Goal: Task Accomplishment & Management: Contribute content

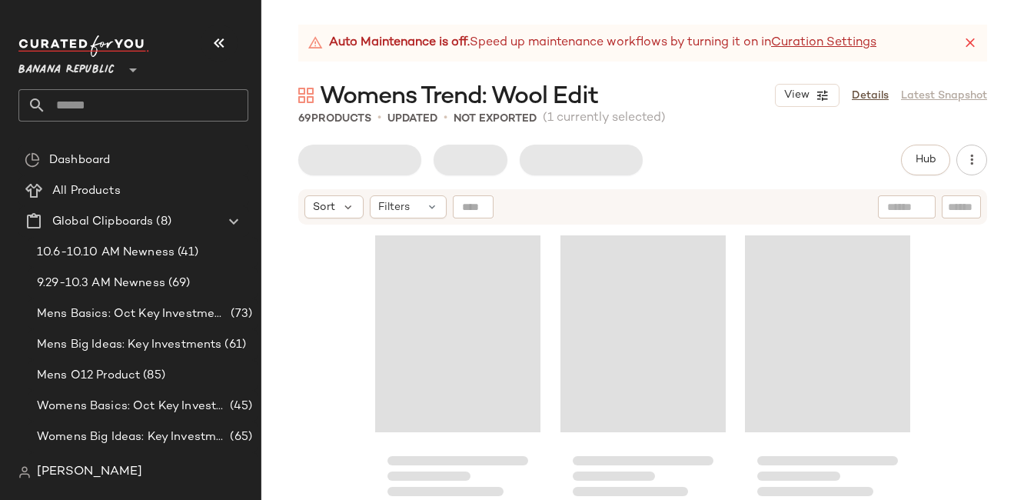
scroll to position [5046, 0]
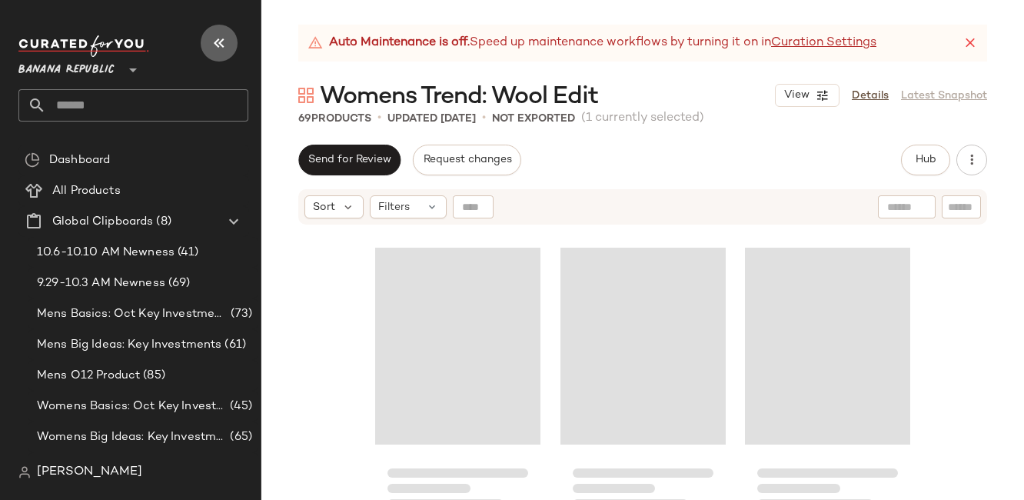
click at [221, 45] on icon "button" at bounding box center [219, 43] width 18 height 18
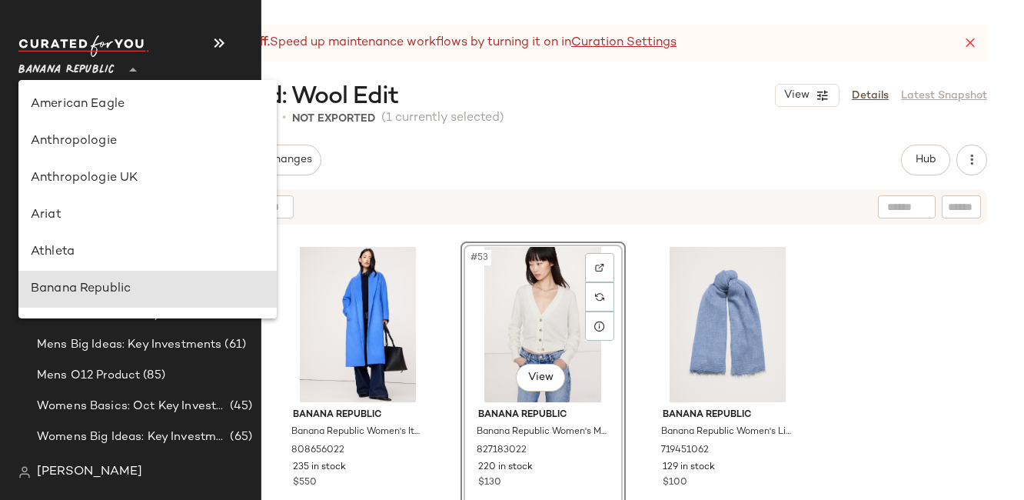
click at [35, 70] on span "Banana Republic" at bounding box center [66, 66] width 96 height 28
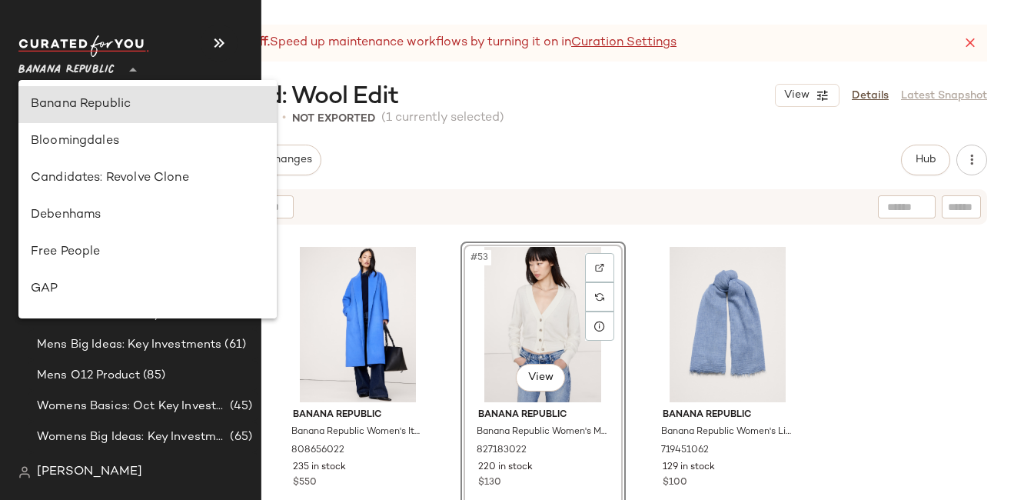
click at [78, 68] on span "Banana Republic" at bounding box center [66, 66] width 96 height 28
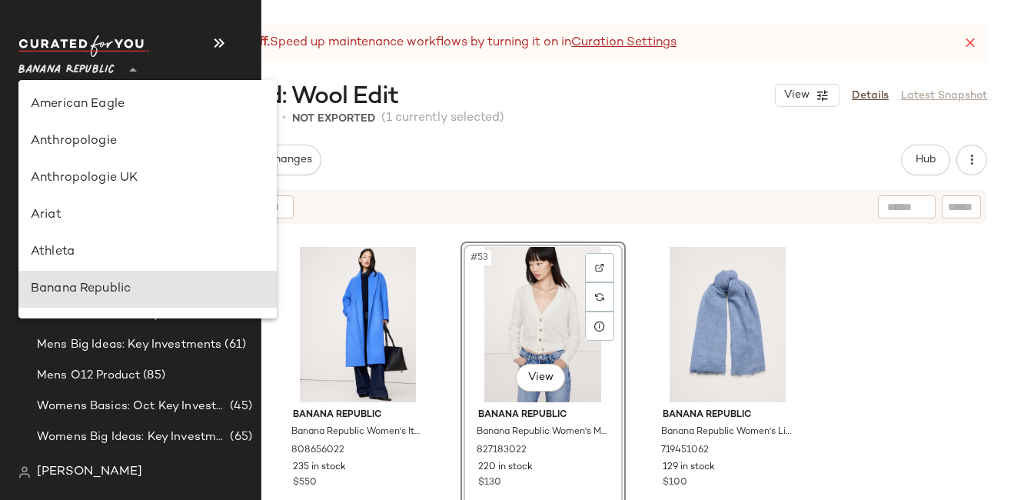
click at [78, 68] on span "Banana Republic" at bounding box center [66, 66] width 96 height 28
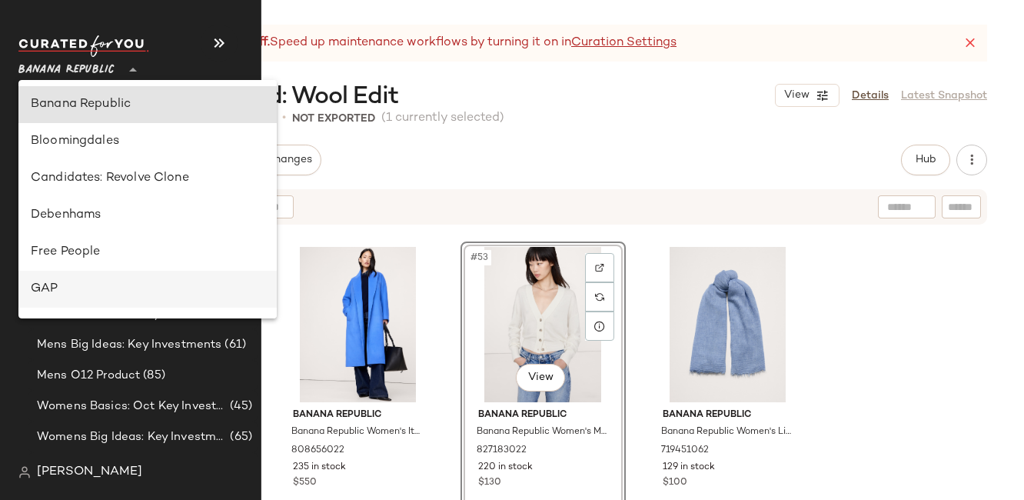
click at [58, 285] on div "GAP" at bounding box center [148, 289] width 234 height 18
type input "**"
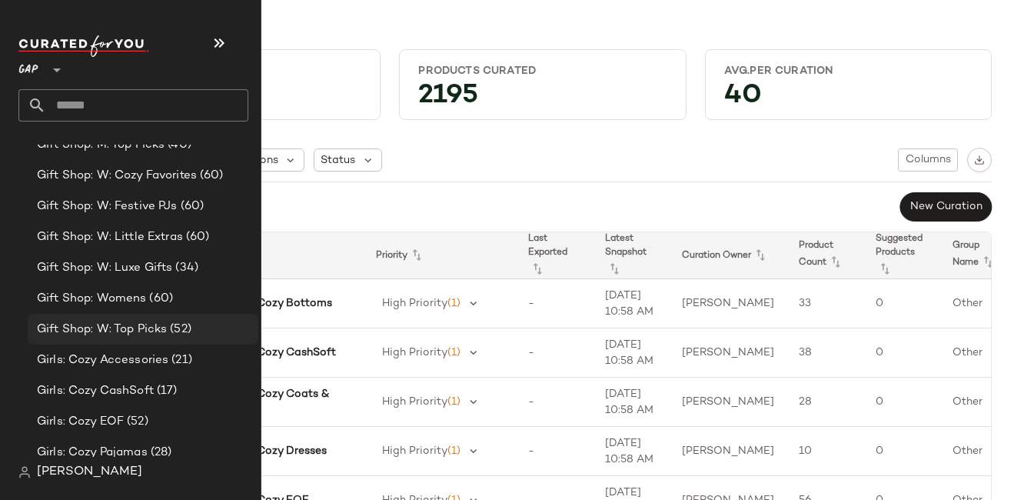
scroll to position [2075, 0]
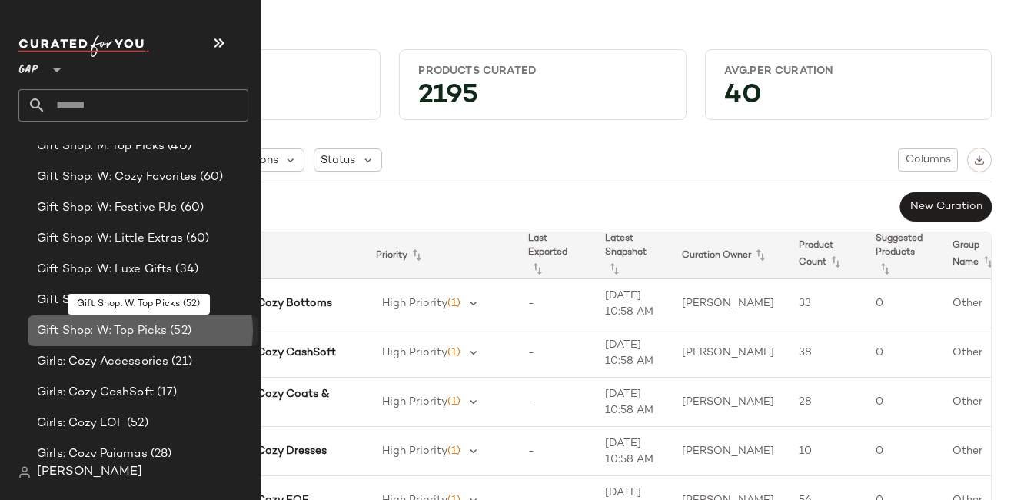
click at [107, 327] on span "Gift Shop: W: Top Picks" at bounding box center [102, 331] width 130 height 18
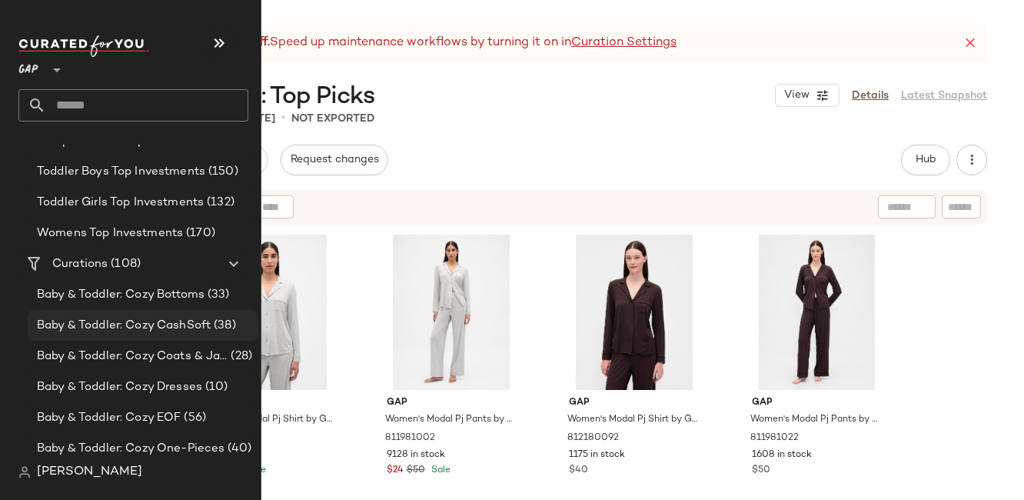
scroll to position [499, 0]
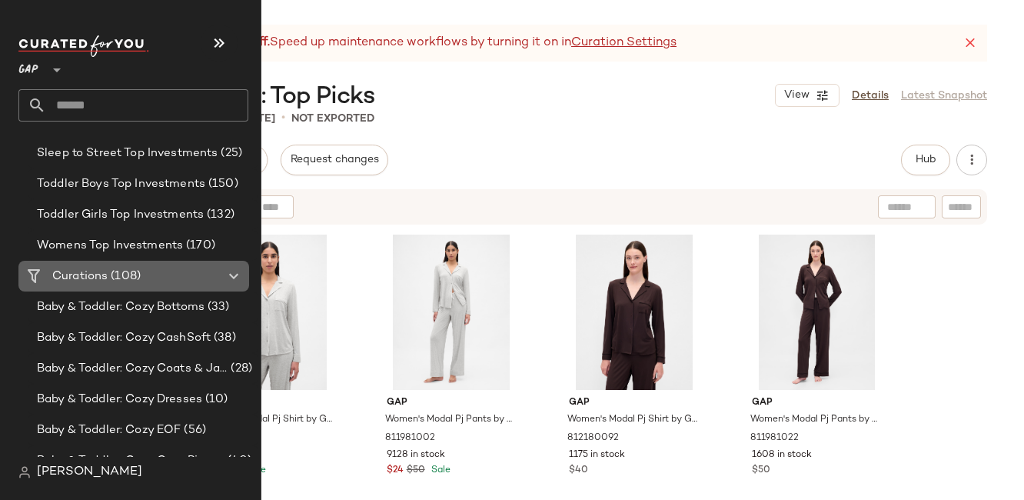
click at [78, 277] on span "Curations" at bounding box center [79, 277] width 55 height 18
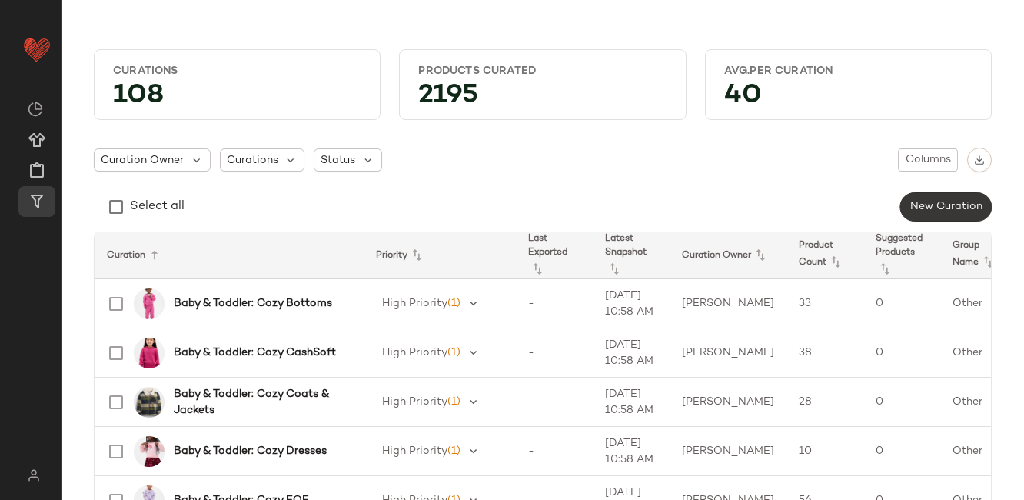
click at [929, 209] on span "New Curation" at bounding box center [946, 207] width 73 height 12
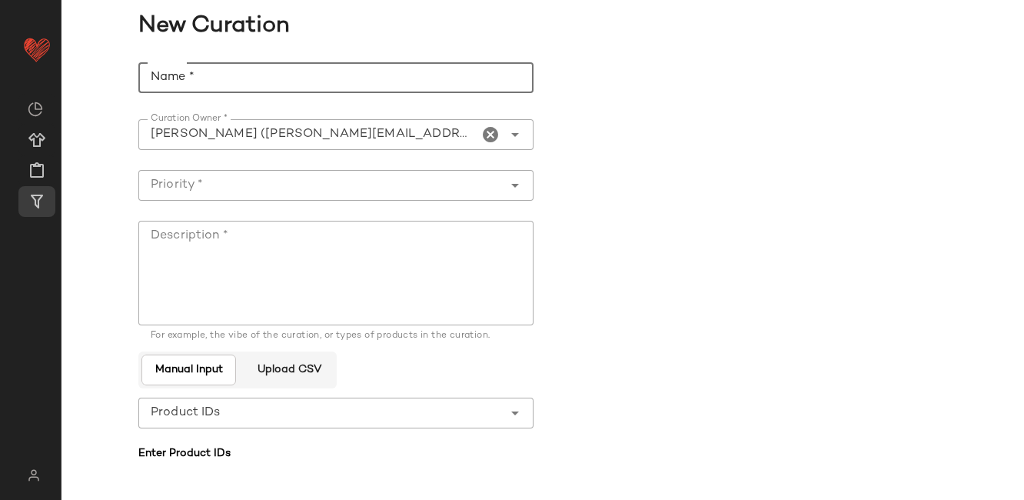
click at [253, 73] on input "Name *" at bounding box center [335, 77] width 395 height 31
type input "*"
click at [208, 73] on input "**********" at bounding box center [335, 77] width 395 height 31
click at [306, 78] on input "**********" at bounding box center [335, 77] width 395 height 31
type input "**********"
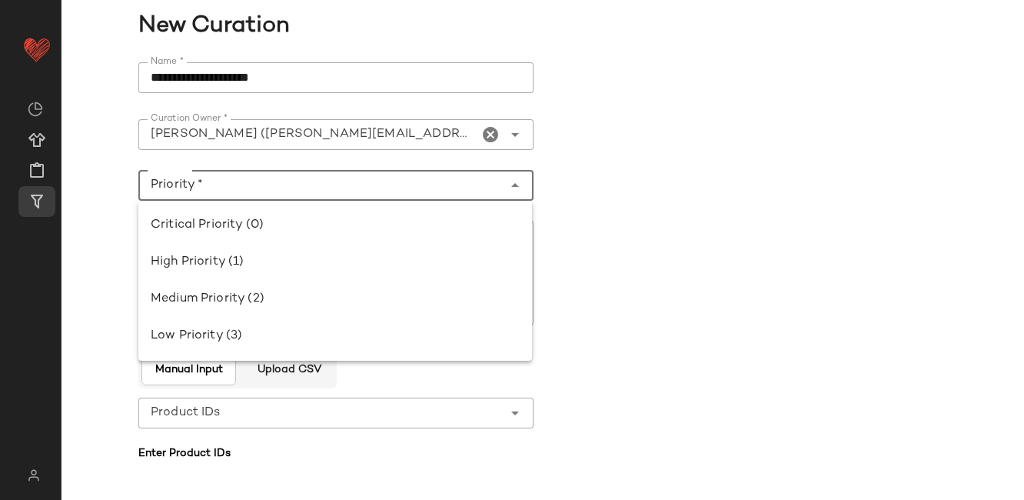
click at [192, 191] on input "Priority *" at bounding box center [320, 185] width 365 height 18
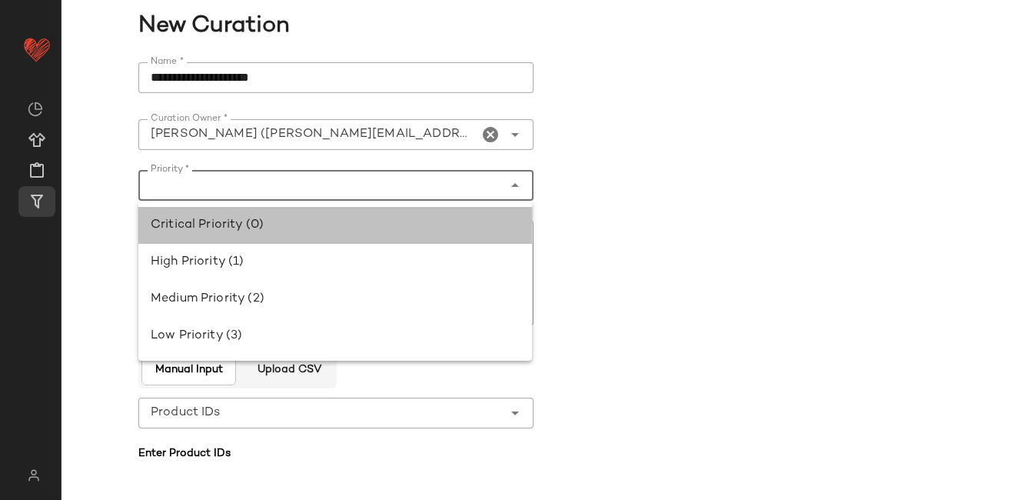
click at [238, 226] on div "Critical Priority (0)" at bounding box center [335, 225] width 369 height 18
type input "**********"
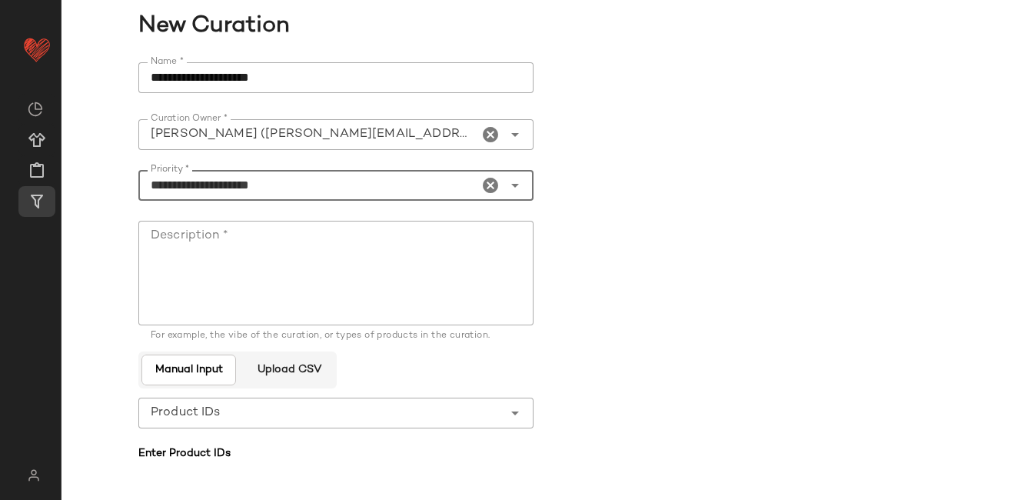
click at [191, 251] on textarea "Description *" at bounding box center [335, 273] width 395 height 105
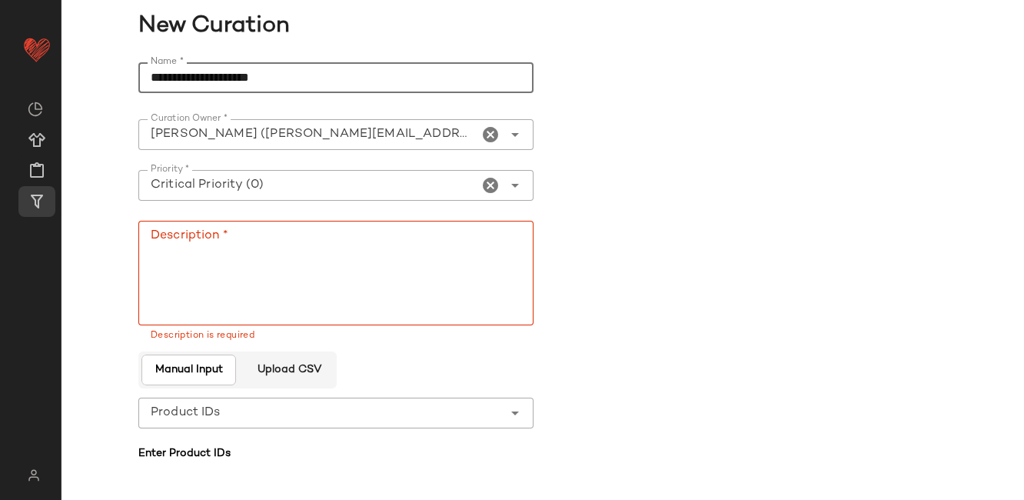
click at [323, 78] on input "**********" at bounding box center [335, 77] width 395 height 31
type input "**********"
click at [221, 259] on textarea "Description *" at bounding box center [335, 273] width 395 height 105
click at [371, 77] on input "**********" at bounding box center [335, 77] width 395 height 31
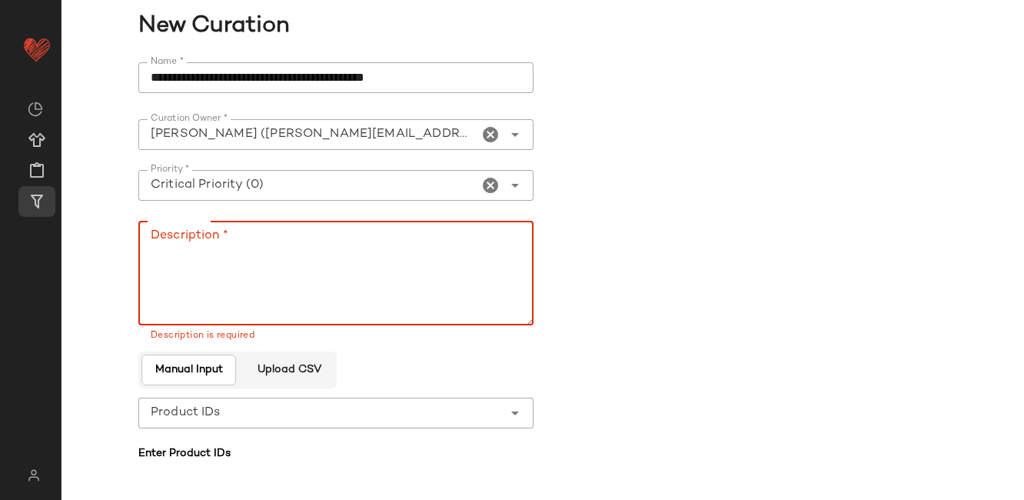
click at [208, 238] on textarea "Description *" at bounding box center [335, 273] width 395 height 105
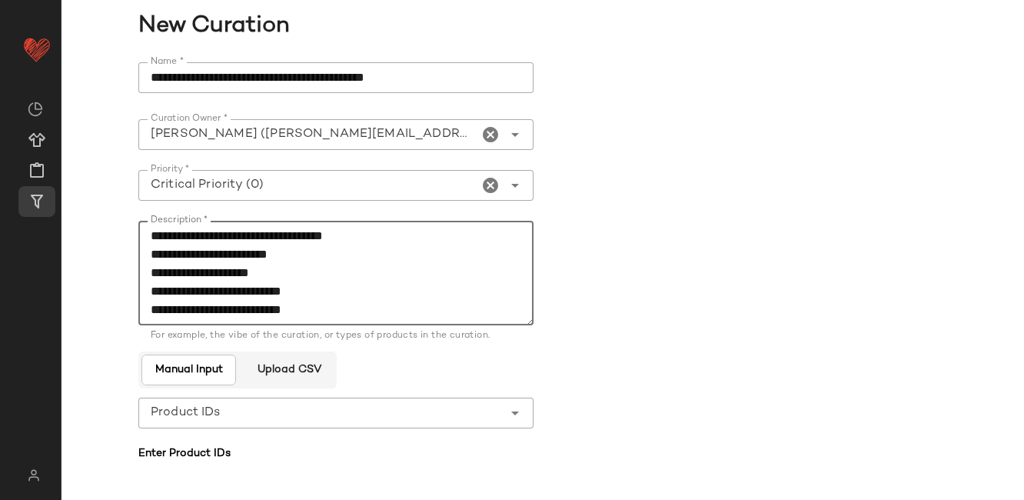
click at [347, 310] on textarea "**********" at bounding box center [335, 273] width 395 height 105
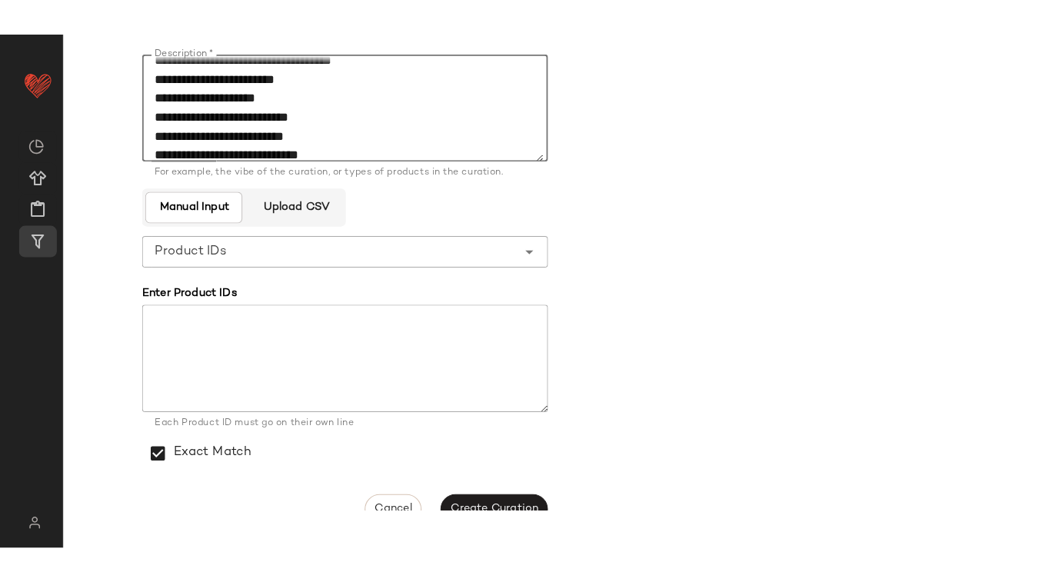
scroll to position [224, 0]
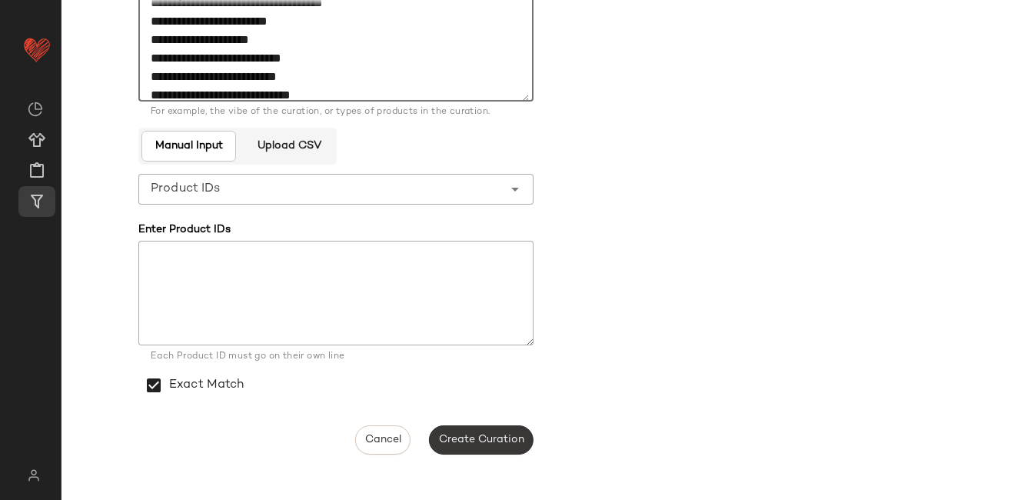
type textarea "**********"
click at [466, 440] on span "Create Curation" at bounding box center [481, 440] width 86 height 12
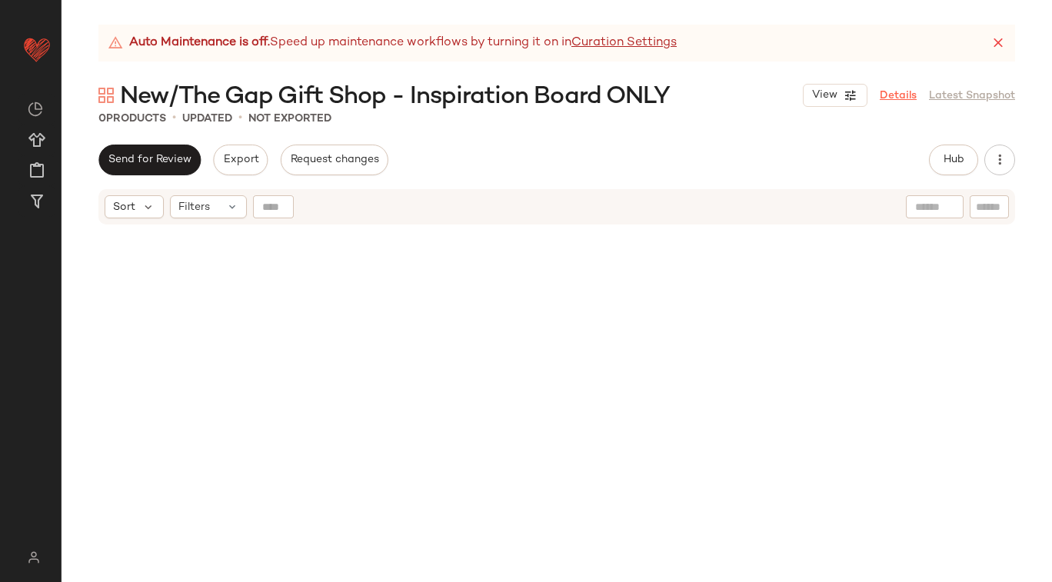
click at [902, 94] on link "Details" at bounding box center [898, 96] width 37 height 16
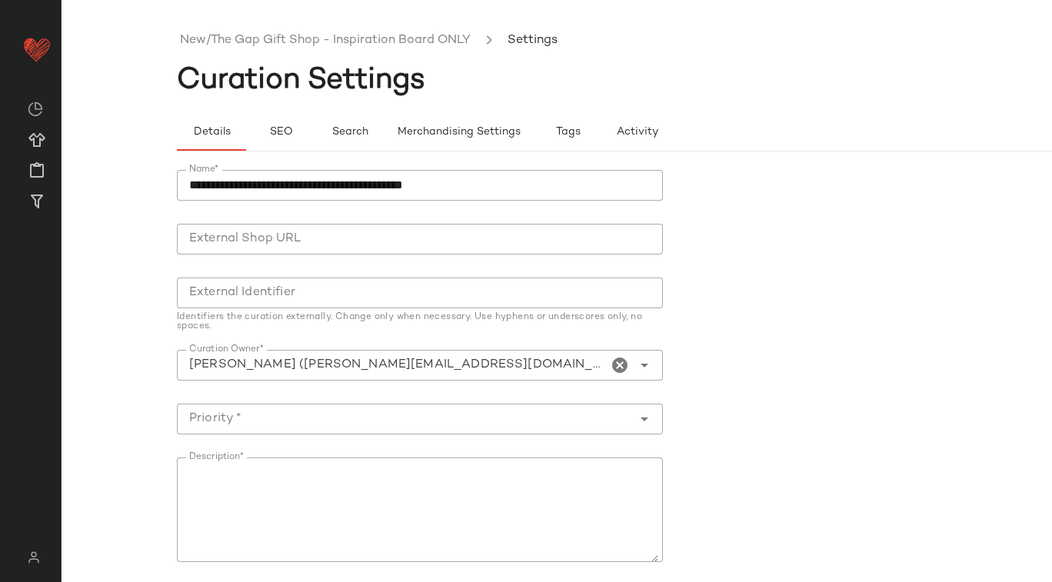
scroll to position [15, 0]
click at [371, 478] on textarea "Description*" at bounding box center [417, 510] width 481 height 105
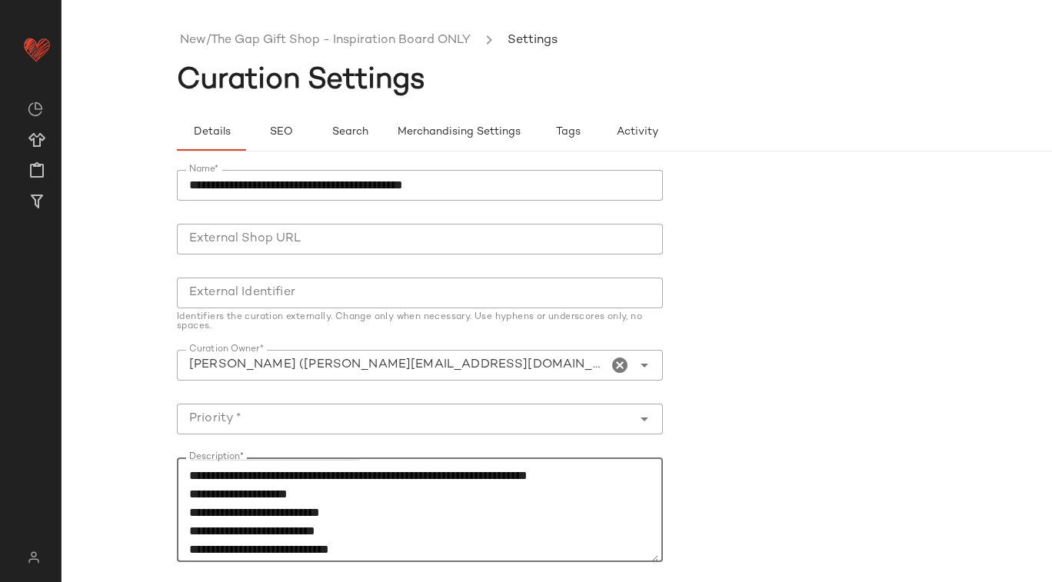
click at [337, 499] on textarea "**********" at bounding box center [417, 510] width 481 height 105
click at [251, 493] on textarea "**********" at bounding box center [417, 510] width 481 height 105
click at [348, 499] on textarea "**********" at bounding box center [417, 510] width 481 height 105
click at [291, 488] on textarea "**********" at bounding box center [417, 510] width 481 height 105
click at [345, 499] on textarea "**********" at bounding box center [417, 510] width 481 height 105
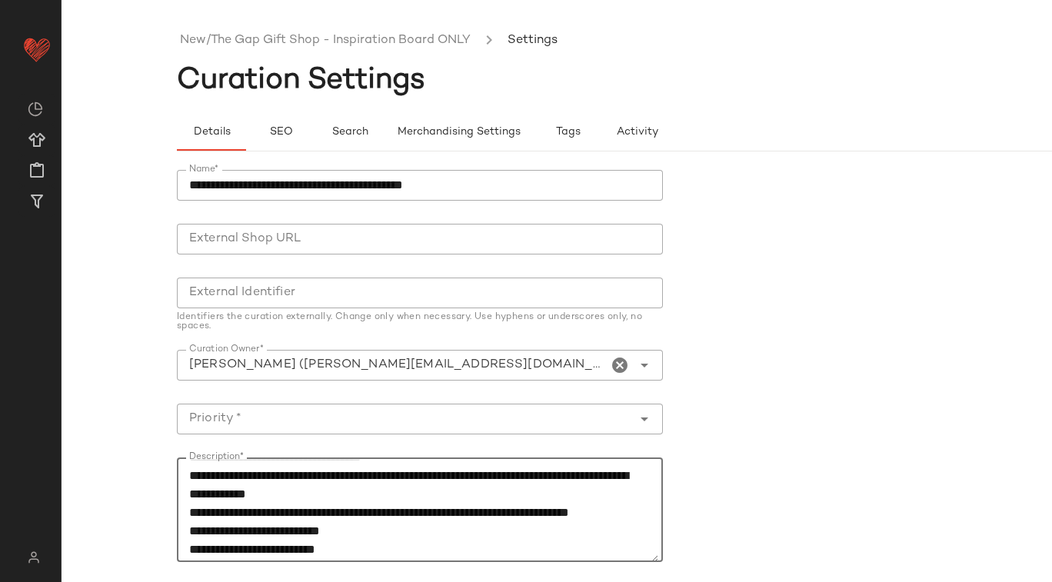
click at [225, 499] on textarea "**********" at bounding box center [417, 510] width 481 height 105
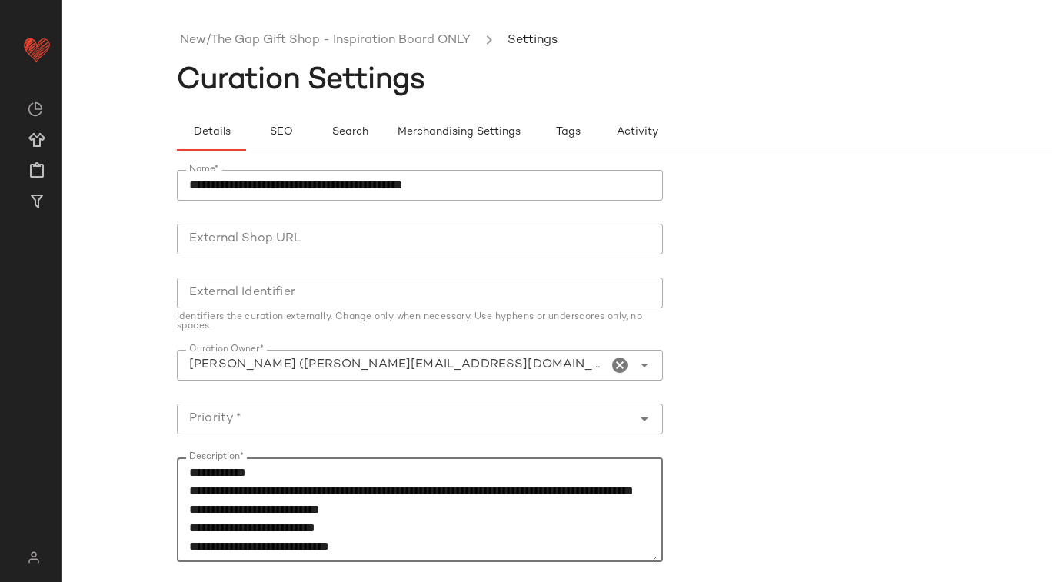
scroll to position [58, 0]
click at [375, 499] on textarea "**********" at bounding box center [417, 510] width 481 height 105
click at [564, 499] on textarea "**********" at bounding box center [417, 510] width 481 height 105
drag, startPoint x: 507, startPoint y: 507, endPoint x: 618, endPoint y: 505, distance: 110.7
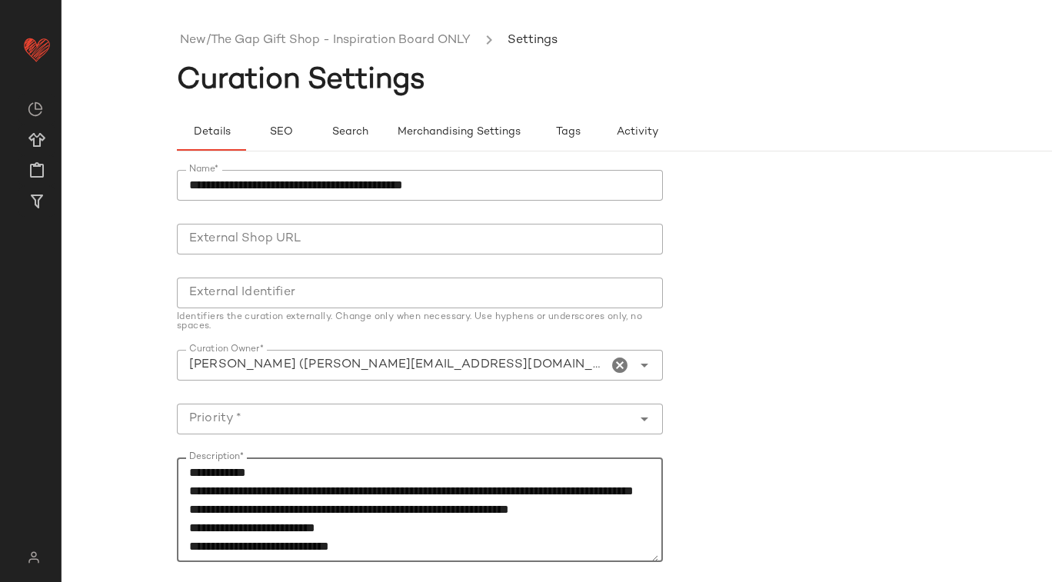
click at [618, 499] on textarea "**********" at bounding box center [417, 510] width 481 height 105
click at [350, 499] on textarea "**********" at bounding box center [417, 510] width 481 height 105
click at [514, 499] on textarea "**********" at bounding box center [417, 510] width 481 height 105
click at [375, 499] on textarea "**********" at bounding box center [417, 510] width 481 height 105
click at [538, 499] on textarea "**********" at bounding box center [417, 510] width 481 height 105
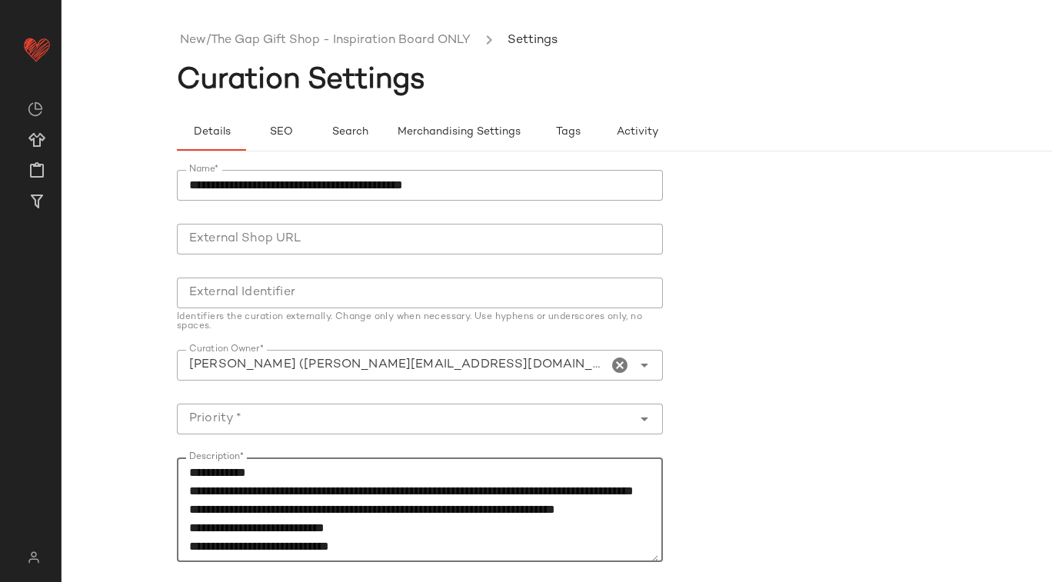
scroll to position [92, 0]
click at [368, 499] on textarea "**********" at bounding box center [417, 510] width 481 height 105
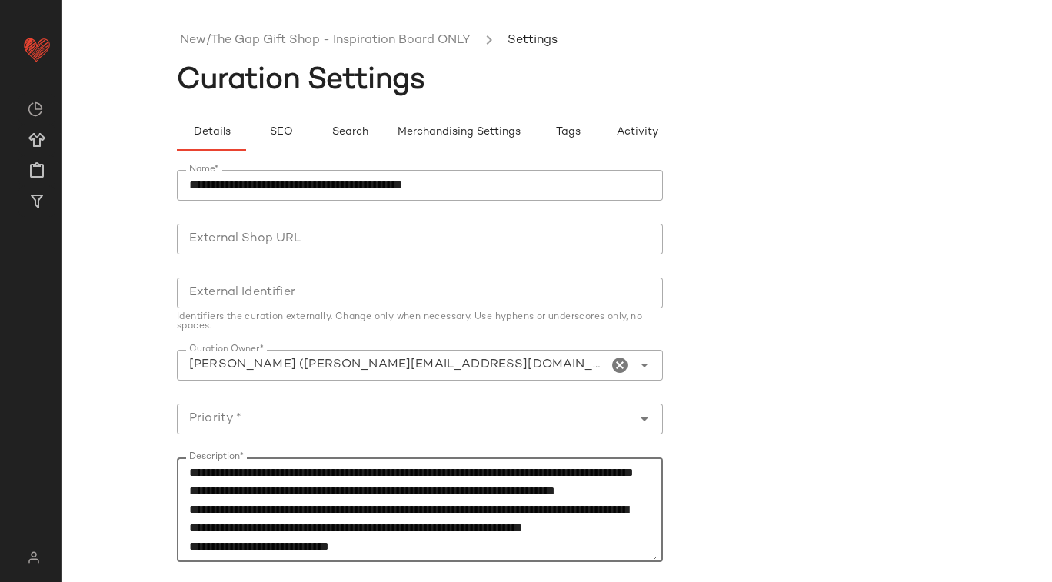
scroll to position [114, 0]
click at [370, 499] on textarea "**********" at bounding box center [417, 510] width 481 height 105
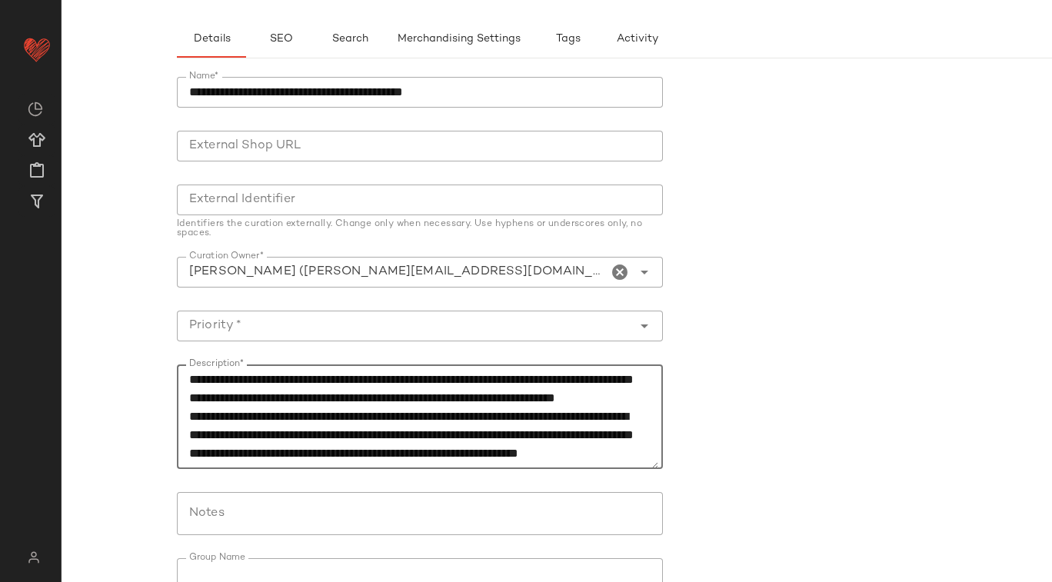
scroll to position [181, 0]
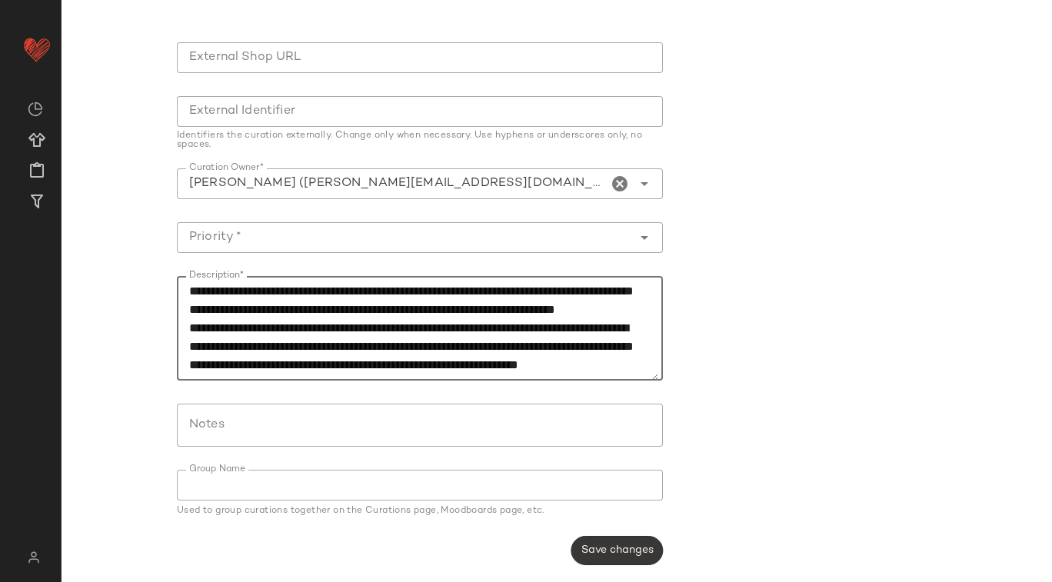
type textarea "**********"
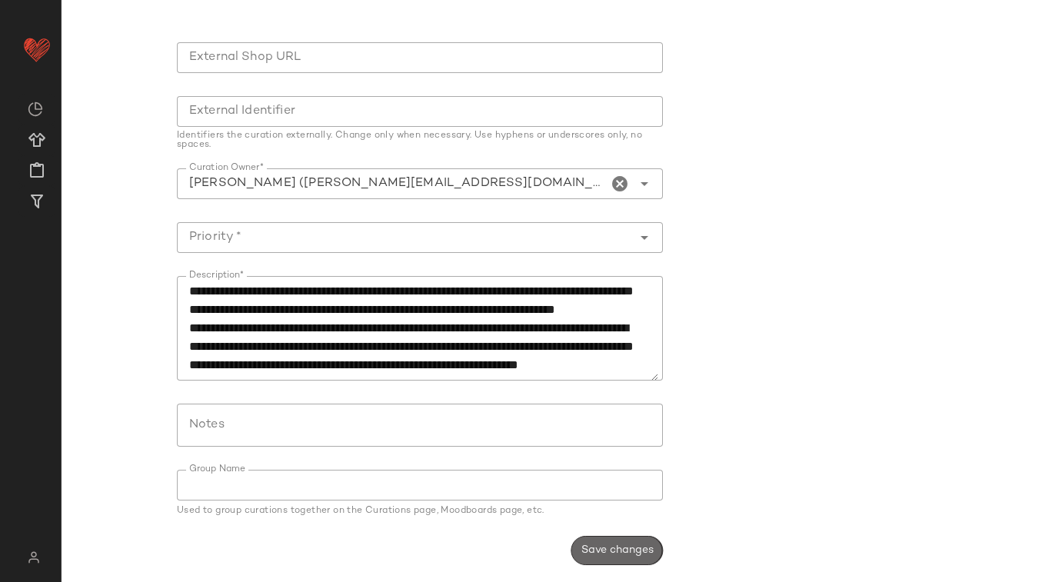
click at [626, 499] on span "Save changes" at bounding box center [617, 550] width 73 height 12
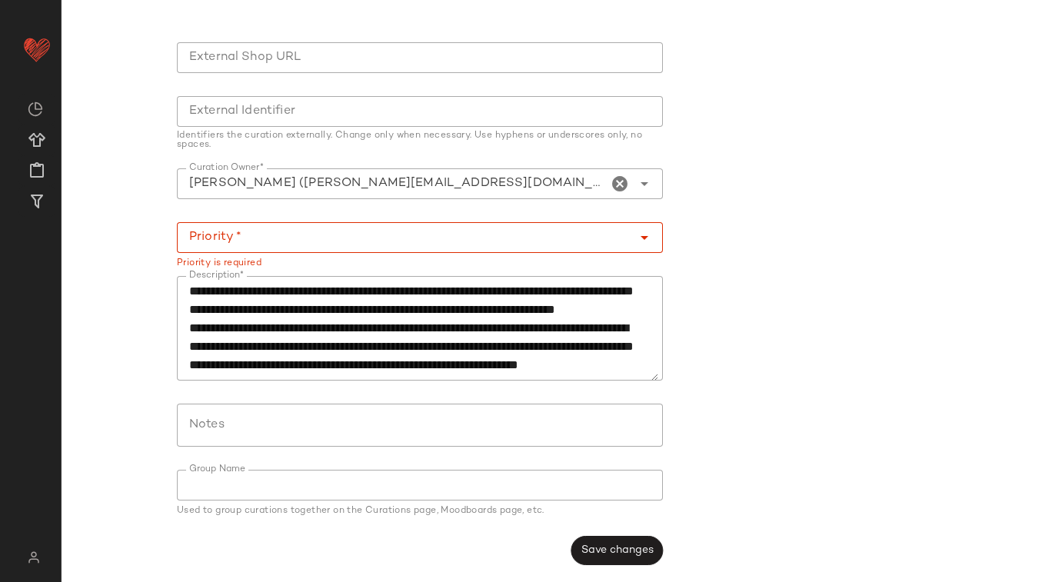
click at [311, 238] on input "Priority *" at bounding box center [404, 237] width 455 height 18
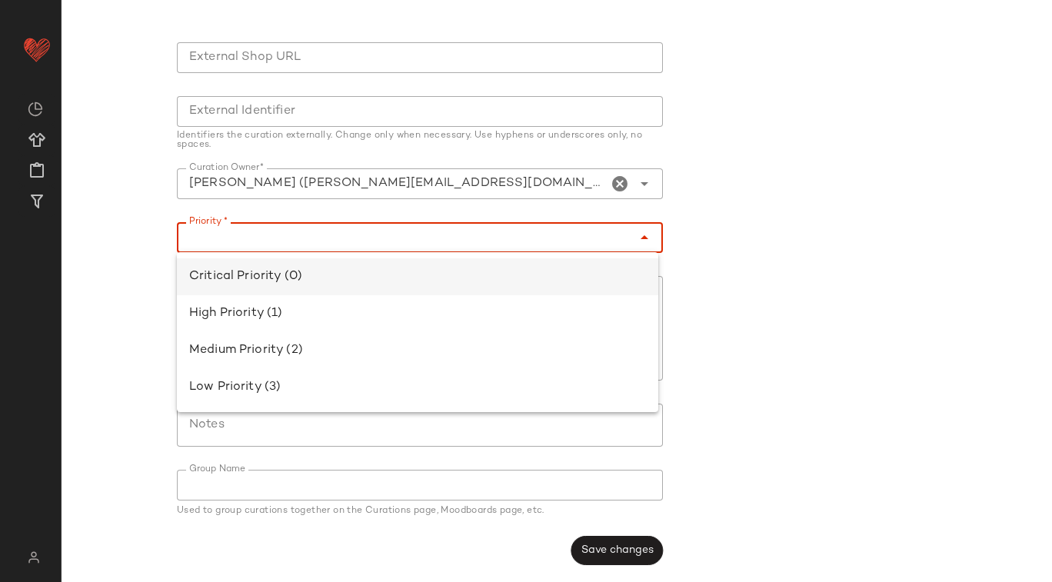
click at [260, 268] on div "Critical Priority (0)" at bounding box center [417, 277] width 457 height 18
type input "**********"
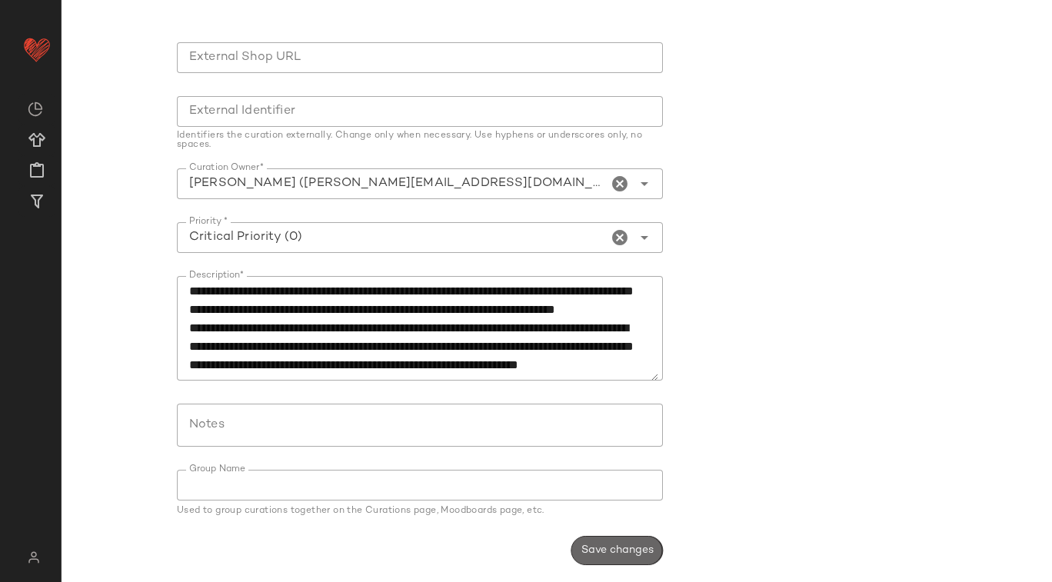
click at [598, 499] on span "Save changes" at bounding box center [617, 550] width 73 height 12
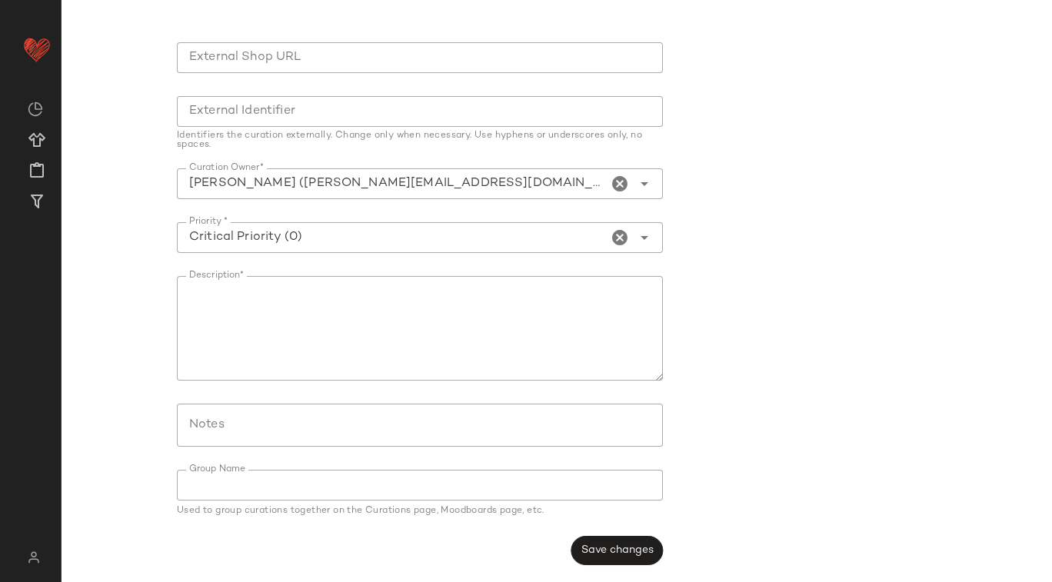
click at [707, 499] on form "**********" at bounding box center [672, 276] width 990 height 595
click at [635, 499] on span "Save changes" at bounding box center [617, 550] width 73 height 12
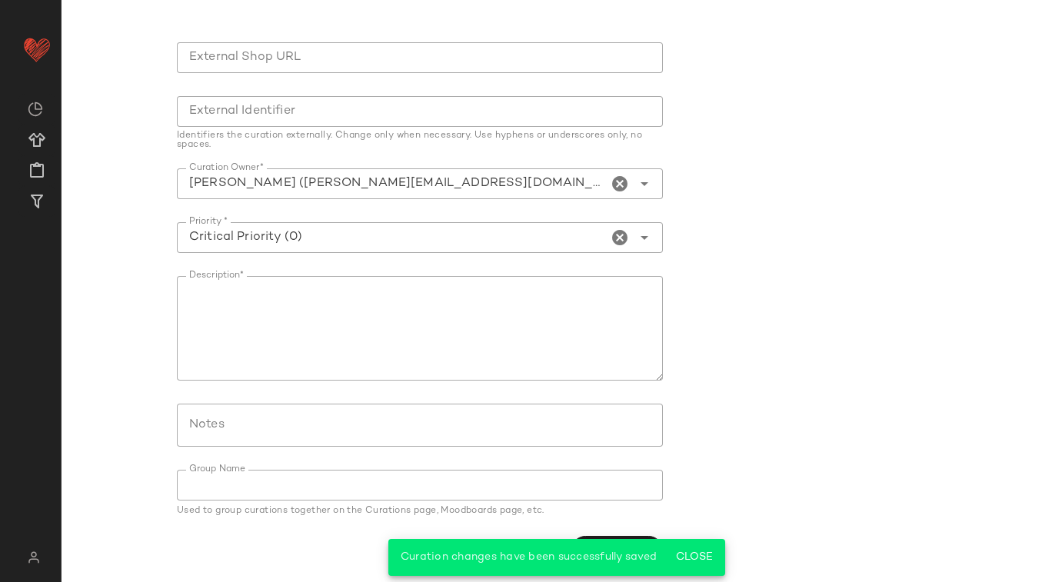
click at [743, 359] on form "**********" at bounding box center [672, 276] width 990 height 595
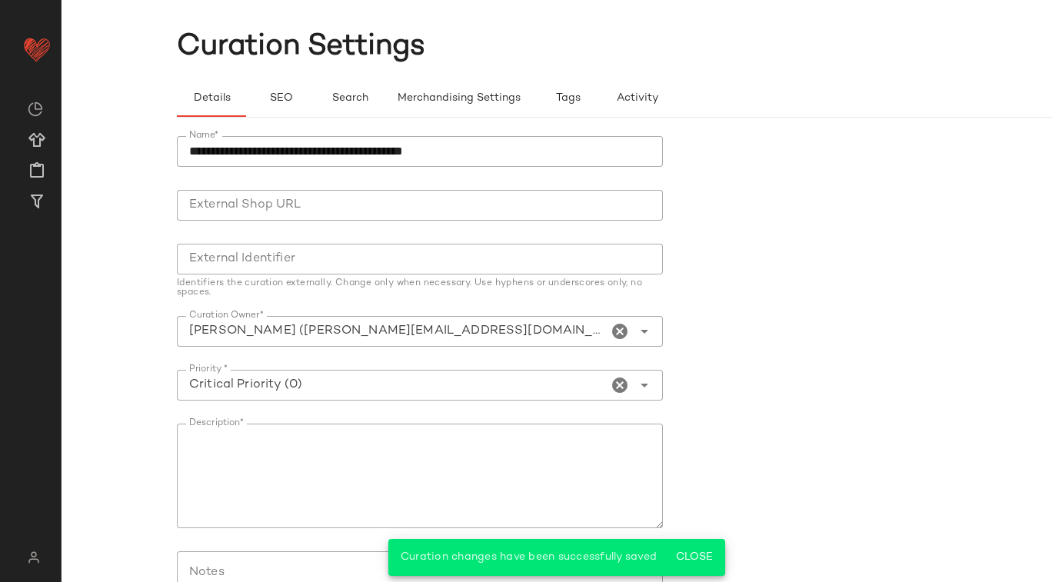
scroll to position [0, 0]
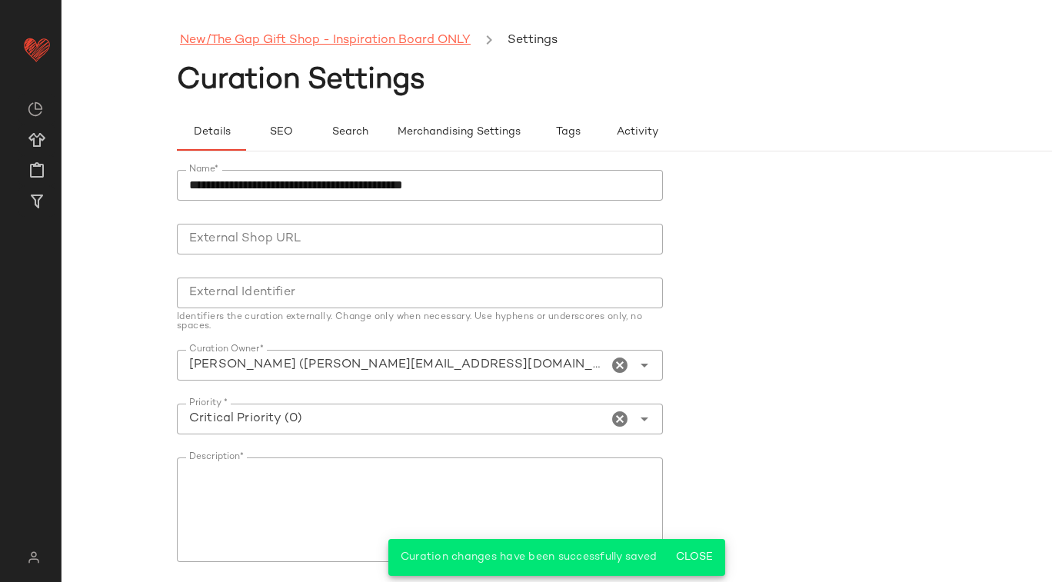
click at [429, 41] on link "New/The Gap Gift Shop - Inspiration Board ONLY" at bounding box center [325, 41] width 291 height 20
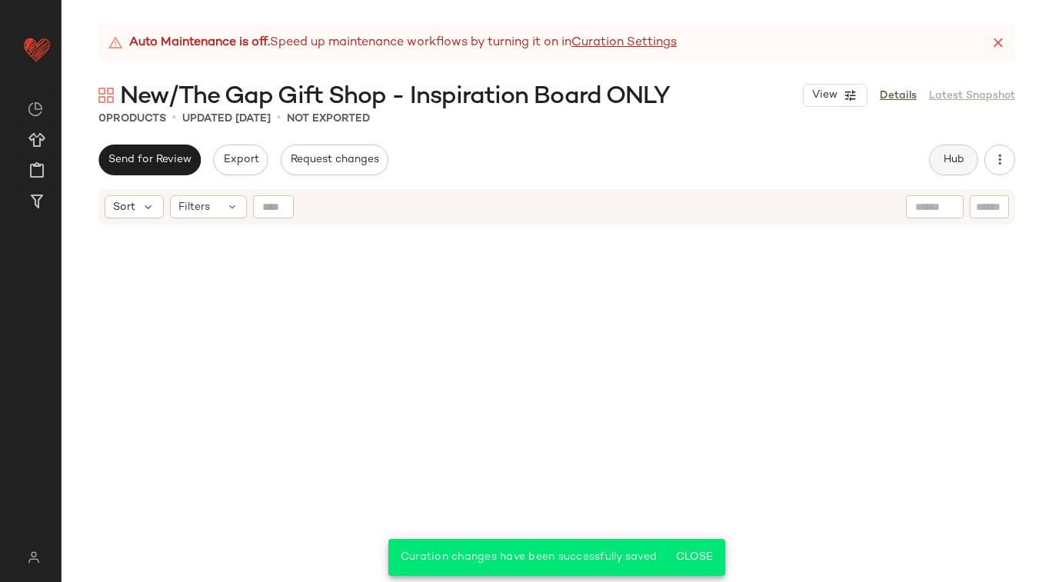
click at [960, 158] on span "Hub" at bounding box center [954, 160] width 22 height 12
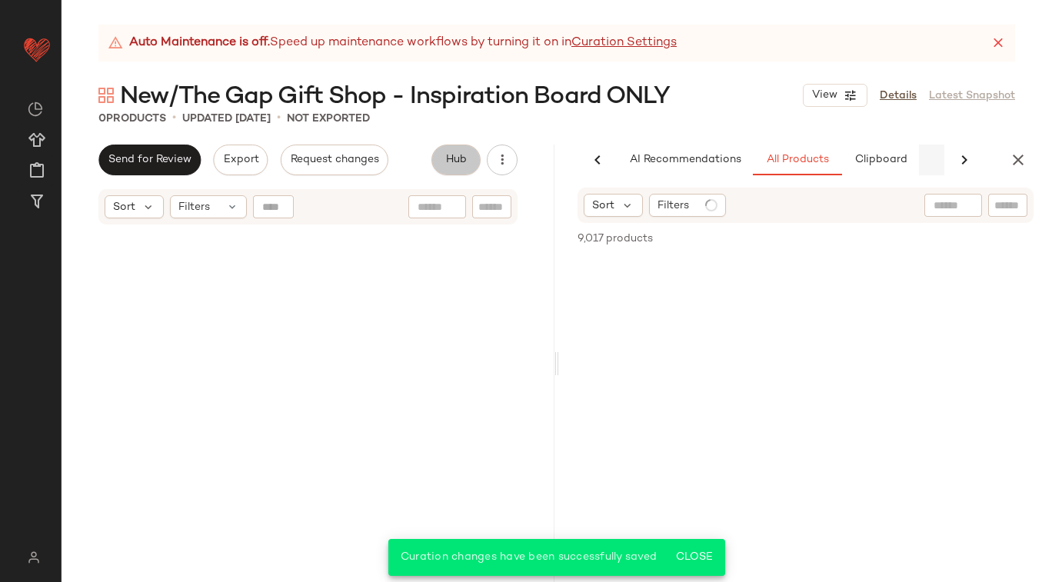
scroll to position [0, 63]
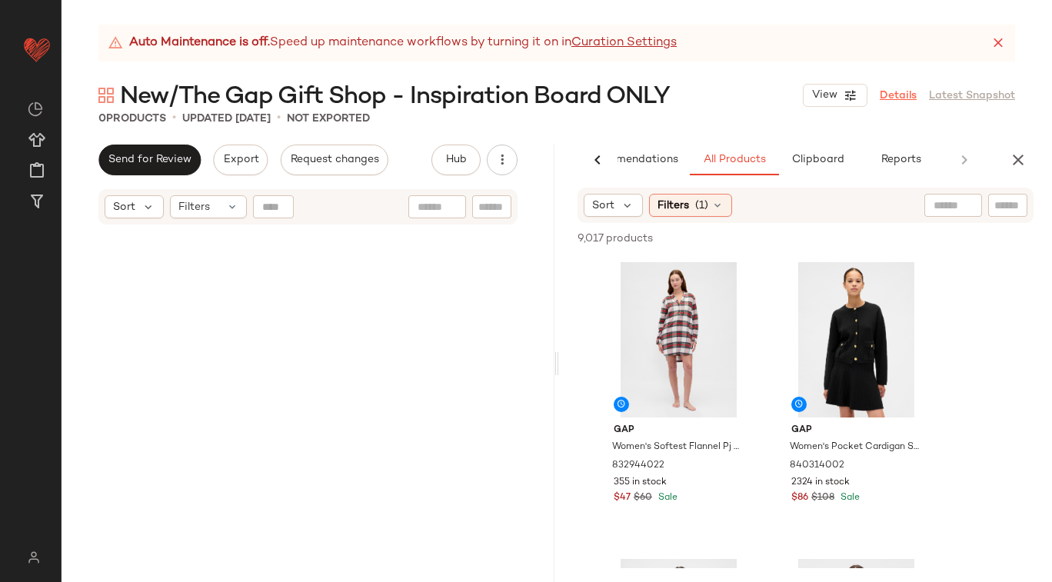
click at [898, 92] on link "Details" at bounding box center [898, 96] width 37 height 16
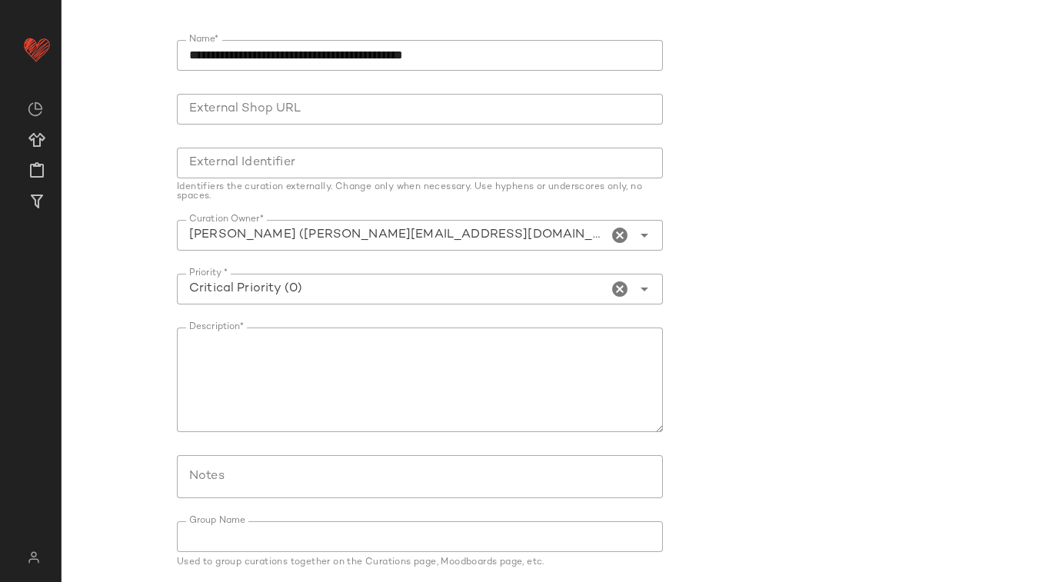
scroll to position [131, 0]
drag, startPoint x: 189, startPoint y: 361, endPoint x: 599, endPoint y: 369, distance: 410.0
click at [599, 369] on textarea "Description*" at bounding box center [420, 379] width 486 height 105
click at [763, 268] on form "**********" at bounding box center [672, 327] width 990 height 595
click at [762, 93] on form "**********" at bounding box center [672, 327] width 990 height 595
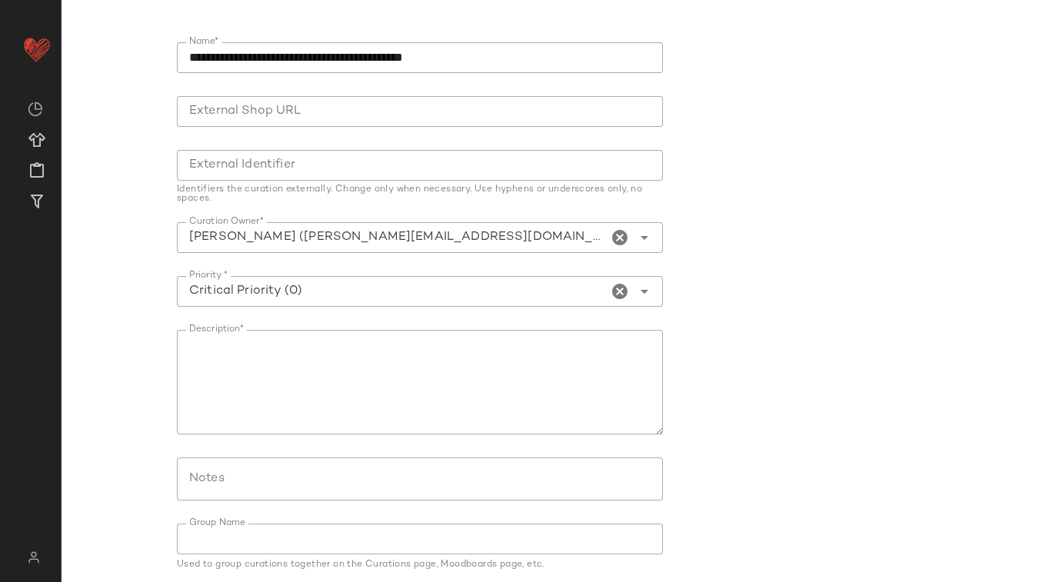
scroll to position [0, 0]
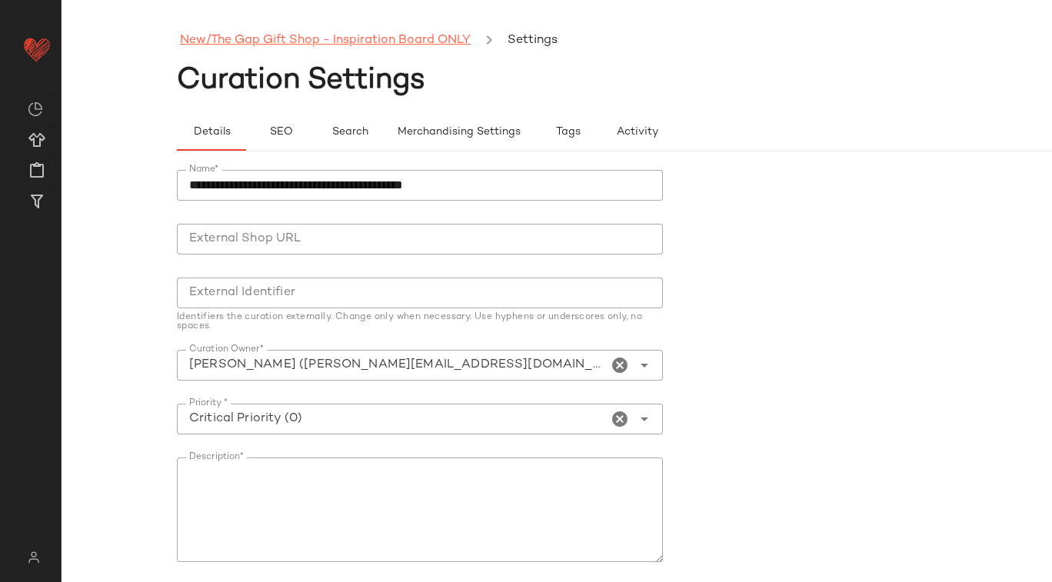
click at [388, 37] on link "New/The Gap Gift Shop - Inspiration Board ONLY" at bounding box center [325, 41] width 291 height 20
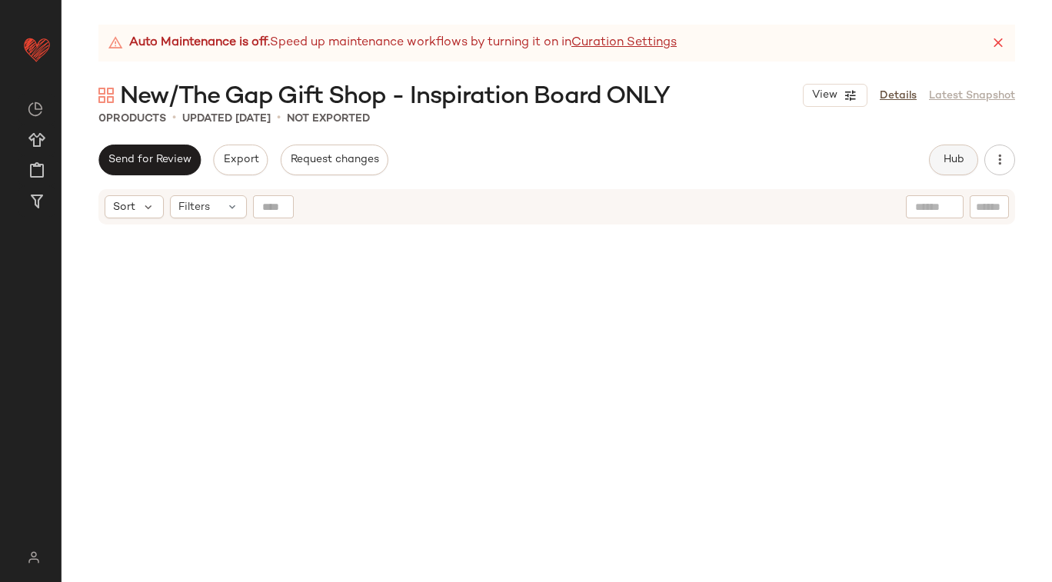
click at [959, 158] on span "Hub" at bounding box center [954, 160] width 22 height 12
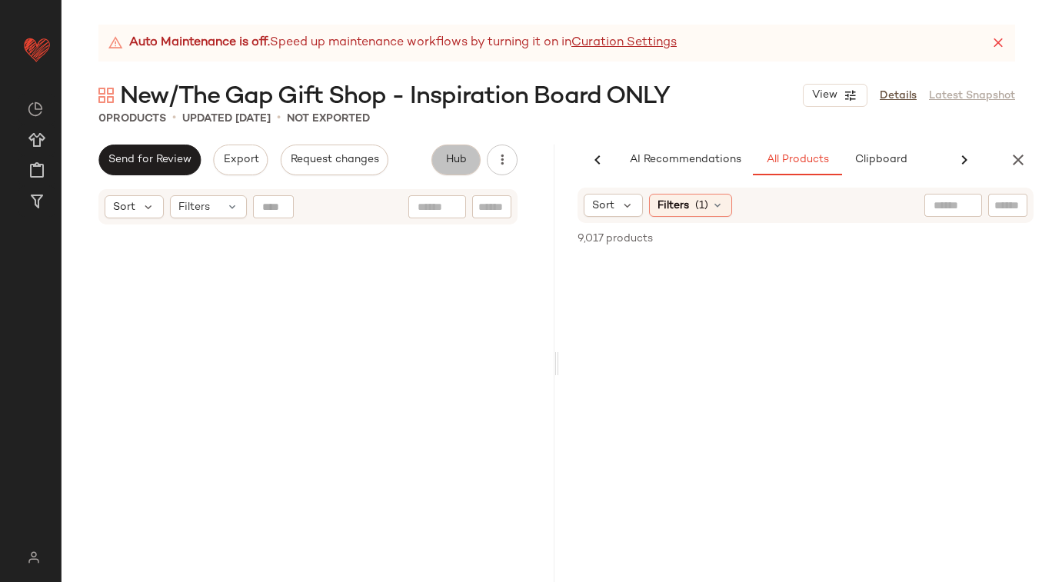
scroll to position [0, 63]
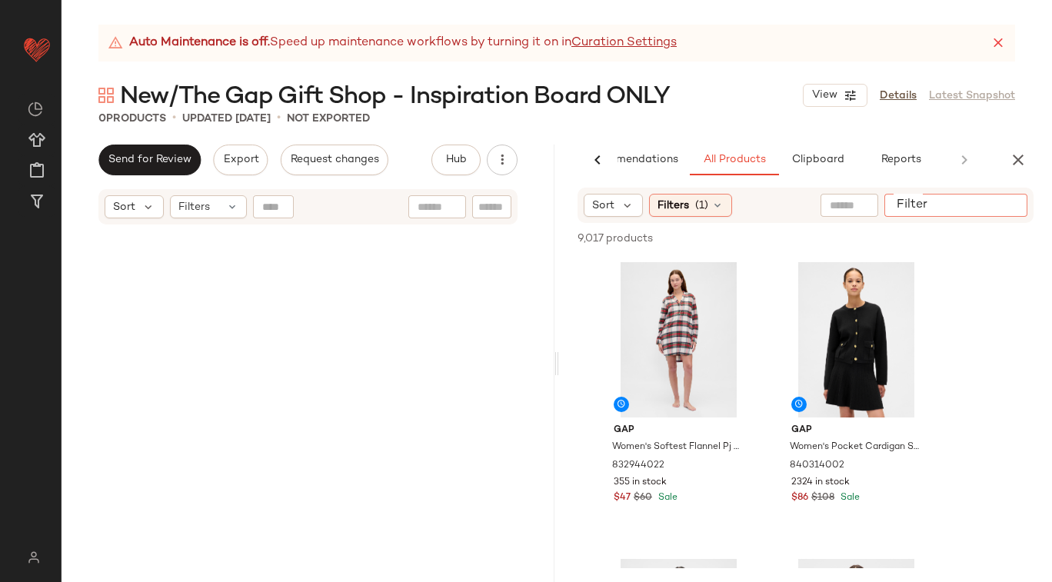
click at [1004, 203] on input "Filter" at bounding box center [956, 206] width 131 height 16
type input "********"
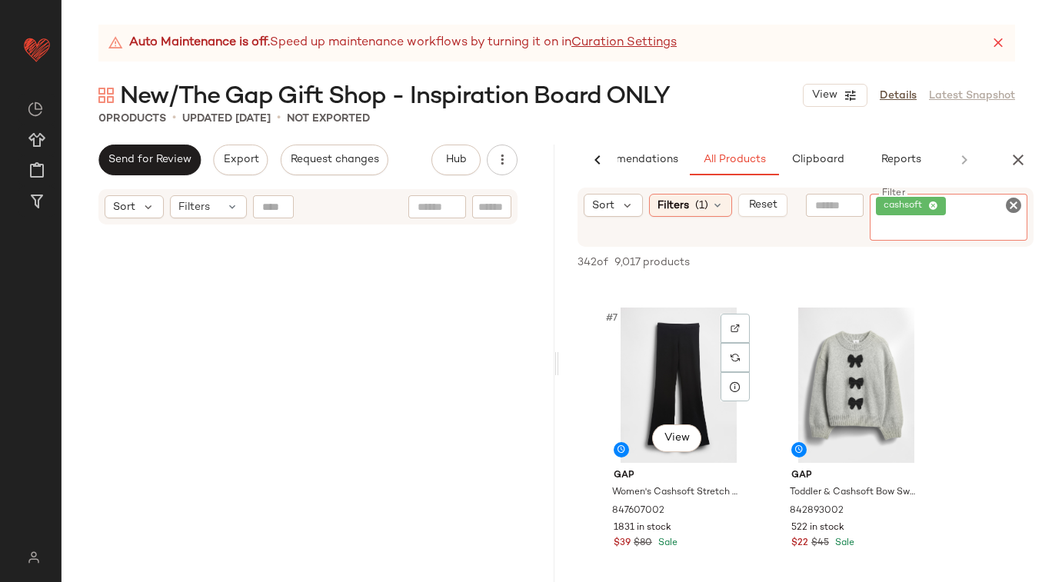
scroll to position [879, 0]
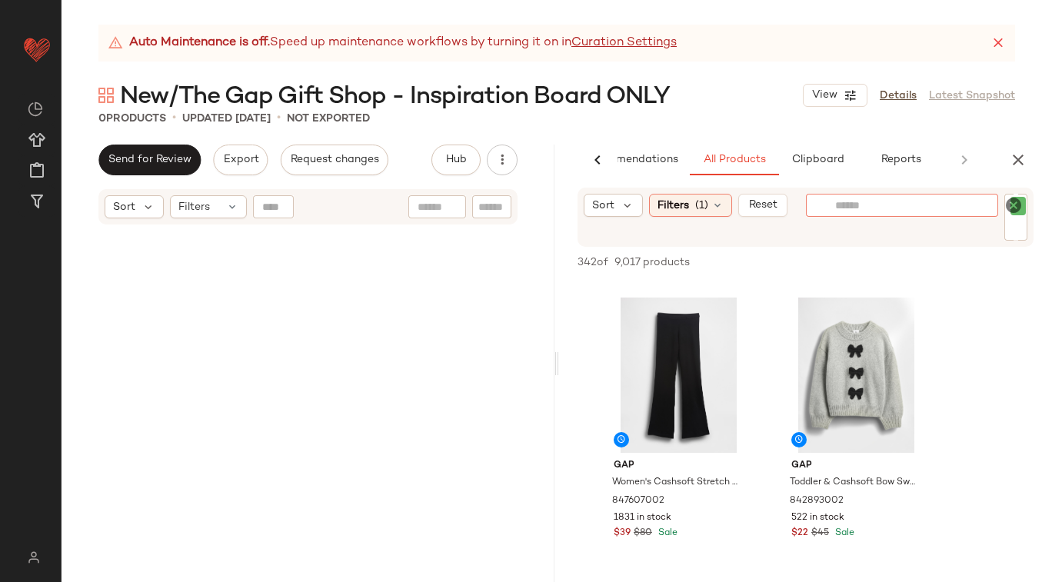
click at [835, 208] on input "text" at bounding box center [902, 206] width 134 height 16
type input "**********"
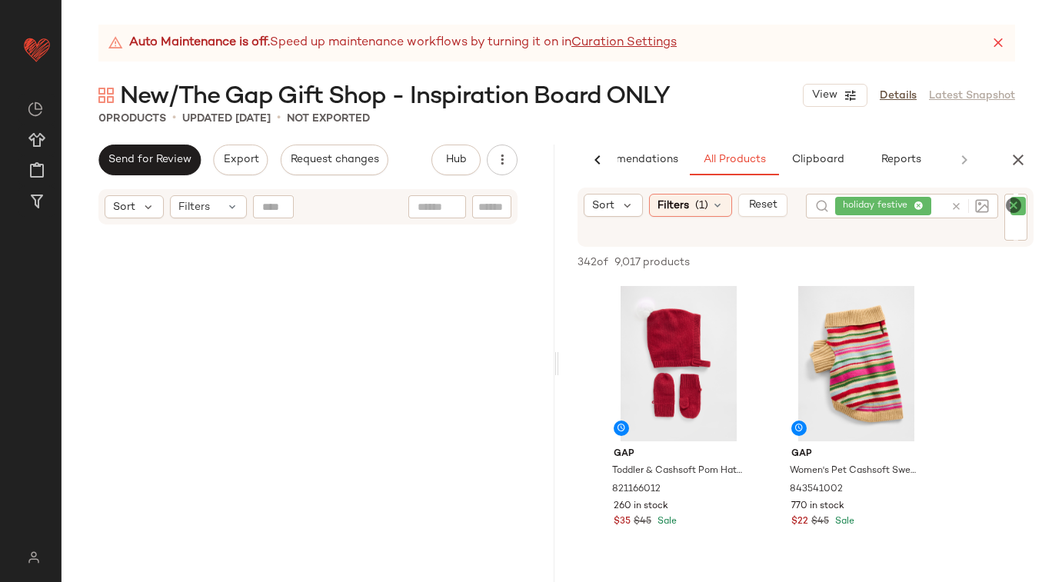
click at [759, 118] on div "0 Products • updated Oct 7th • Not Exported" at bounding box center [557, 118] width 990 height 15
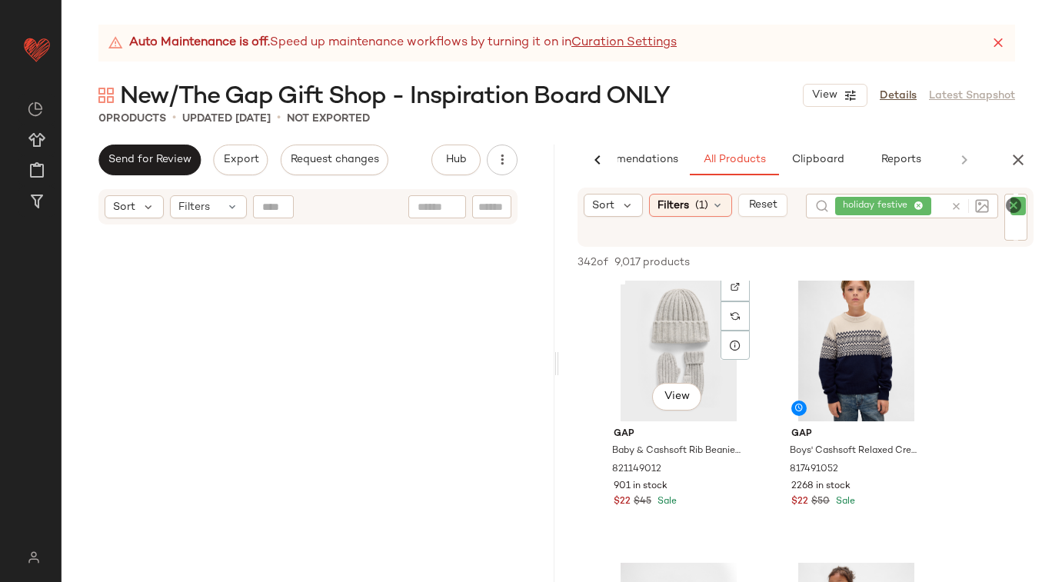
scroll to position [2688, 0]
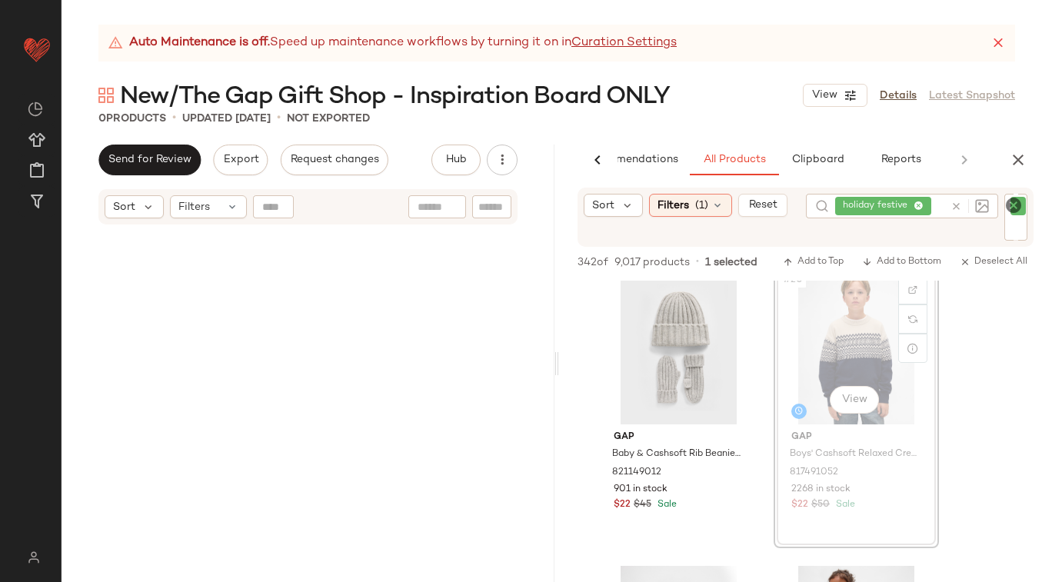
drag, startPoint x: 869, startPoint y: 343, endPoint x: 275, endPoint y: 408, distance: 597.3
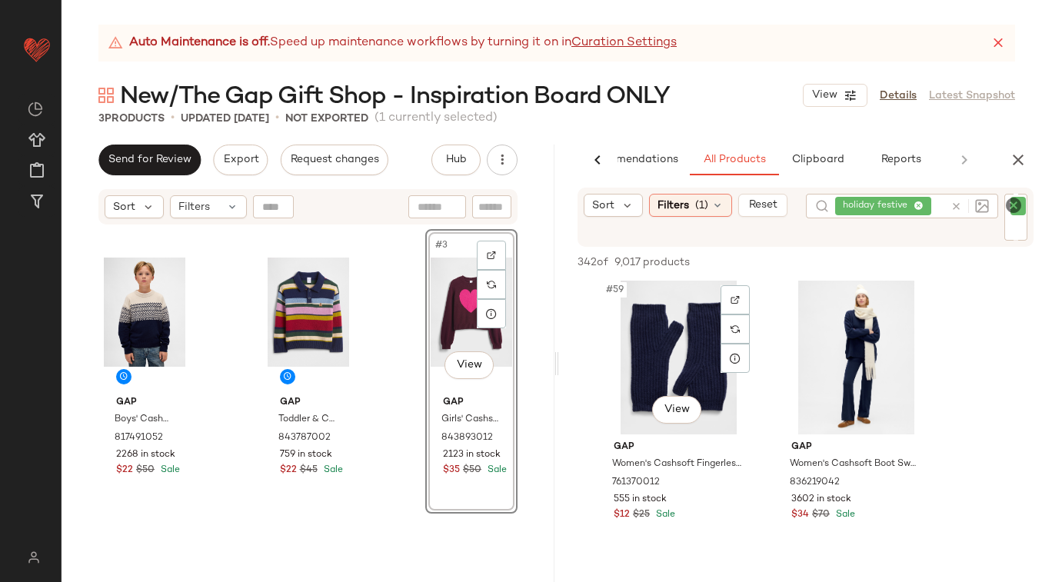
scroll to position [8620, 0]
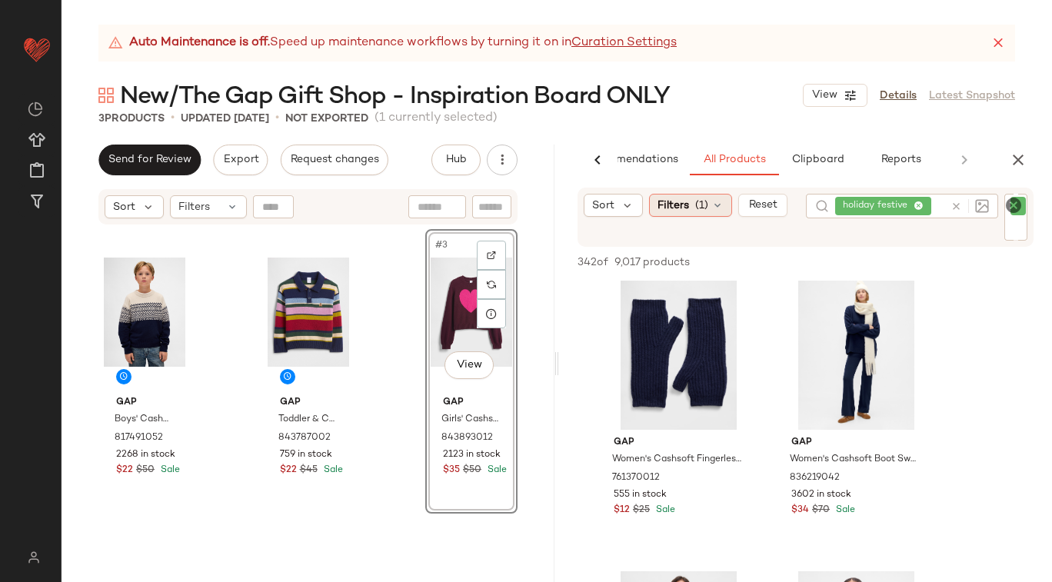
click at [691, 204] on div "Filters (1)" at bounding box center [690, 205] width 83 height 23
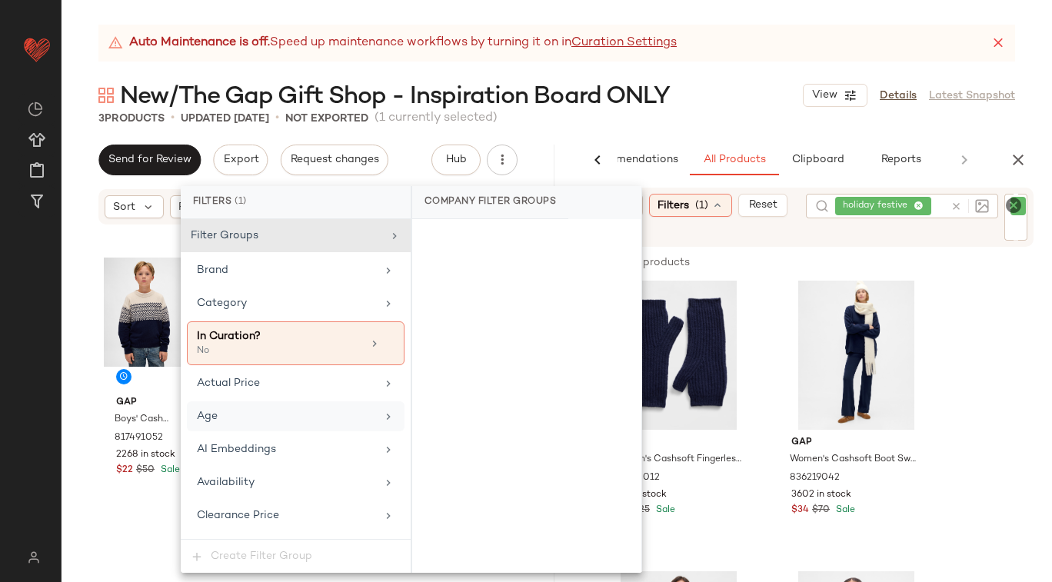
click at [226, 413] on div "Age" at bounding box center [286, 416] width 179 height 16
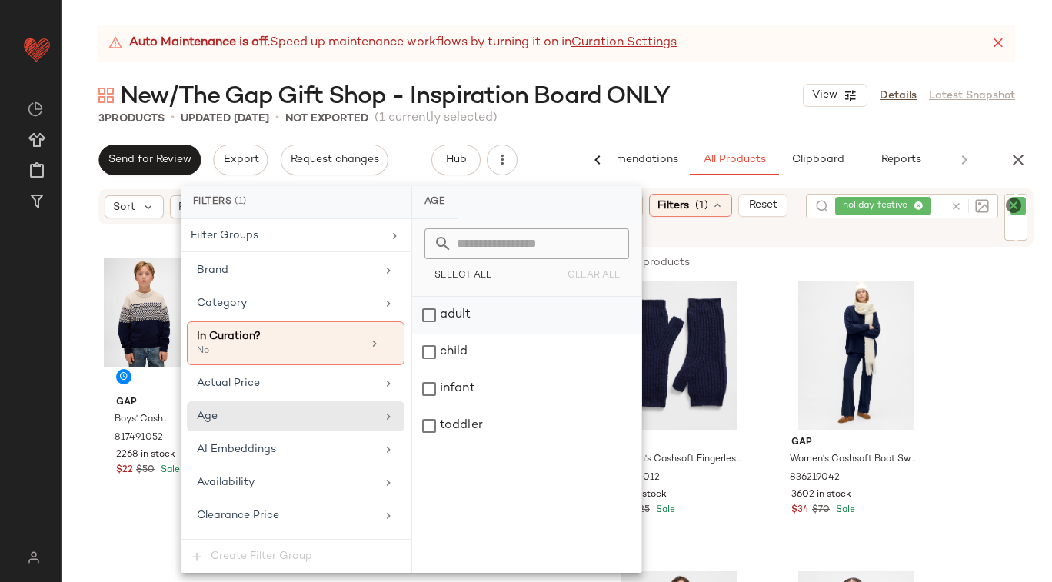
click at [432, 314] on div "adult" at bounding box center [526, 315] width 229 height 37
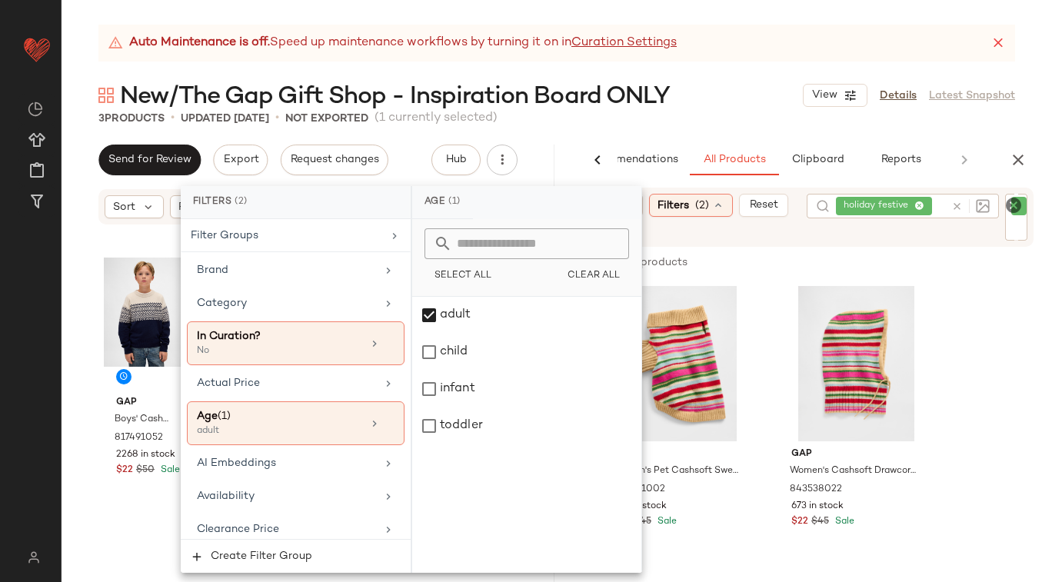
click at [736, 96] on div "New/The Gap Gift Shop - Inspiration Board ONLY View Details Latest Snapshot" at bounding box center [557, 95] width 990 height 31
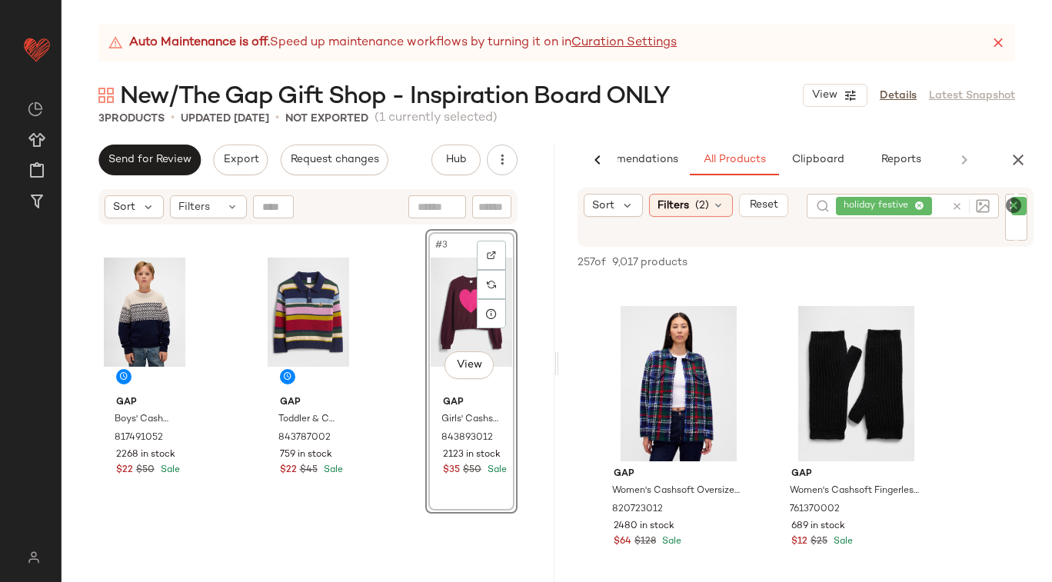
scroll to position [2945, 0]
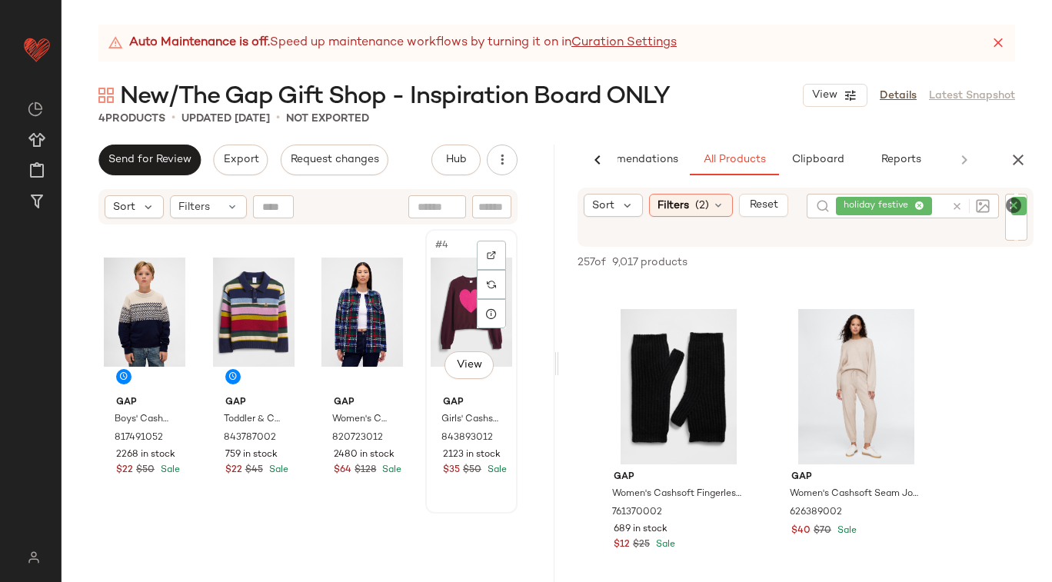
click at [490, 400] on span "Gap" at bounding box center [471, 403] width 57 height 14
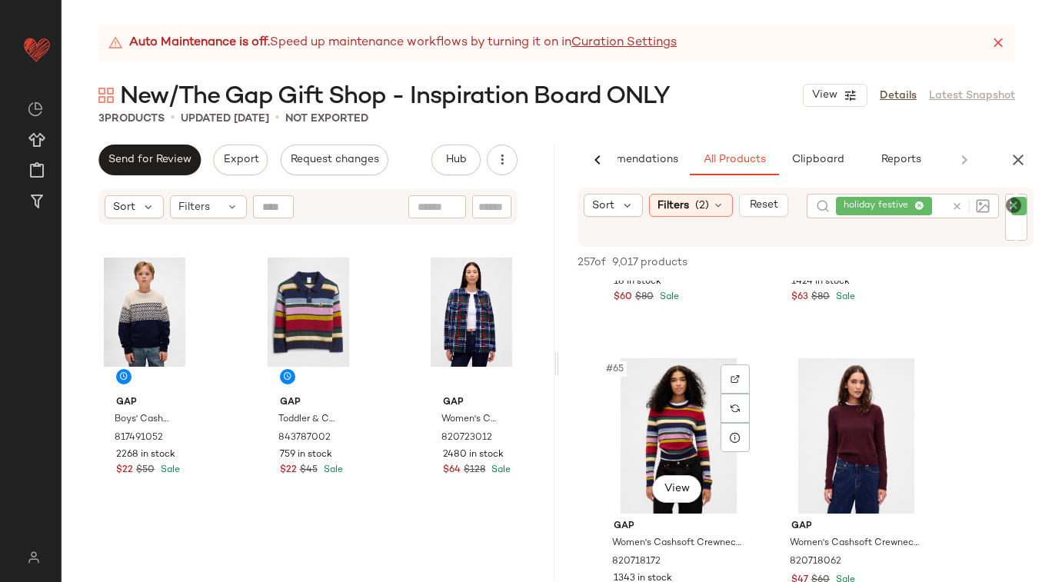
scroll to position [9446, 0]
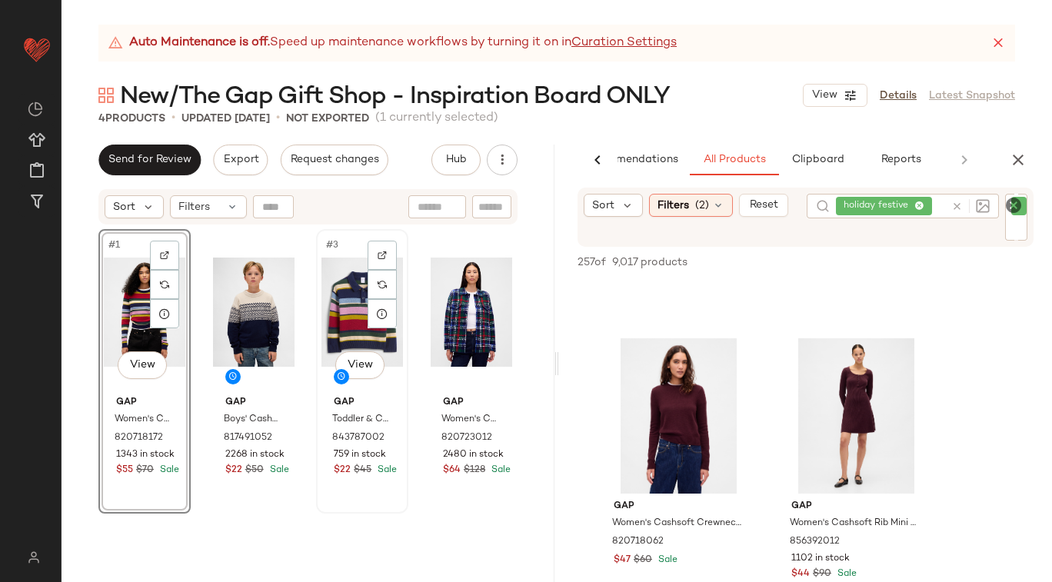
click at [384, 406] on span "Gap" at bounding box center [362, 403] width 57 height 14
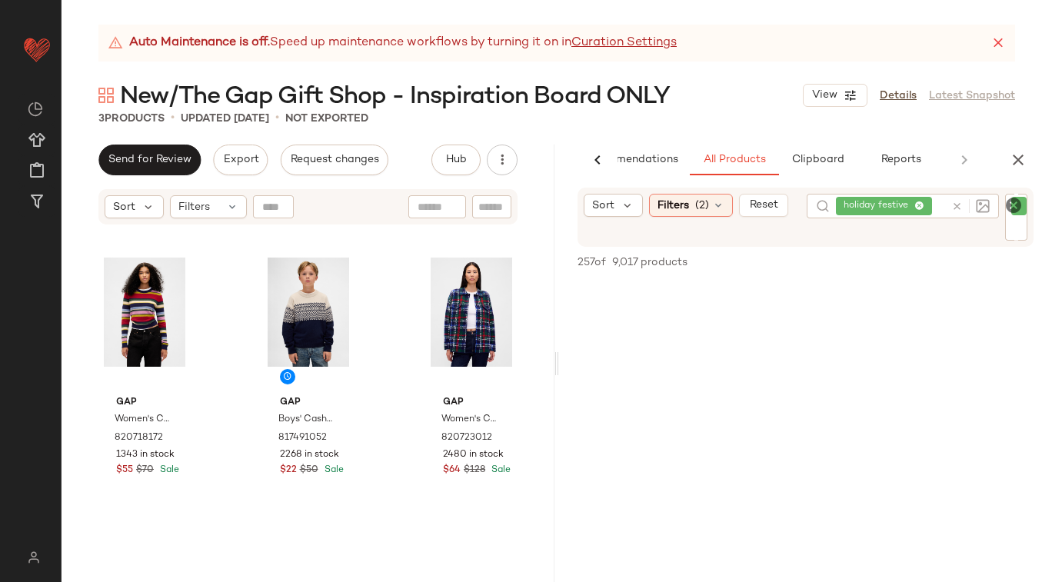
scroll to position [38586, 0]
click at [957, 209] on div at bounding box center [967, 206] width 45 height 25
click at [1019, 208] on icon "Clear Filter" at bounding box center [1013, 205] width 18 height 18
click at [919, 207] on icon at bounding box center [919, 206] width 10 height 10
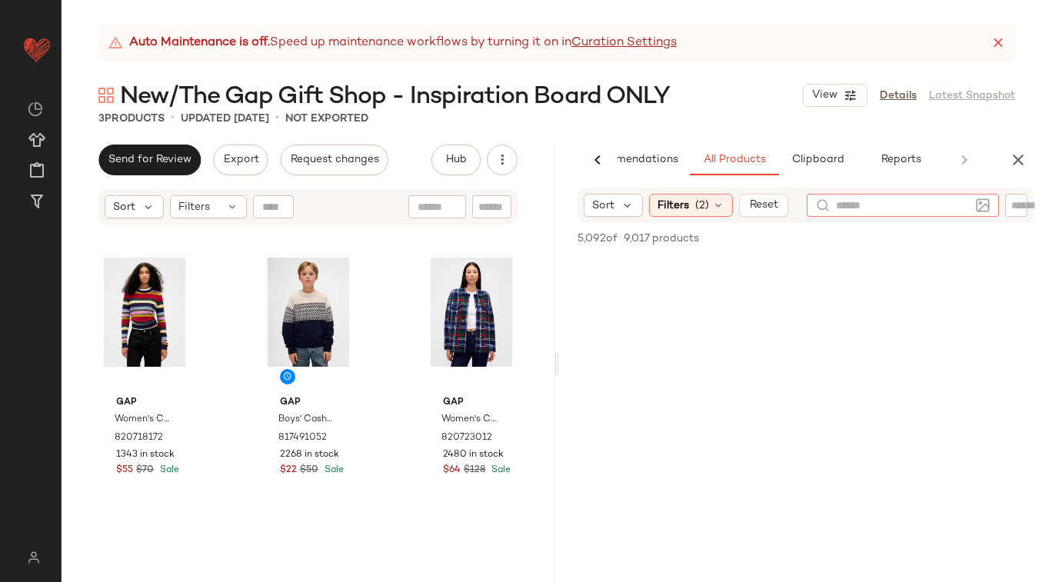
click at [851, 202] on input "text" at bounding box center [903, 206] width 134 height 16
type input "*"
type input "**********"
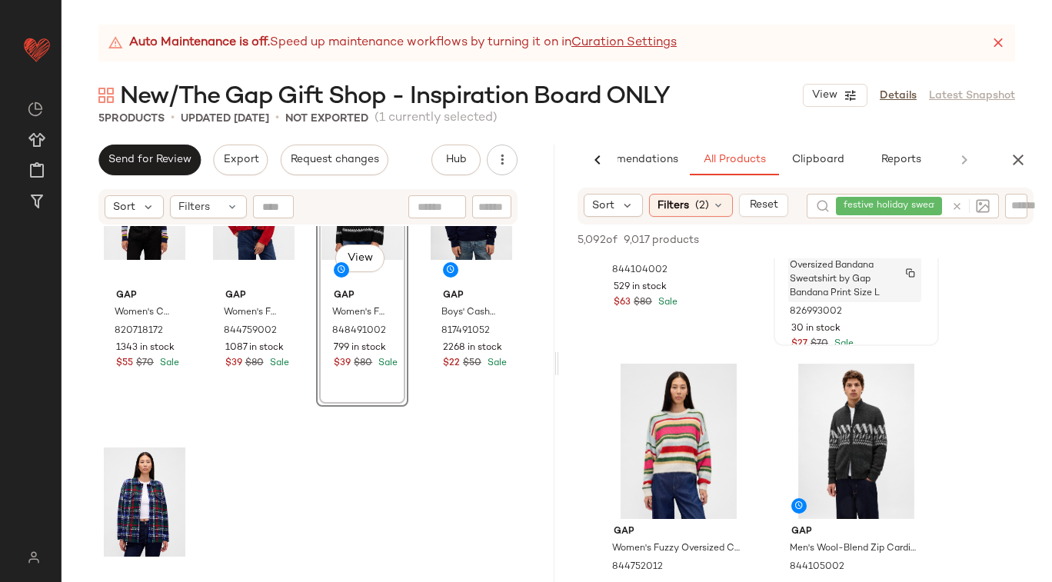
scroll to position [836, 0]
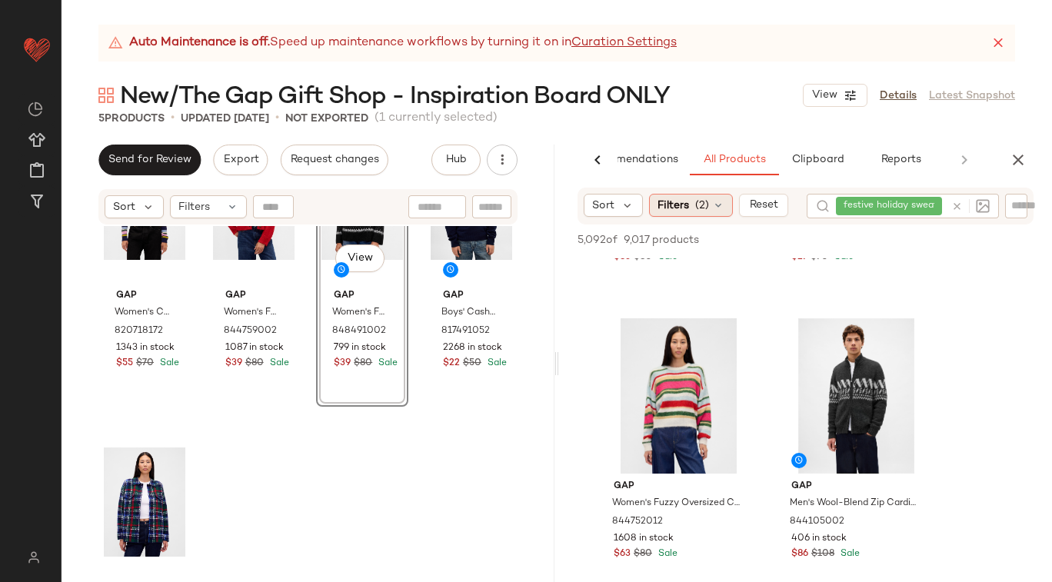
click at [704, 208] on span "(2)" at bounding box center [702, 206] width 14 height 16
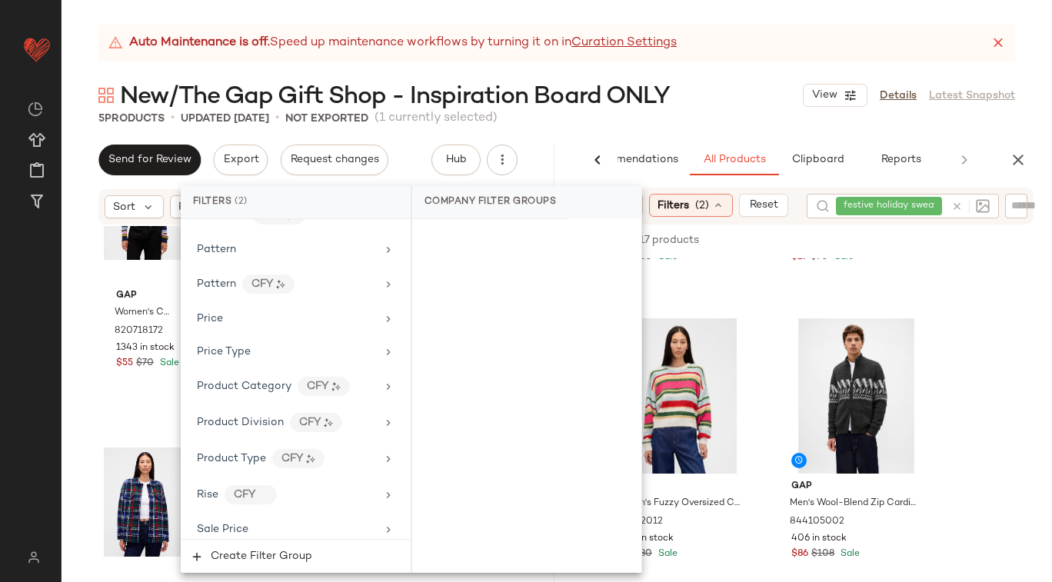
scroll to position [1177, 0]
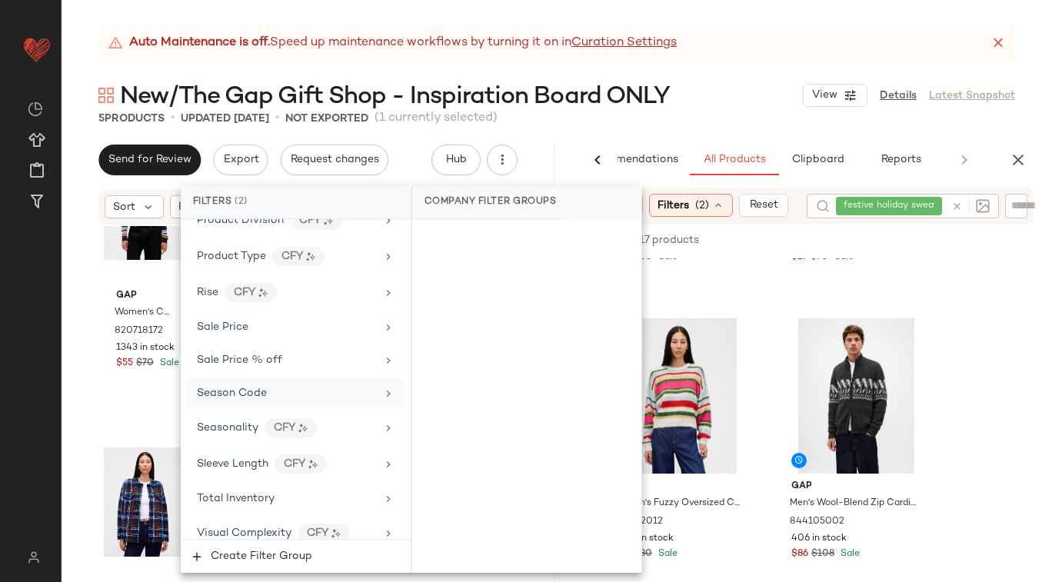
click at [251, 388] on span "Season Code" at bounding box center [232, 394] width 70 height 12
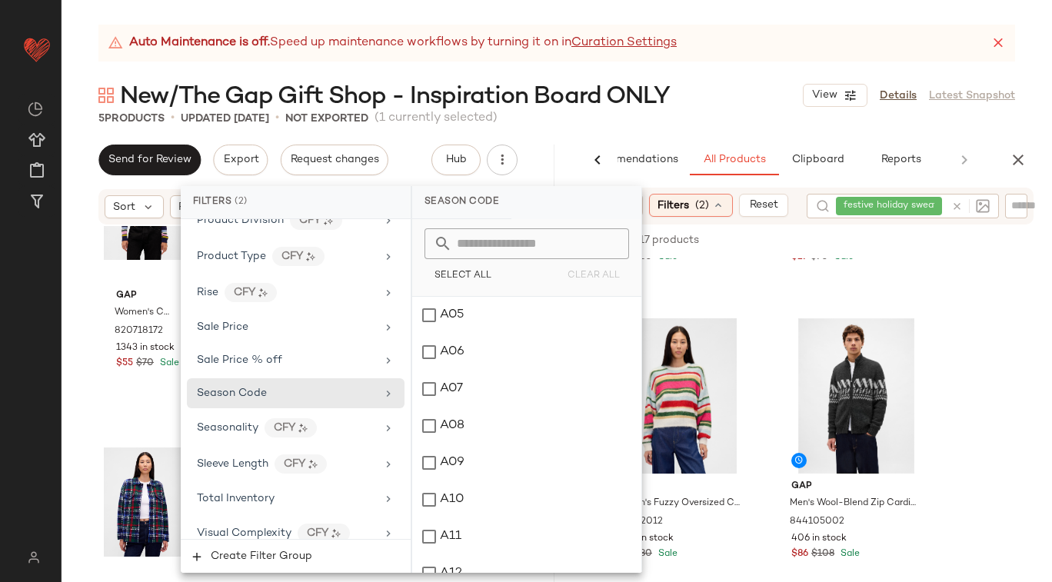
click at [499, 247] on input "text" at bounding box center [536, 243] width 168 height 31
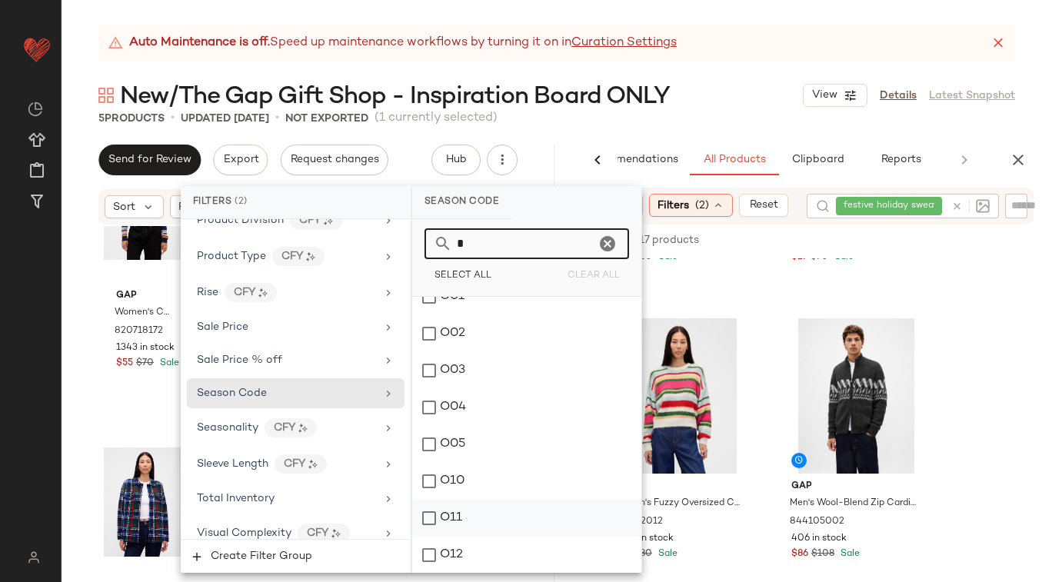
click at [427, 499] on div "O11" at bounding box center [526, 518] width 229 height 37
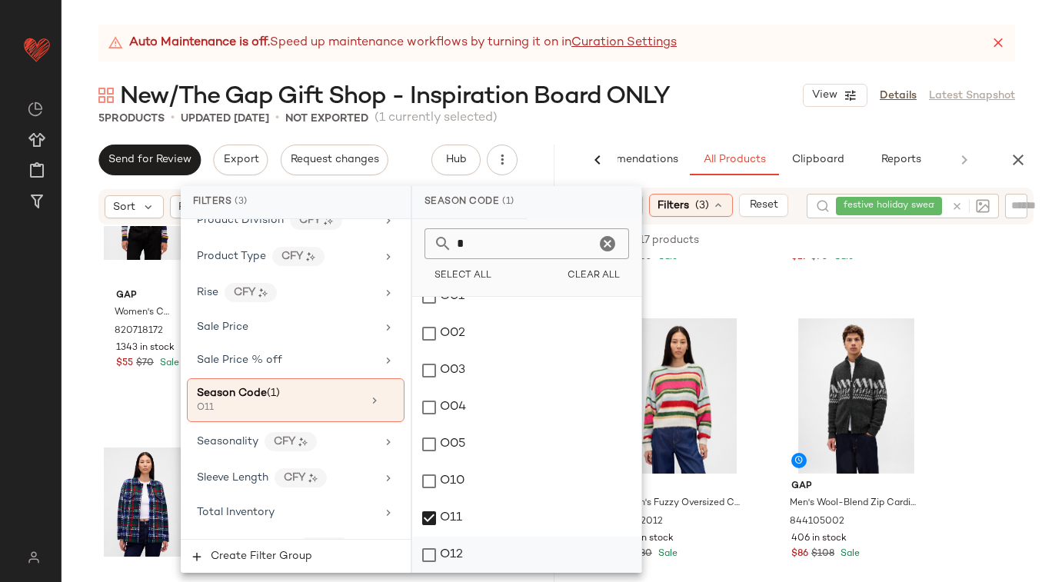
click at [428, 499] on div "O12" at bounding box center [526, 555] width 229 height 37
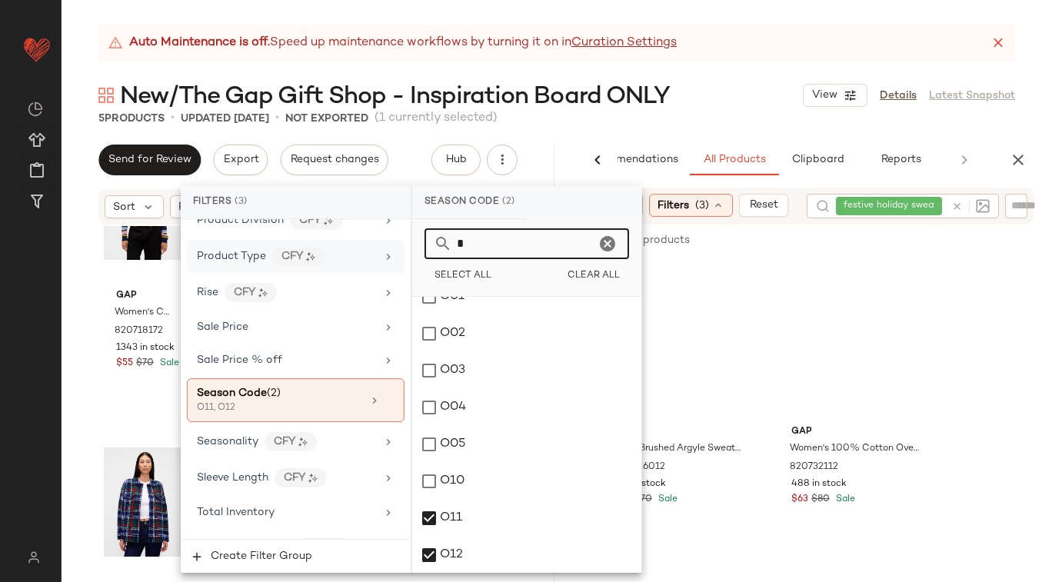
click at [398, 243] on div "Filters (3) Filter Groups Brand Category In Curation? No Actual Price Age (1) a…" at bounding box center [411, 379] width 461 height 387
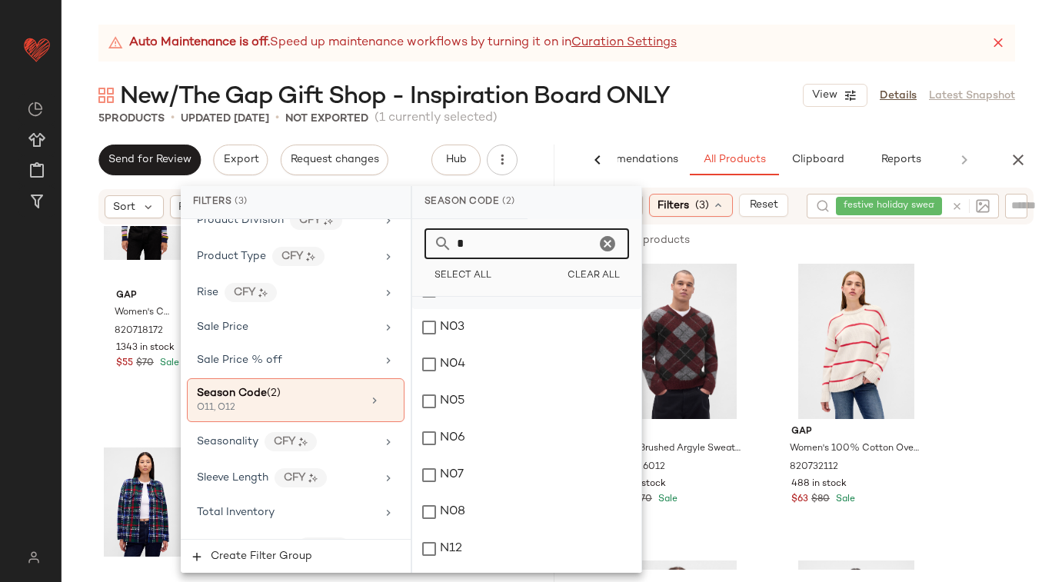
scroll to position [92, 0]
type input "*"
click at [427, 499] on div "N12" at bounding box center [526, 518] width 229 height 37
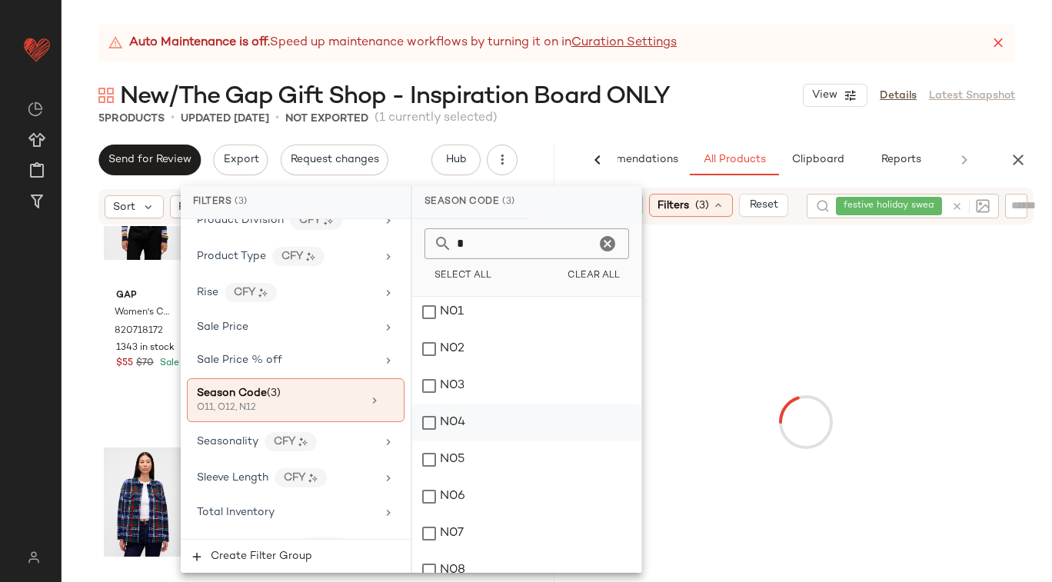
scroll to position [0, 0]
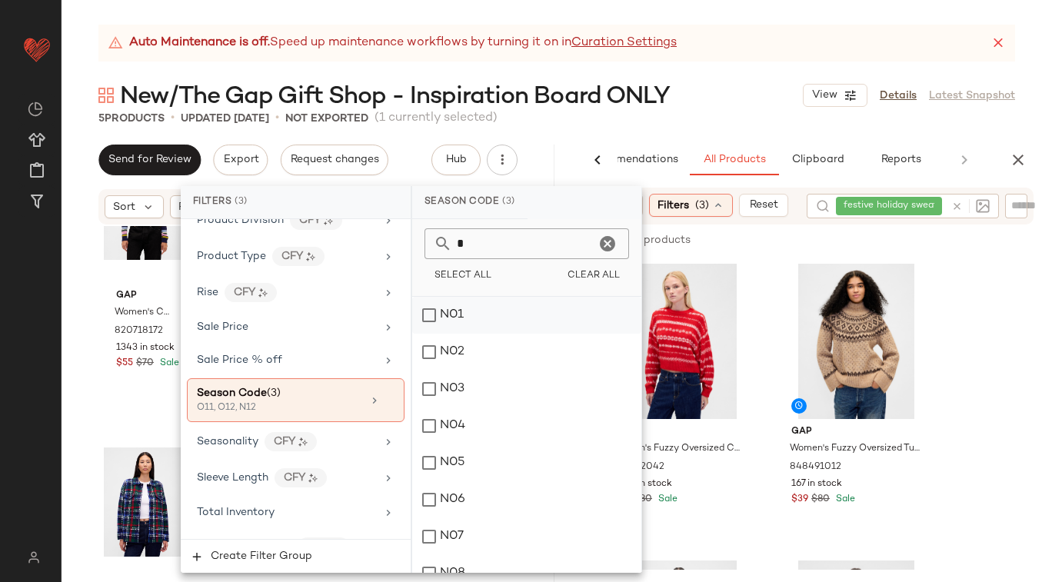
click at [428, 315] on div "N01" at bounding box center [526, 315] width 229 height 37
click at [428, 342] on div "N02" at bounding box center [526, 352] width 229 height 37
click at [428, 390] on div "N03" at bounding box center [526, 389] width 229 height 37
click at [424, 433] on div "N04" at bounding box center [526, 426] width 229 height 37
click at [429, 458] on div "N05" at bounding box center [526, 462] width 229 height 37
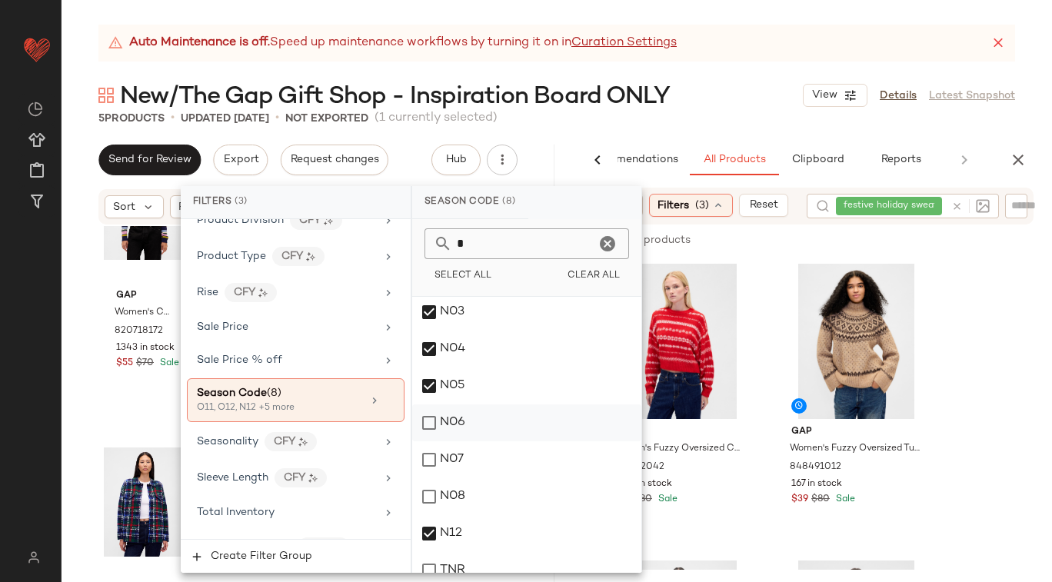
scroll to position [81, 0]
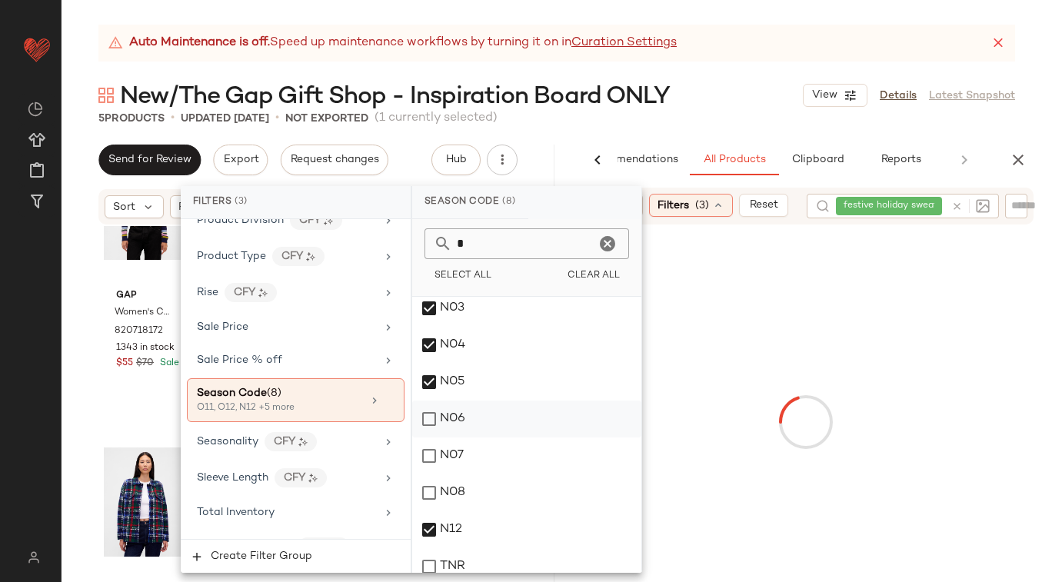
click at [437, 421] on div "N06" at bounding box center [526, 419] width 229 height 37
click at [433, 449] on div "N07" at bounding box center [526, 456] width 229 height 37
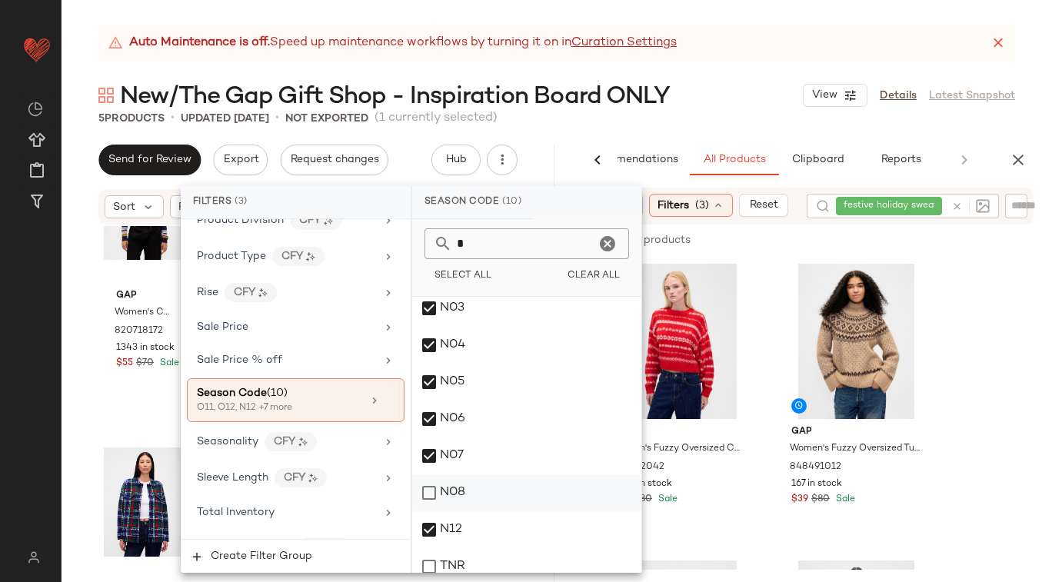
click at [428, 486] on div "N08" at bounding box center [526, 492] width 229 height 37
click at [737, 75] on div "Auto Maintenance is off. Speed up maintenance workflows by turning it on in Cur…" at bounding box center [557, 304] width 990 height 558
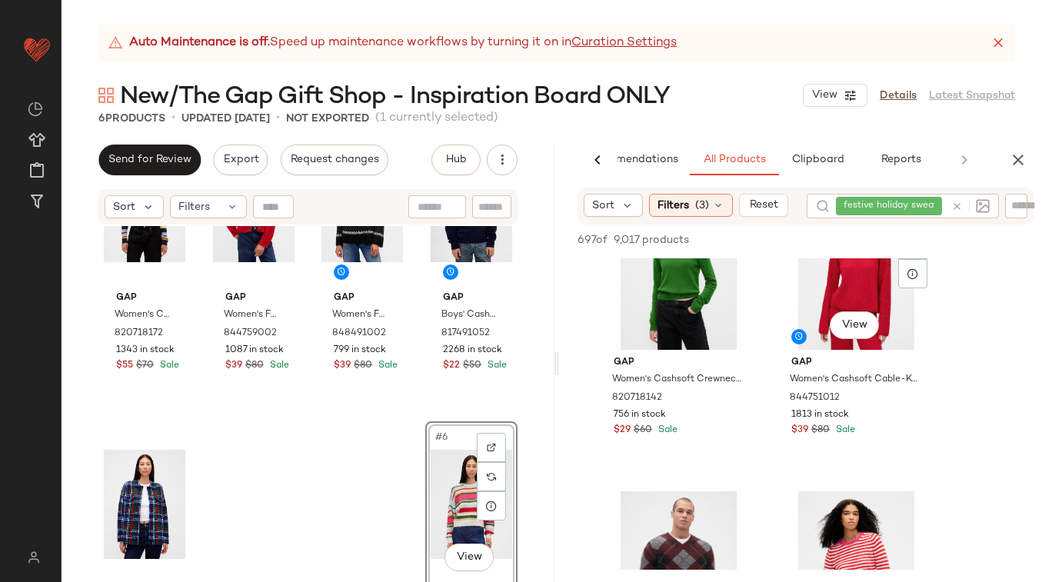
scroll to position [876, 0]
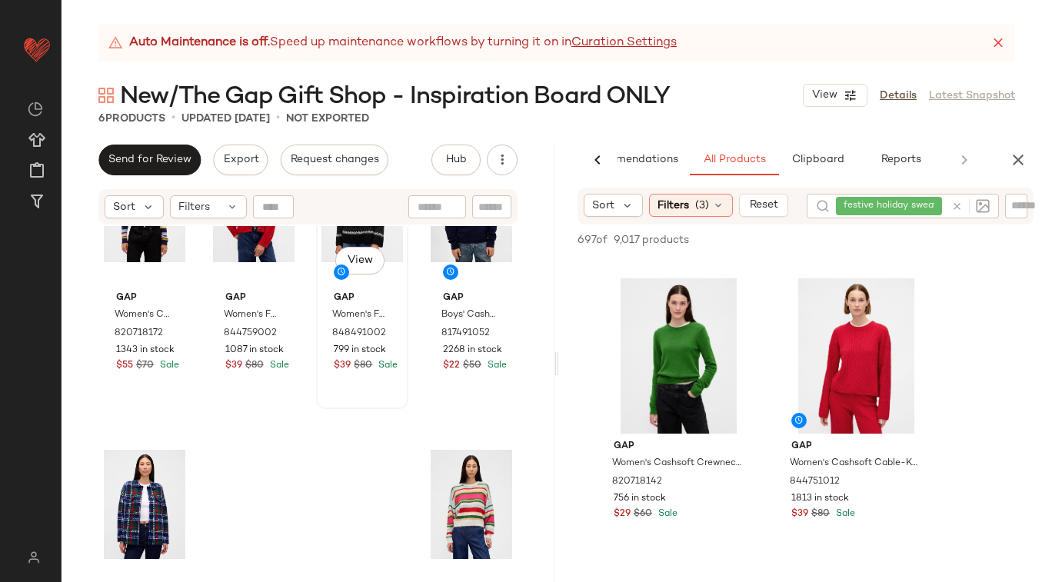
click at [379, 291] on span "Gap" at bounding box center [362, 298] width 57 height 14
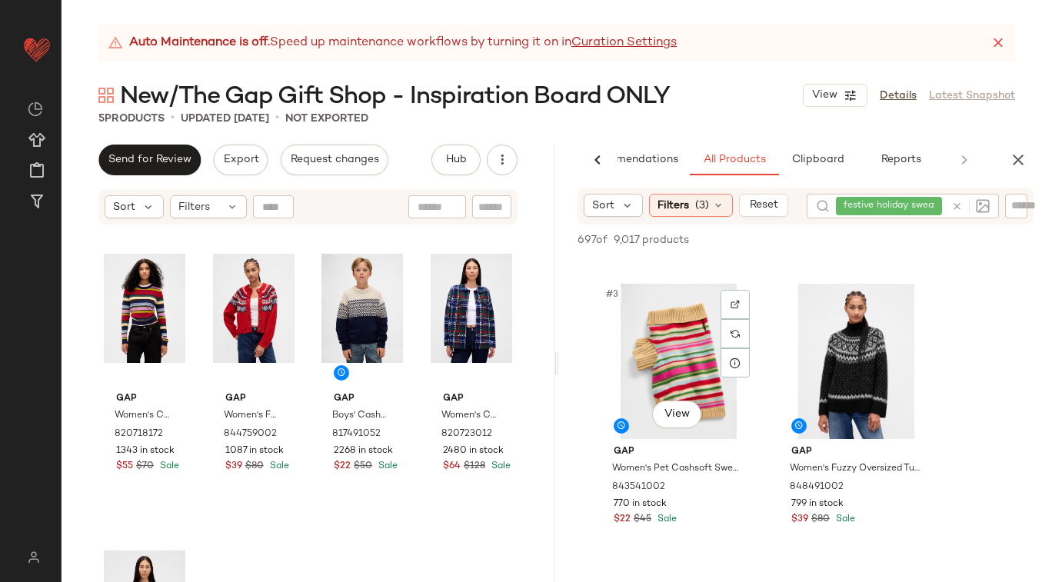
scroll to position [281, 0]
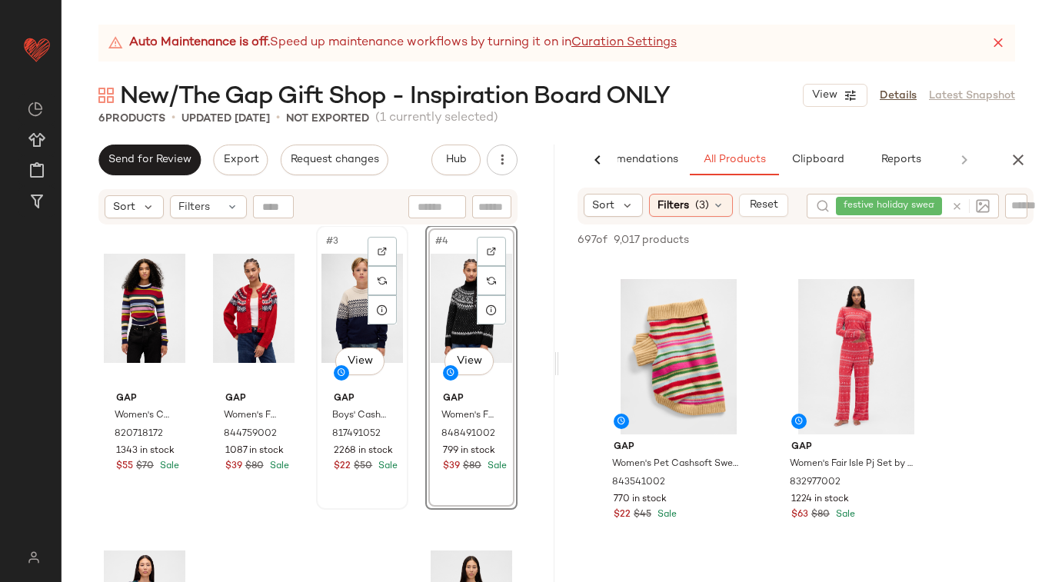
click at [385, 401] on div "Gap Boys' Cashsoft Relaxed Crewneck Sweater by Gap Navy Uniform Size S (6/7) 81…" at bounding box center [362, 430] width 82 height 89
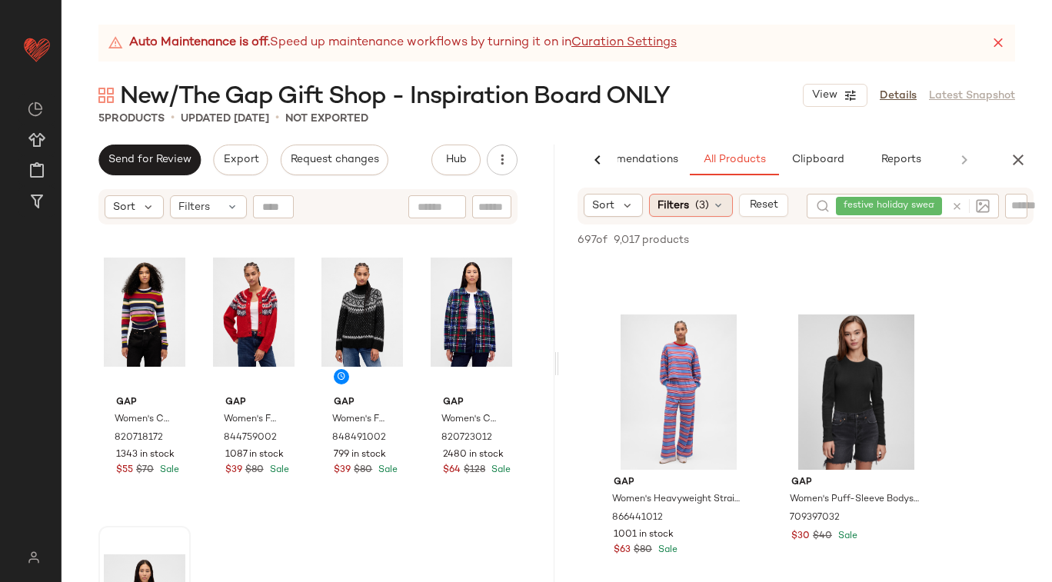
click at [701, 208] on span "(3)" at bounding box center [702, 206] width 14 height 16
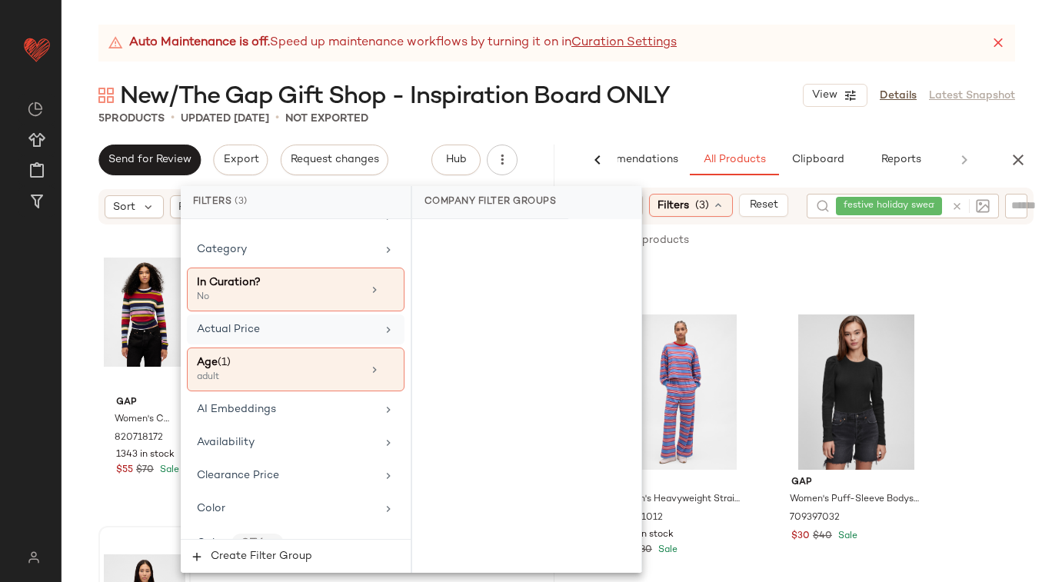
scroll to position [55, 0]
click at [384, 363] on icon at bounding box center [389, 368] width 11 height 11
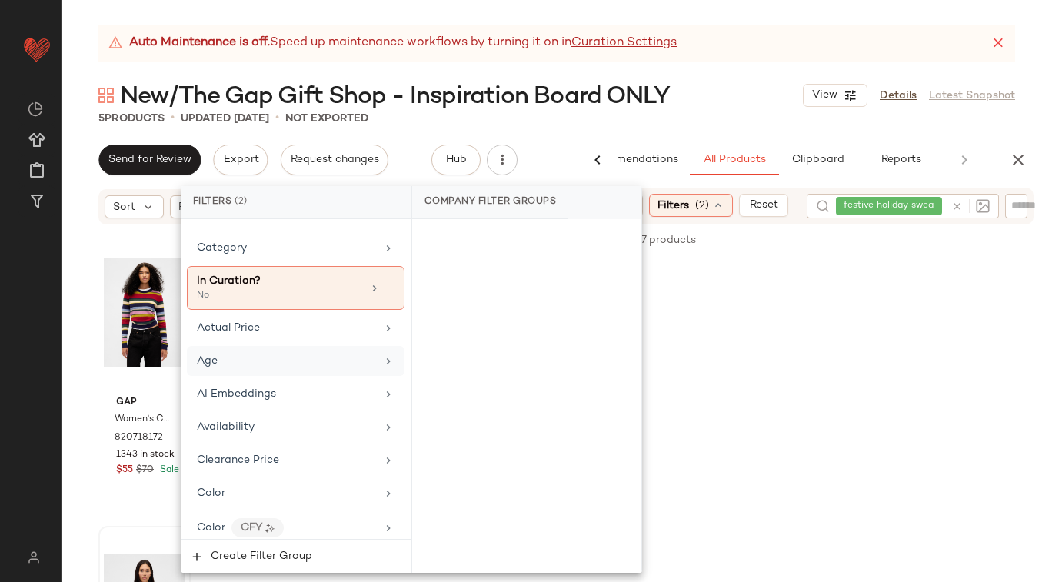
click at [839, 235] on div at bounding box center [925, 240] width 215 height 18
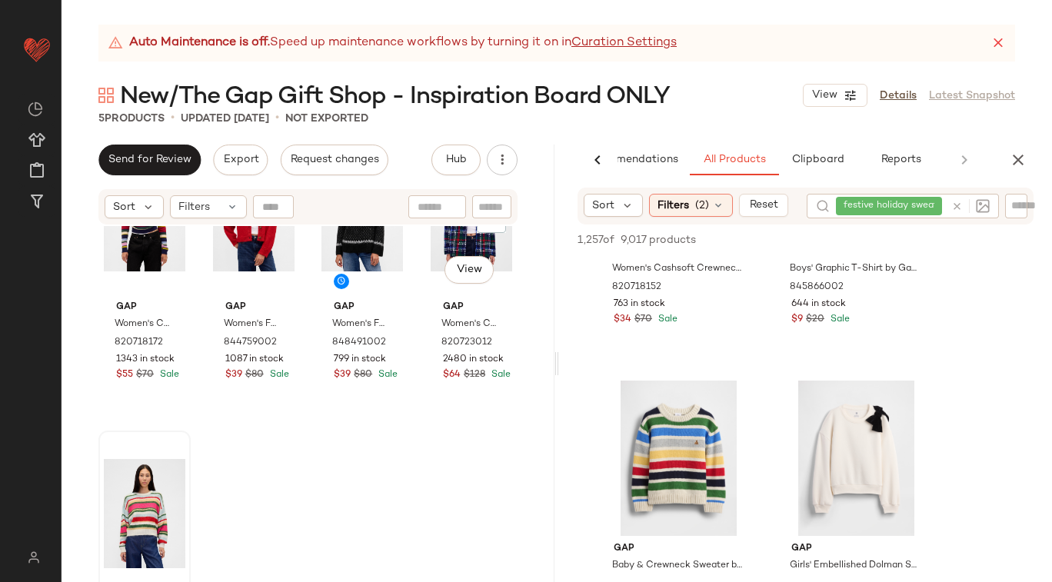
scroll to position [189, 0]
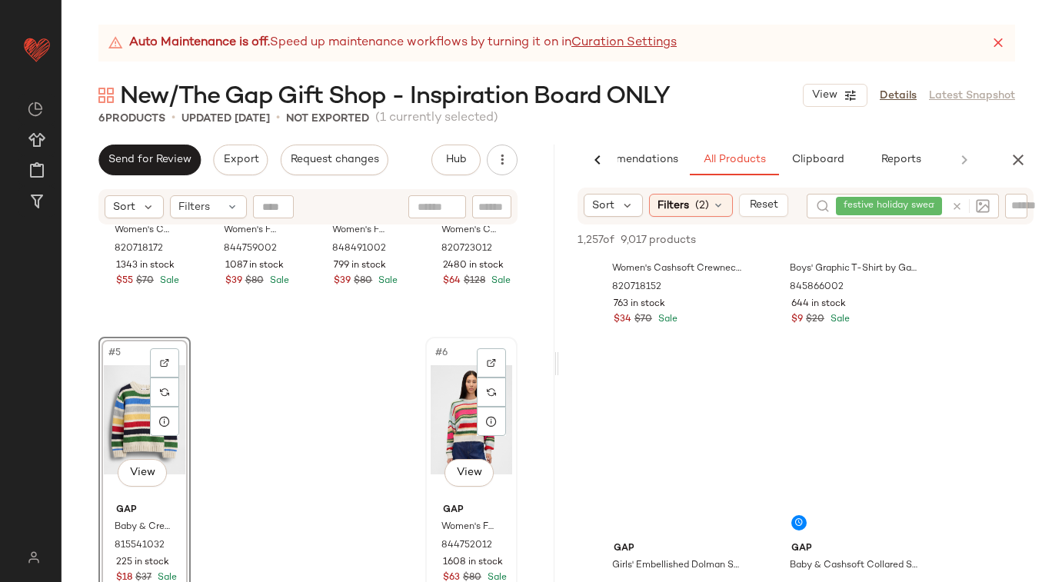
click at [431, 414] on div "#6 View" at bounding box center [472, 419] width 82 height 155
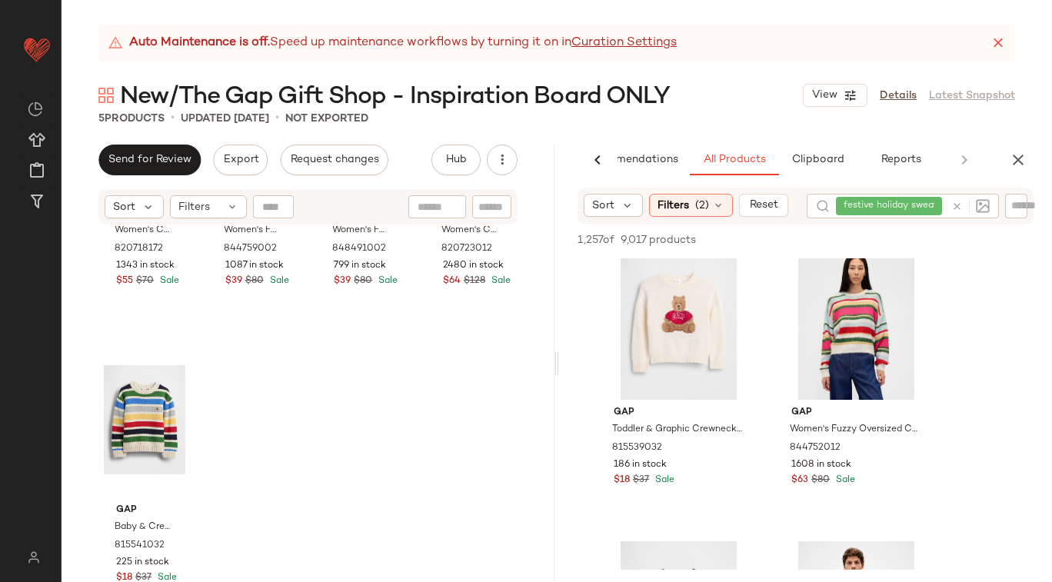
scroll to position [2381, 0]
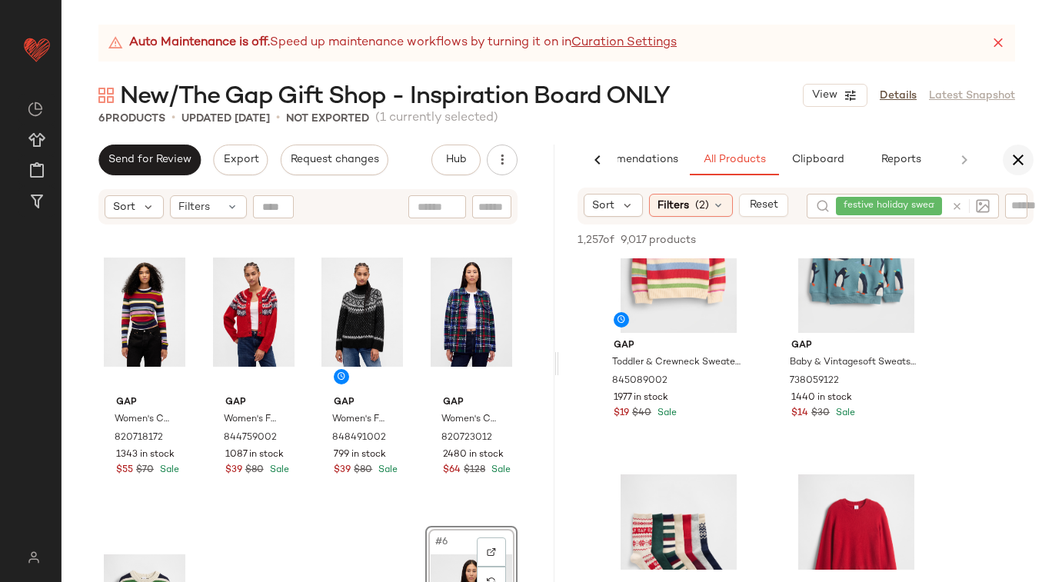
click at [1022, 163] on icon "button" at bounding box center [1018, 160] width 18 height 18
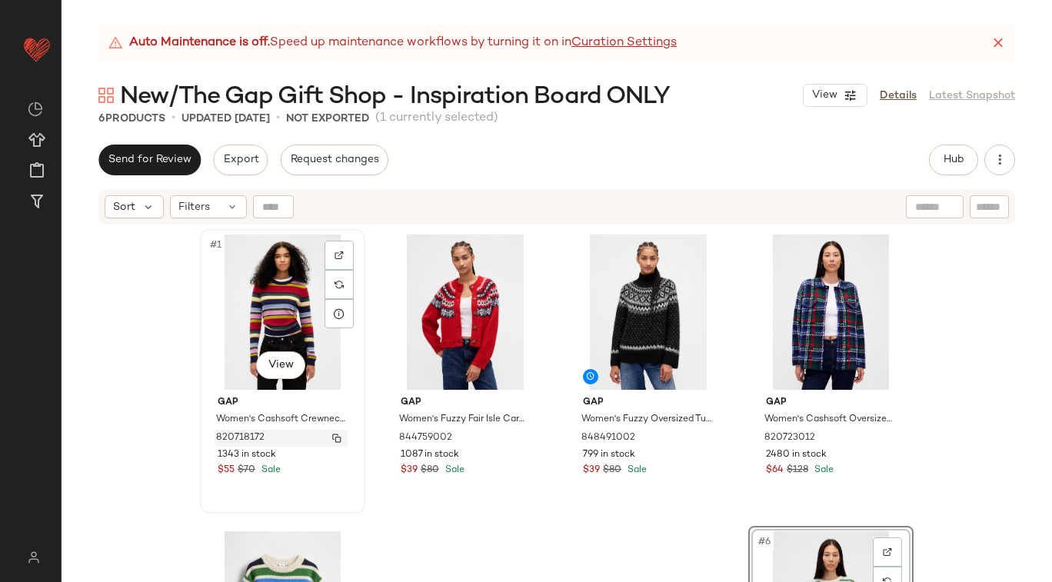
click at [332, 438] on img "button" at bounding box center [336, 438] width 9 height 9
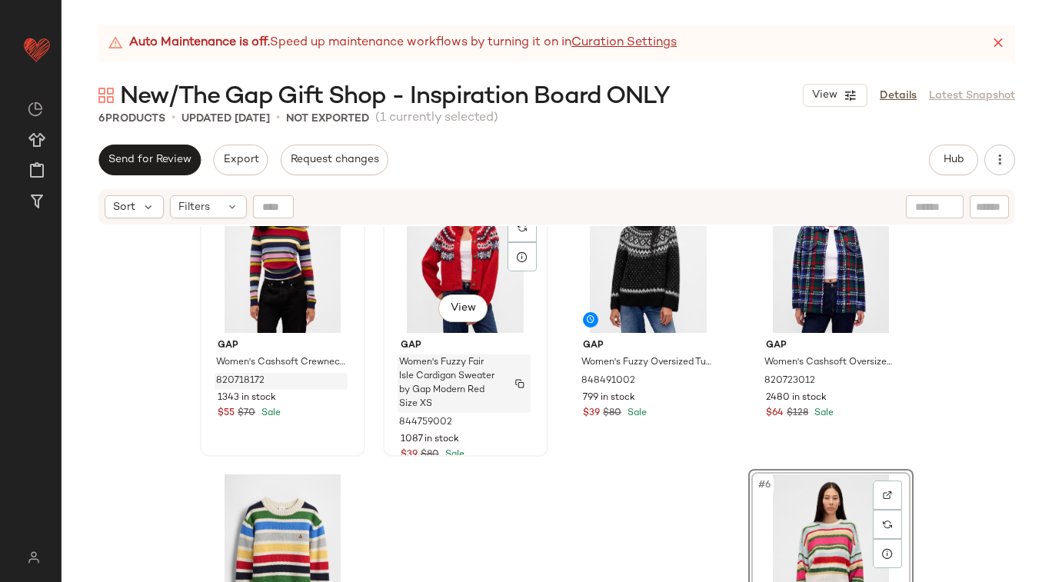
scroll to position [66, 0]
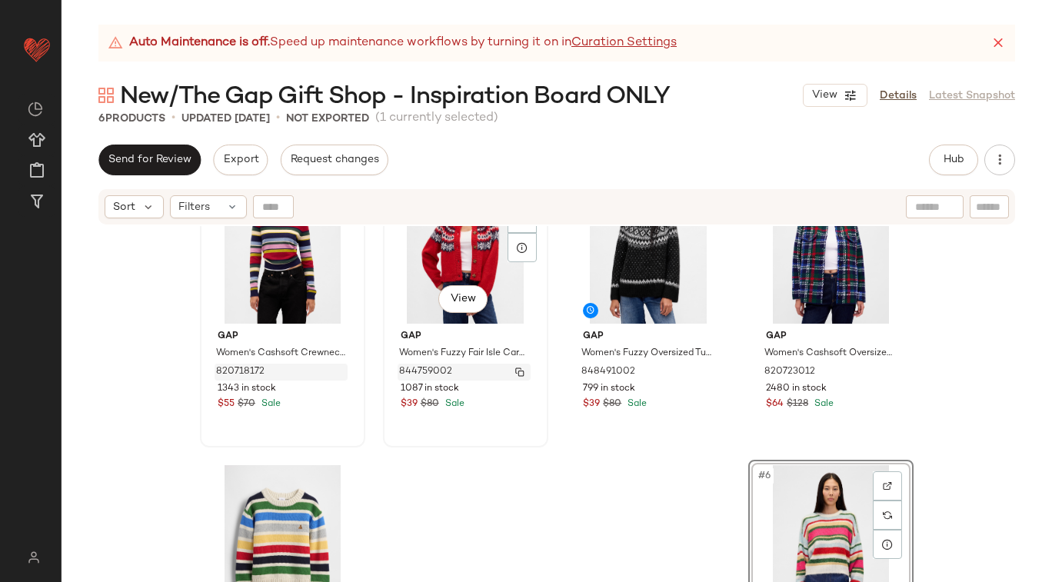
click at [516, 371] on img "button" at bounding box center [519, 372] width 9 height 9
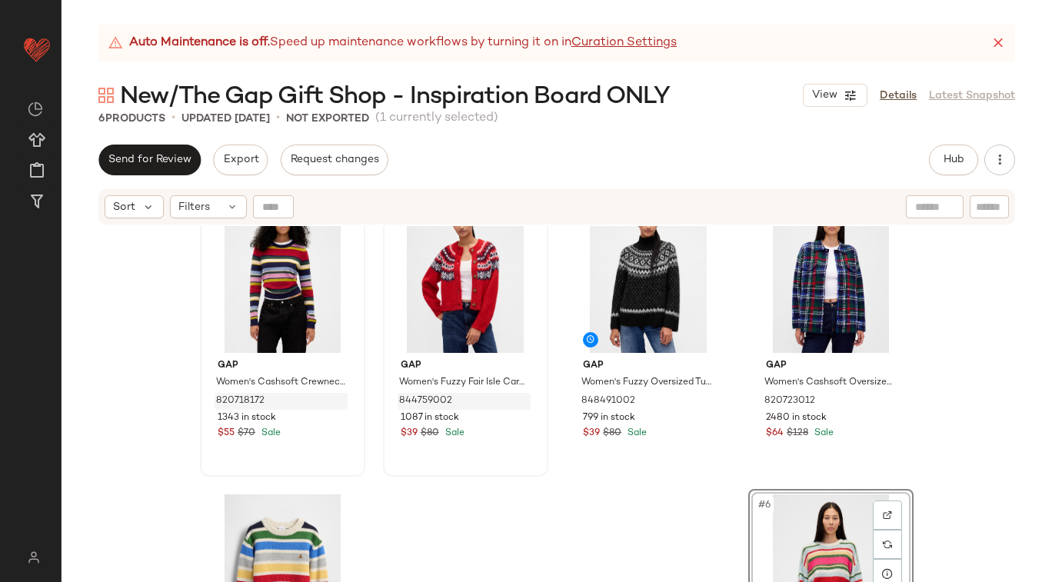
scroll to position [36, 0]
click at [697, 399] on img "button" at bounding box center [701, 402] width 9 height 9
click at [954, 162] on span "Hub" at bounding box center [954, 160] width 22 height 12
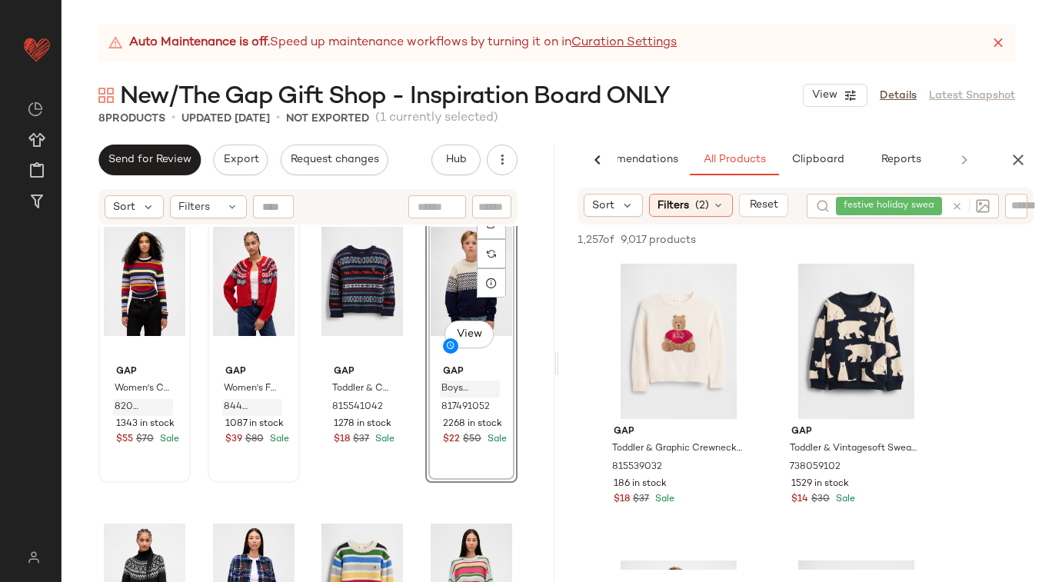
scroll to position [32, 0]
click at [484, 403] on button "button" at bounding box center [489, 407] width 22 height 14
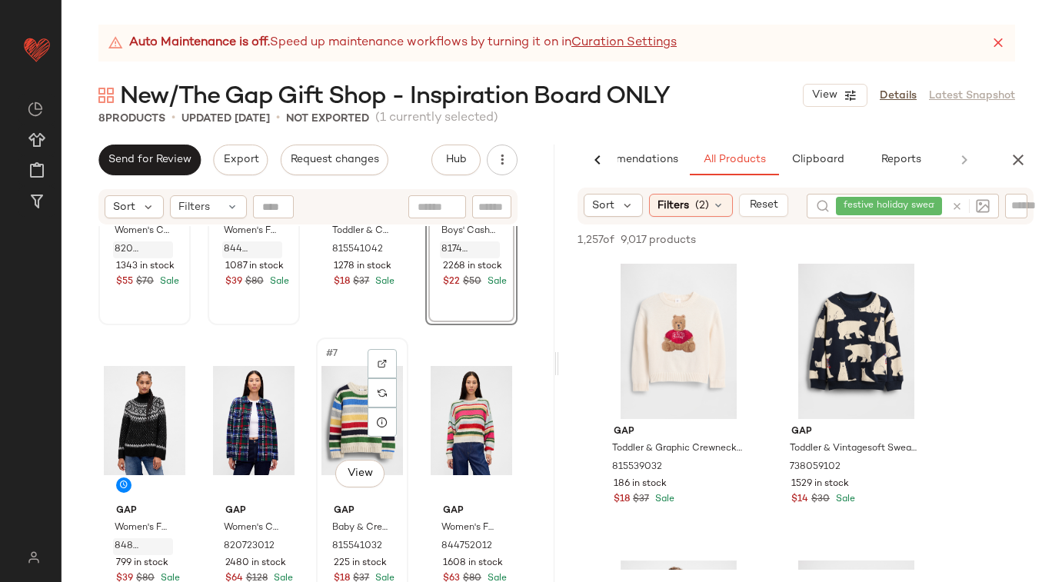
scroll to position [189, 0]
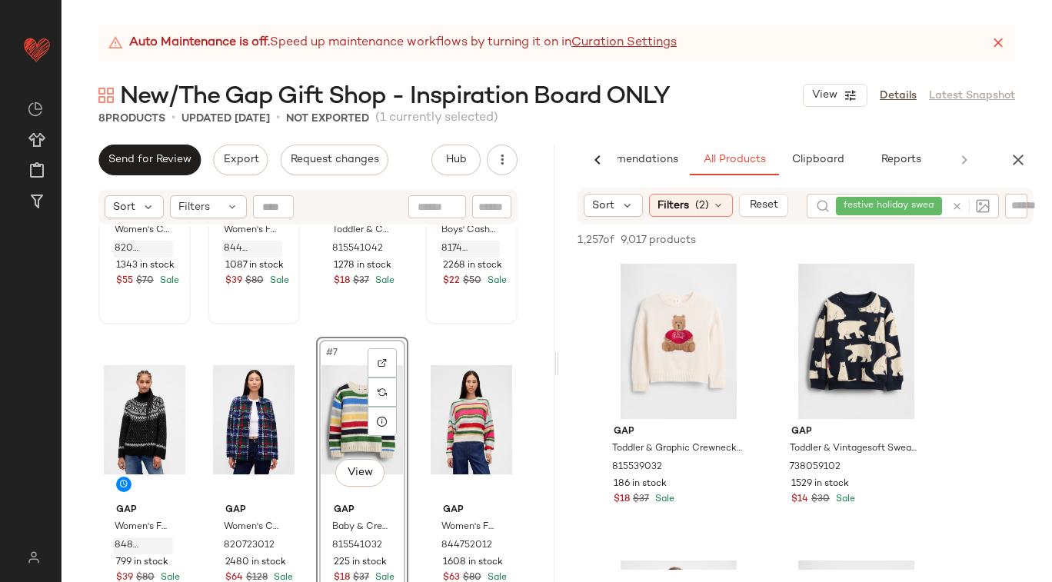
click at [281, 330] on div "Gap Women's Cashsoft Crewneck Sweater by Gap Multi Color Happy Stripe Size XS 8…" at bounding box center [307, 235] width 419 height 391
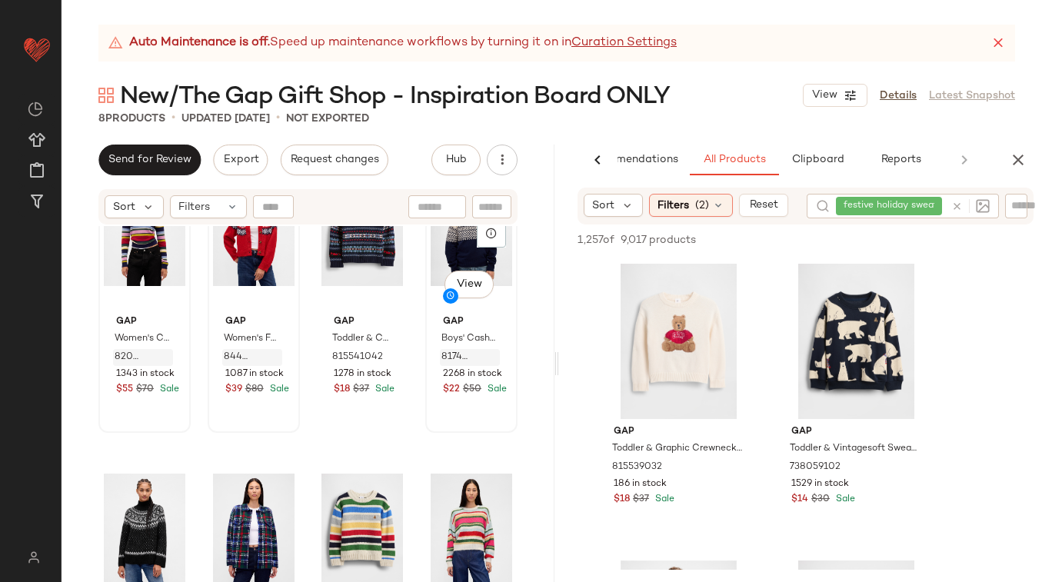
scroll to position [189, 0]
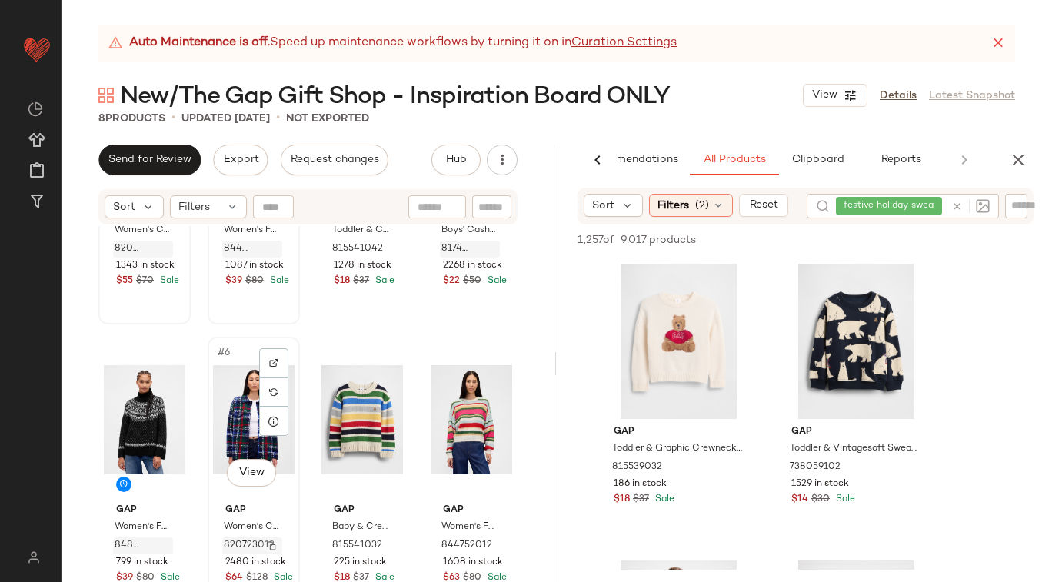
click at [268, 544] on img "button" at bounding box center [271, 545] width 9 height 9
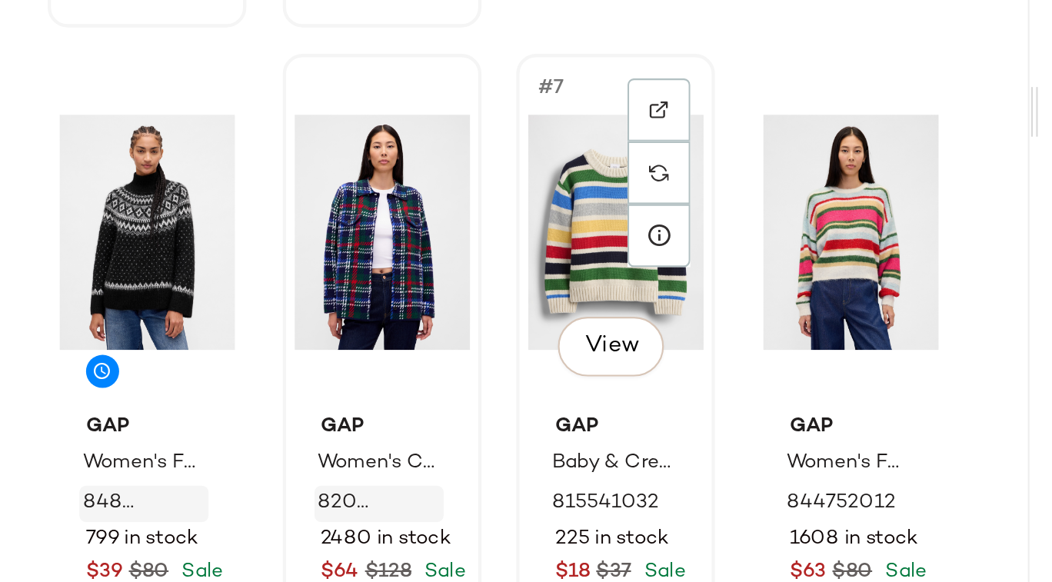
scroll to position [0, 0]
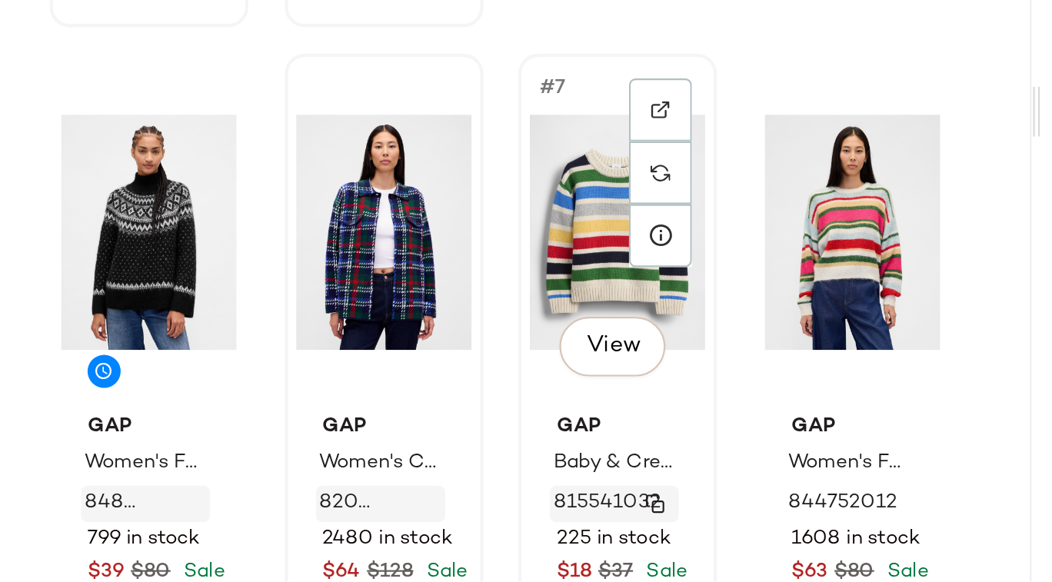
click at [375, 542] on img "button" at bounding box center [379, 545] width 9 height 9
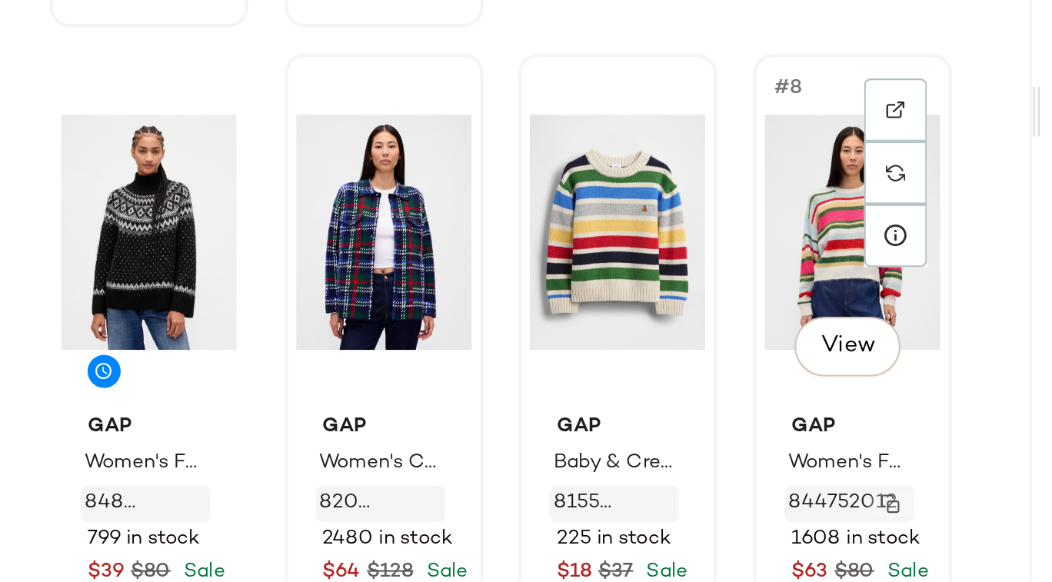
click at [484, 542] on img "button" at bounding box center [488, 545] width 9 height 9
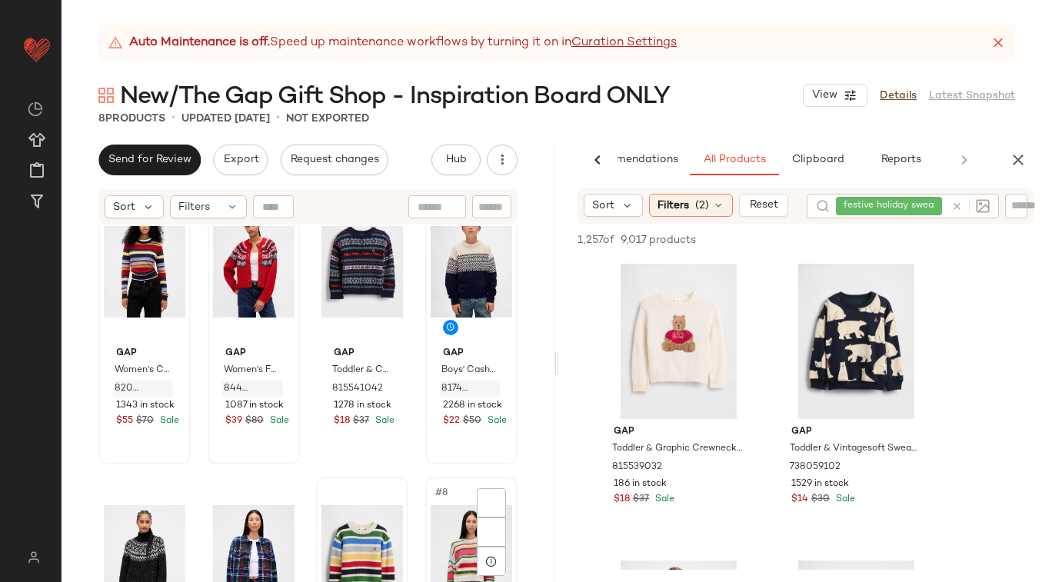
scroll to position [189, 0]
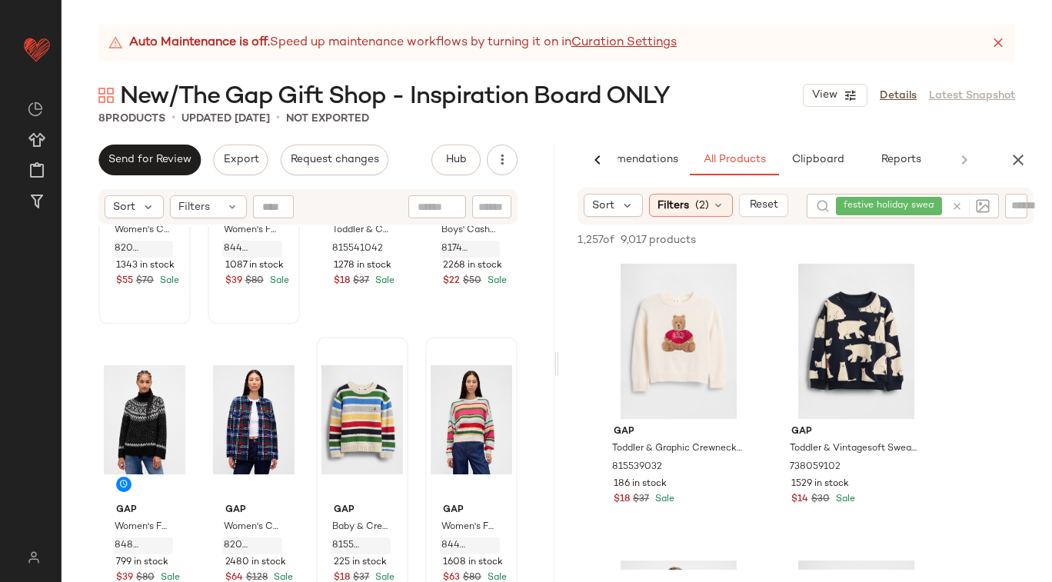
click at [510, 448] on div "Gap Women's Cashsoft Crewneck Sweater by Gap Multi Color Happy Stripe Size XS 8…" at bounding box center [308, 423] width 493 height 394
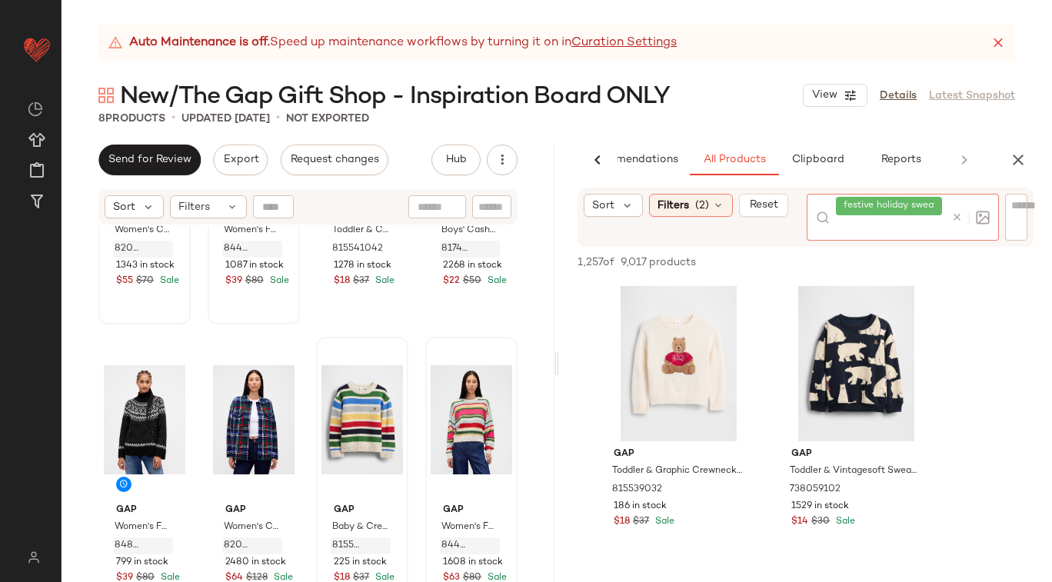
click at [960, 208] on div at bounding box center [967, 217] width 45 height 47
click at [954, 221] on icon at bounding box center [957, 217] width 12 height 12
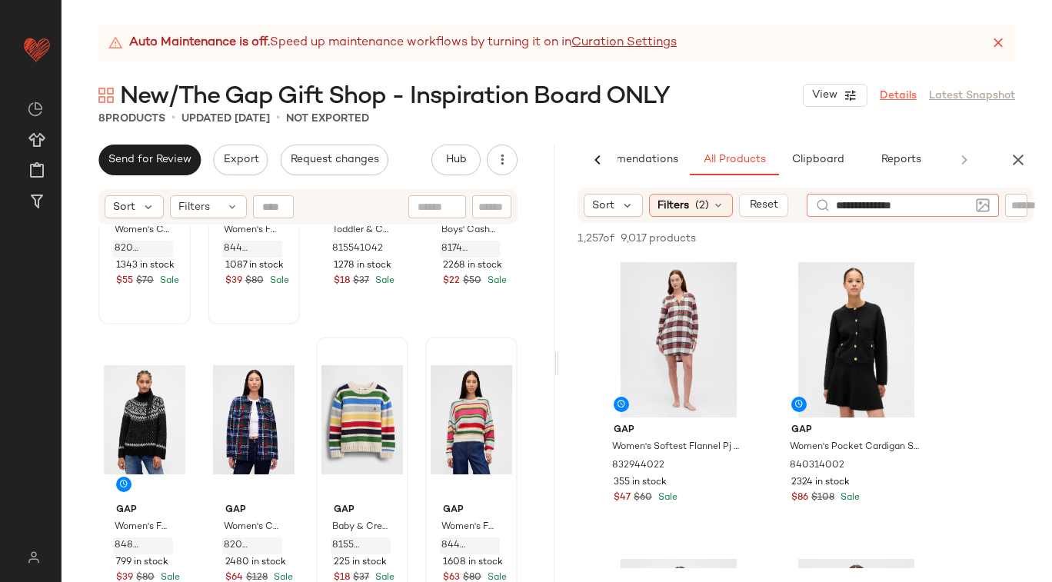
type input "**********"
click at [904, 92] on link "Details" at bounding box center [898, 96] width 37 height 16
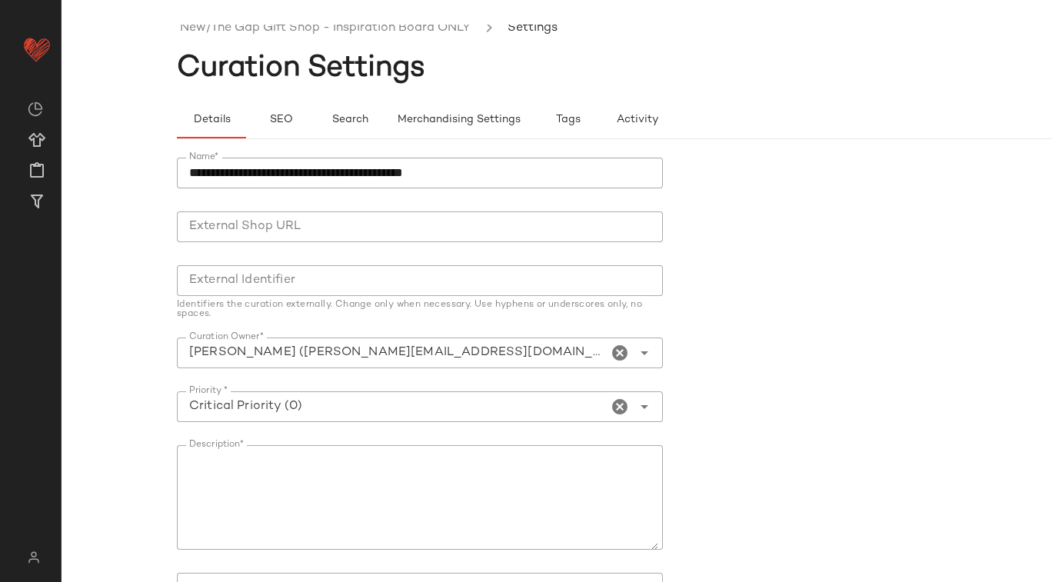
scroll to position [46, 0]
click at [236, 25] on link "New/The Gap Gift Shop - Inspiration Board ONLY" at bounding box center [325, 28] width 291 height 20
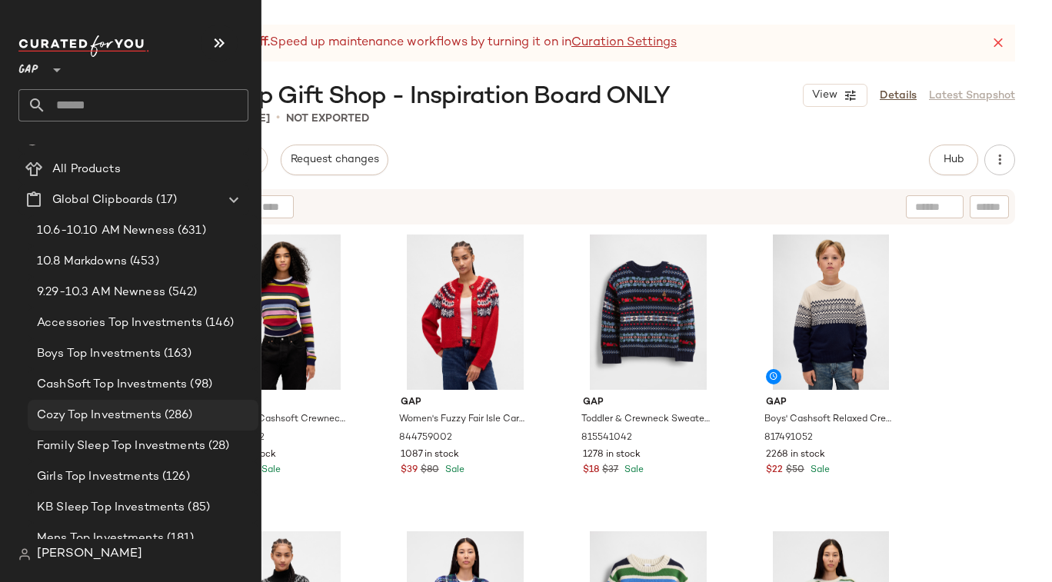
scroll to position [35, 0]
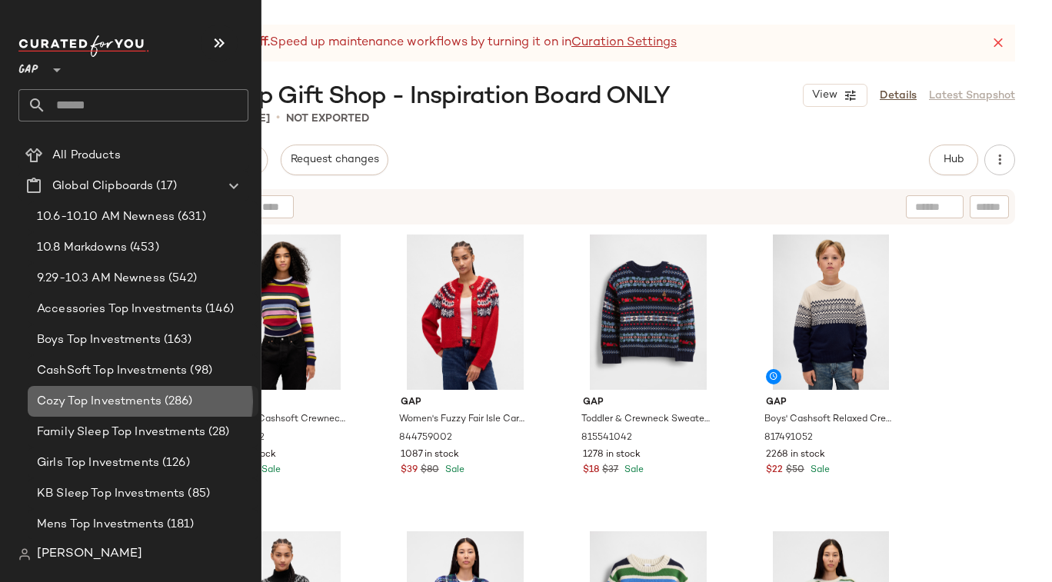
click at [105, 397] on span "Cozy Top Investments" at bounding box center [99, 402] width 125 height 18
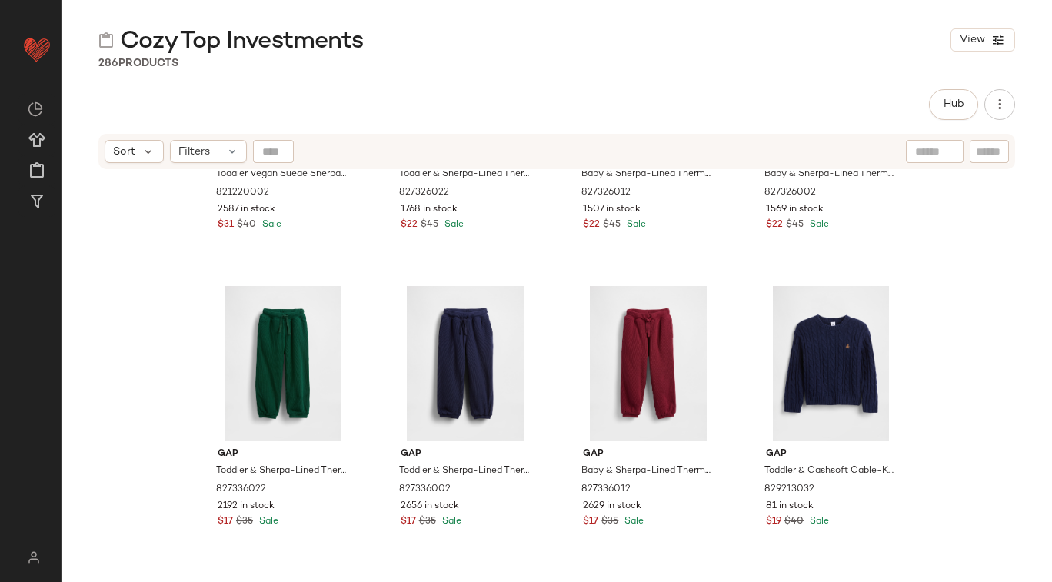
scroll to position [1994, 0]
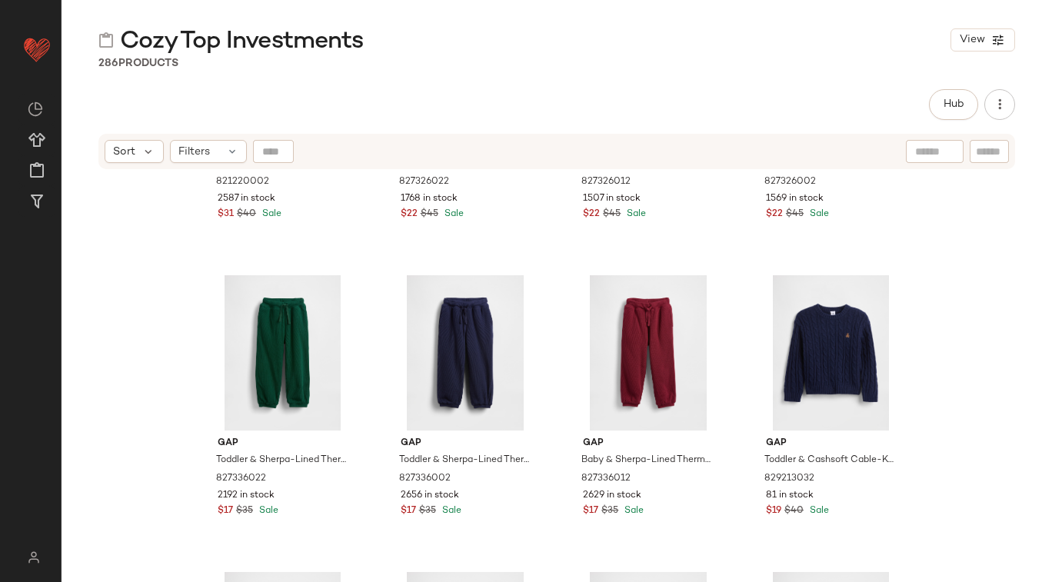
click at [980, 156] on input "text" at bounding box center [989, 152] width 27 height 16
type input "**********"
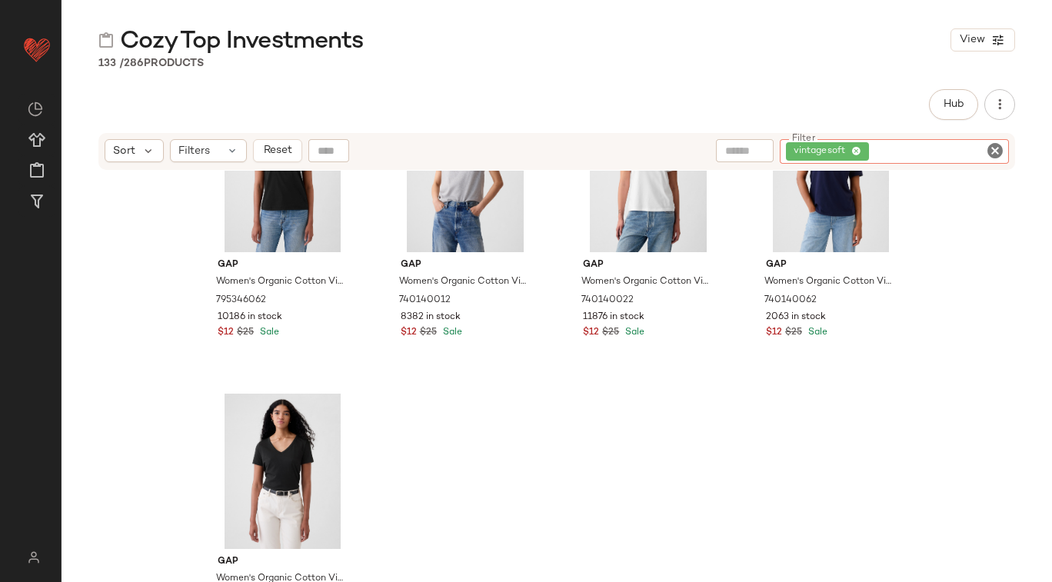
scroll to position [9645, 0]
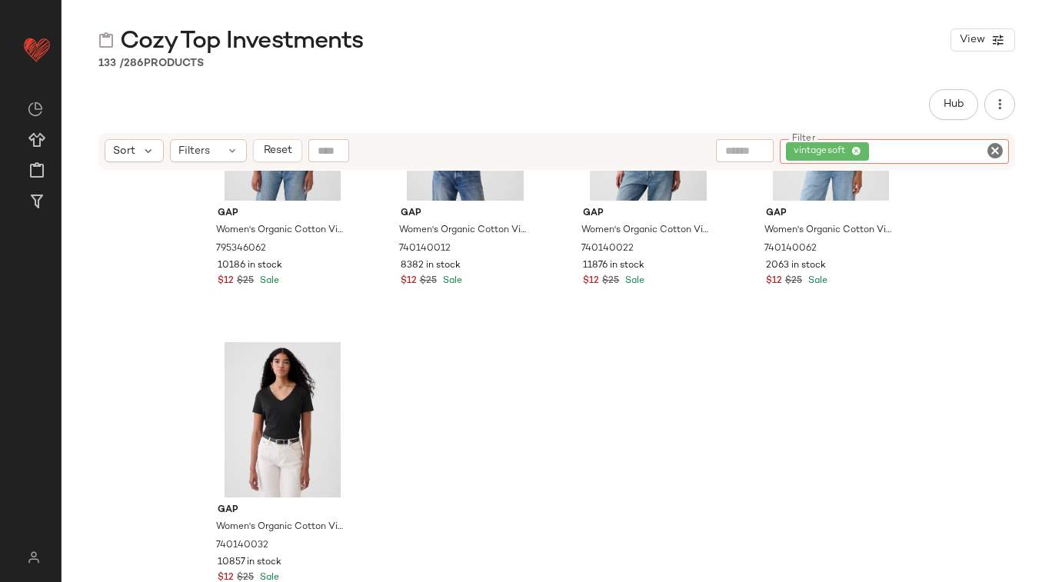
click at [991, 152] on icon "Clear Filter" at bounding box center [995, 150] width 18 height 18
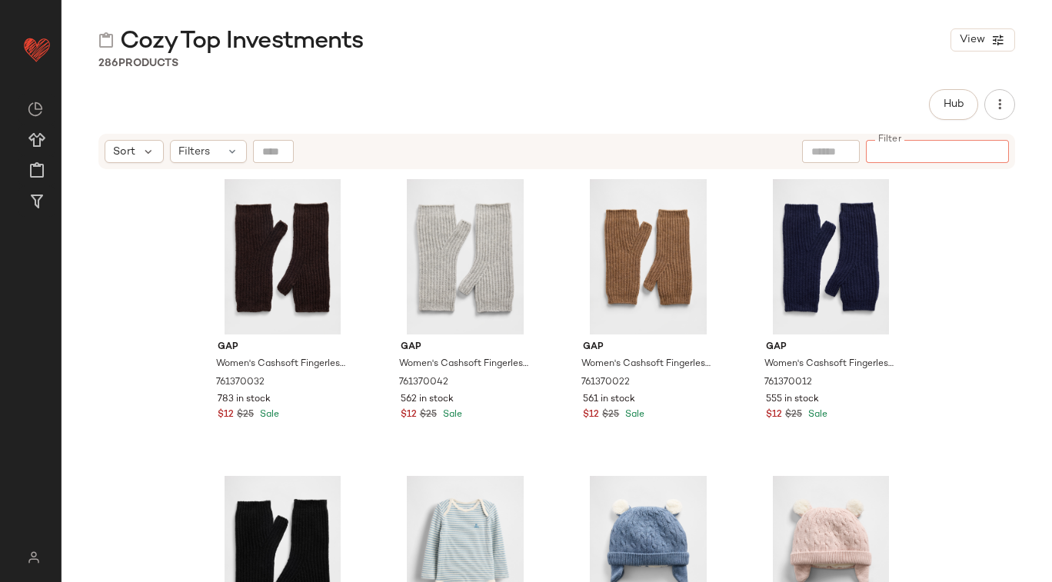
scroll to position [0, 0]
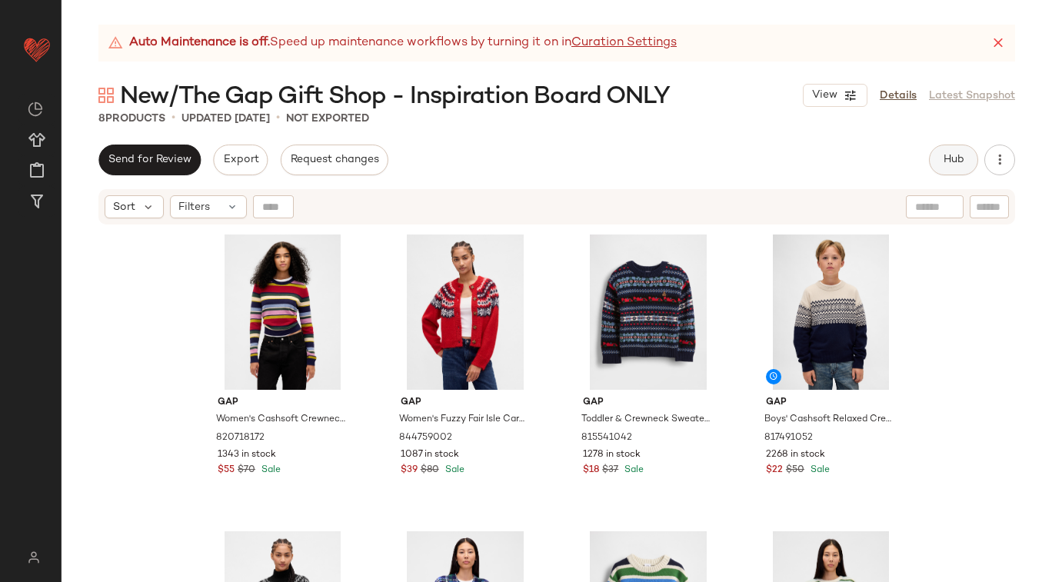
click at [967, 153] on button "Hub" at bounding box center [953, 160] width 49 height 31
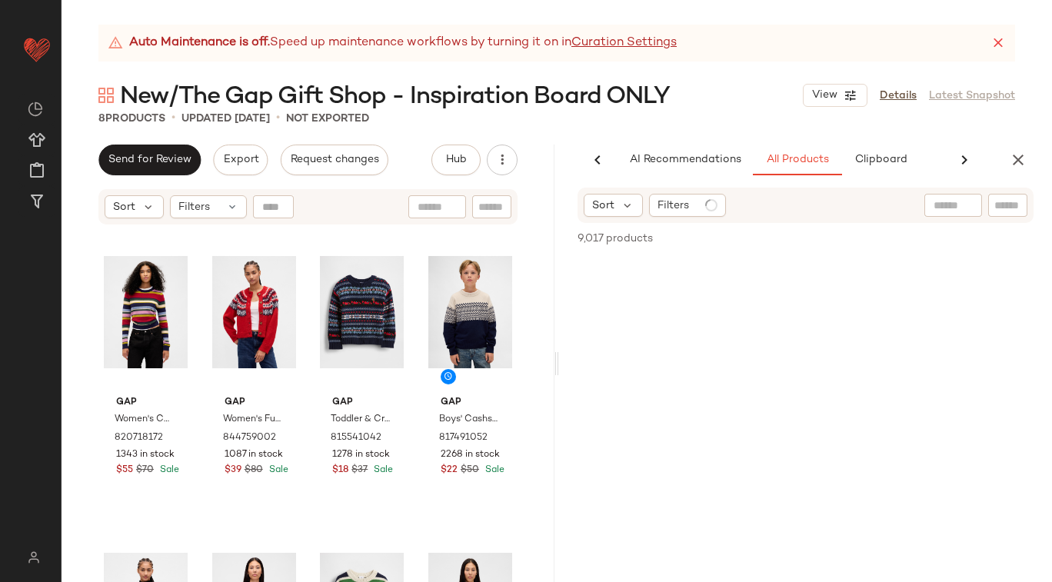
scroll to position [0, 63]
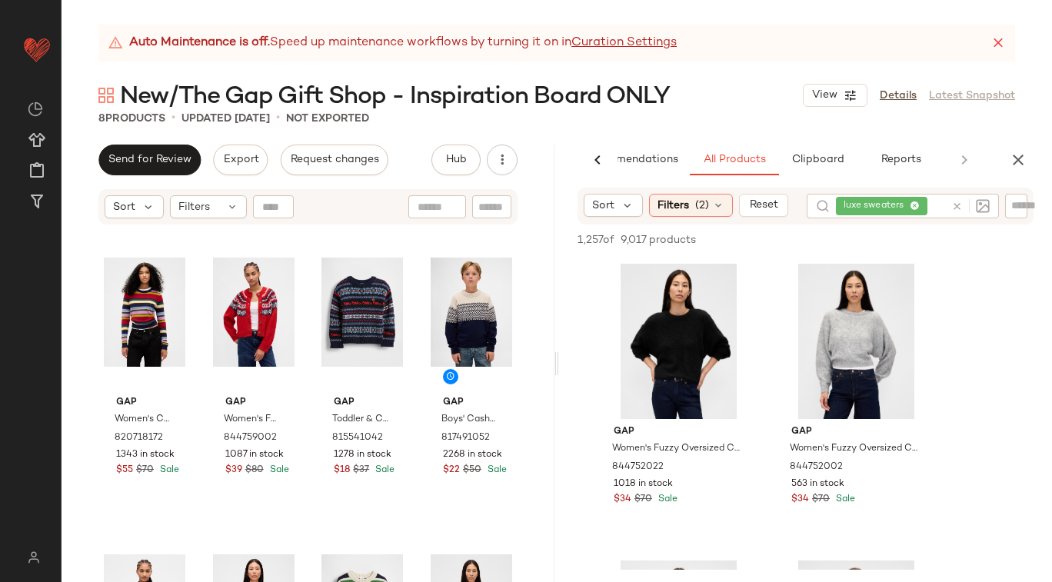
click at [955, 203] on div at bounding box center [967, 206] width 45 height 25
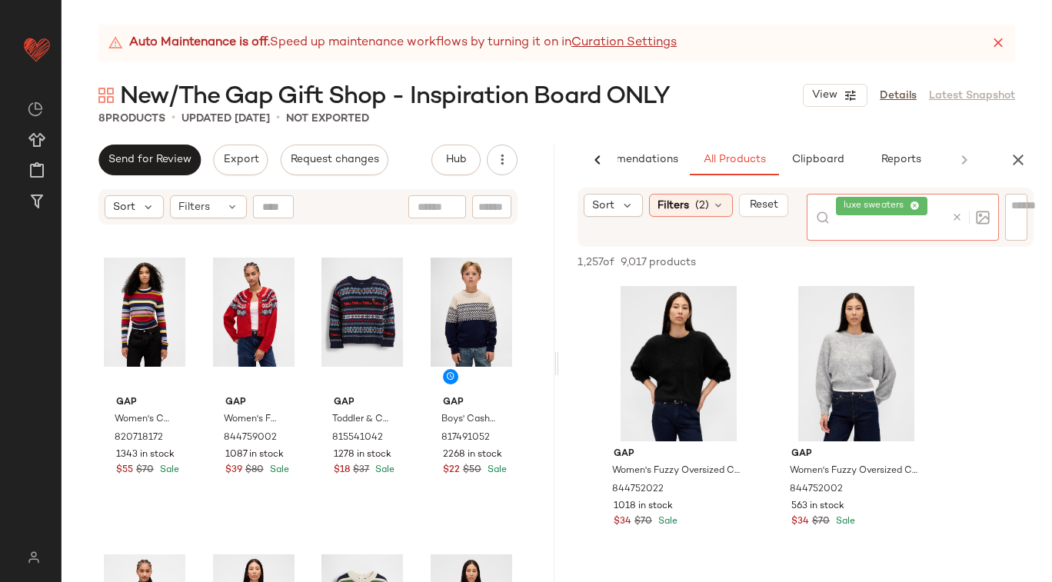
click at [955, 219] on icon at bounding box center [957, 217] width 12 height 12
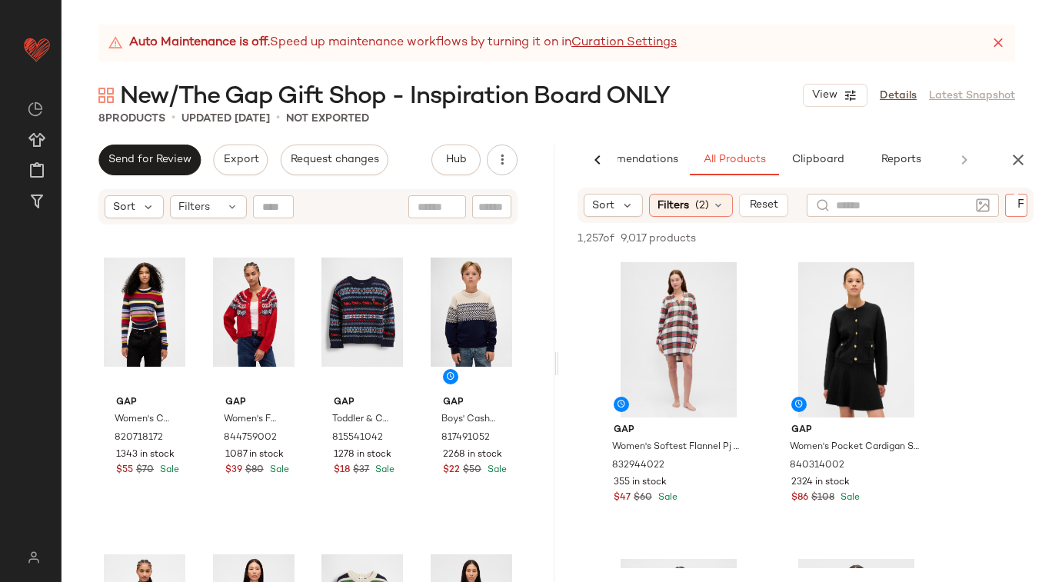
paste input "*********"
type input "*********"
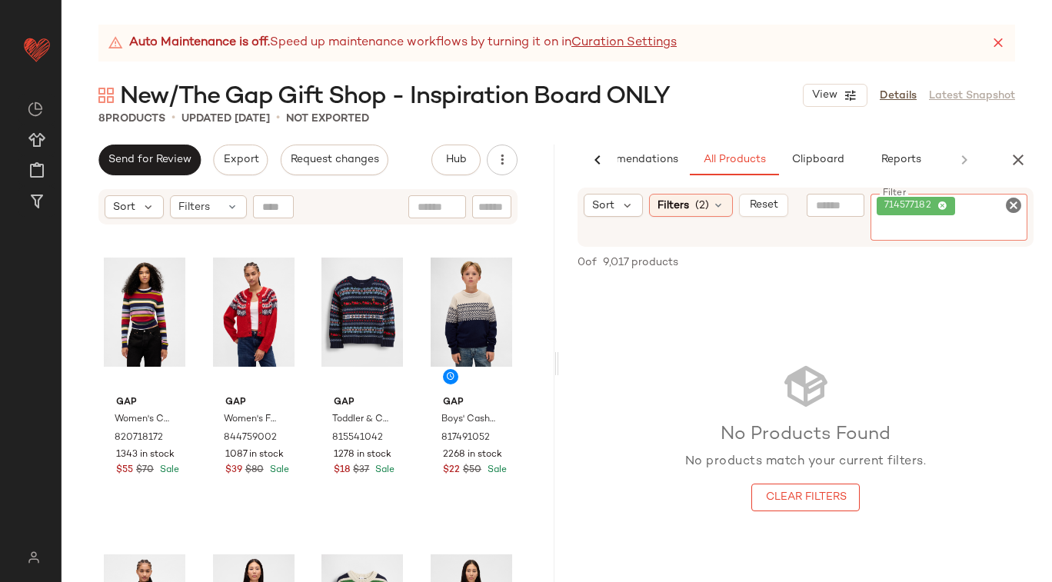
click at [1019, 202] on icon "Clear Filter" at bounding box center [1013, 205] width 18 height 18
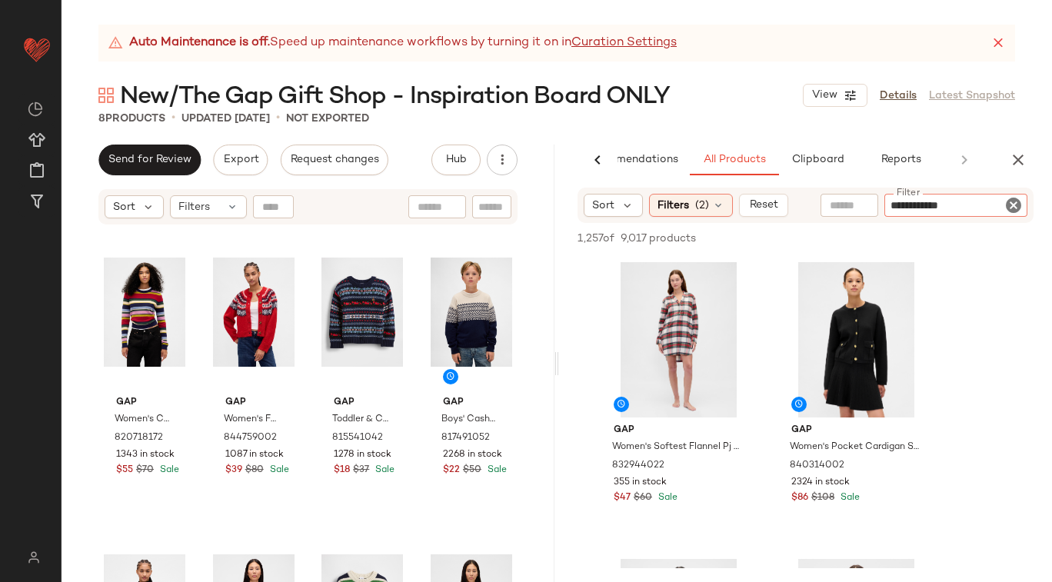
type input "**********"
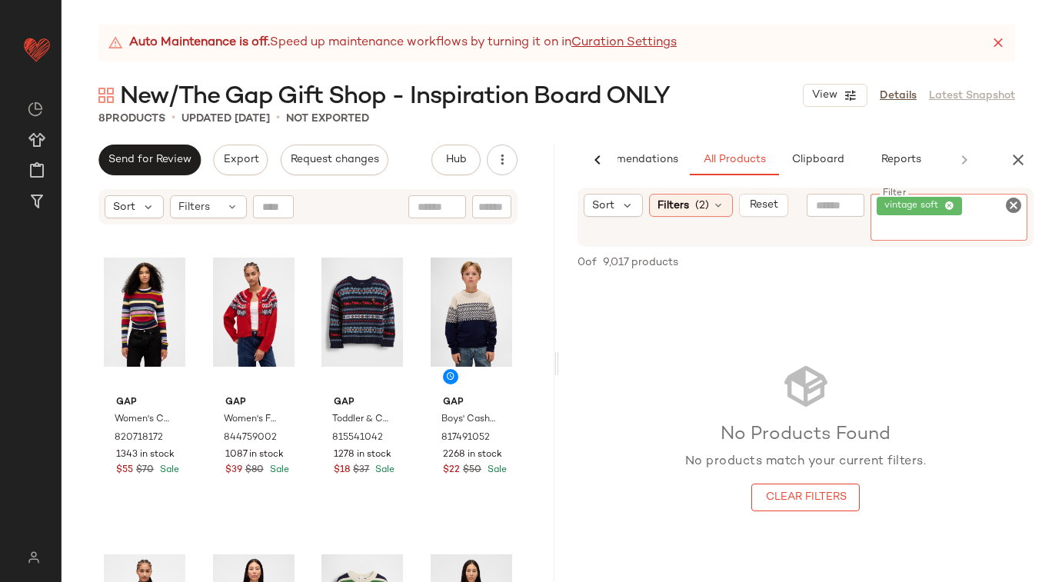
click at [1011, 206] on icon "Clear Filter" at bounding box center [1013, 205] width 18 height 18
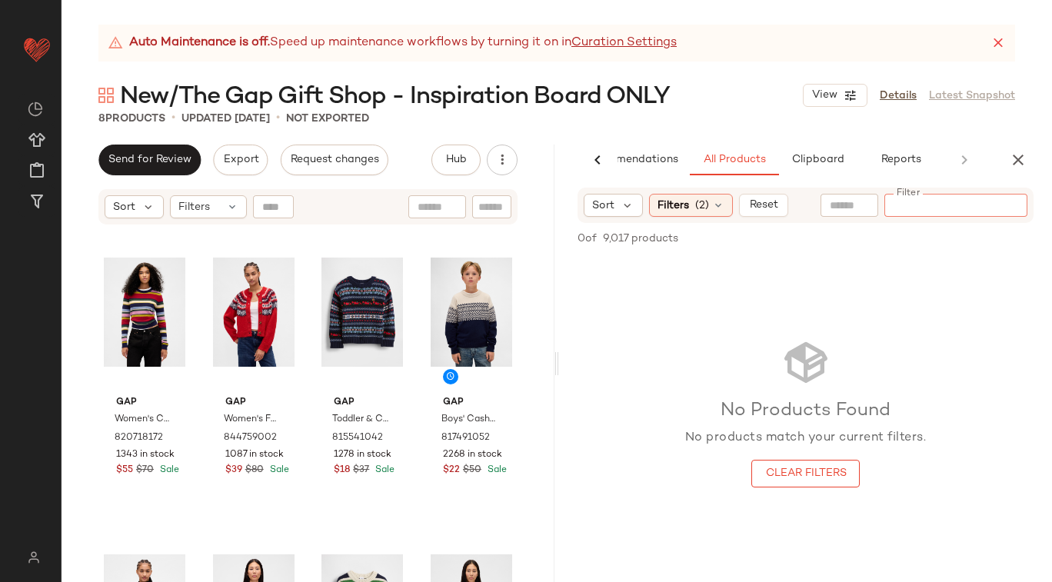
paste input "******"
type input "******"
click at [712, 207] on icon at bounding box center [718, 205] width 12 height 12
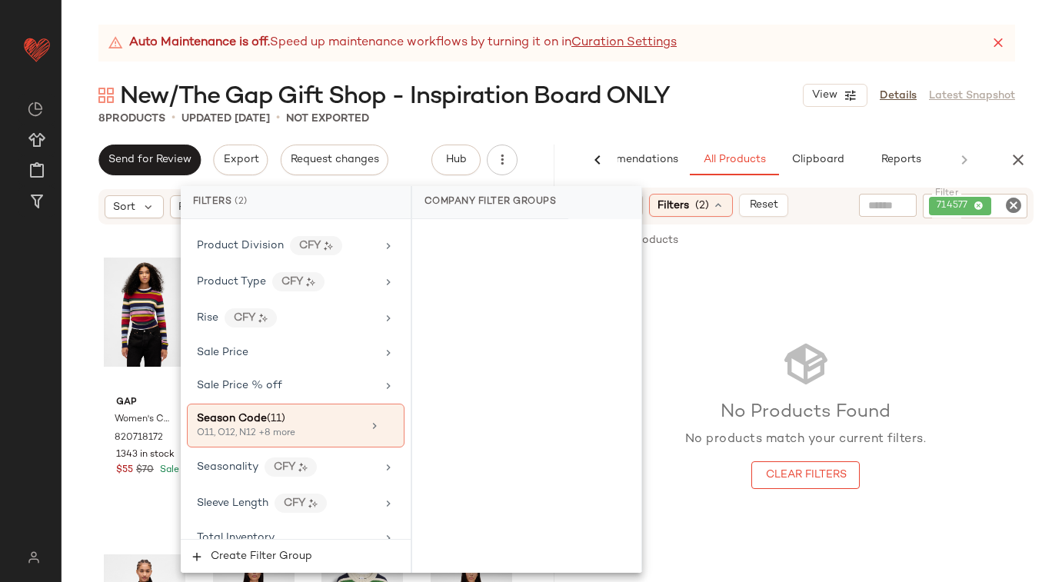
scroll to position [1177, 0]
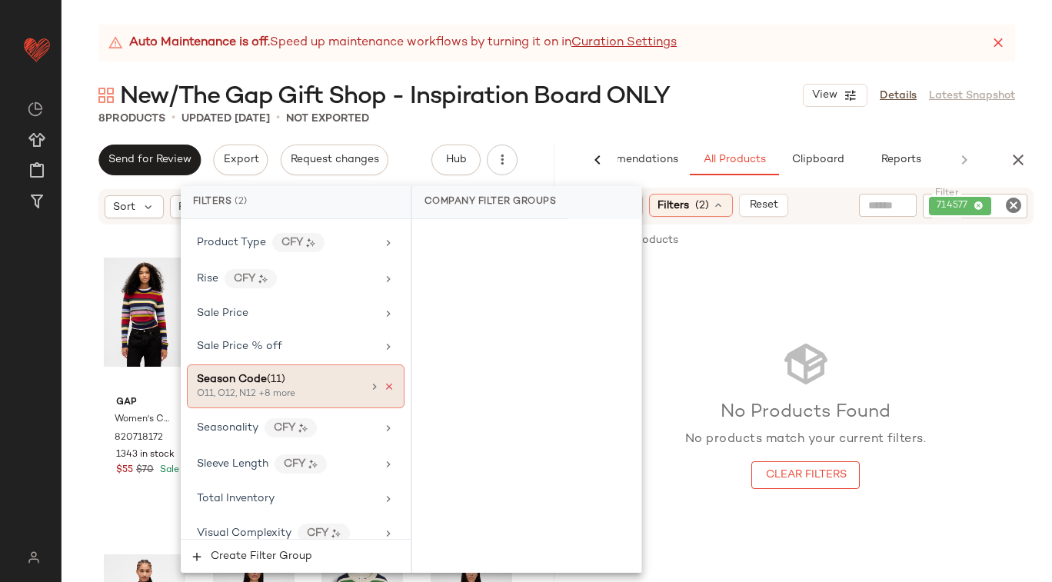
click at [384, 381] on icon at bounding box center [389, 386] width 11 height 11
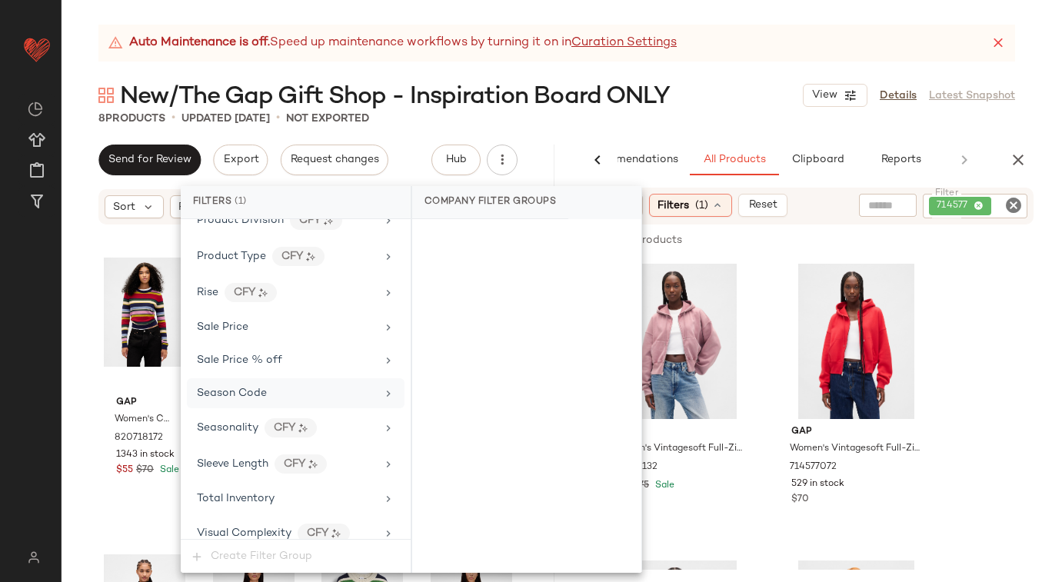
click at [977, 235] on div at bounding box center [925, 240] width 215 height 18
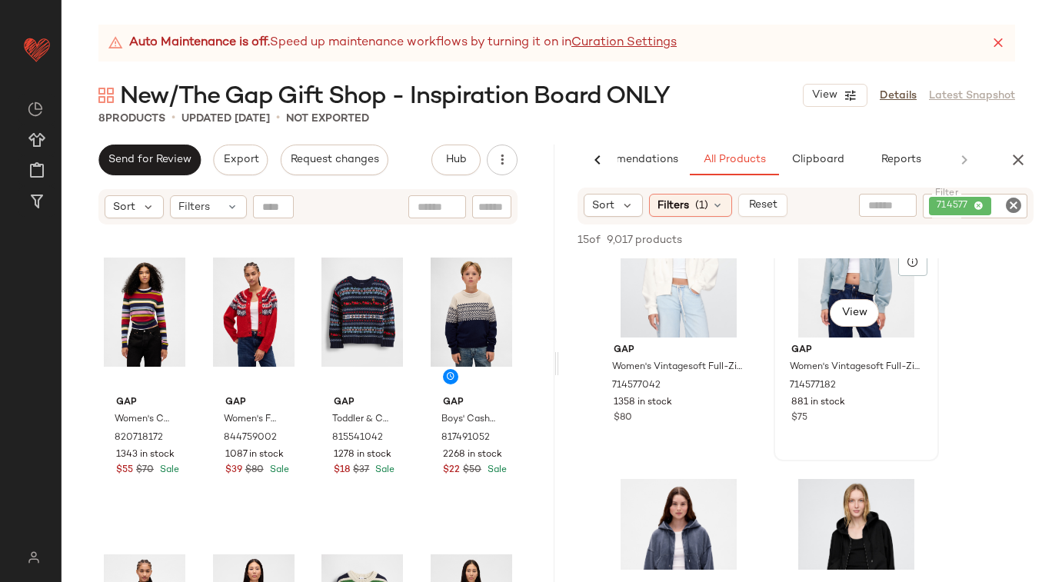
scroll to position [1270, 0]
click at [910, 381] on img "button" at bounding box center [910, 385] width 9 height 9
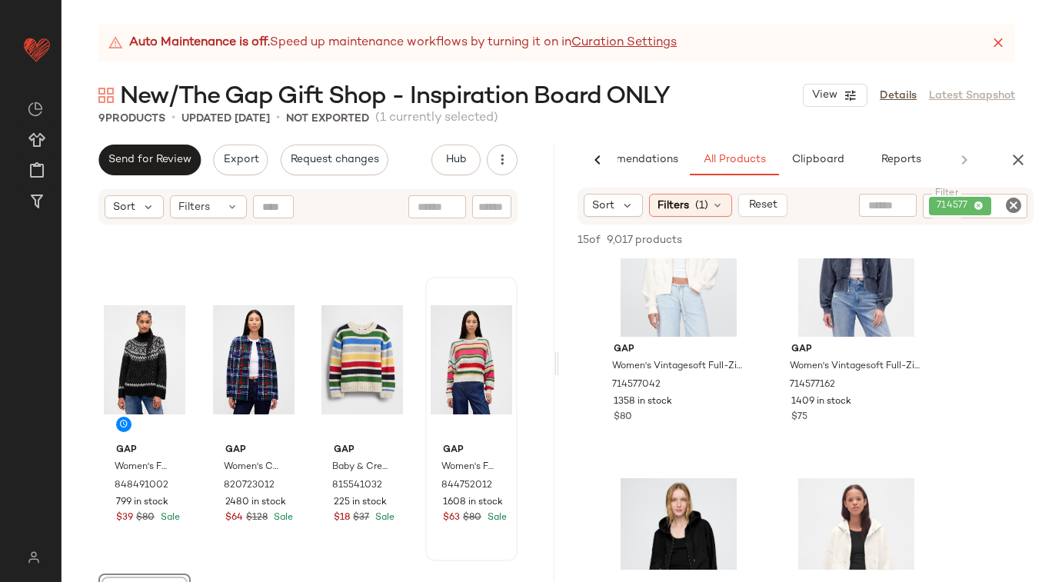
scroll to position [498, 0]
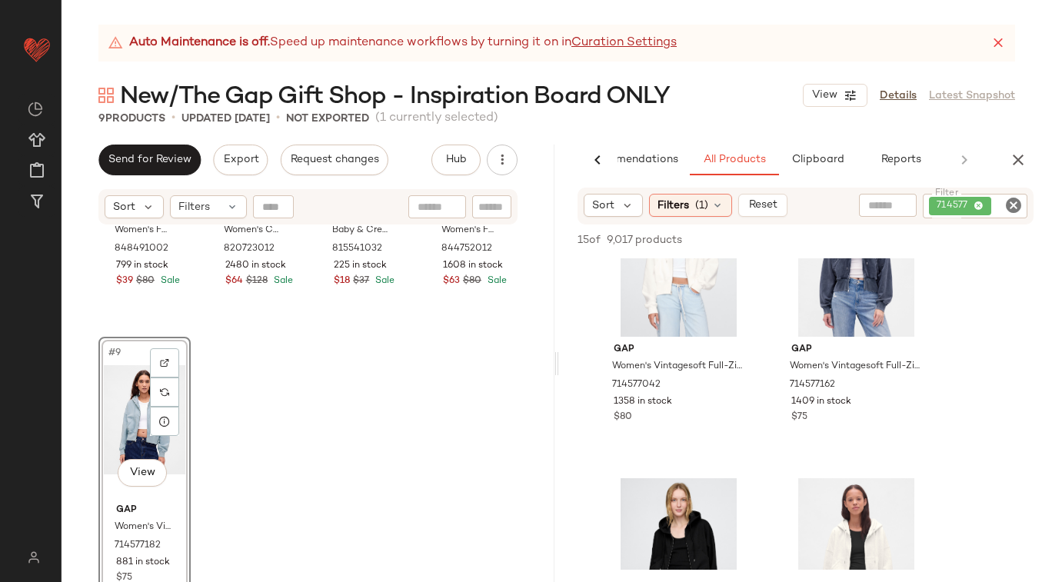
click at [1016, 204] on icon "Clear Filter" at bounding box center [1013, 205] width 18 height 18
paste input "*********"
type input "*********"
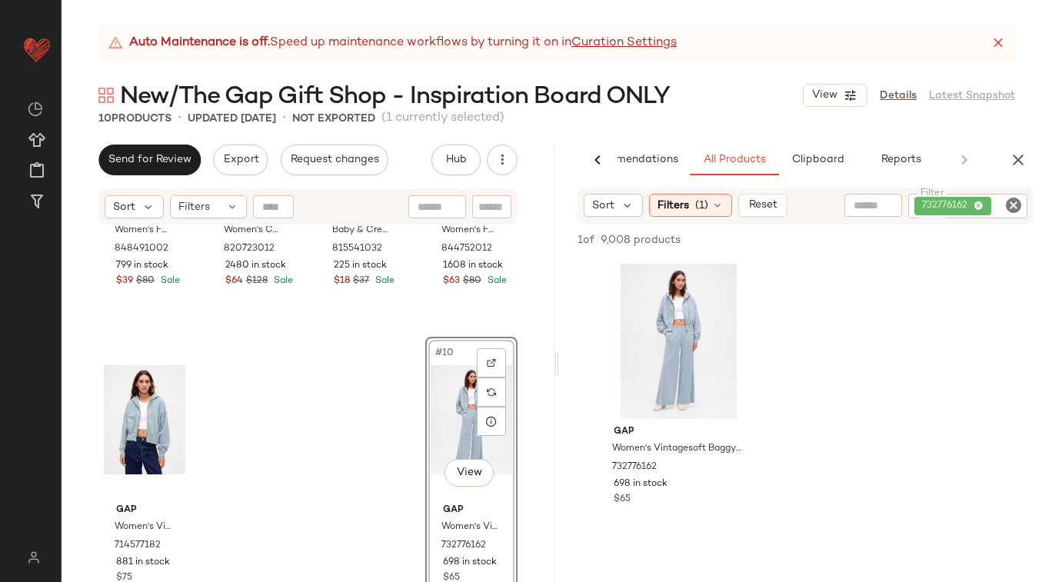
click at [1011, 203] on icon "Clear Filter" at bounding box center [1013, 205] width 18 height 18
click at [947, 207] on input "Filter" at bounding box center [956, 206] width 131 height 16
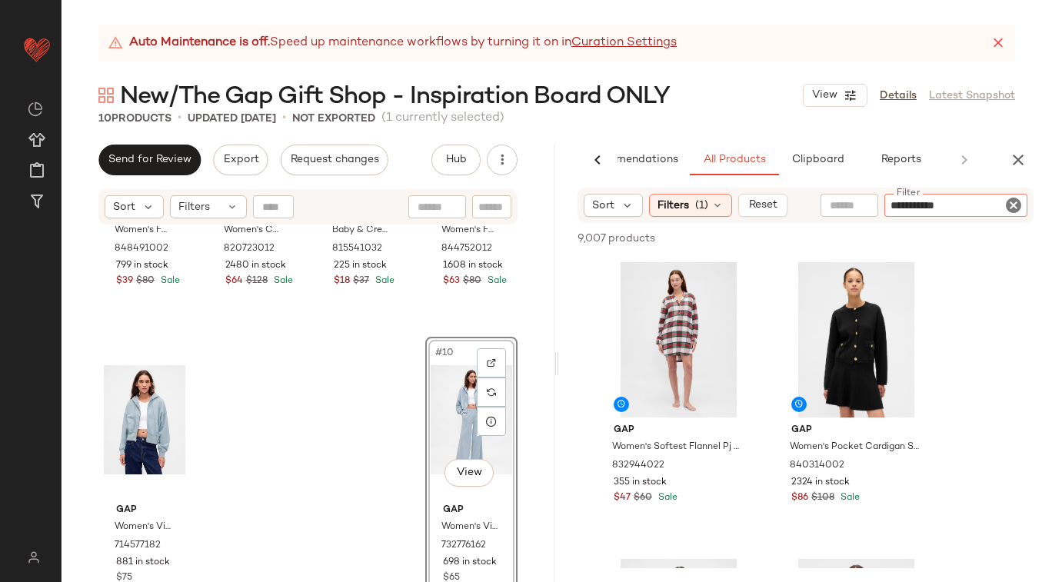
type input "**********"
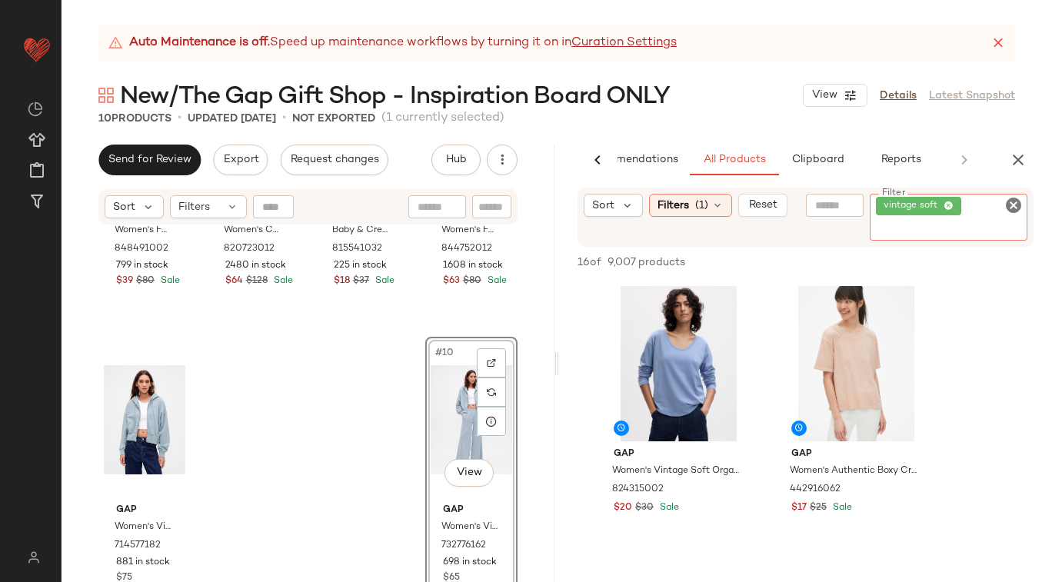
click at [919, 208] on span "vintage soft" at bounding box center [914, 206] width 61 height 14
click at [948, 202] on icon at bounding box center [949, 206] width 10 height 10
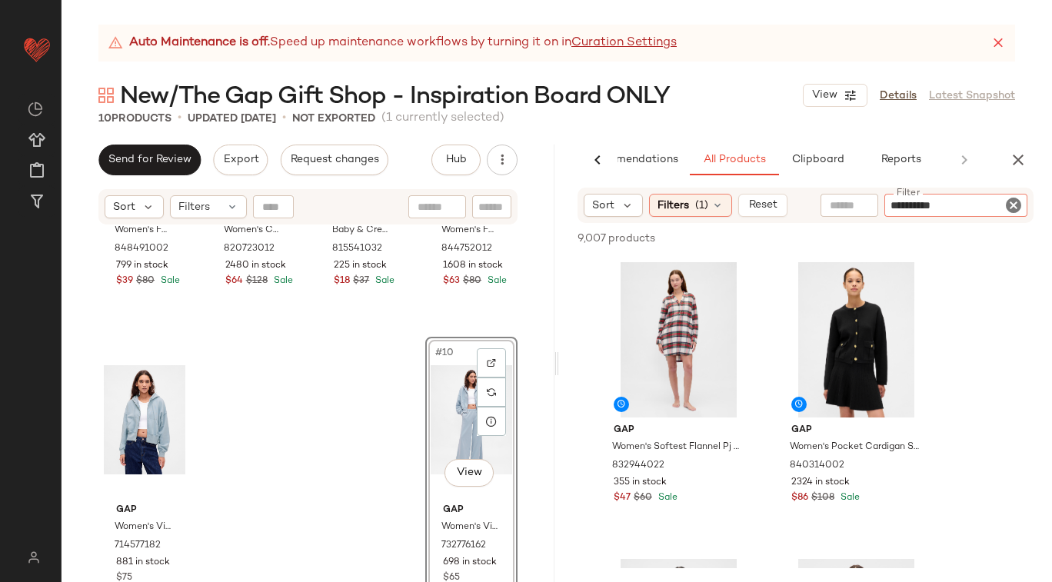
type input "**********"
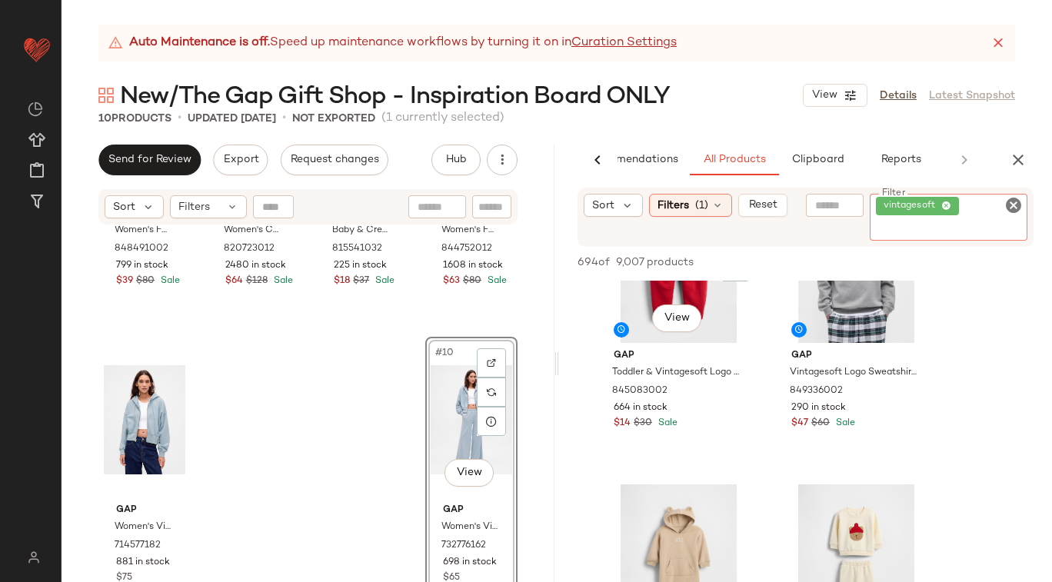
scroll to position [1304, 0]
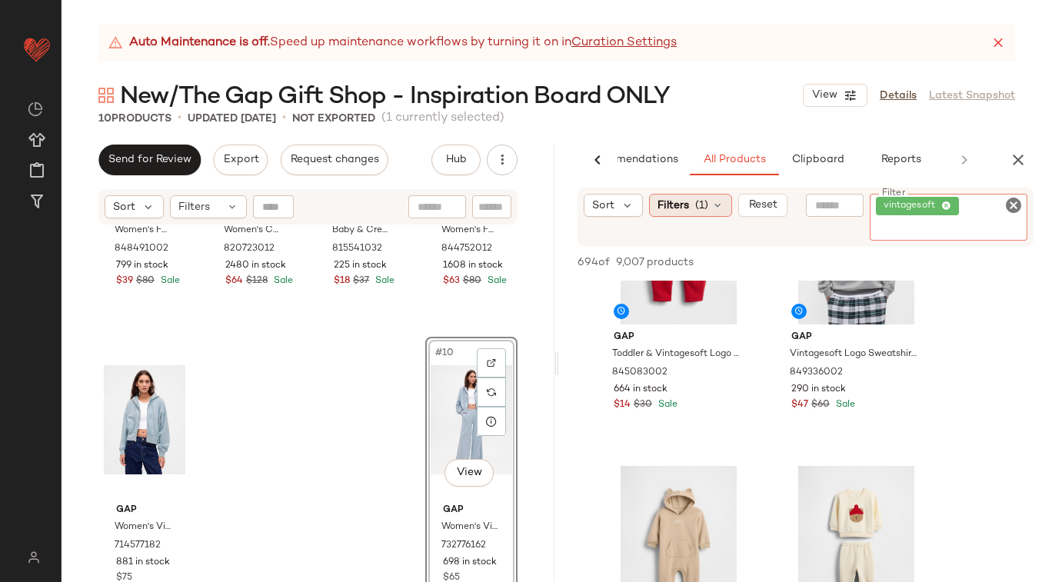
click at [700, 210] on span "(1)" at bounding box center [701, 206] width 13 height 16
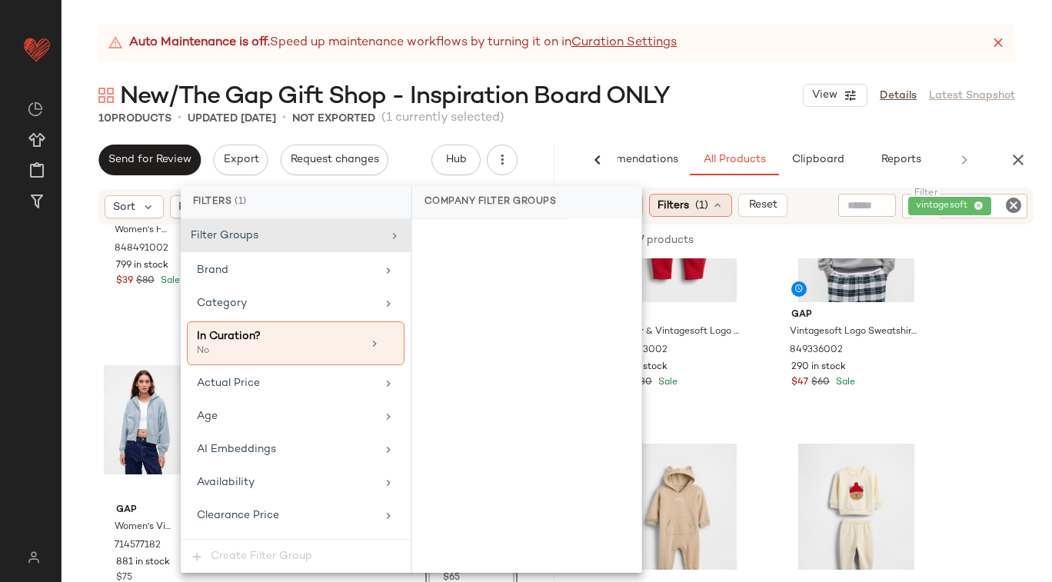
click at [700, 209] on span "(1)" at bounding box center [701, 206] width 13 height 16
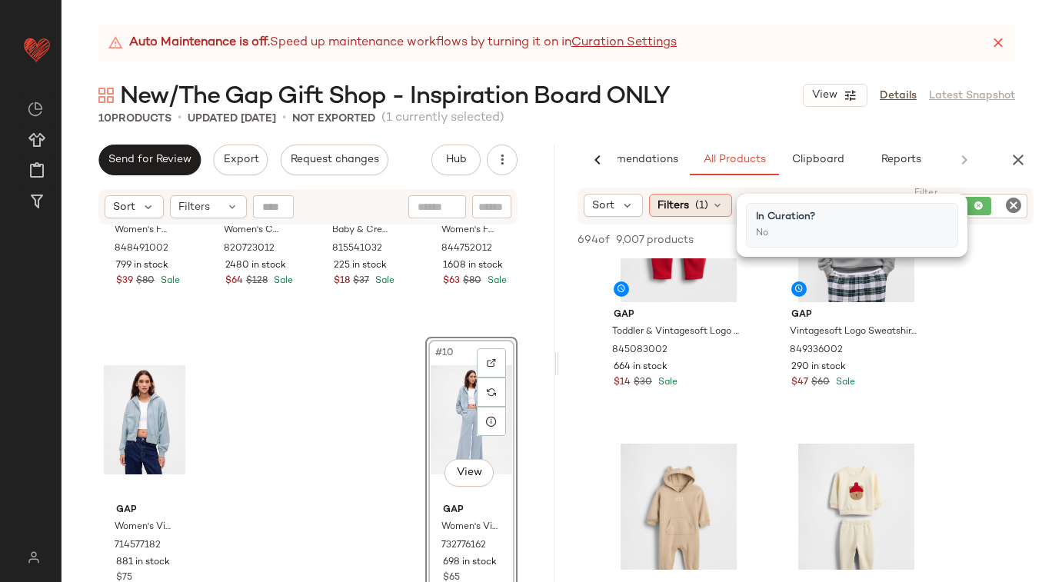
click at [702, 205] on span "(1)" at bounding box center [701, 206] width 13 height 16
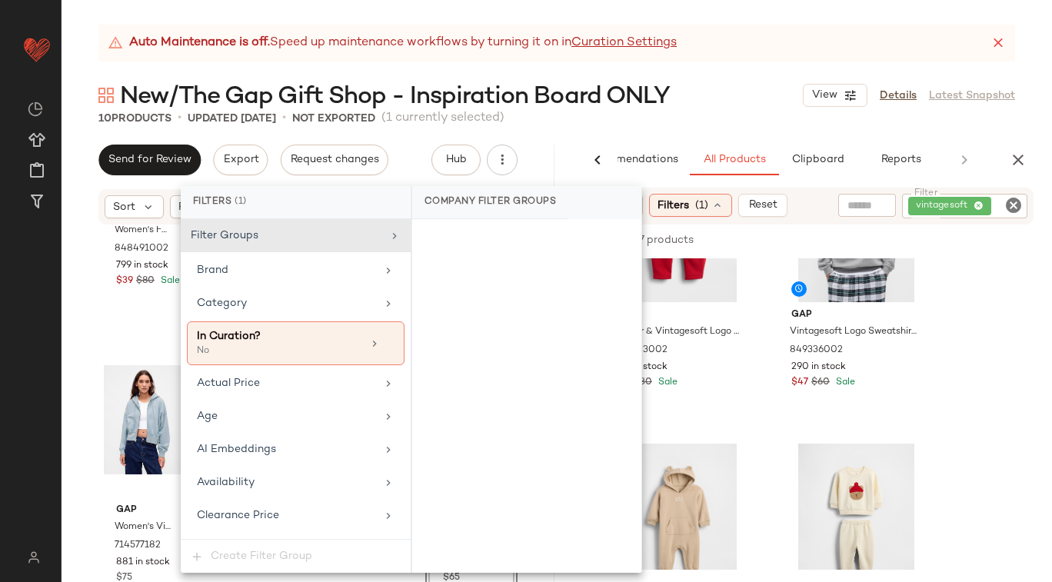
click at [738, 113] on div "10 Products • updated Oct 7th • Not Exported (1 currently selected)" at bounding box center [557, 118] width 990 height 15
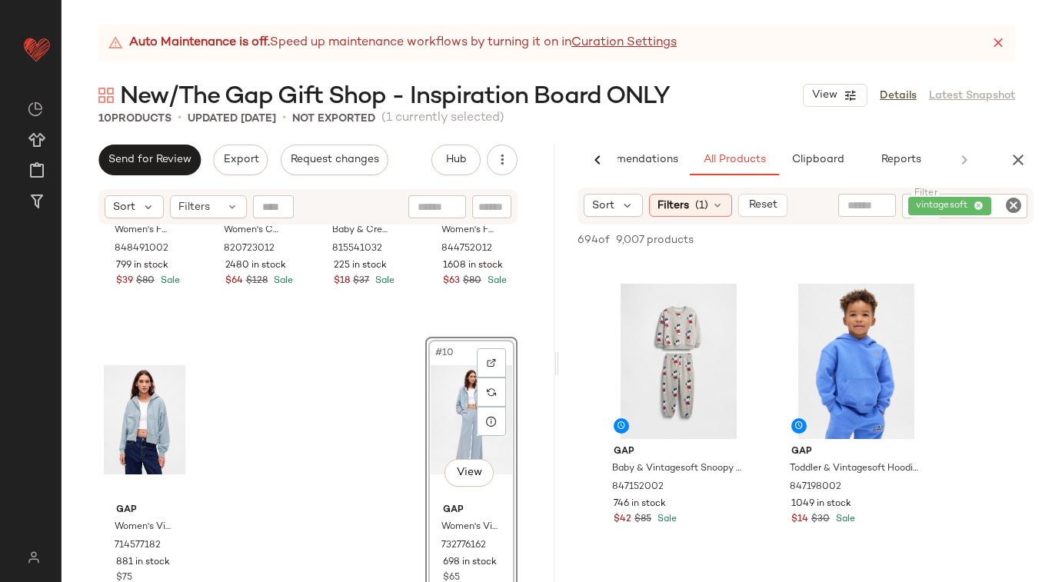
scroll to position [1763, 0]
click at [867, 205] on input "text" at bounding box center [866, 206] width 39 height 16
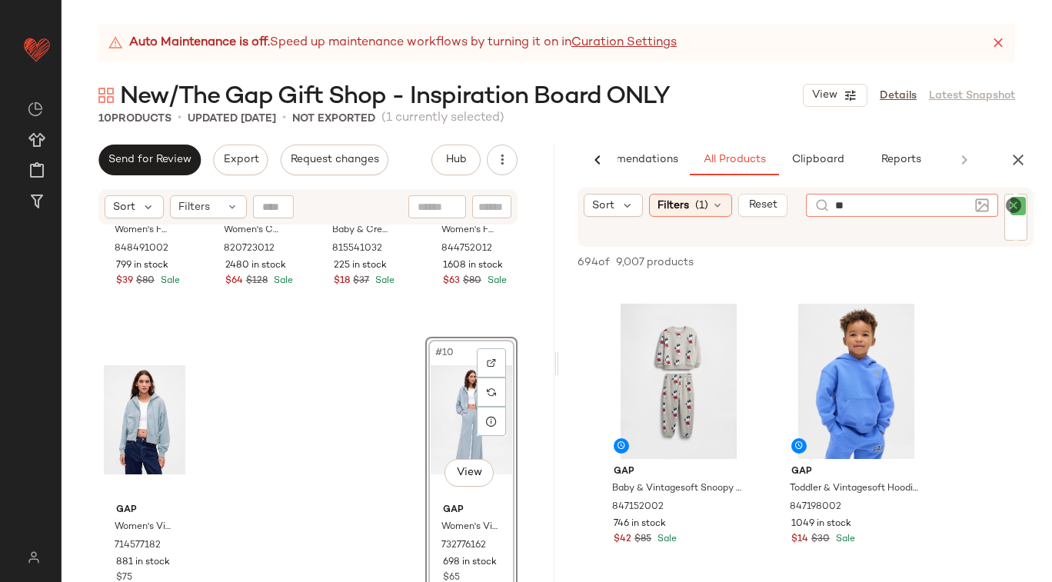
type input "*"
type input "**********"
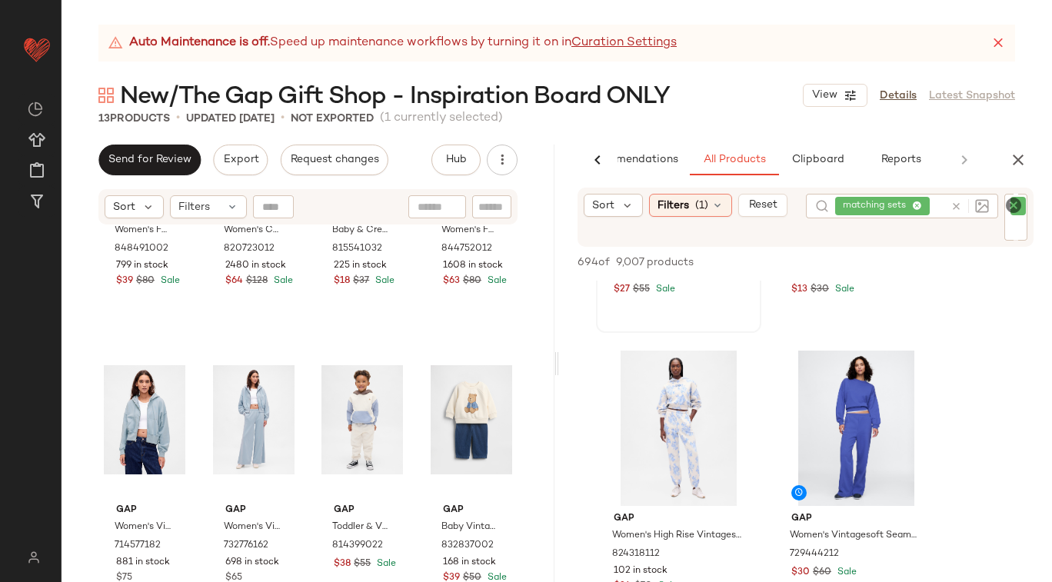
scroll to position [1770, 0]
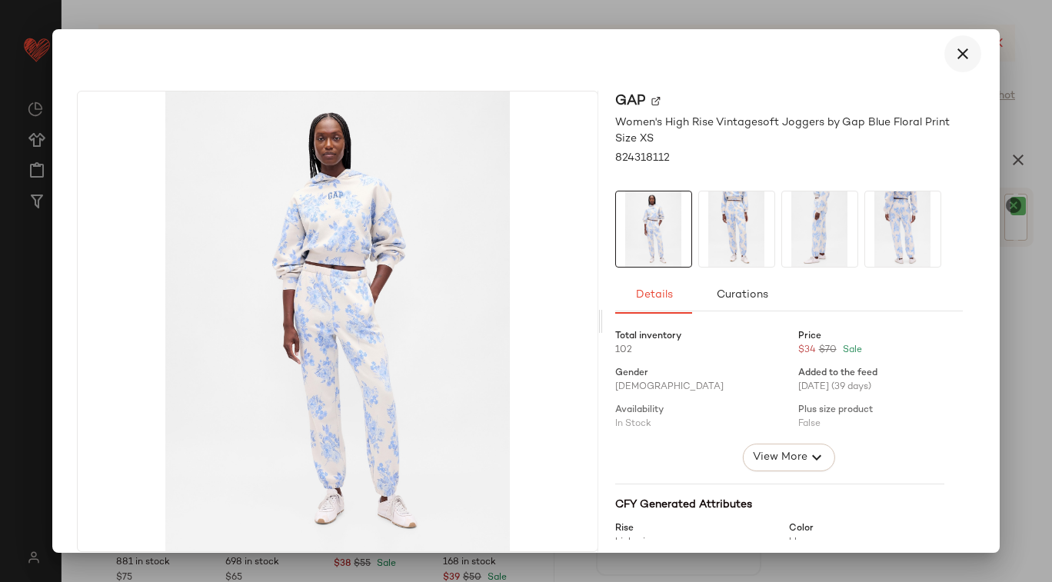
click at [957, 53] on icon "button" at bounding box center [963, 54] width 18 height 18
click at [754, 452] on span "View More" at bounding box center [778, 457] width 55 height 18
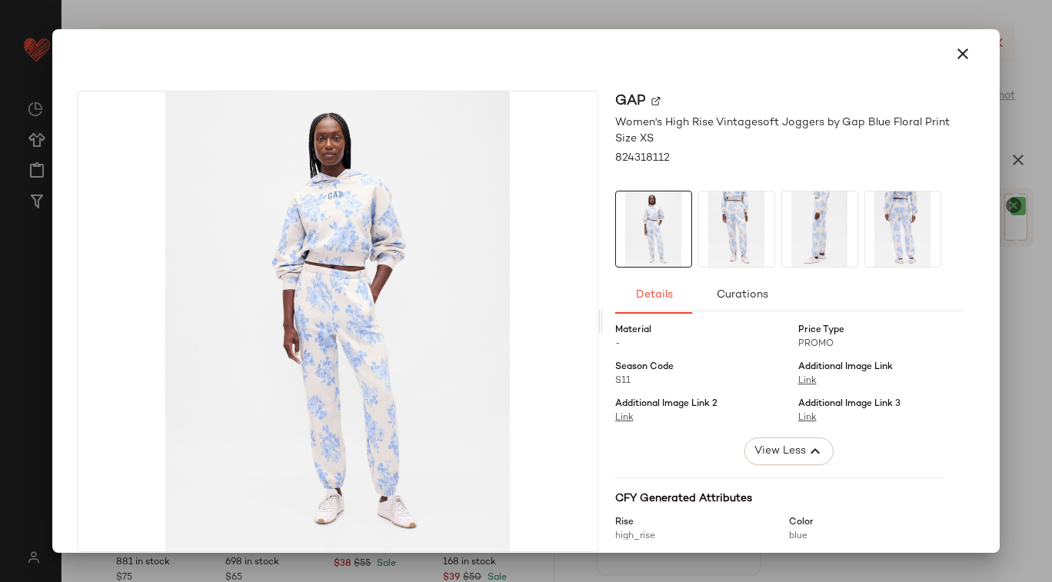
scroll to position [251, 0]
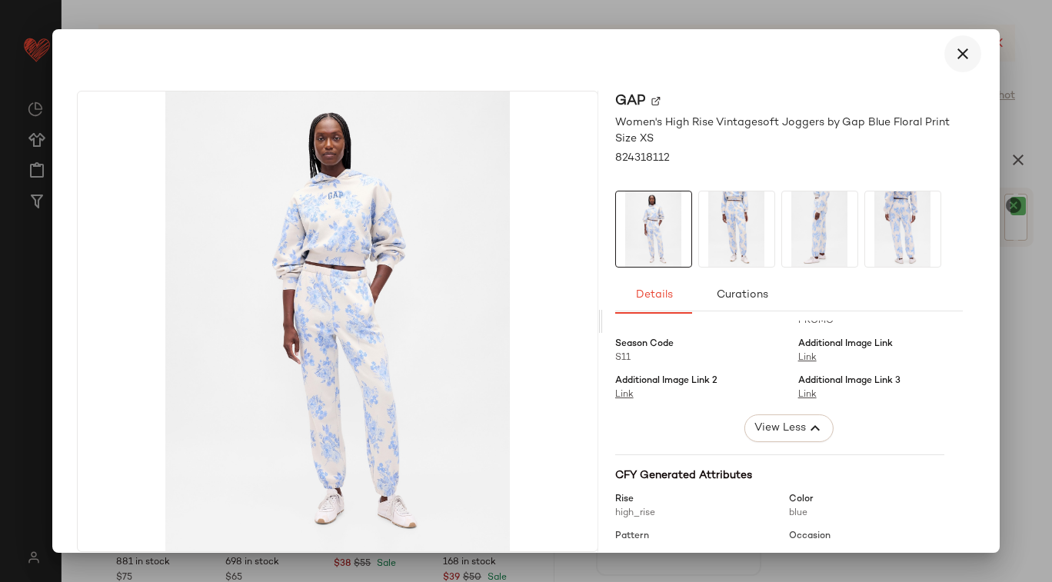
click at [959, 57] on icon "button" at bounding box center [963, 54] width 18 height 18
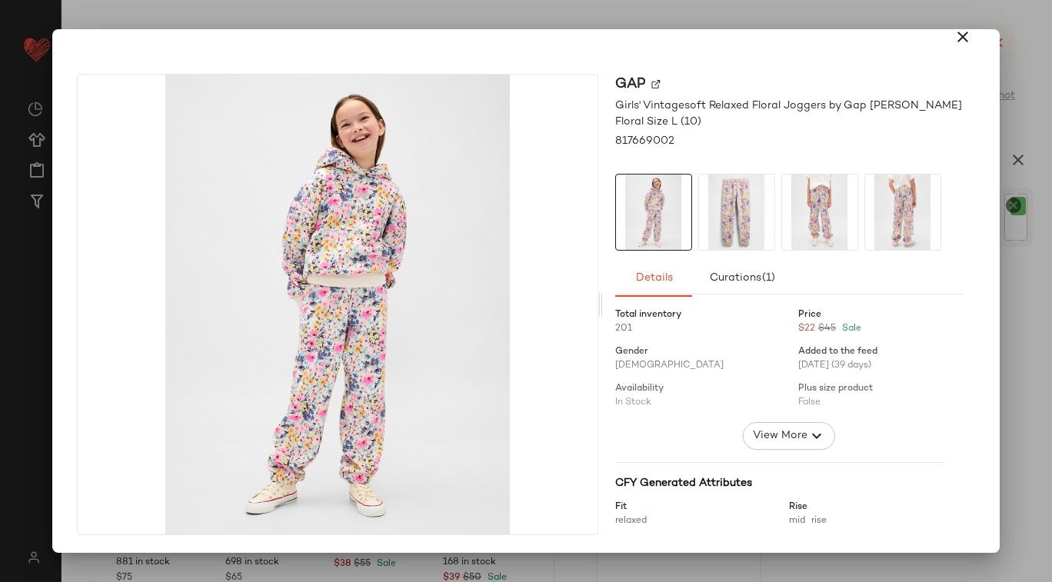
scroll to position [0, 0]
click at [807, 442] on icon "button" at bounding box center [816, 440] width 18 height 18
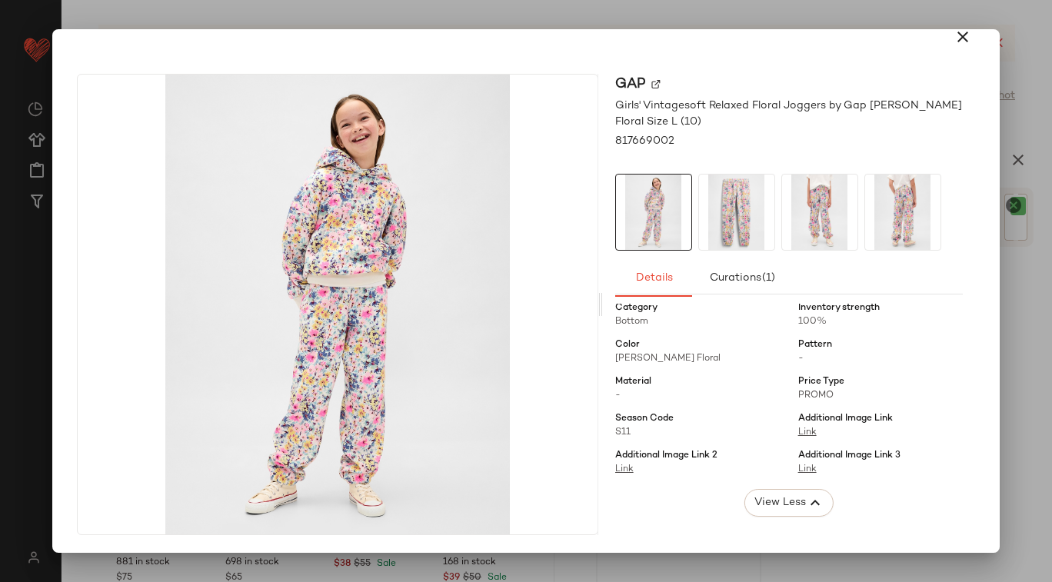
scroll to position [168, 0]
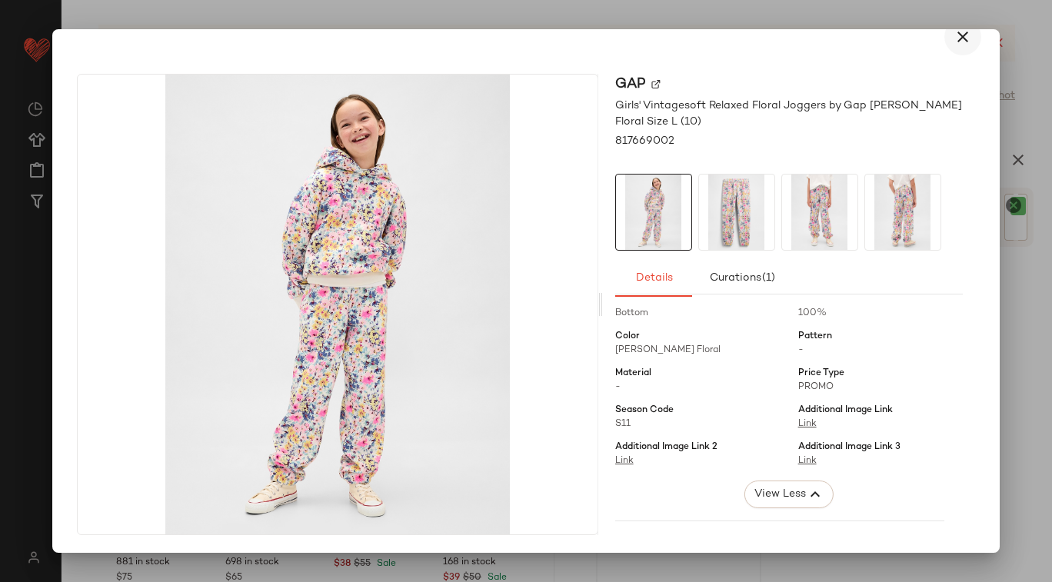
click at [954, 38] on icon "button" at bounding box center [963, 37] width 18 height 18
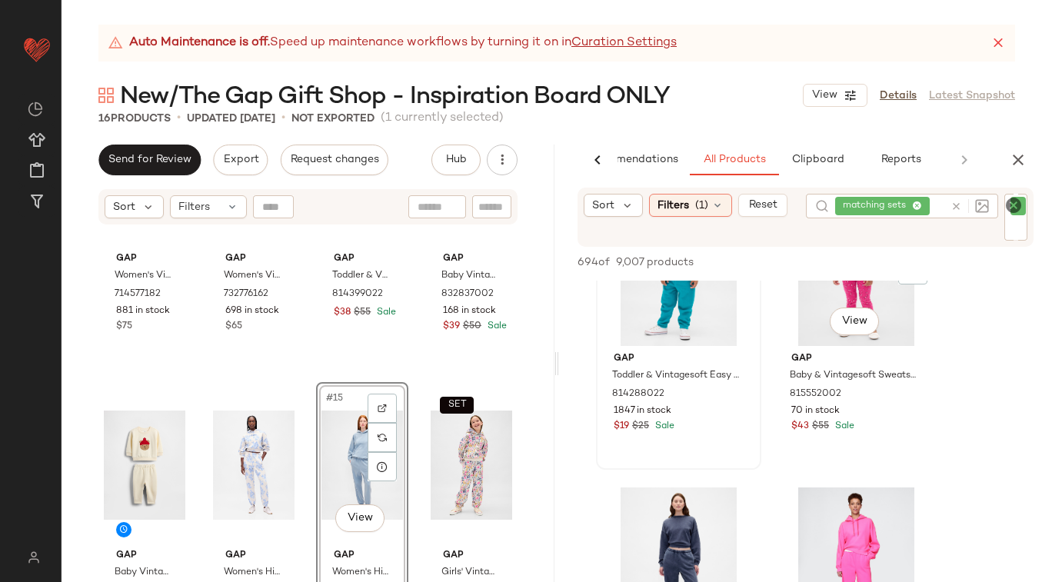
scroll to position [6928, 0]
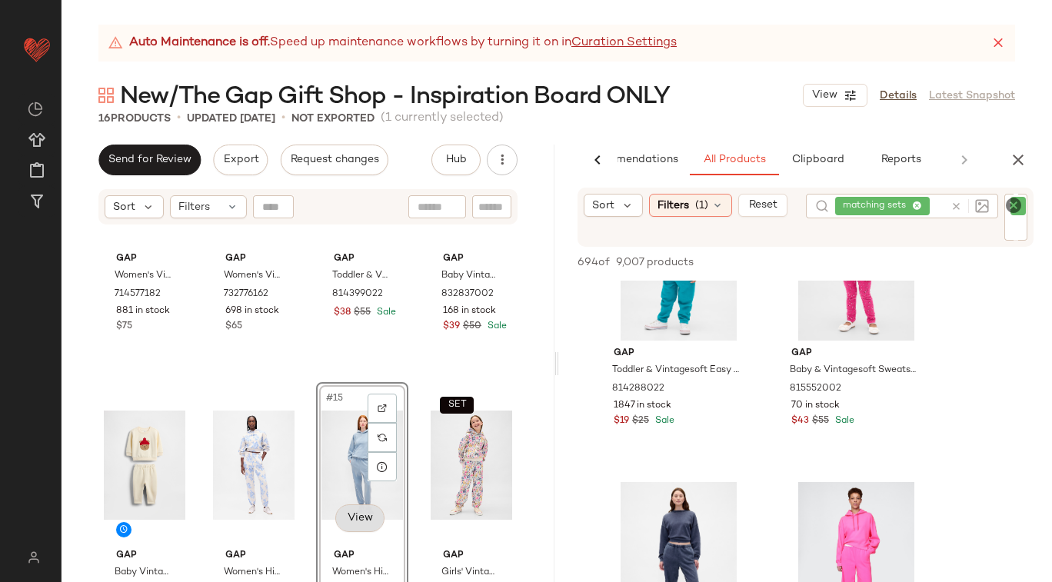
click at [349, 514] on body "GAP ** Dashboard All Products Global Clipboards (17) Curations (109) Loretta Ch…" at bounding box center [526, 291] width 1052 height 582
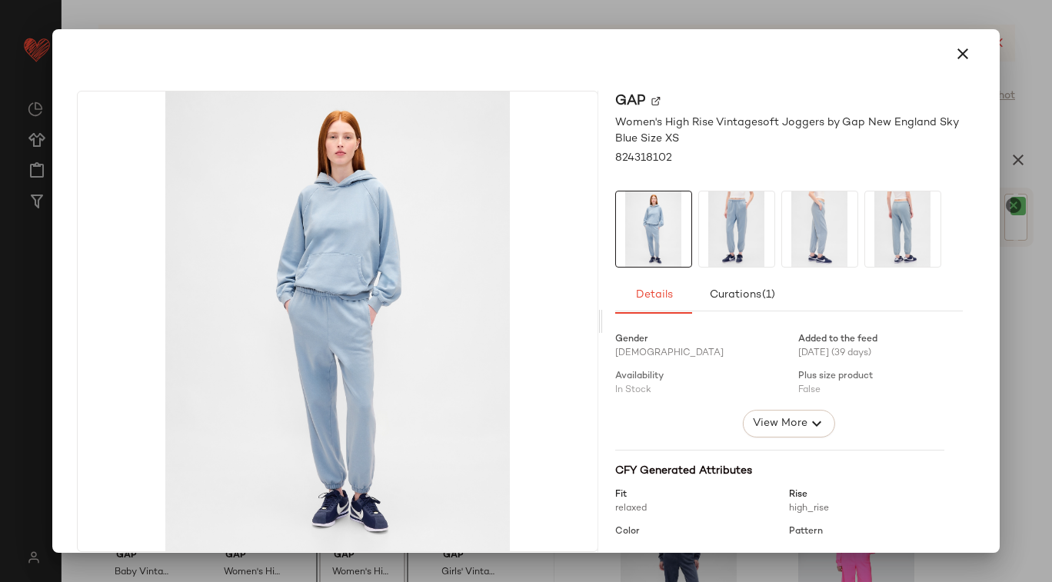
scroll to position [0, 0]
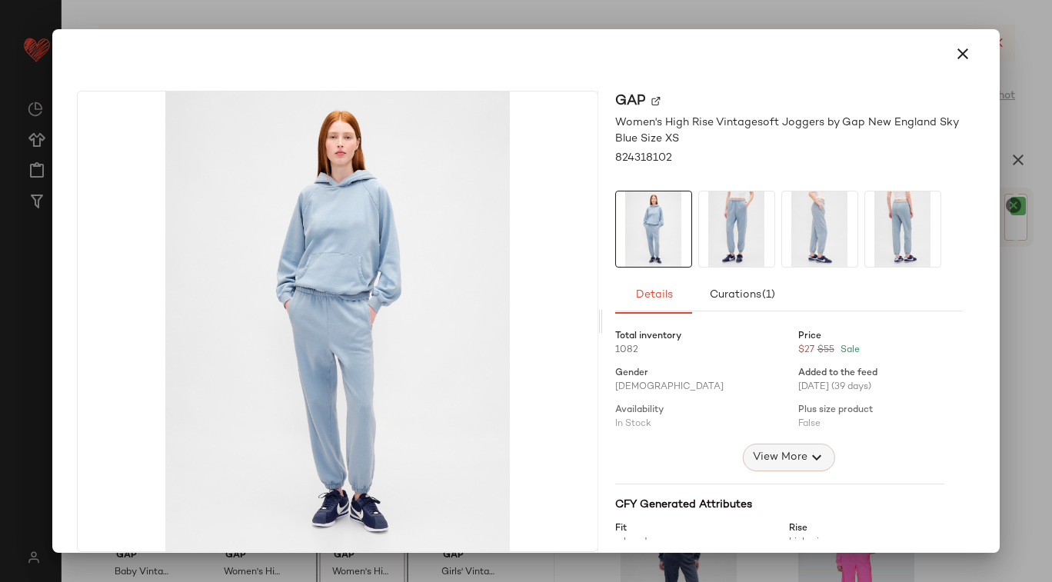
click at [771, 464] on span "View More" at bounding box center [778, 457] width 55 height 18
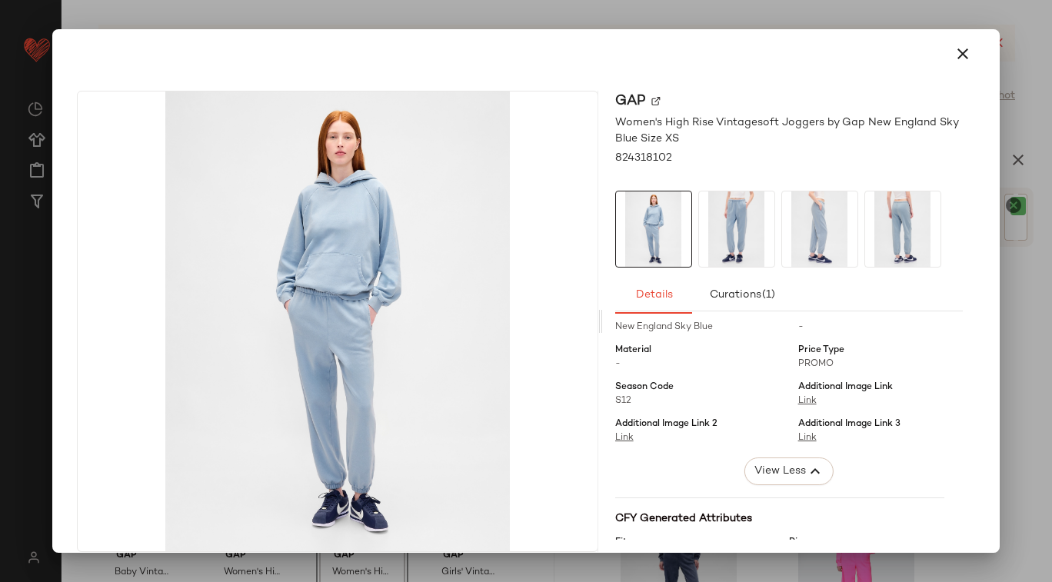
scroll to position [208, 0]
click at [956, 46] on icon "button" at bounding box center [963, 54] width 18 height 18
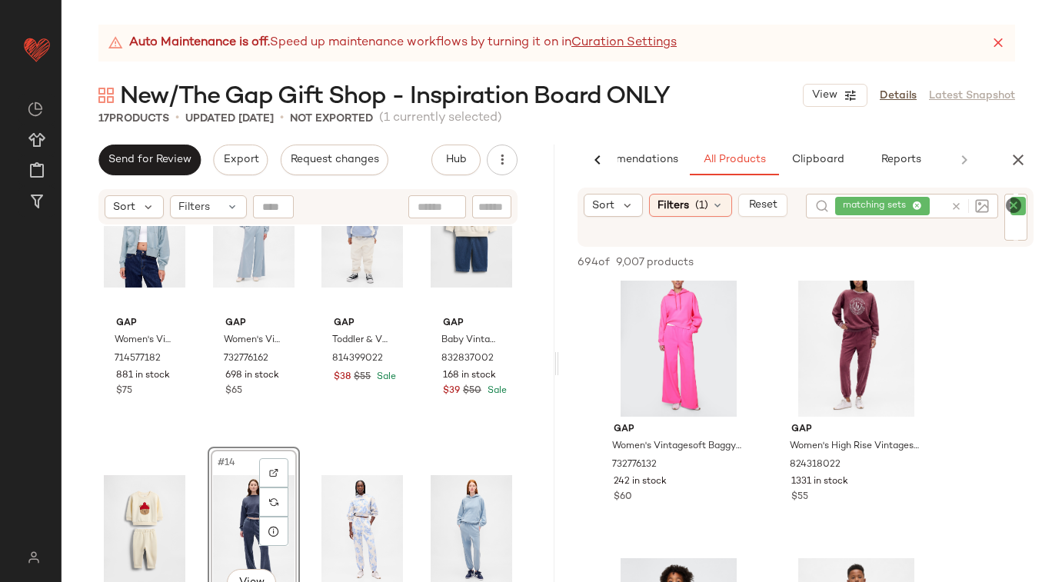
scroll to position [667, 0]
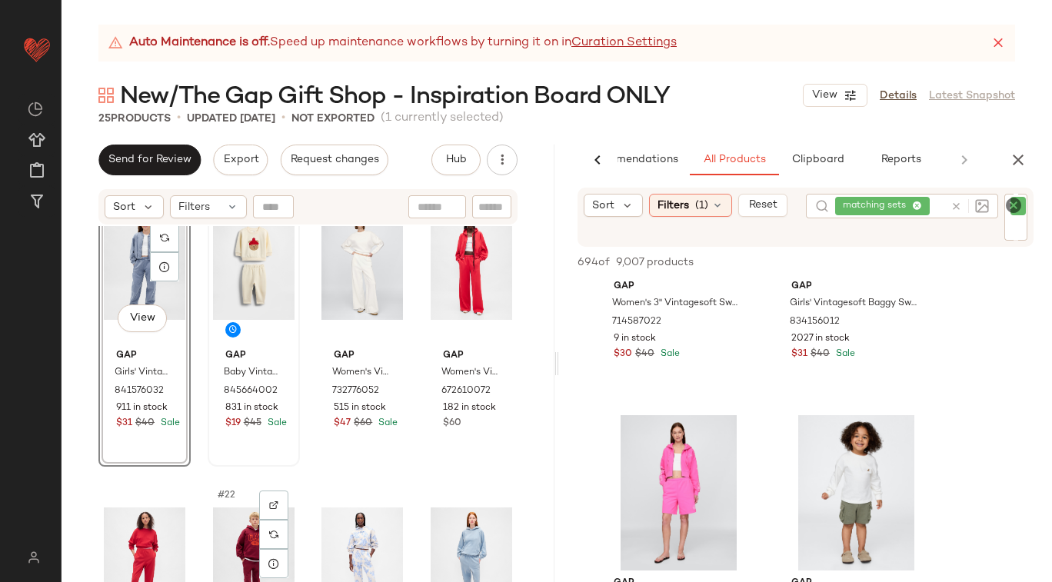
scroll to position [1248, 0]
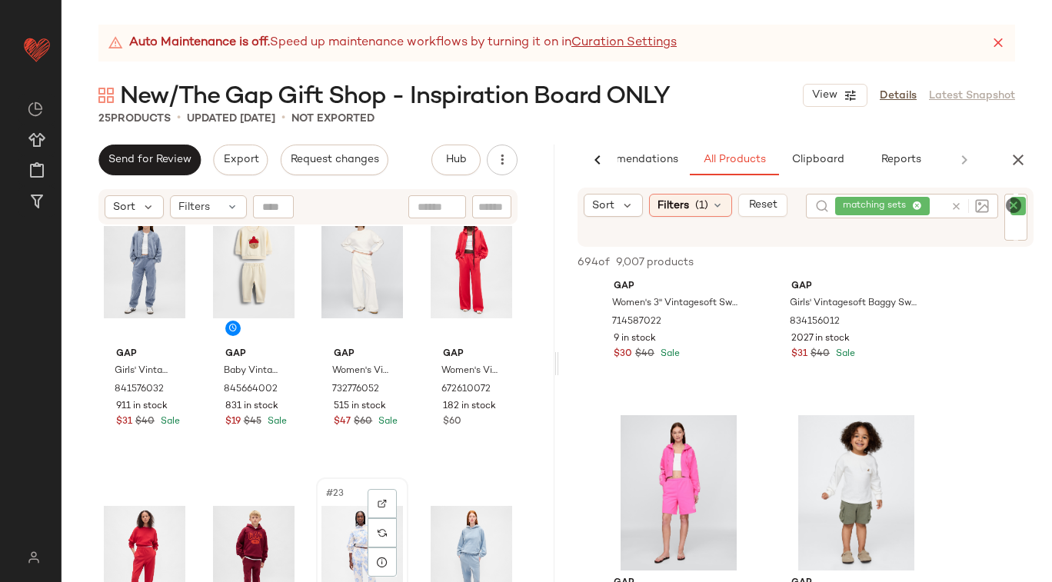
scroll to position [1249, 0]
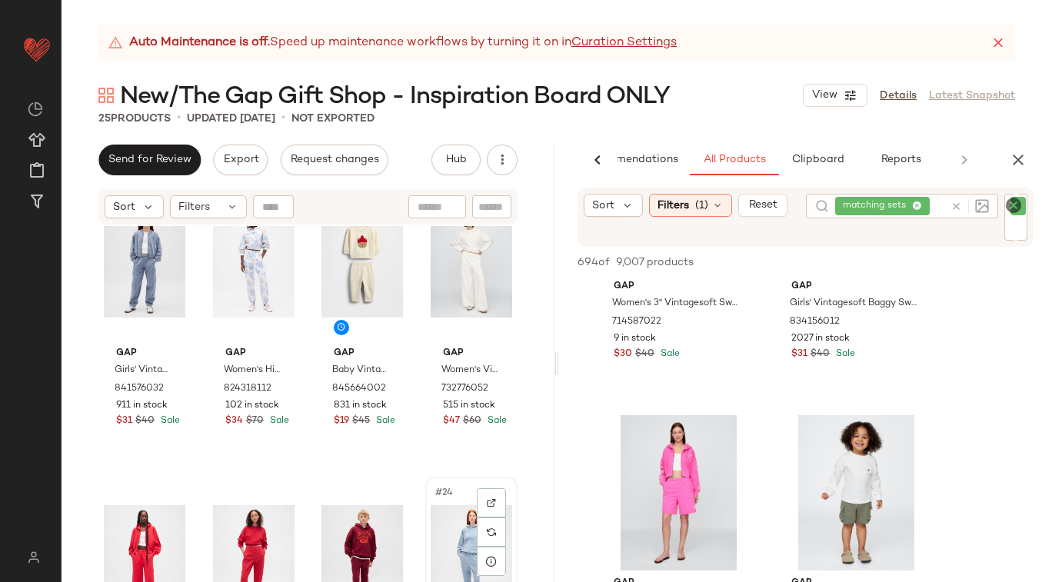
scroll to position [1250, 0]
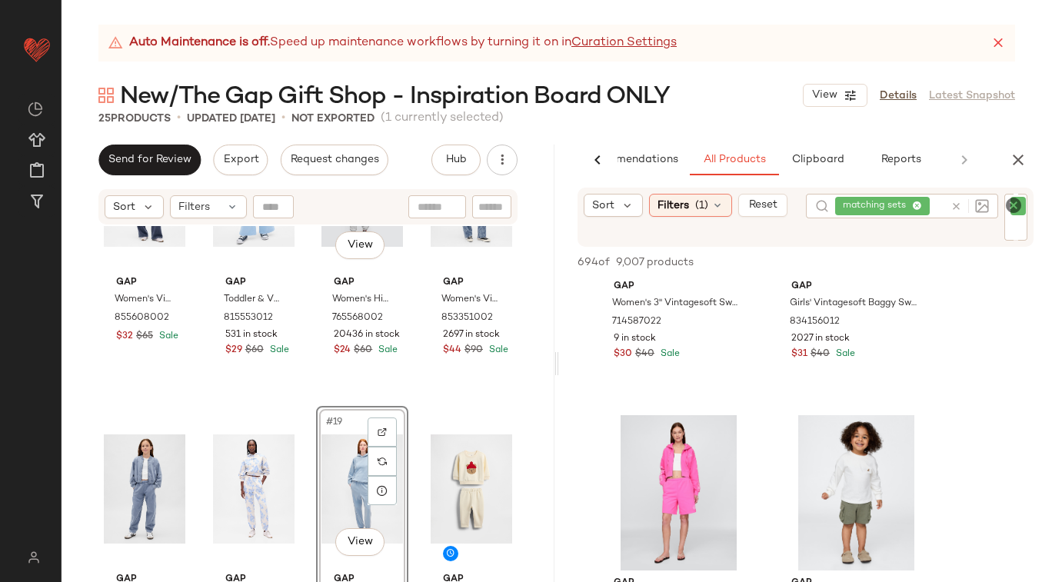
scroll to position [1053, 0]
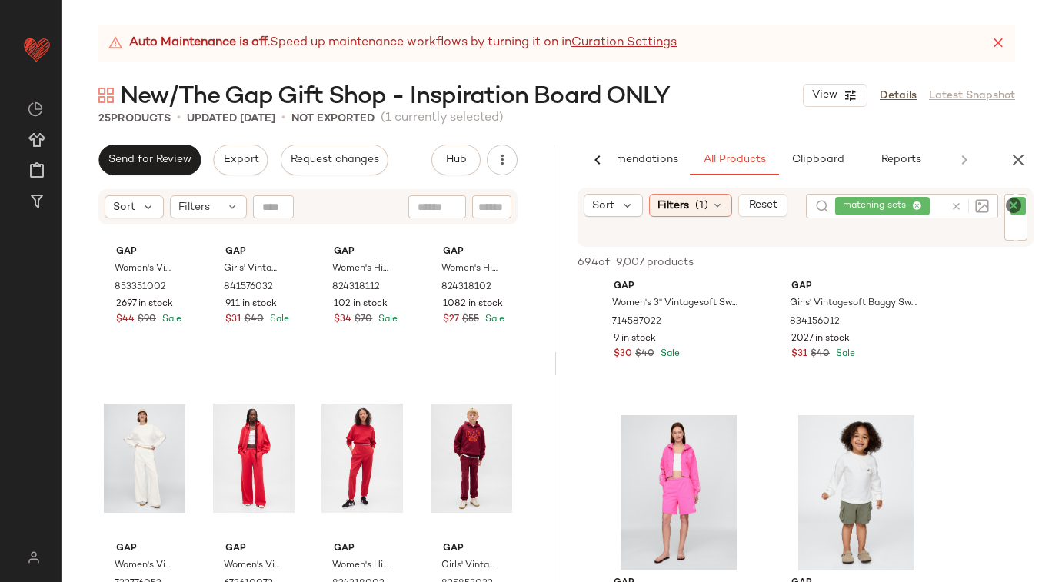
scroll to position [1353, 0]
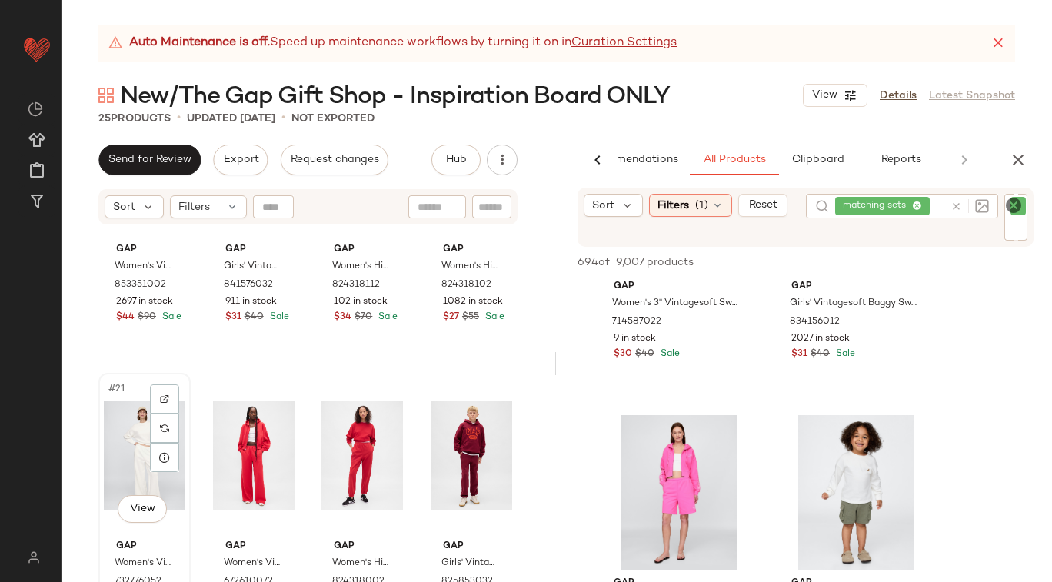
click at [112, 466] on div "#21 View" at bounding box center [145, 455] width 82 height 155
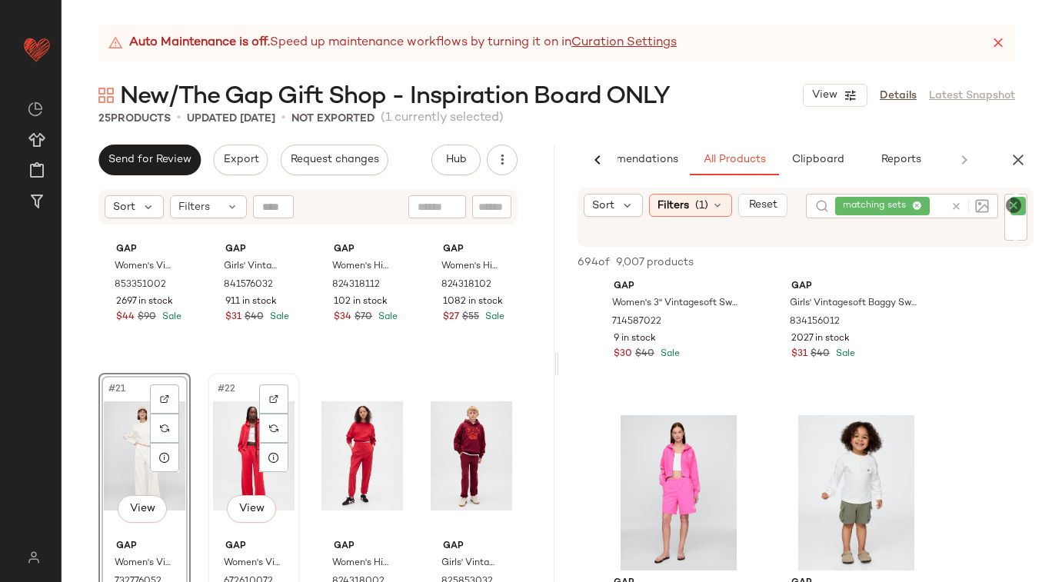
click at [228, 454] on div "#22 View" at bounding box center [254, 455] width 82 height 155
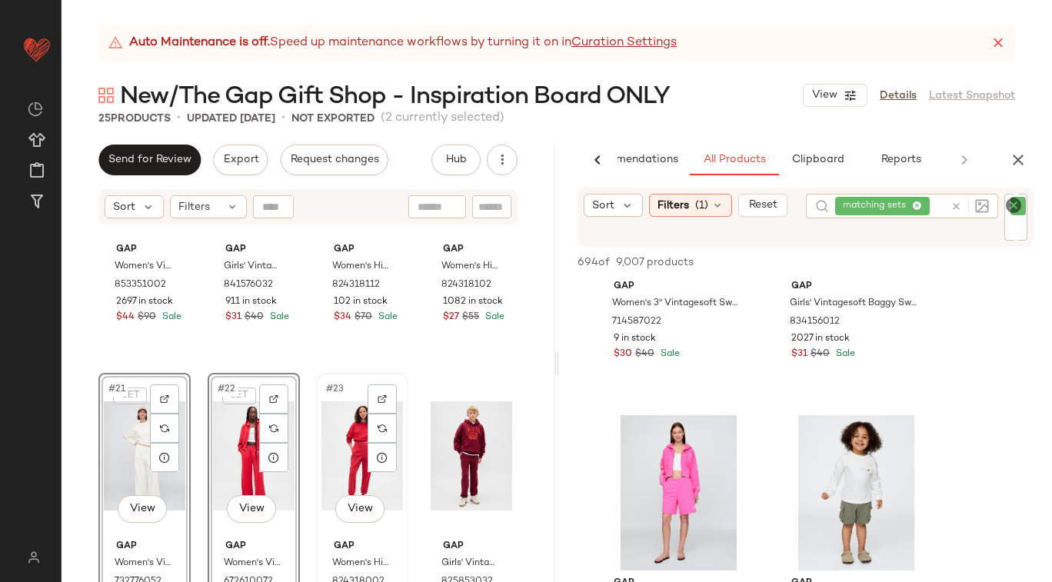
click at [348, 444] on div "#23 View" at bounding box center [362, 455] width 82 height 155
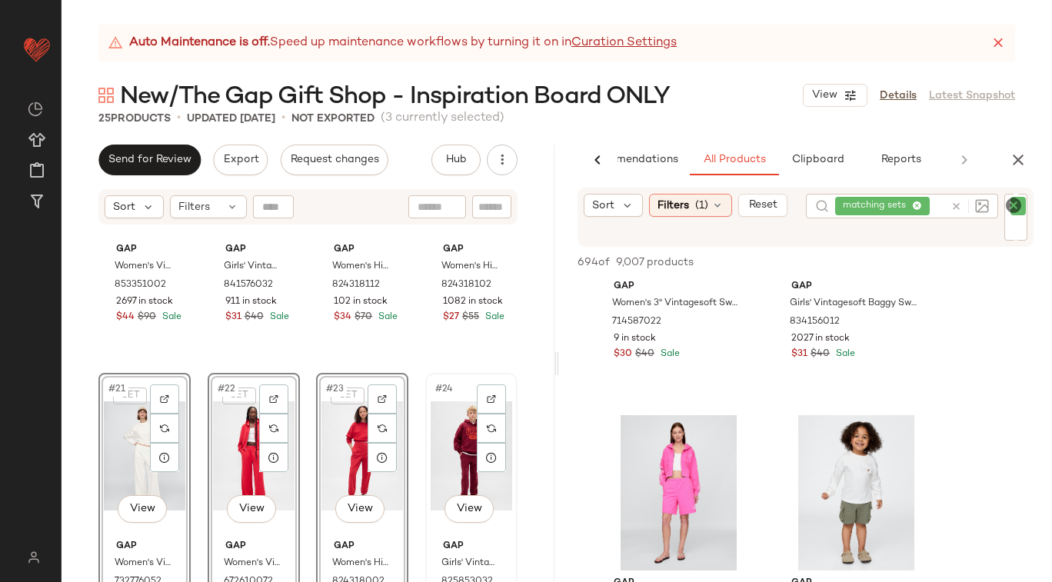
click at [431, 432] on div "#24 View" at bounding box center [472, 455] width 82 height 155
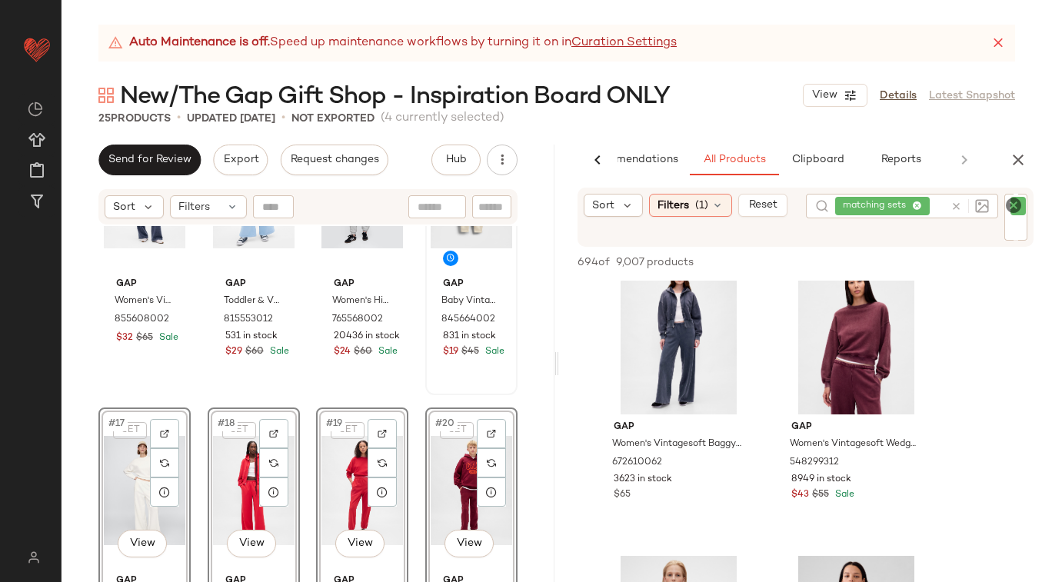
scroll to position [1027, 0]
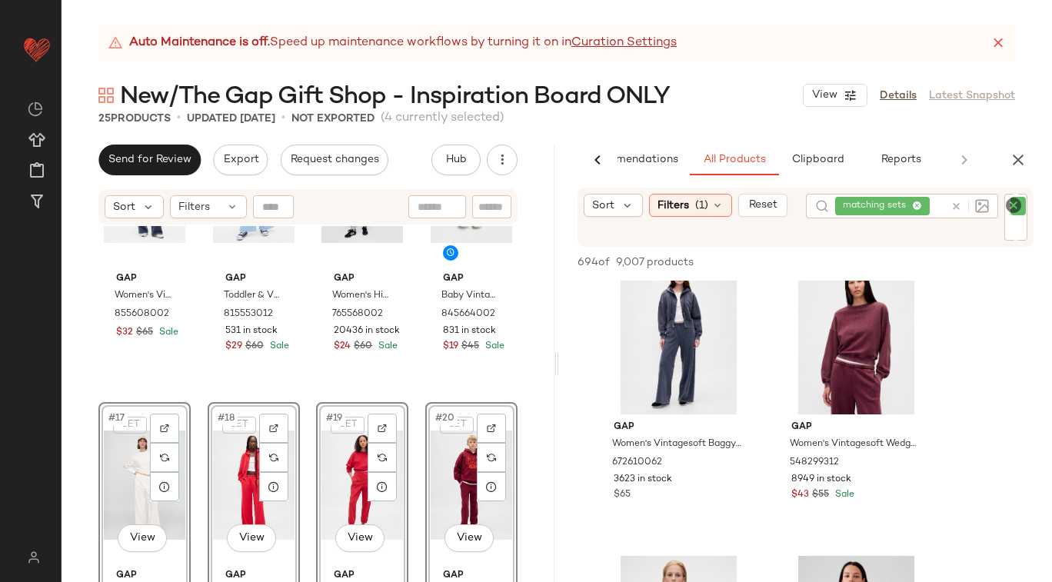
click at [523, 343] on div "Gap Women's Vintagesoft Straight Sweatpants by Gap Tapestry Navy Blue Wash Size…" at bounding box center [308, 423] width 493 height 394
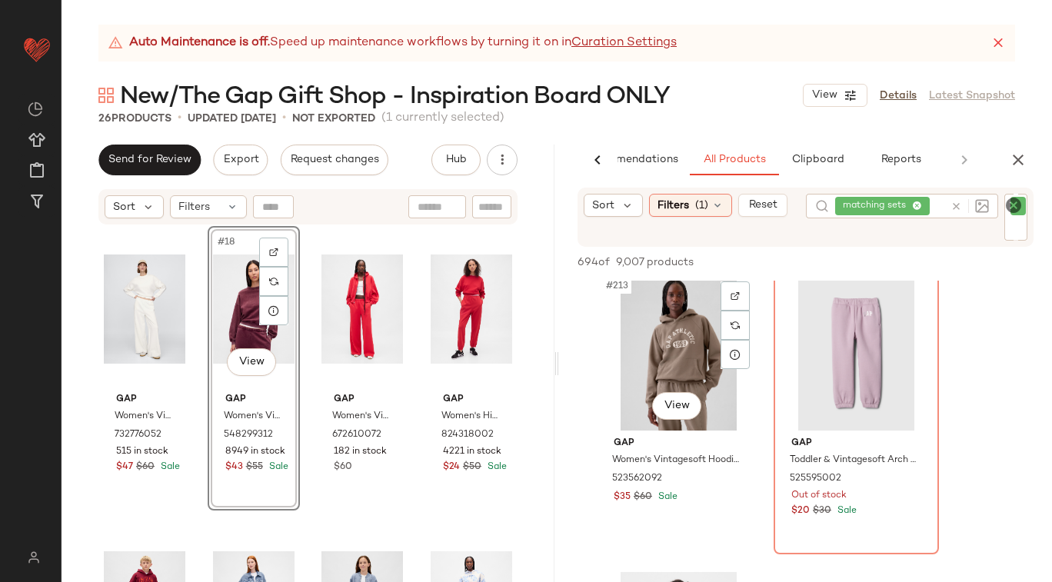
scroll to position [31481, 0]
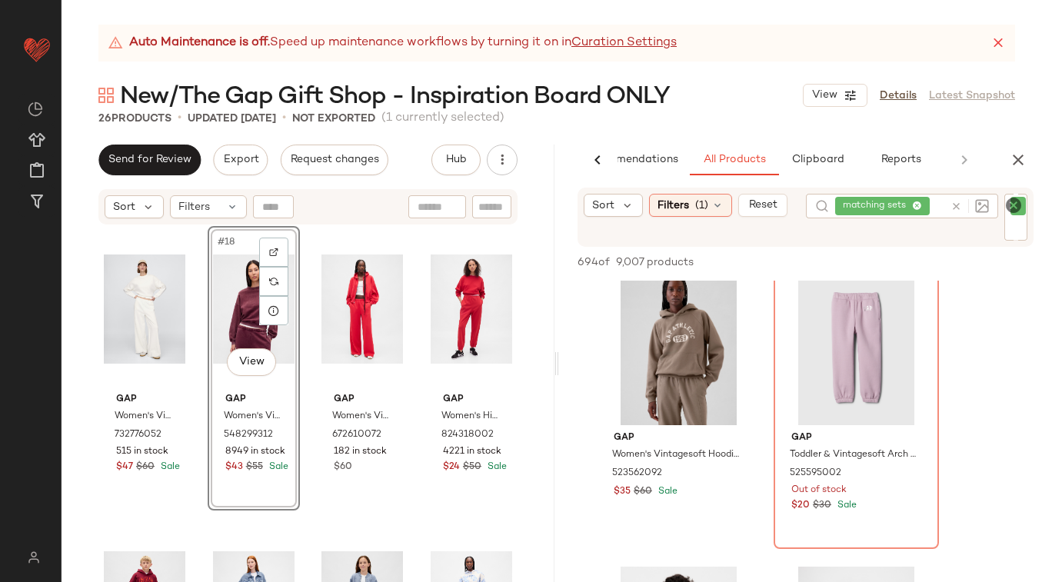
click at [954, 203] on div at bounding box center [966, 206] width 45 height 25
click at [954, 216] on icon at bounding box center [956, 217] width 12 height 12
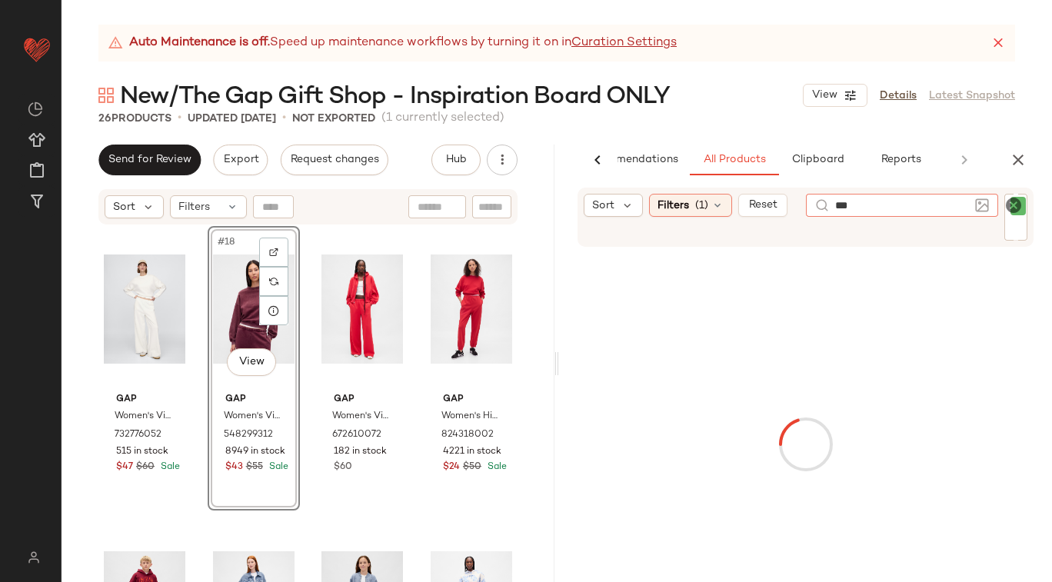
type input "****"
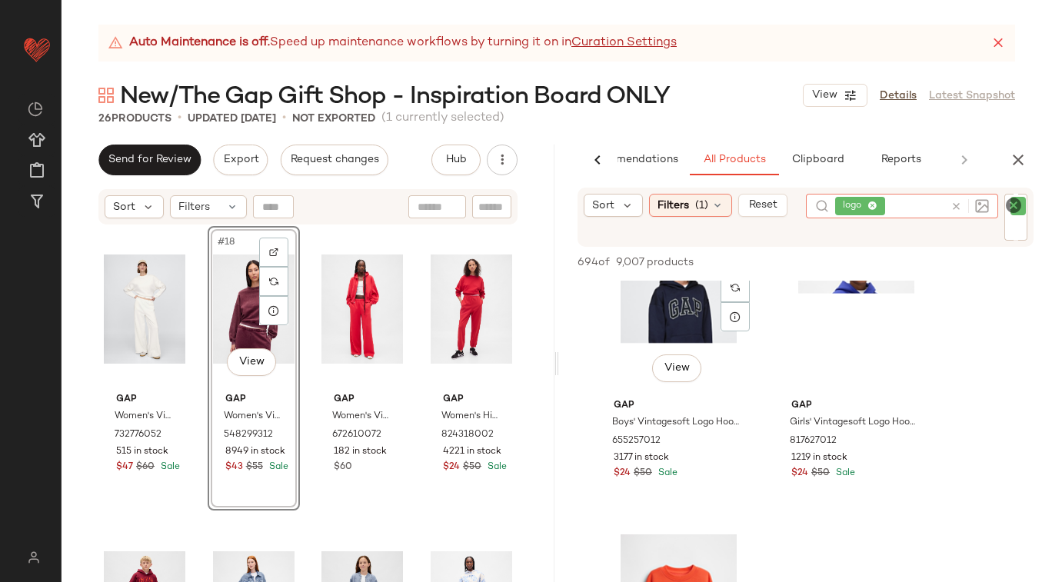
scroll to position [7551, 0]
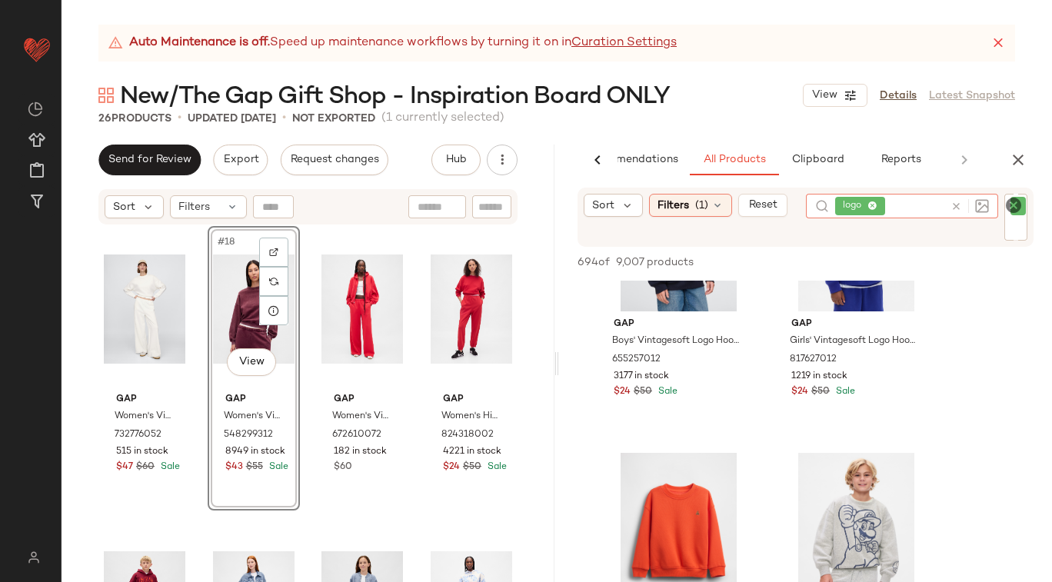
click at [954, 202] on icon at bounding box center [956, 207] width 12 height 12
click at [1012, 205] on icon "Clear Filter" at bounding box center [1013, 205] width 18 height 18
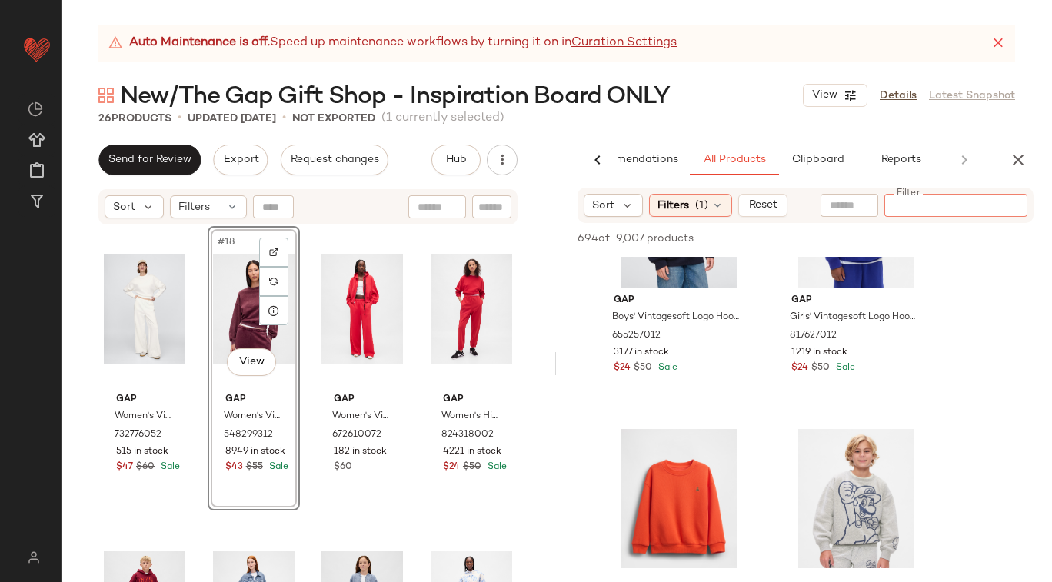
paste input "******"
type input "******"
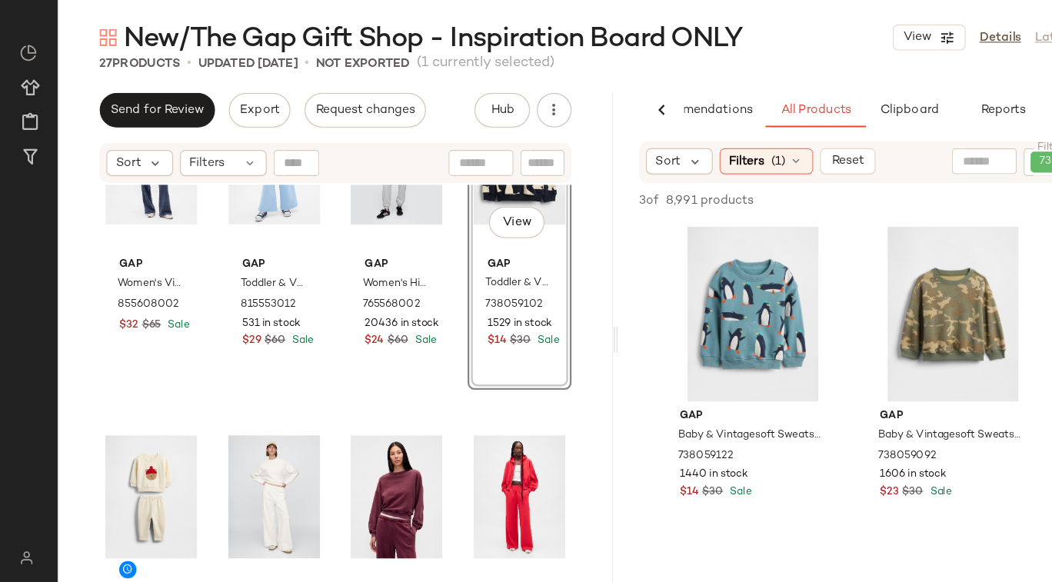
scroll to position [1010, 0]
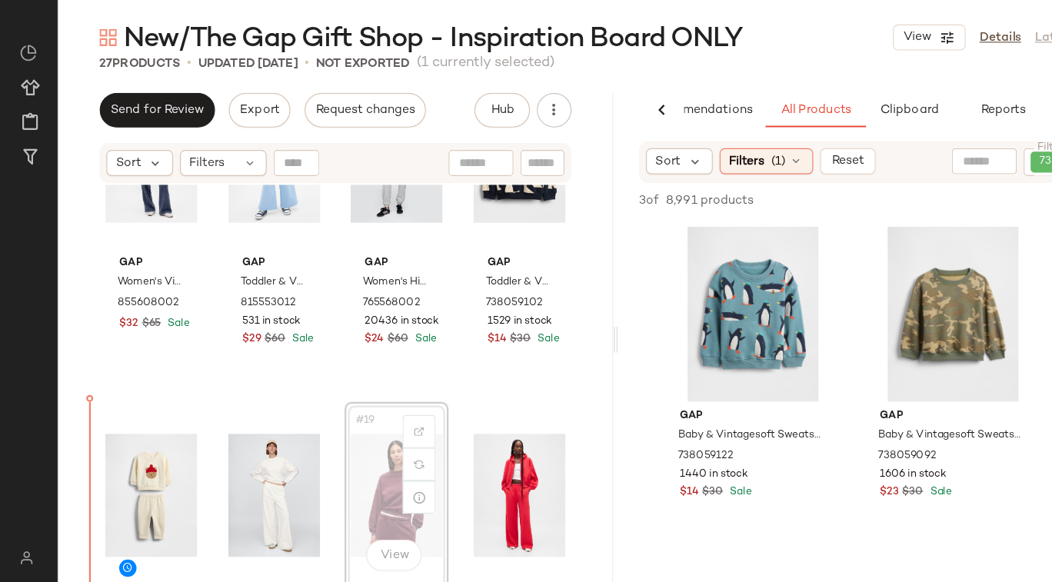
drag, startPoint x: 354, startPoint y: 491, endPoint x: 83, endPoint y: 501, distance: 270.9
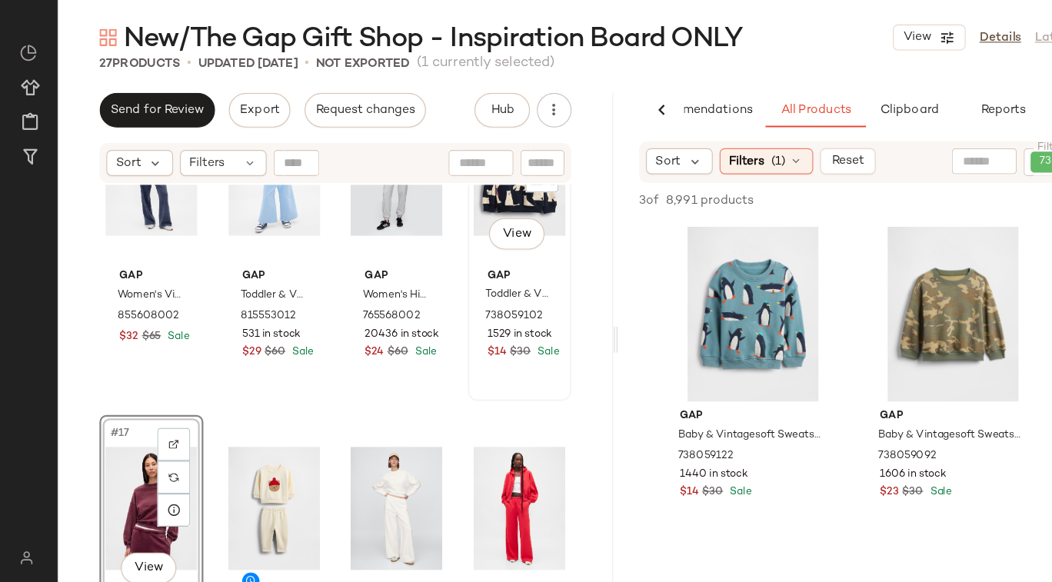
scroll to position [1004, 0]
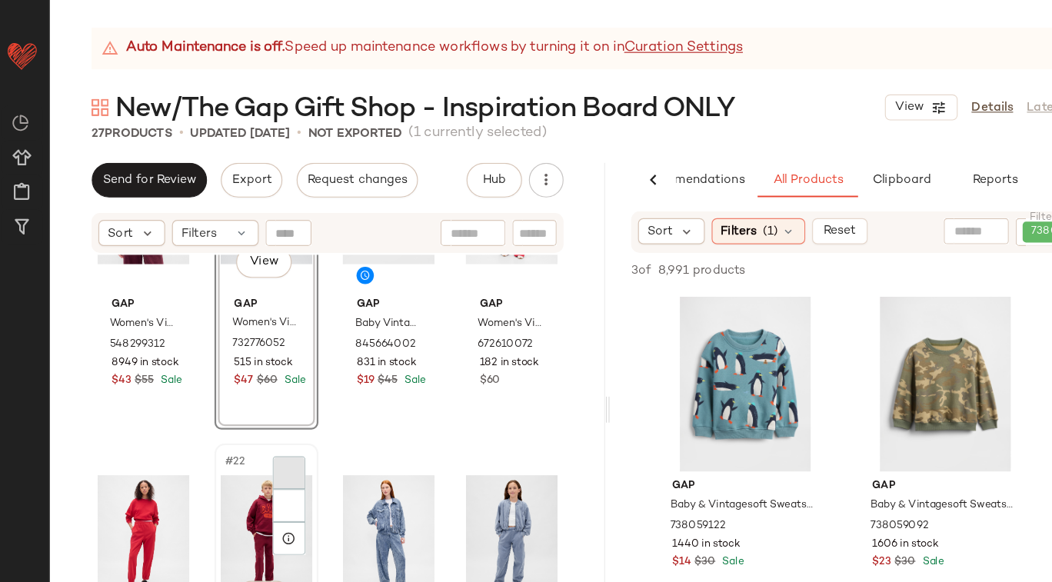
scroll to position [1333, 0]
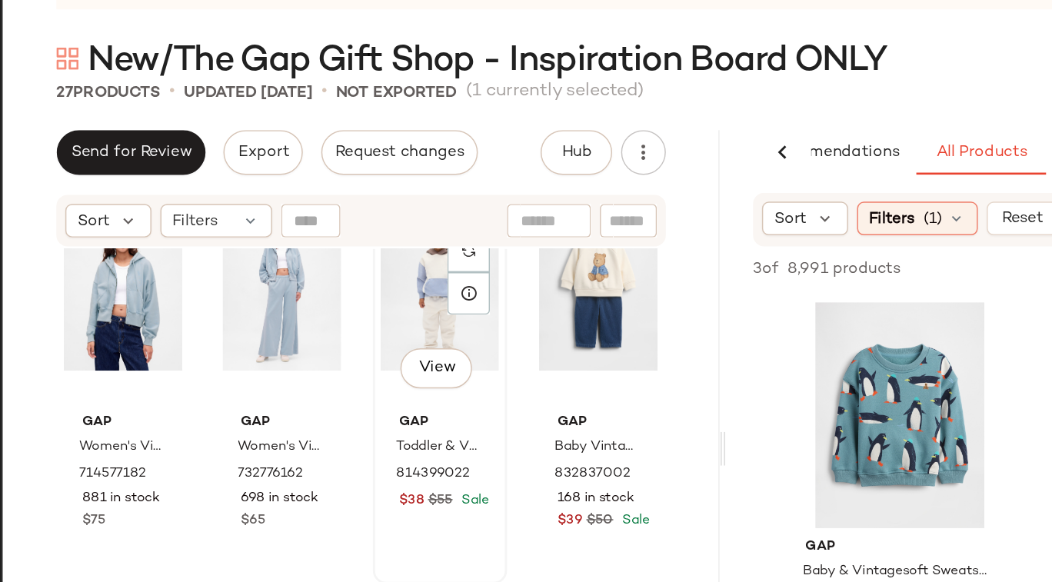
scroll to position [664, 0]
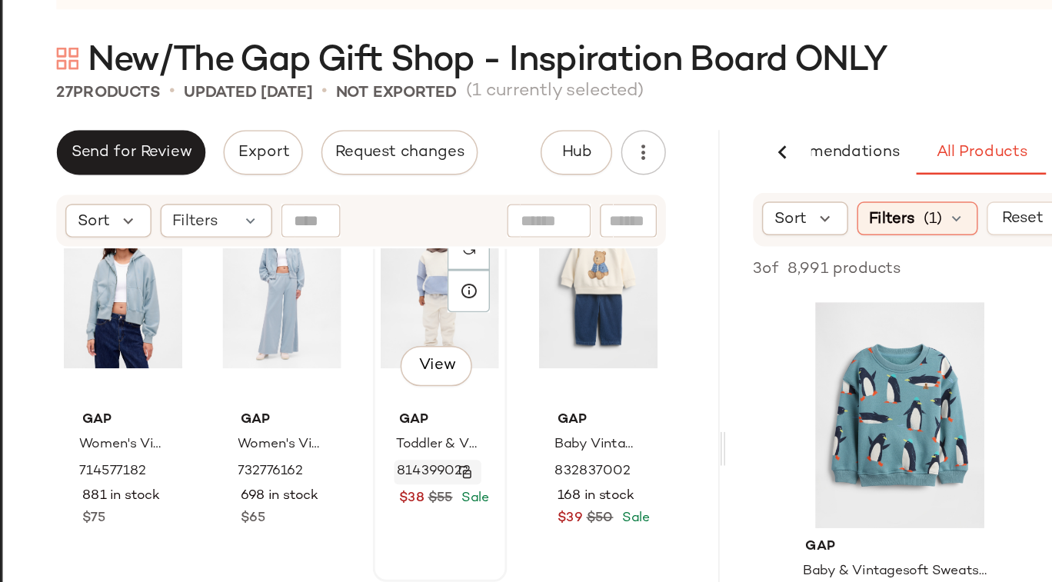
click at [375, 378] on img "button" at bounding box center [379, 379] width 9 height 9
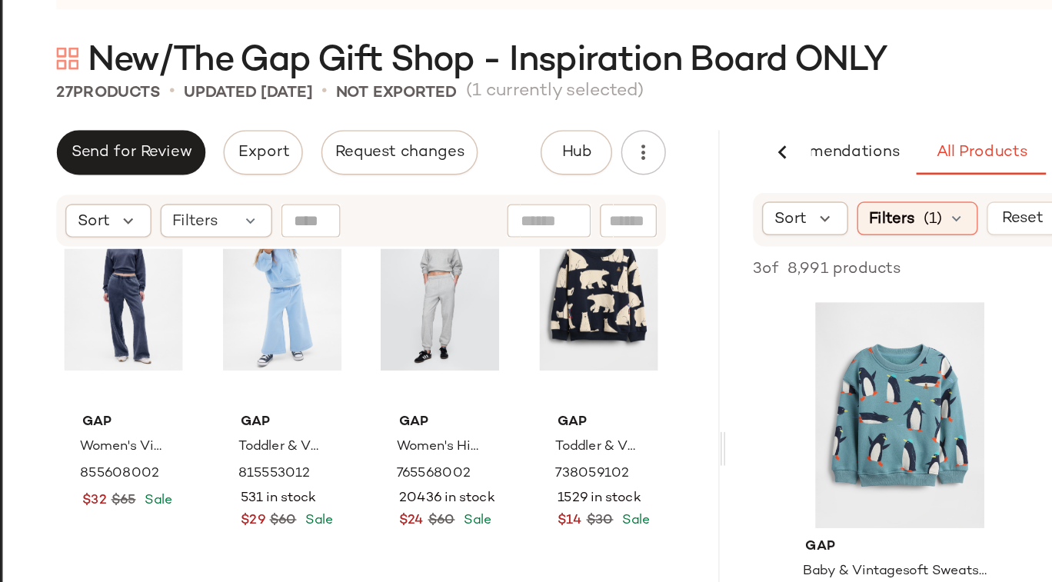
scroll to position [969, 0]
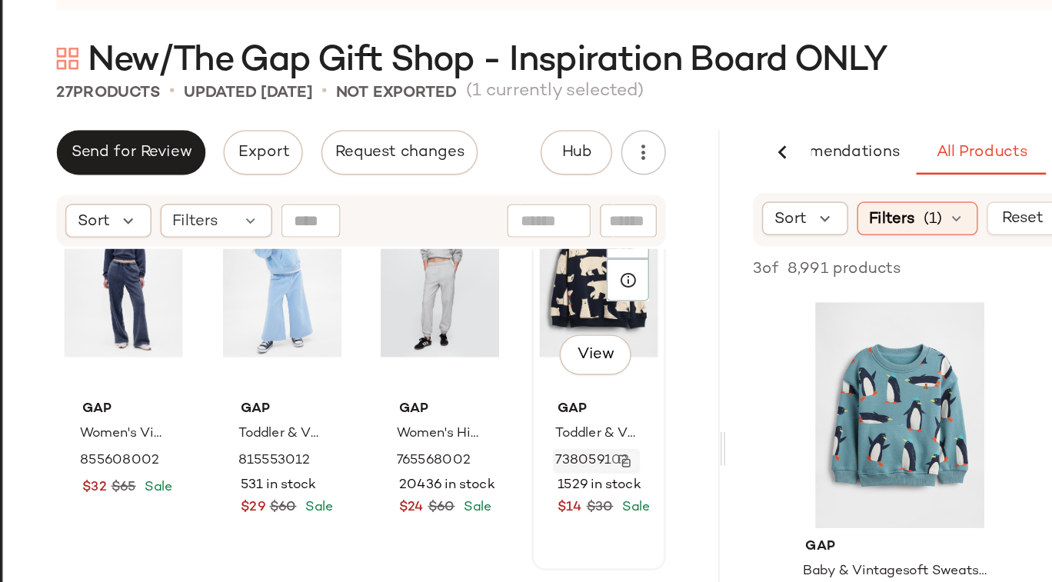
click at [484, 369] on img "button" at bounding box center [488, 372] width 9 height 9
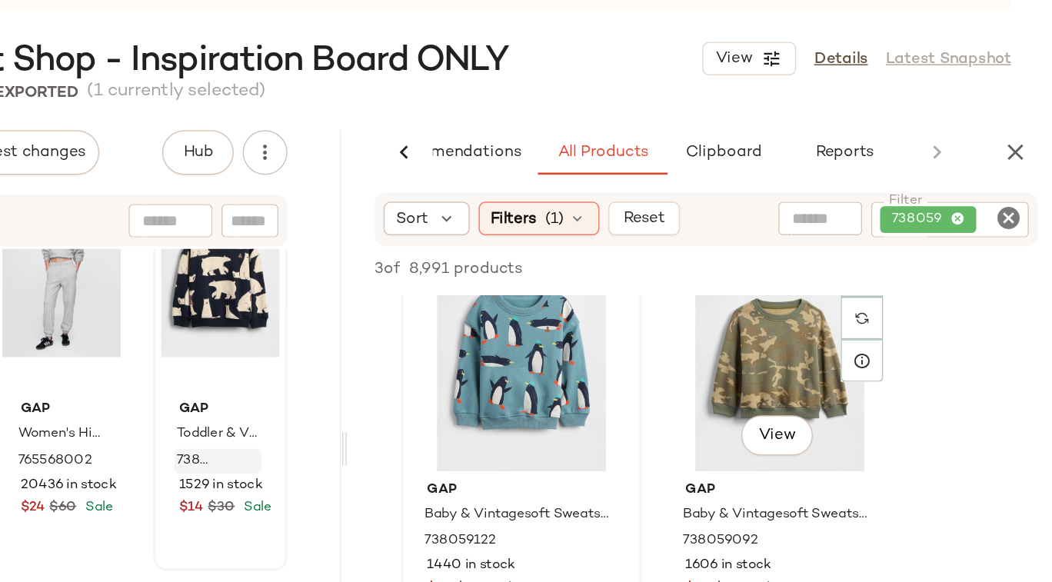
scroll to position [0, 0]
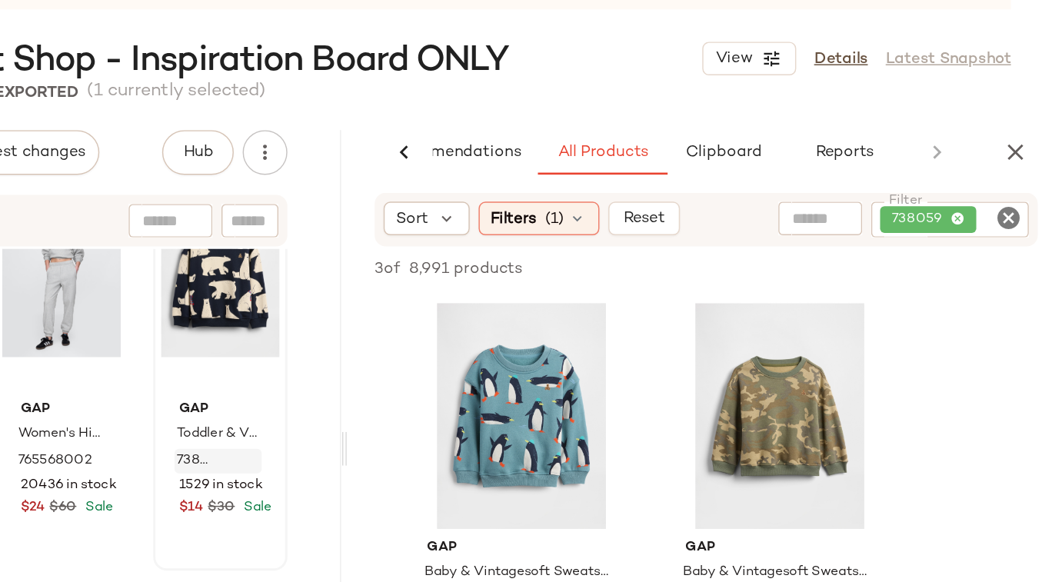
click at [1013, 208] on icon "Clear Filter" at bounding box center [1013, 205] width 18 height 18
paste input "*******"
type input "*******"
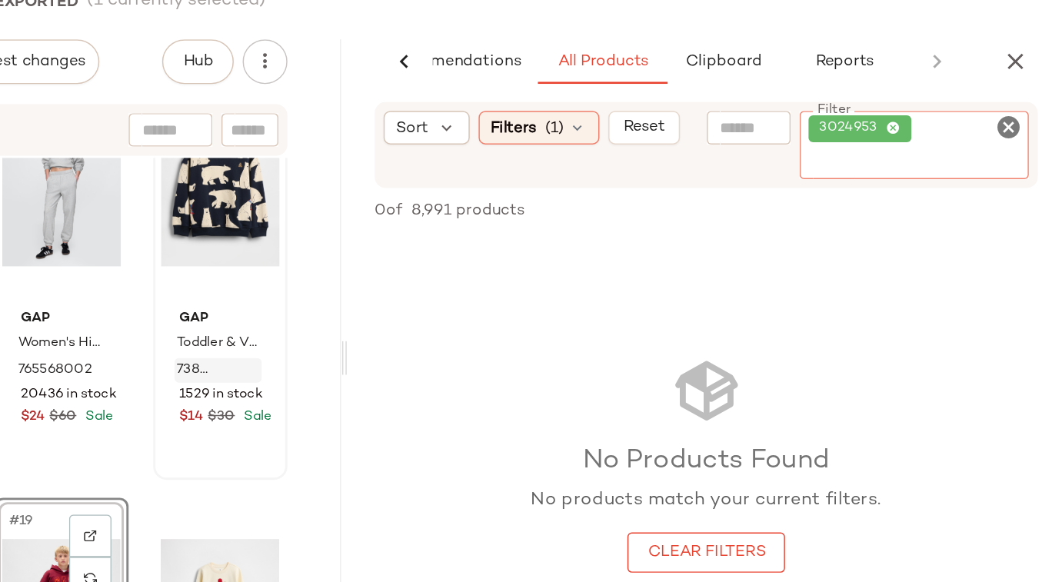
click at [1012, 205] on icon "Clear Filter" at bounding box center [1013, 205] width 18 height 18
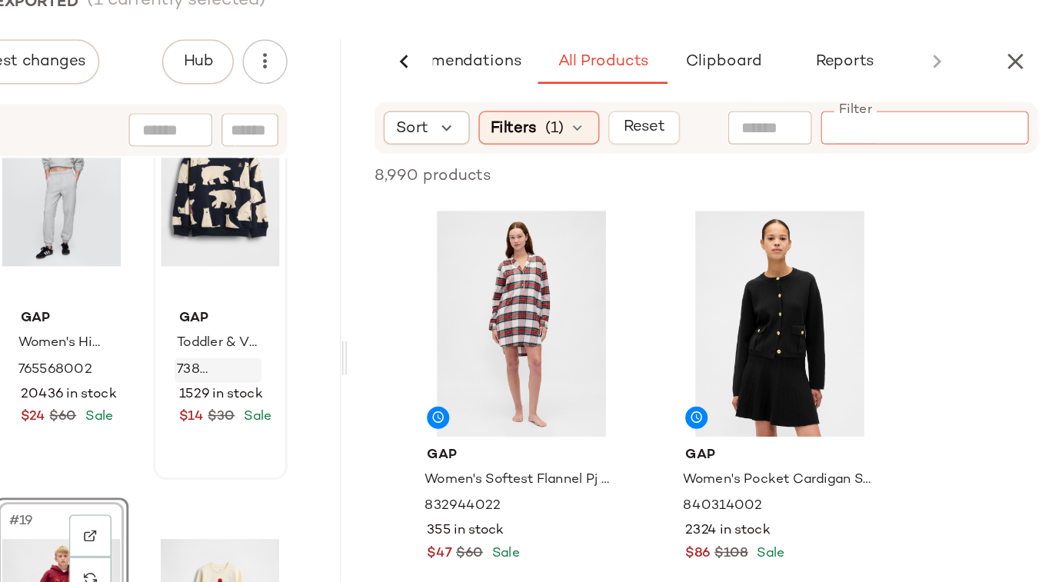
paste input "*********"
type input "*********"
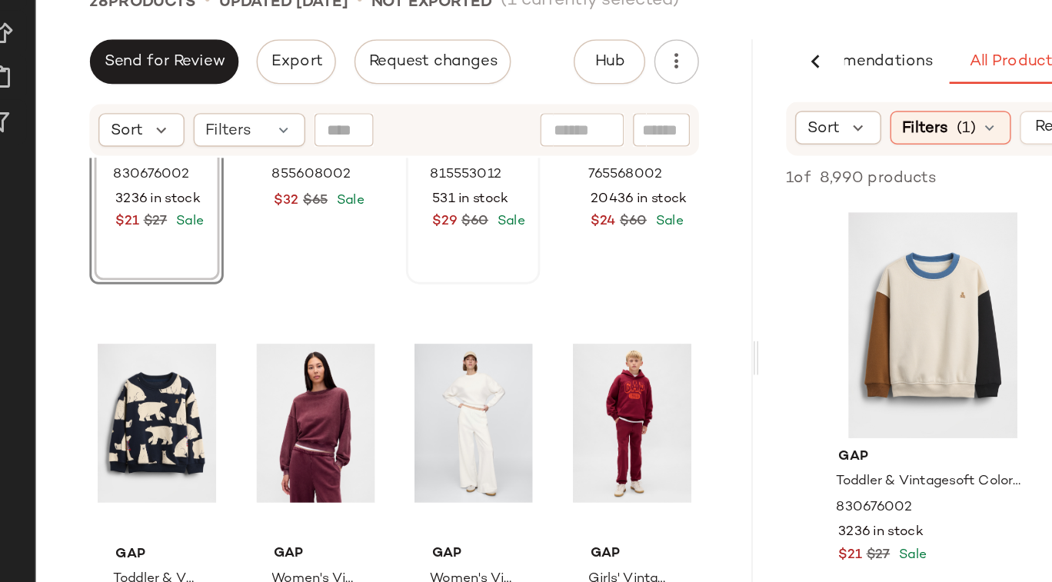
scroll to position [1117, 0]
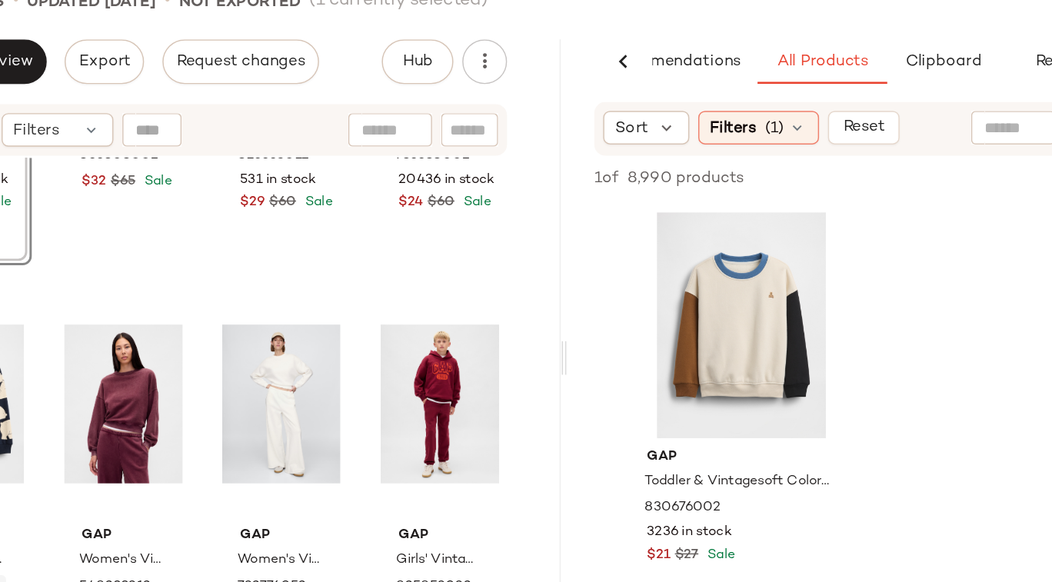
drag, startPoint x: 649, startPoint y: 345, endPoint x: 824, endPoint y: 129, distance: 277.8
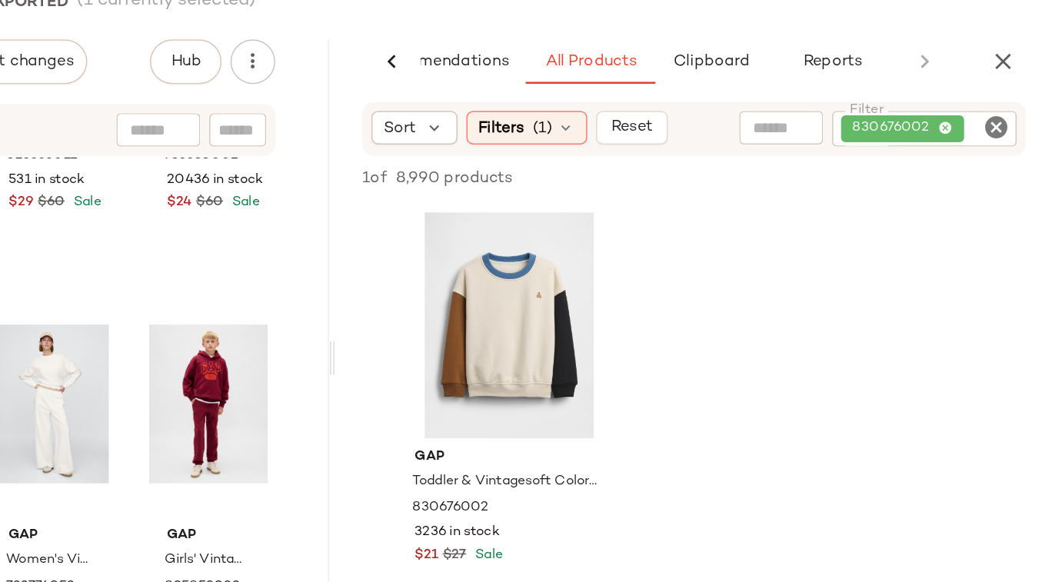
scroll to position [0, 0]
click at [1013, 202] on icon "Clear Filter" at bounding box center [1013, 205] width 18 height 18
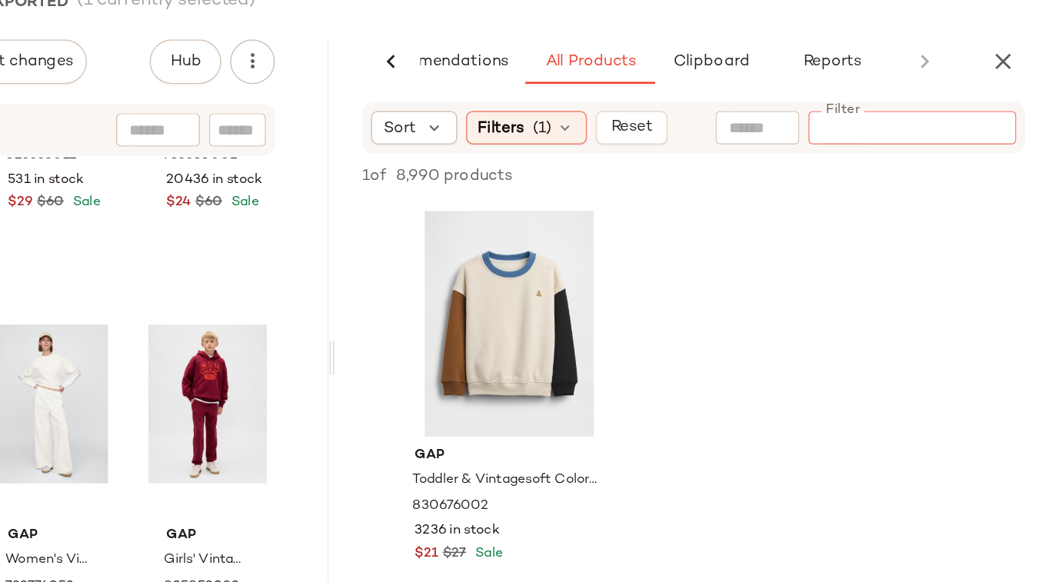
paste input "******"
type input "******"
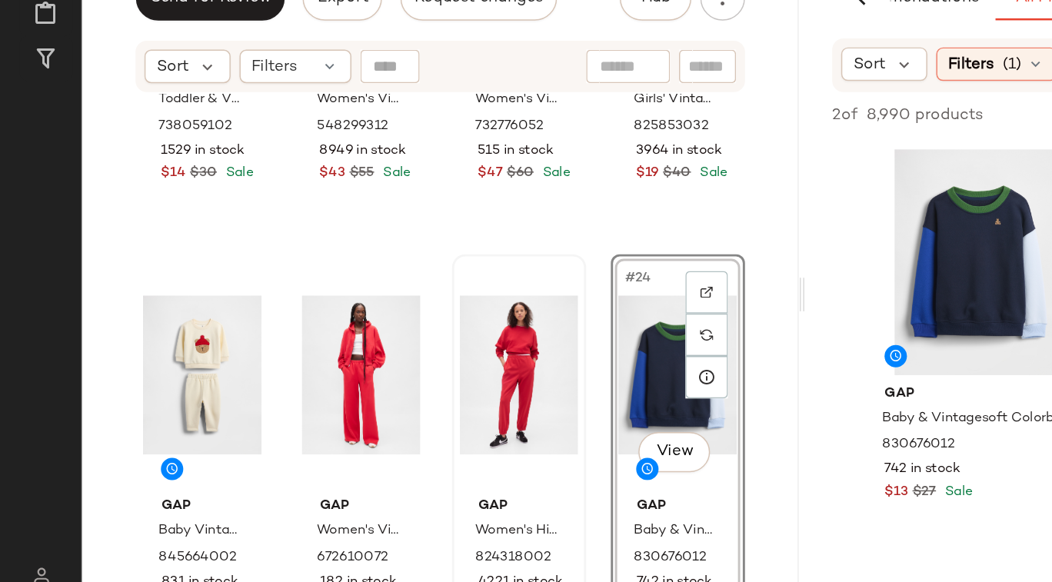
scroll to position [1403, 0]
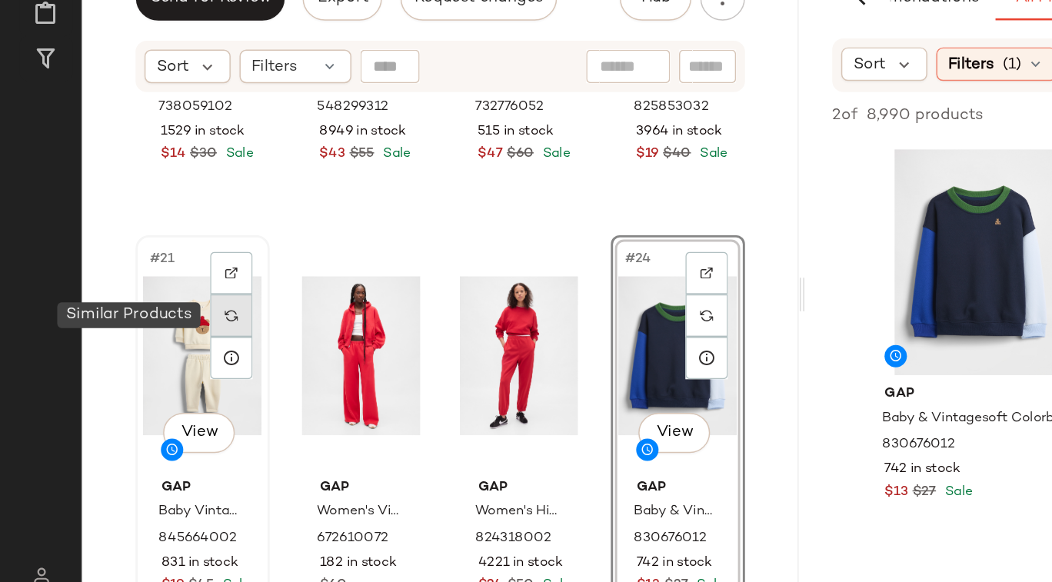
click at [166, 380] on img at bounding box center [164, 378] width 9 height 9
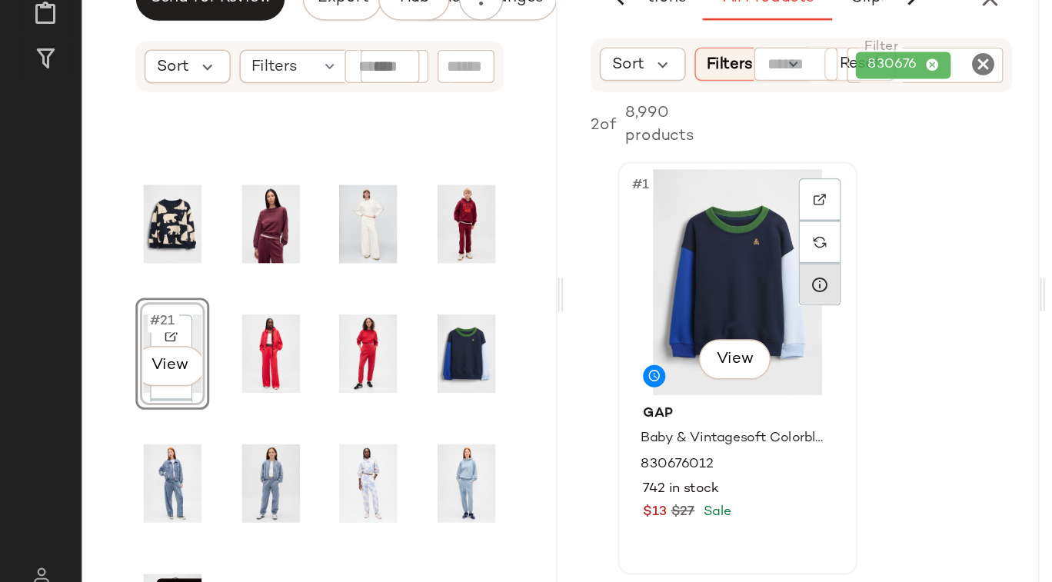
scroll to position [0, 99]
click at [681, 205] on icon "Clear Filter" at bounding box center [681, 205] width 18 height 18
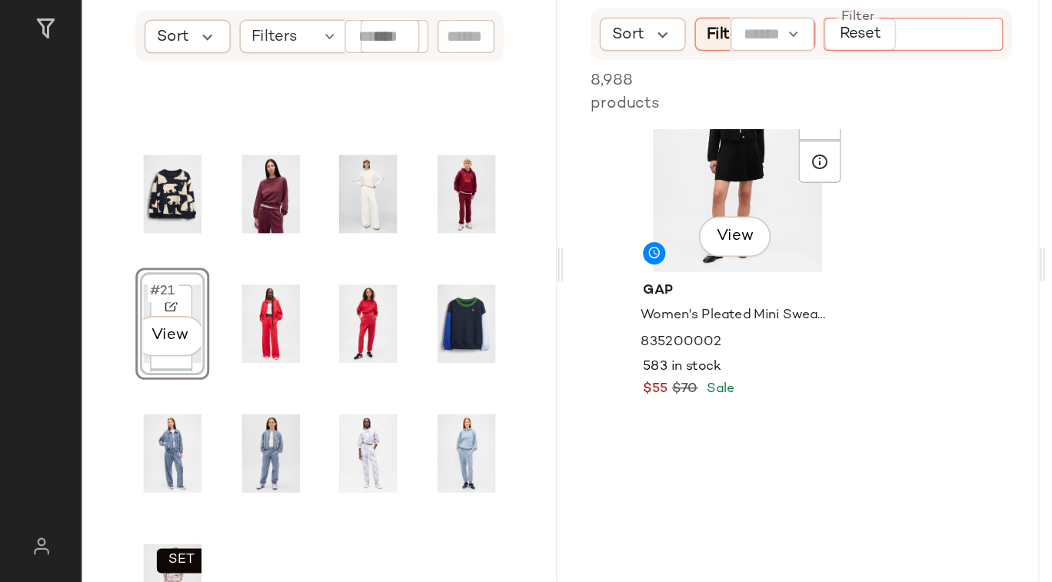
scroll to position [1337, 0]
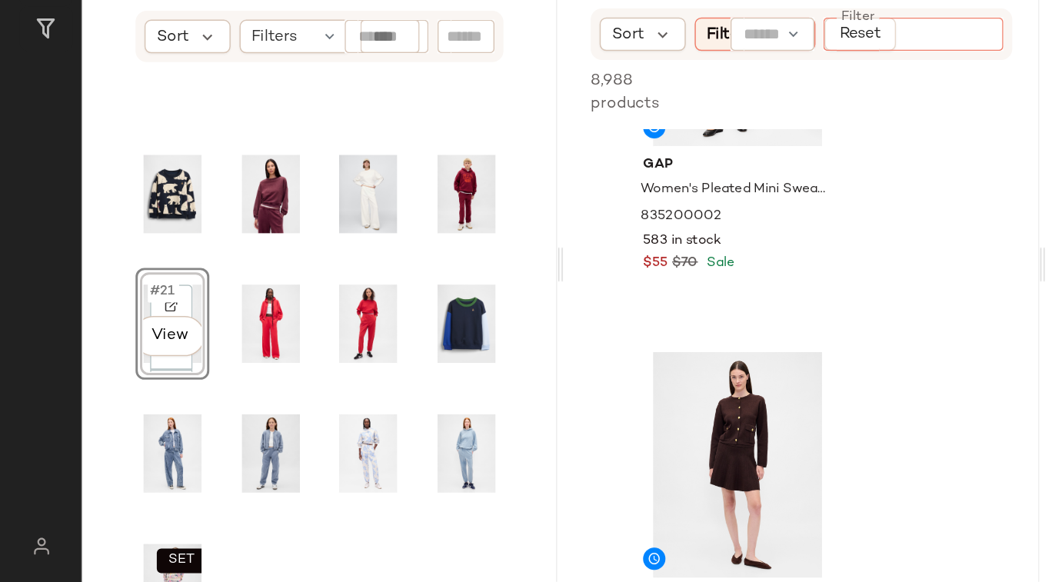
click at [83, 355] on div "#21 View SET" at bounding box center [225, 423] width 327 height 394
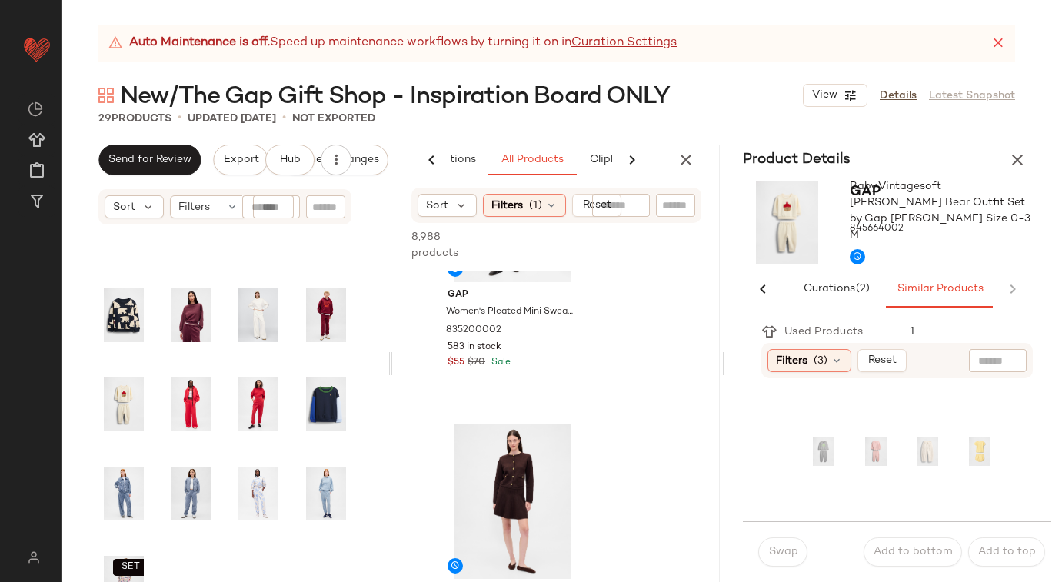
scroll to position [163, 0]
click at [686, 158] on icon "button" at bounding box center [686, 160] width 18 height 18
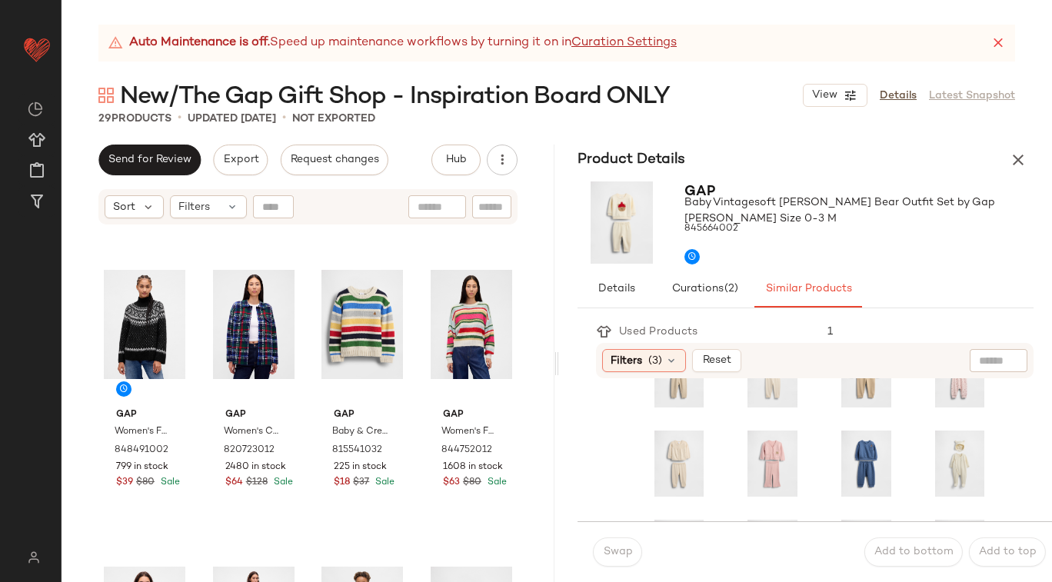
scroll to position [0, 0]
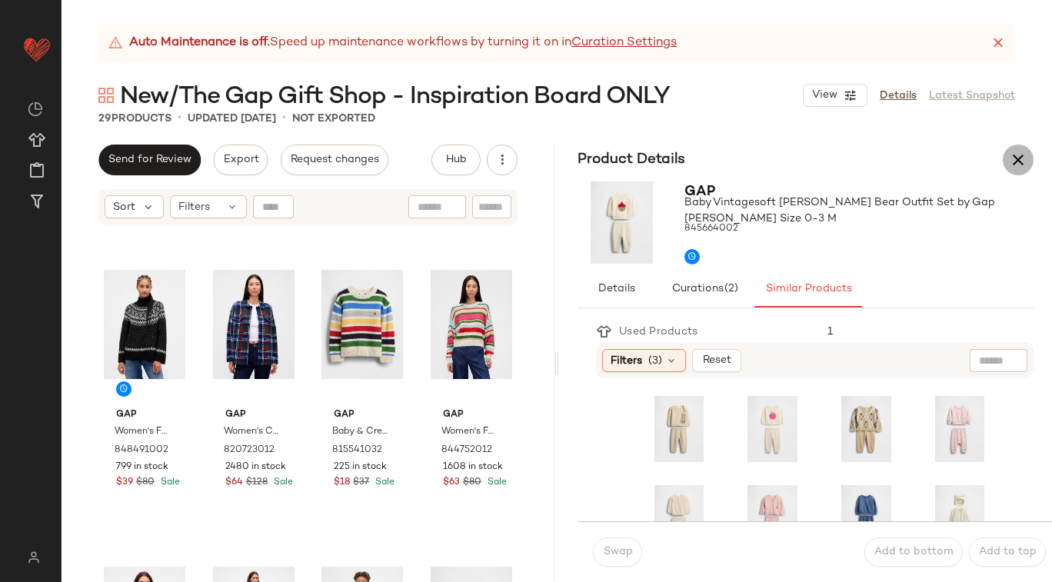
click at [1016, 161] on icon "button" at bounding box center [1018, 160] width 18 height 18
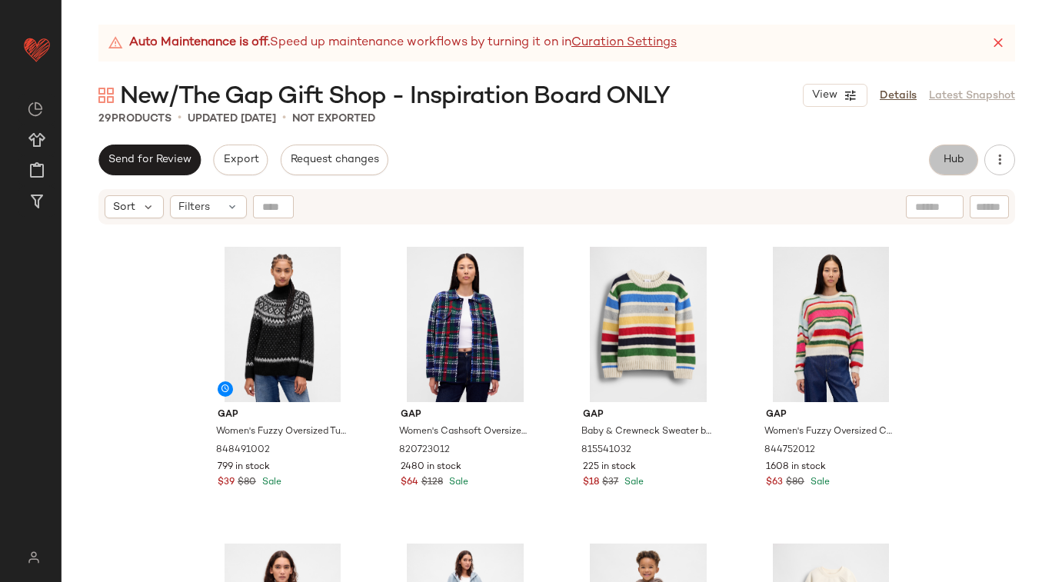
click at [962, 167] on button "Hub" at bounding box center [953, 160] width 49 height 31
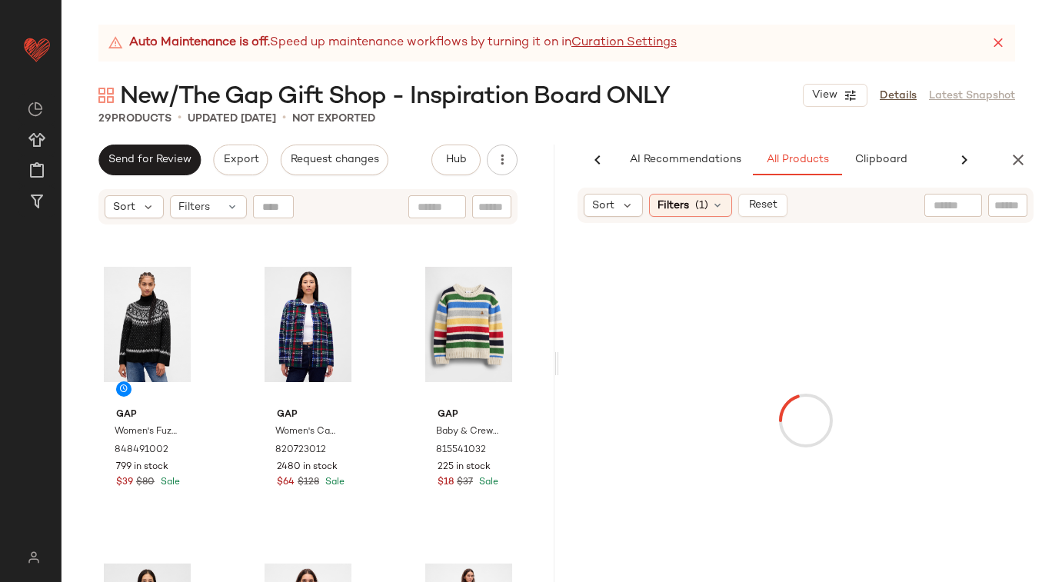
scroll to position [0, 63]
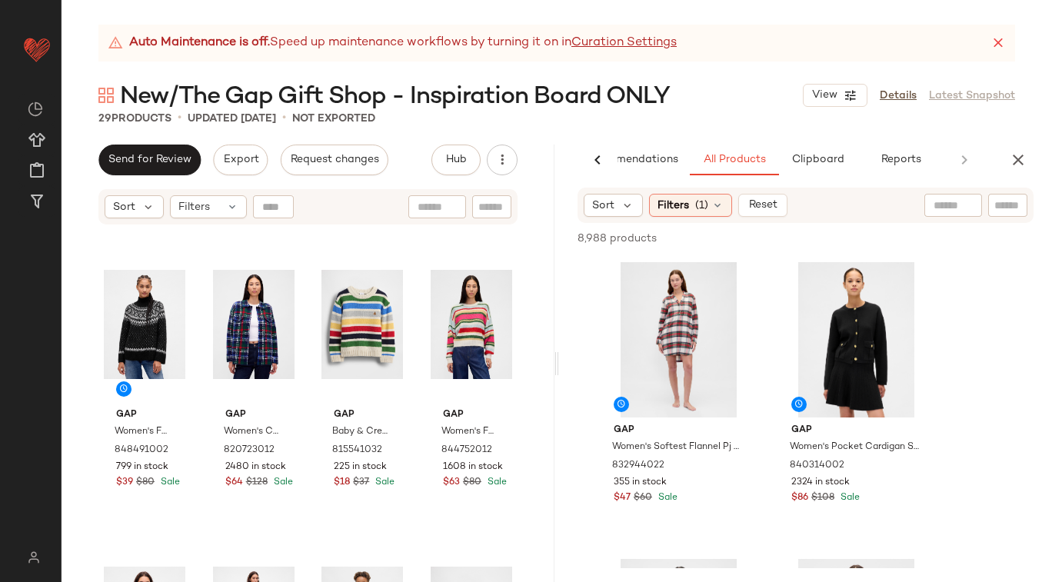
click at [945, 206] on input "text" at bounding box center [953, 206] width 39 height 16
type input "**********"
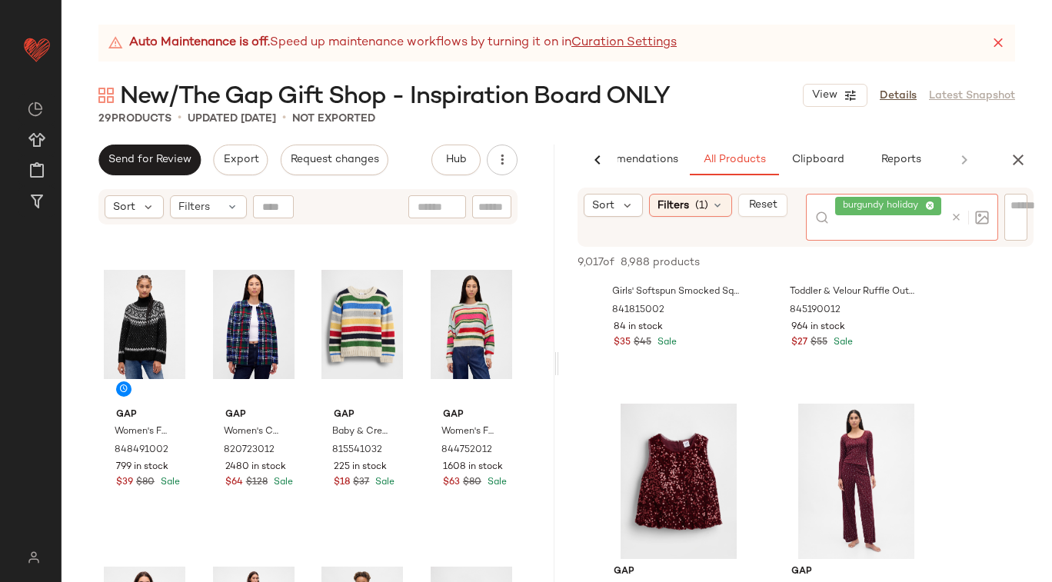
scroll to position [784, 0]
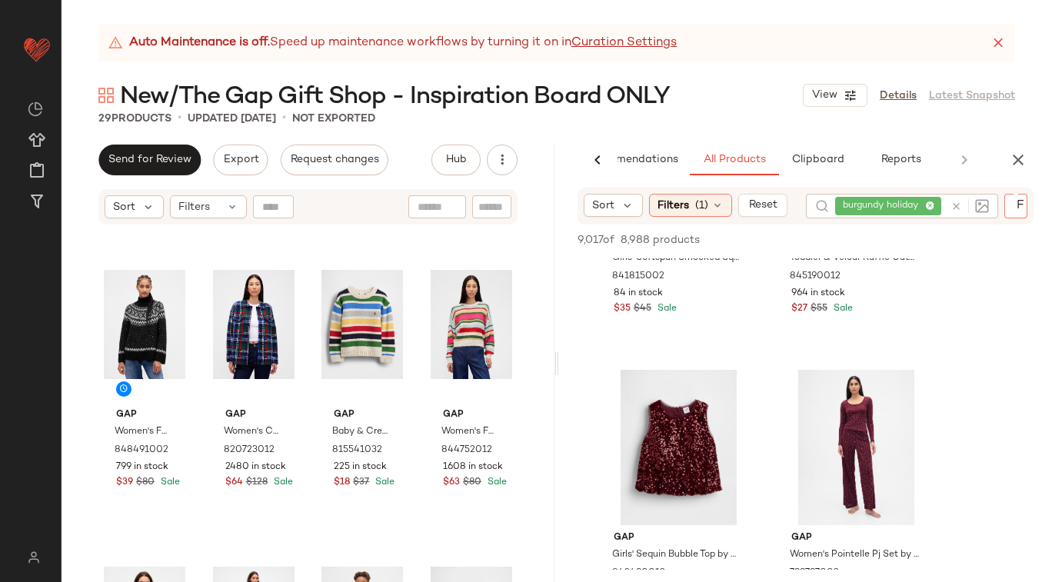
click at [1017, 214] on div at bounding box center [1016, 205] width 24 height 23
type input "**********"
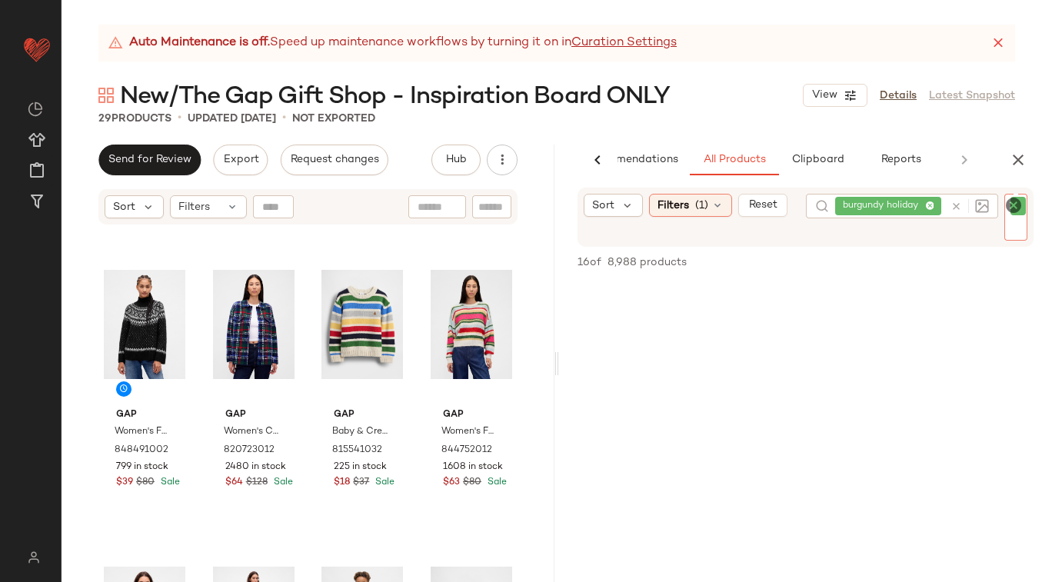
scroll to position [2531, 0]
click at [1013, 205] on icon "Clear Filter" at bounding box center [1013, 205] width 18 height 18
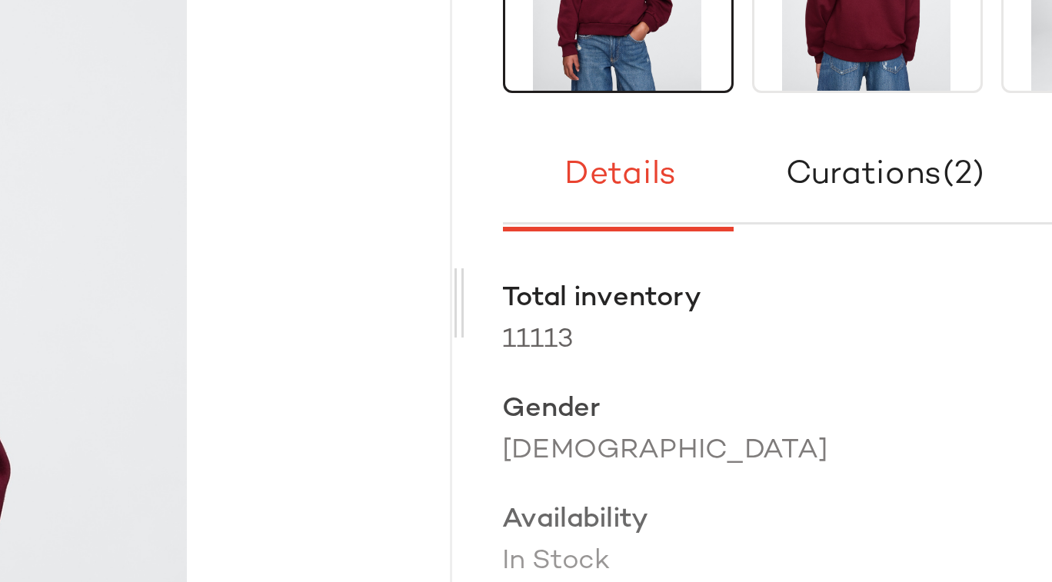
scroll to position [17, 0]
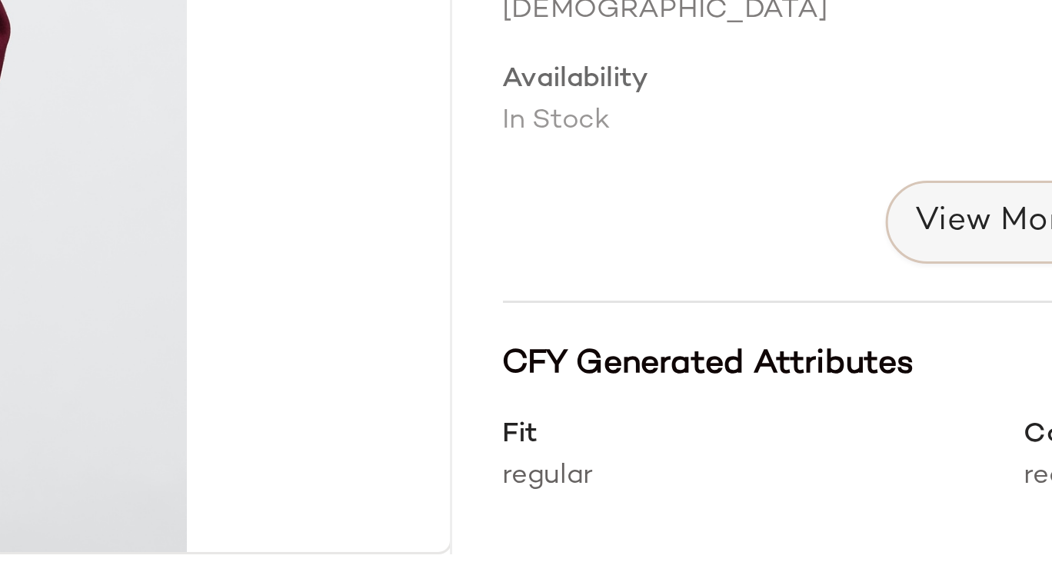
click at [751, 429] on span "View More" at bounding box center [778, 424] width 55 height 18
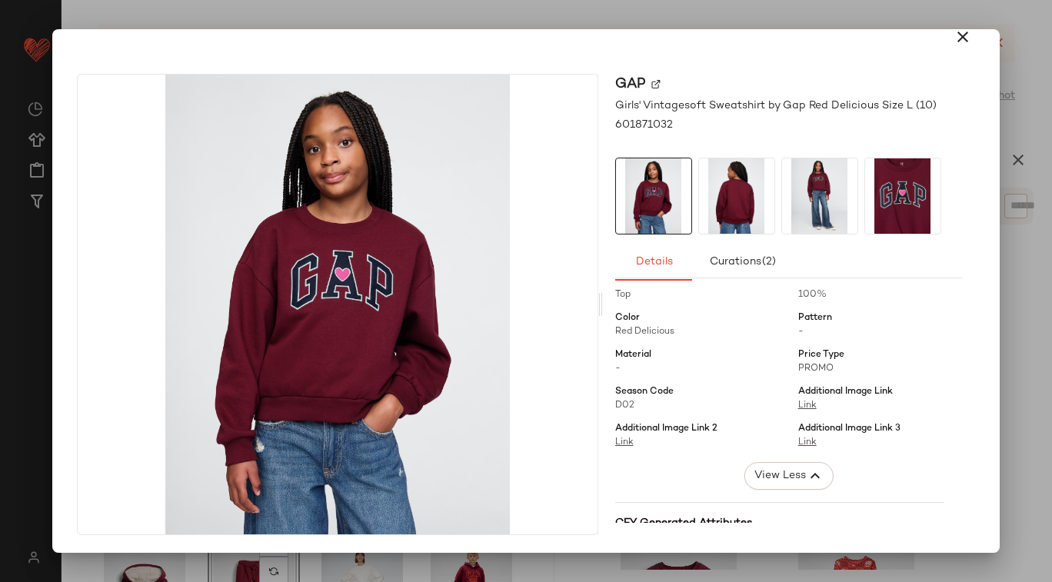
scroll to position [169, 0]
click at [954, 38] on icon "button" at bounding box center [963, 37] width 18 height 18
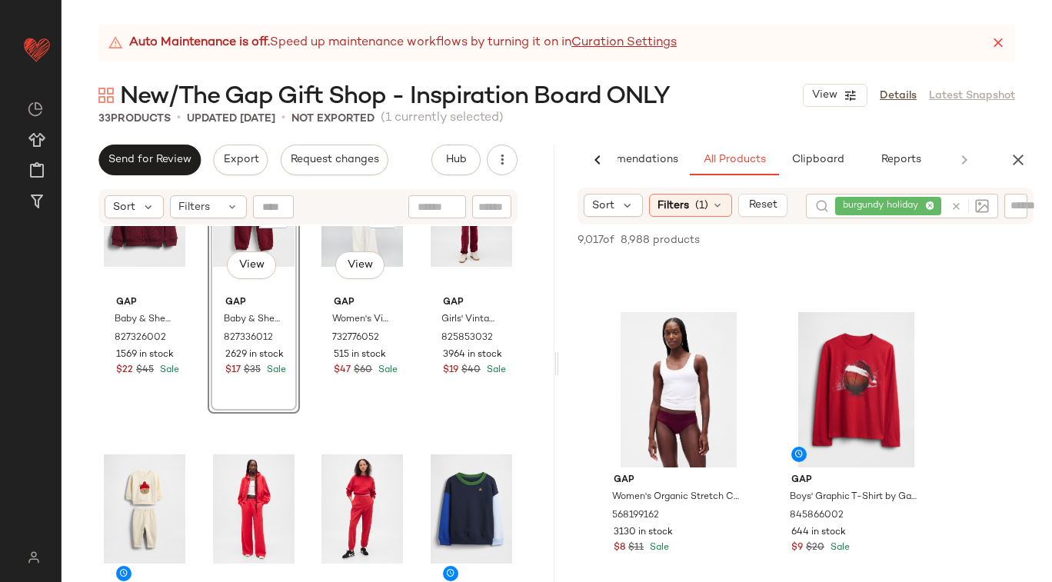
scroll to position [1603, 0]
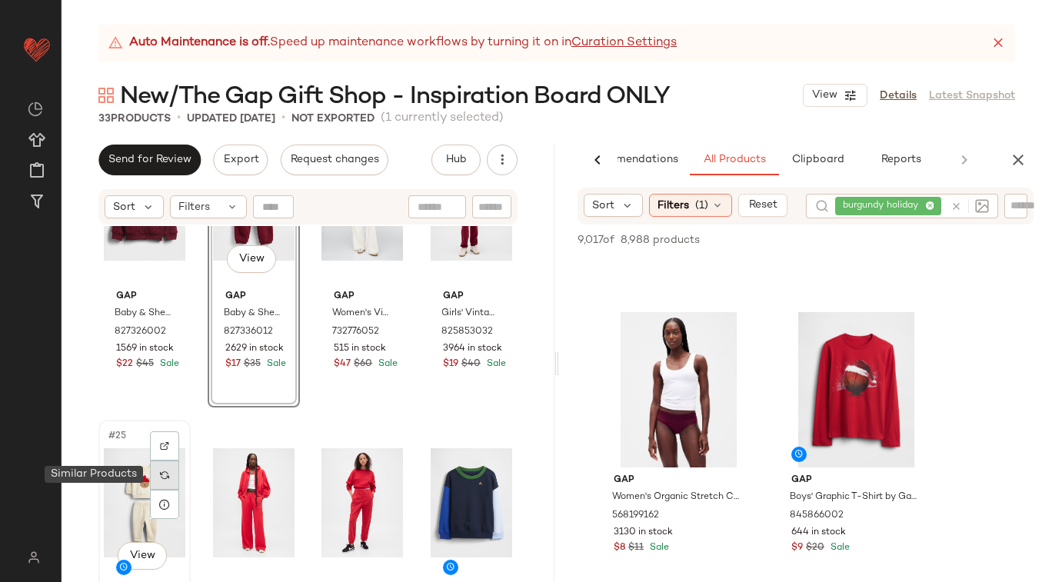
click at [165, 471] on img at bounding box center [164, 475] width 9 height 9
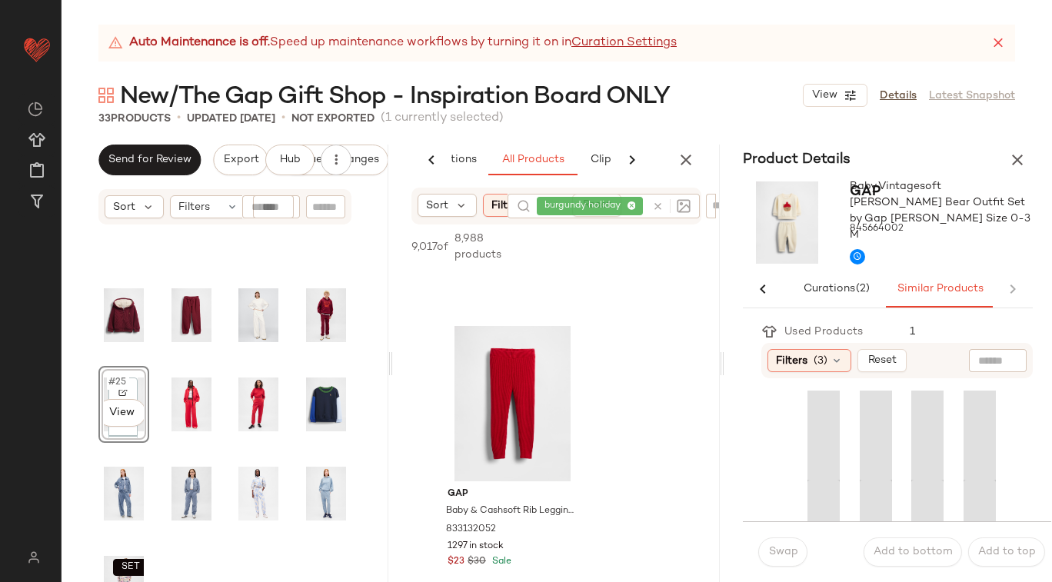
scroll to position [0, 99]
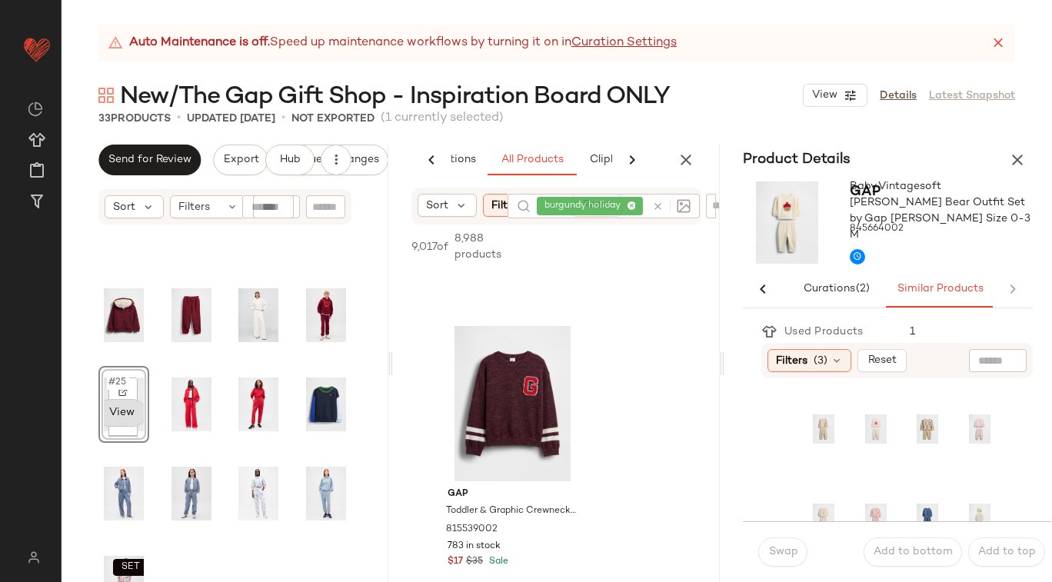
click at [128, 411] on body "GAP ** Dashboard All Products Global Clipboards (17) Curations (109) Loretta Ch…" at bounding box center [526, 291] width 1052 height 582
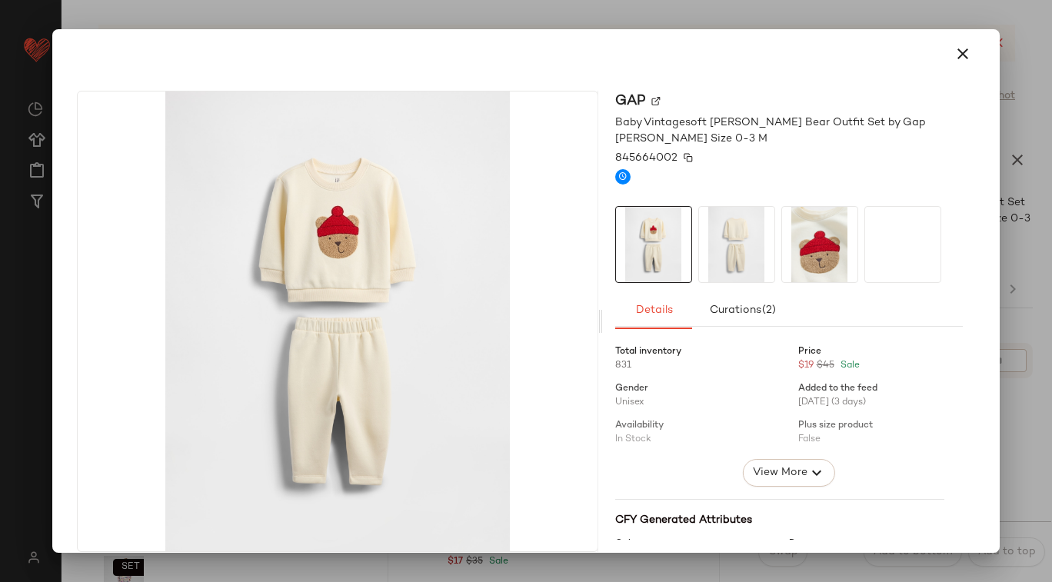
click at [684, 157] on img at bounding box center [688, 157] width 9 height 9
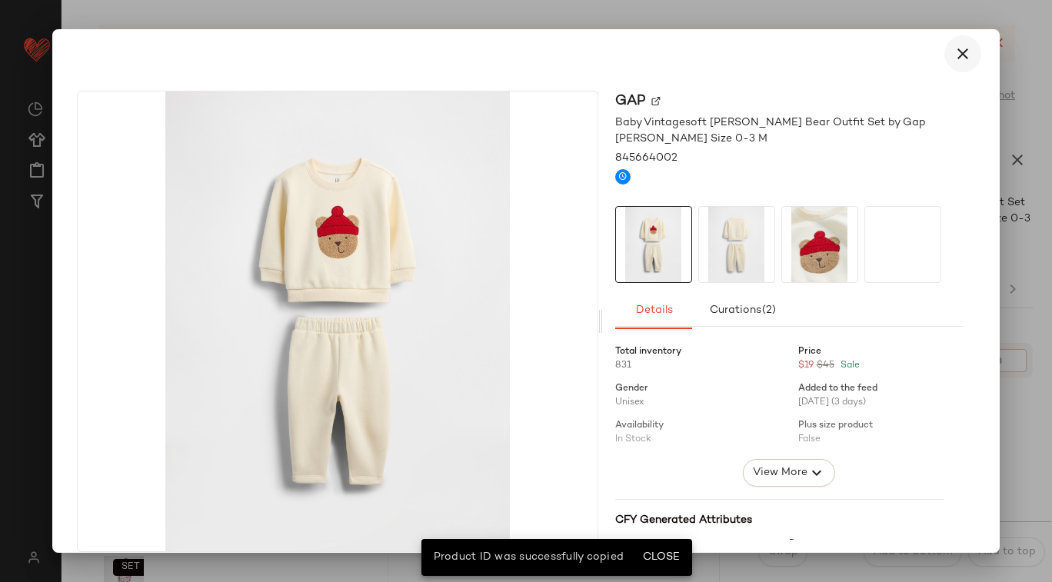
click at [955, 52] on icon "button" at bounding box center [963, 54] width 18 height 18
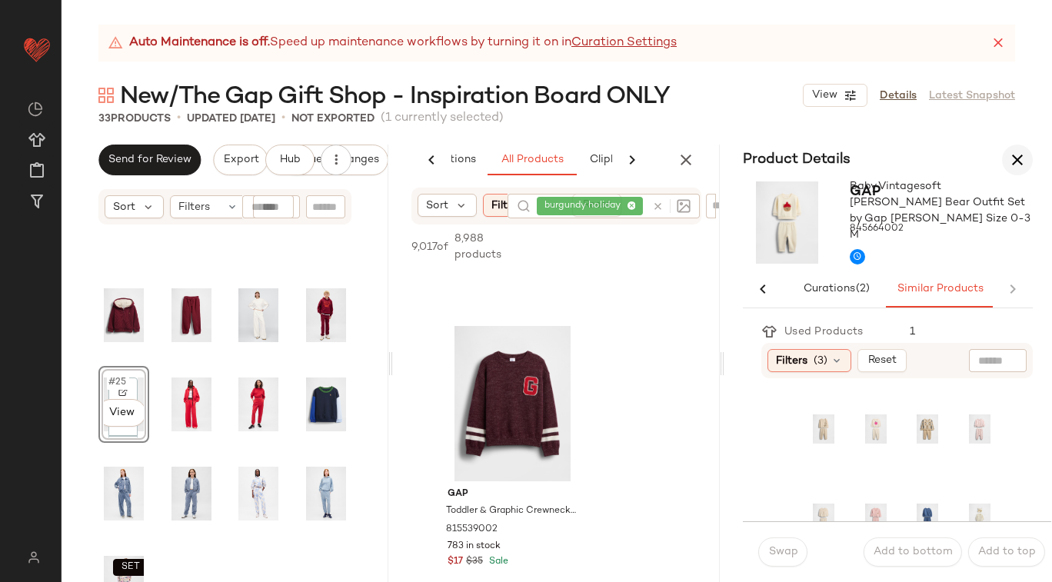
click at [1015, 155] on icon "button" at bounding box center [1017, 160] width 18 height 18
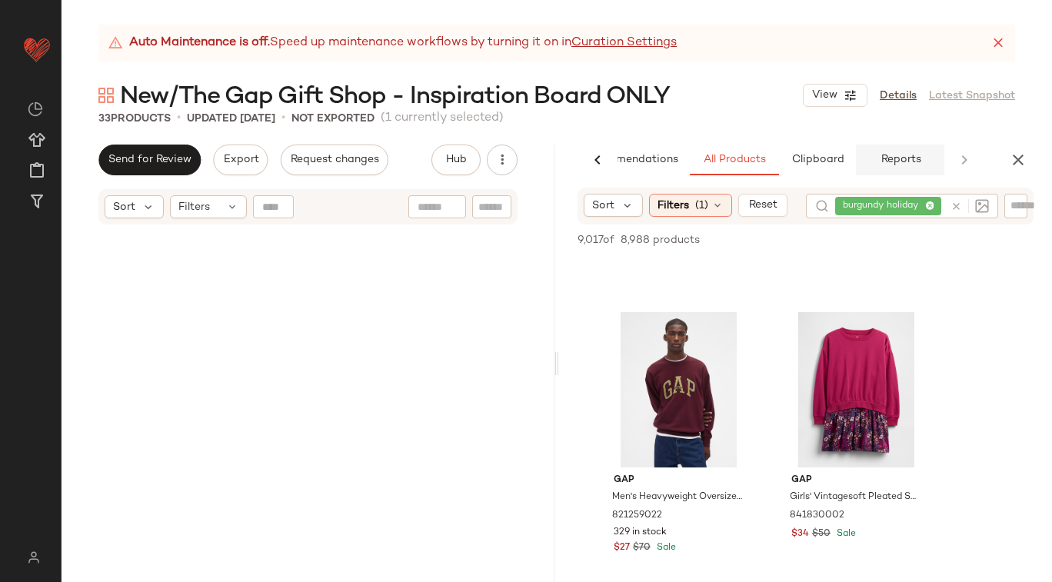
scroll to position [2279, 0]
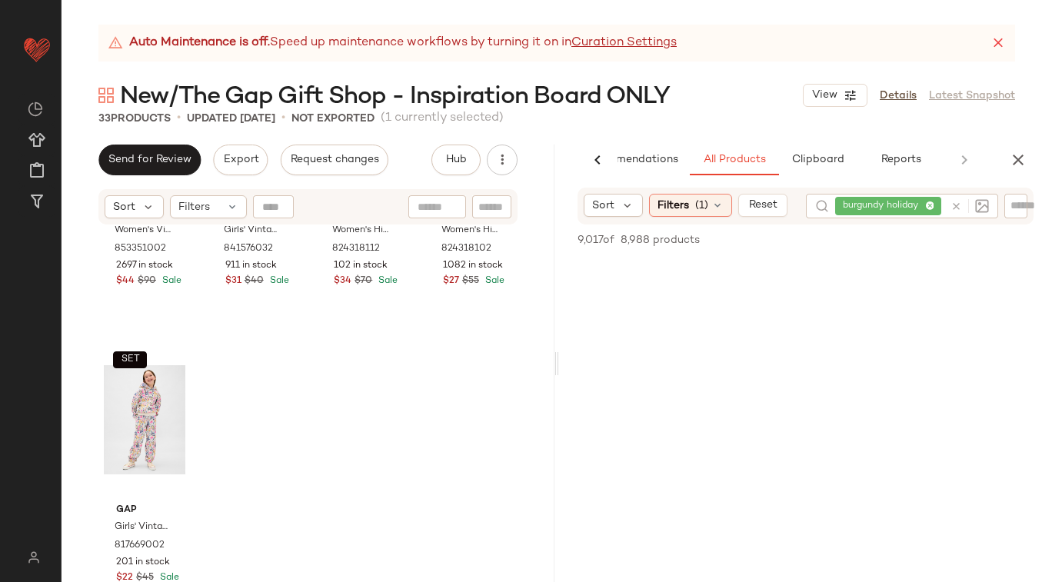
click at [952, 203] on div at bounding box center [966, 206] width 45 height 25
click at [950, 219] on icon at bounding box center [956, 217] width 12 height 12
paste input "*******"
type input "*******"
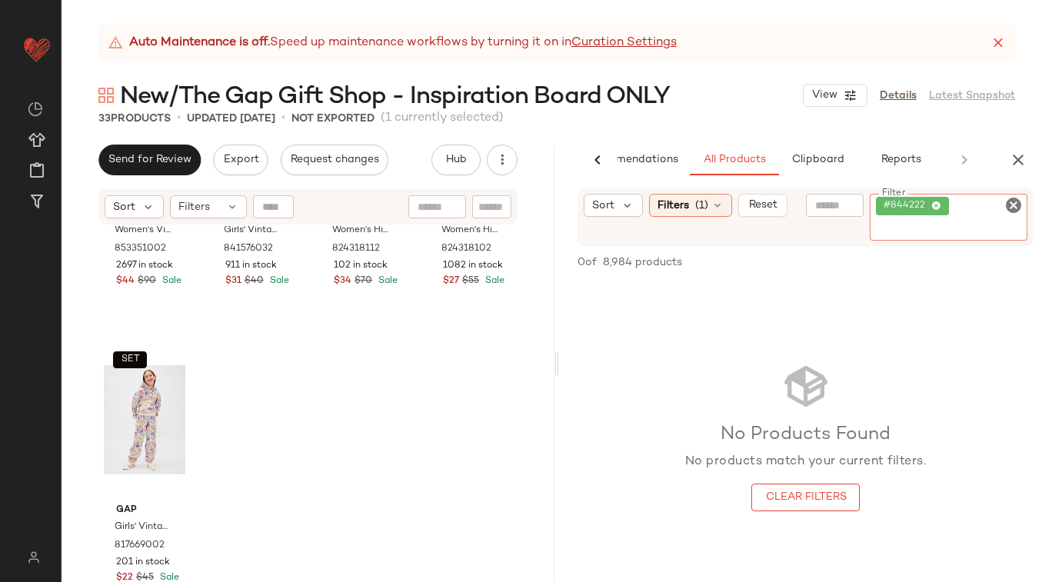
click at [887, 202] on span "#844222" at bounding box center [908, 206] width 48 height 14
click at [937, 205] on icon at bounding box center [936, 206] width 10 height 10
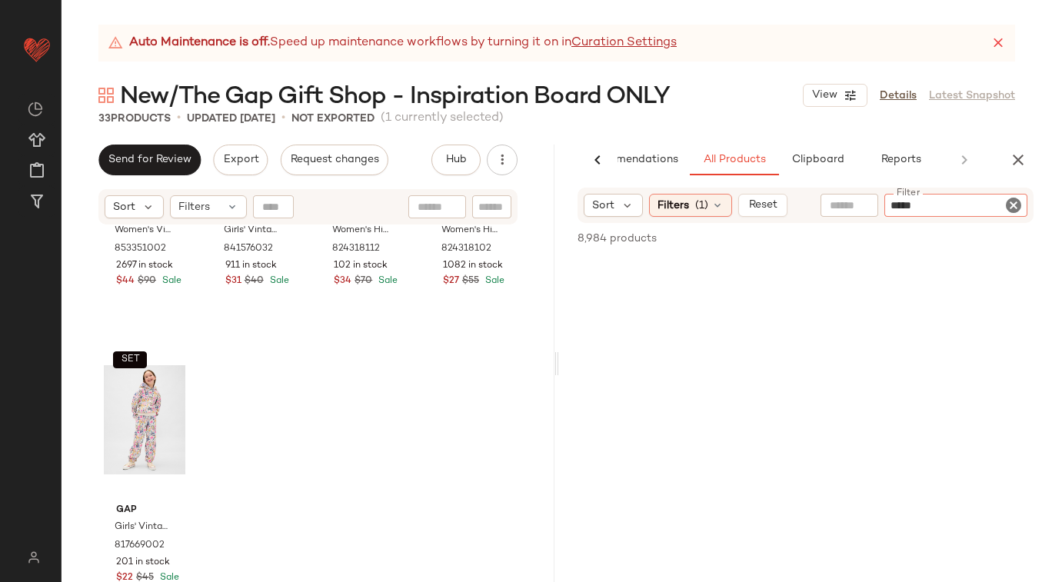
type input "******"
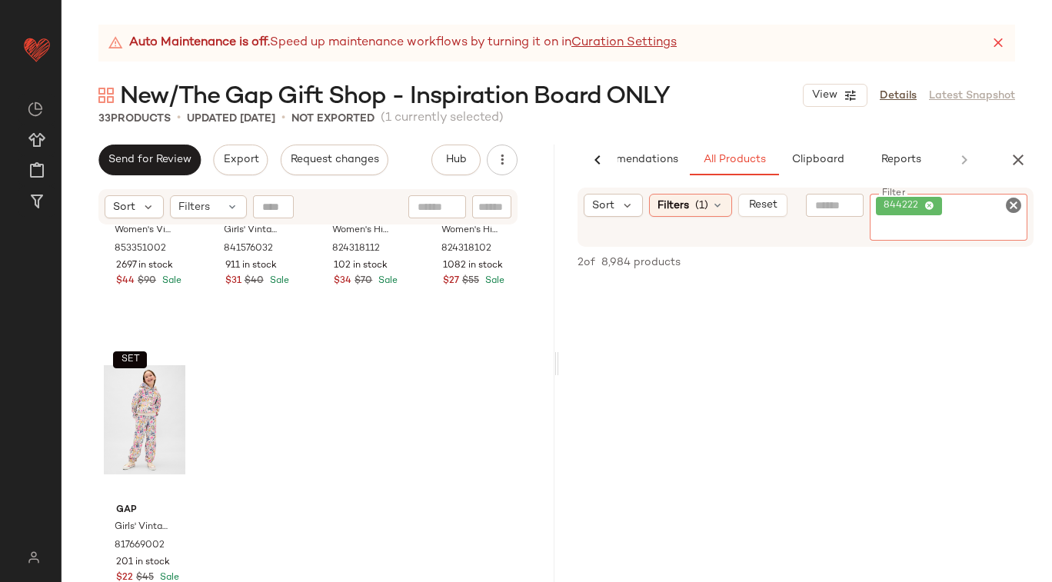
click at [804, 278] on div "2 of 8,984 products • 0 selected Add to Top Add to Bottom Deselect All" at bounding box center [805, 444] width 493 height 394
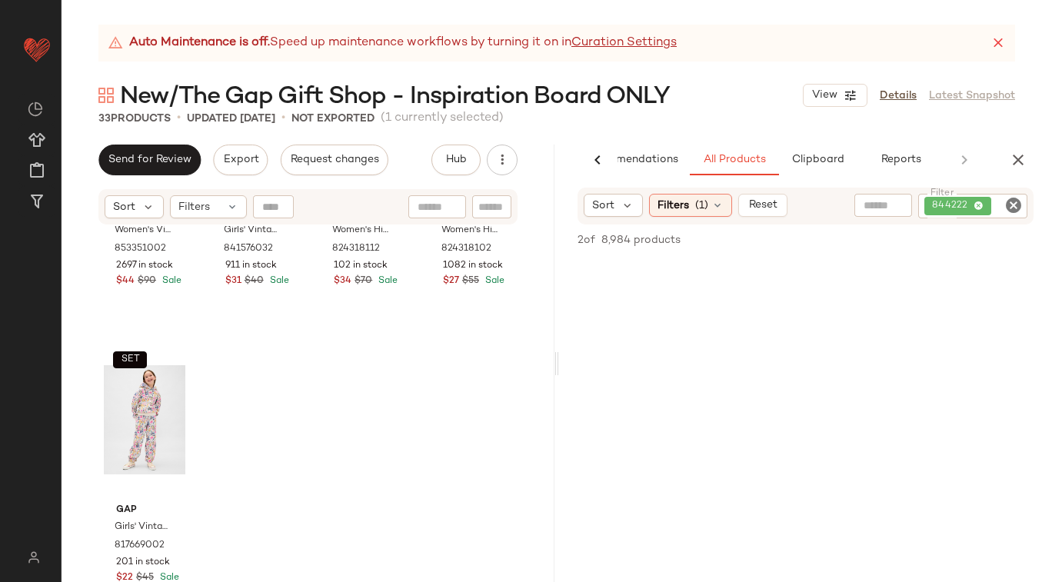
scroll to position [928, 0]
click at [1012, 207] on icon "Clear Filter" at bounding box center [1013, 205] width 18 height 18
paste input "*********"
type input "*********"
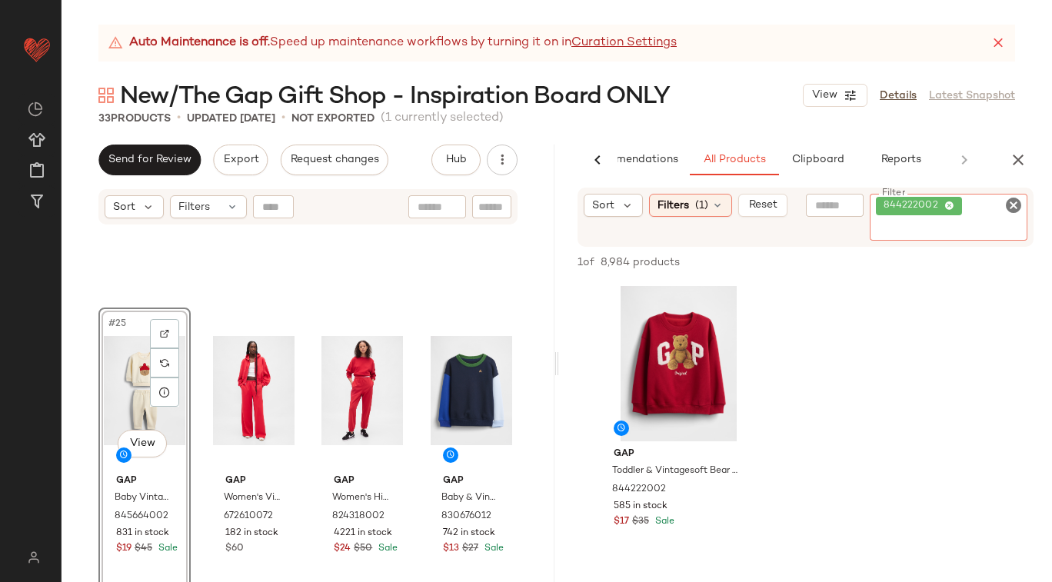
scroll to position [1704, 0]
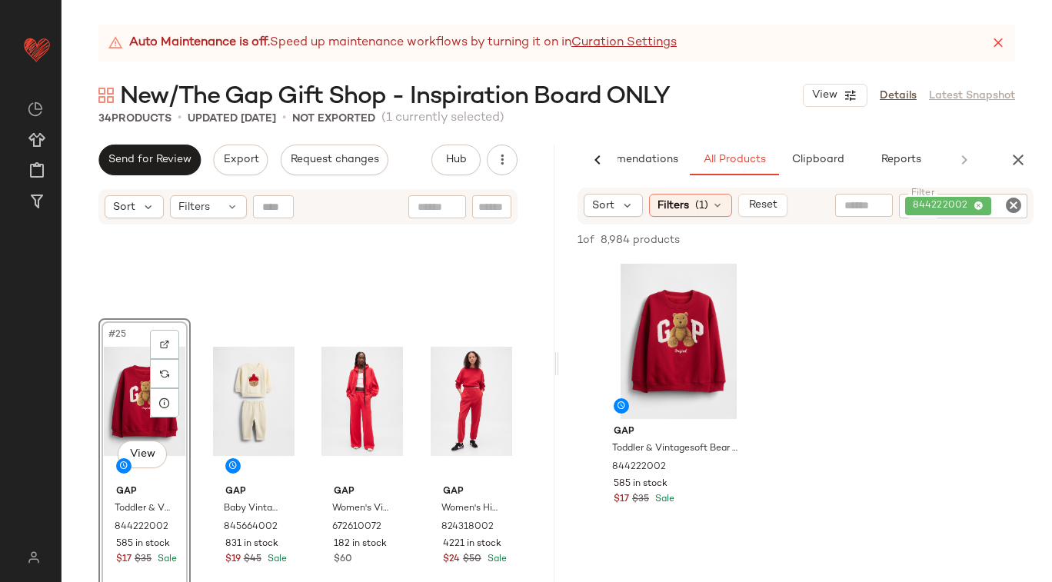
click at [534, 332] on div "#25 View Gap Toddler & Vintagesoft Bear Logo Sweatshirt by Gap Sled Red Size 6 …" at bounding box center [308, 423] width 493 height 394
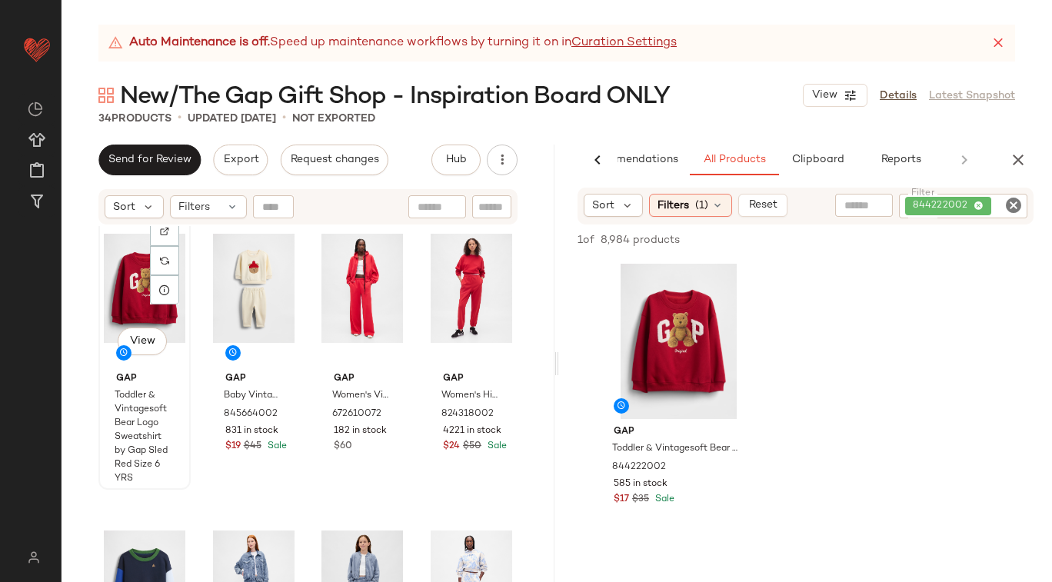
scroll to position [1859, 0]
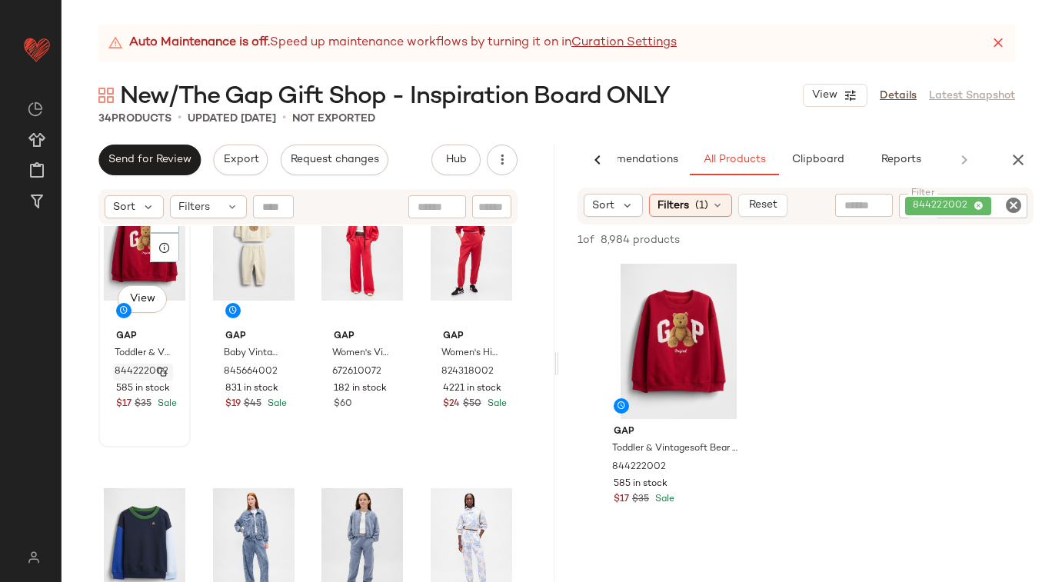
click at [161, 368] on img "button" at bounding box center [162, 372] width 9 height 9
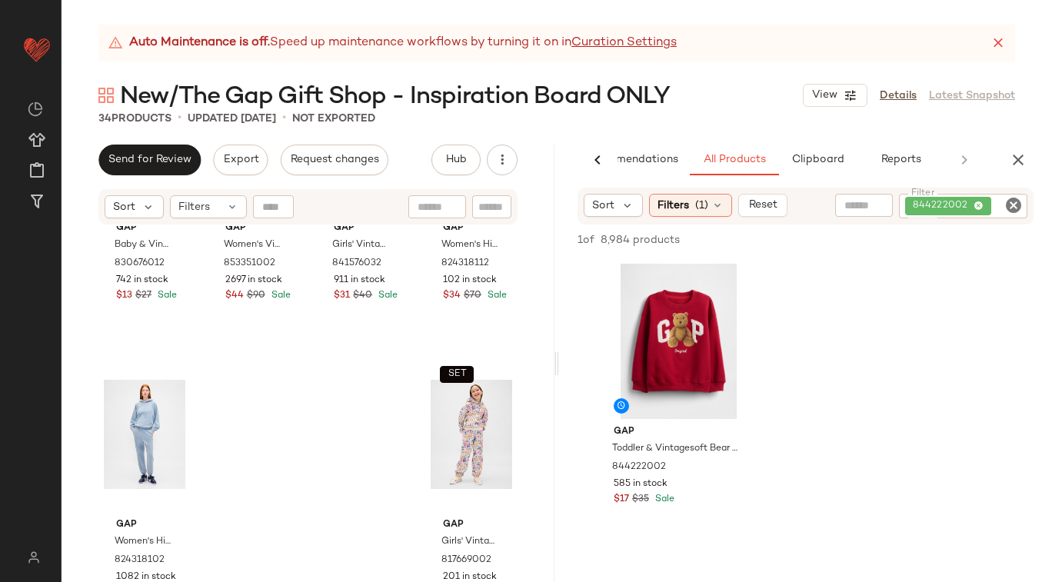
scroll to position [2279, 0]
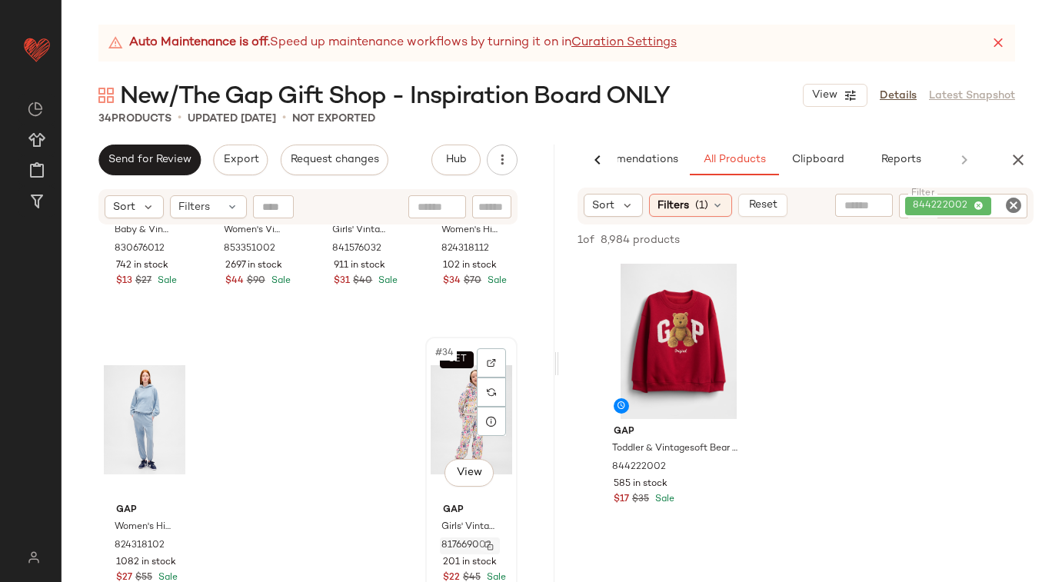
click at [484, 543] on img "button" at bounding box center [488, 545] width 9 height 9
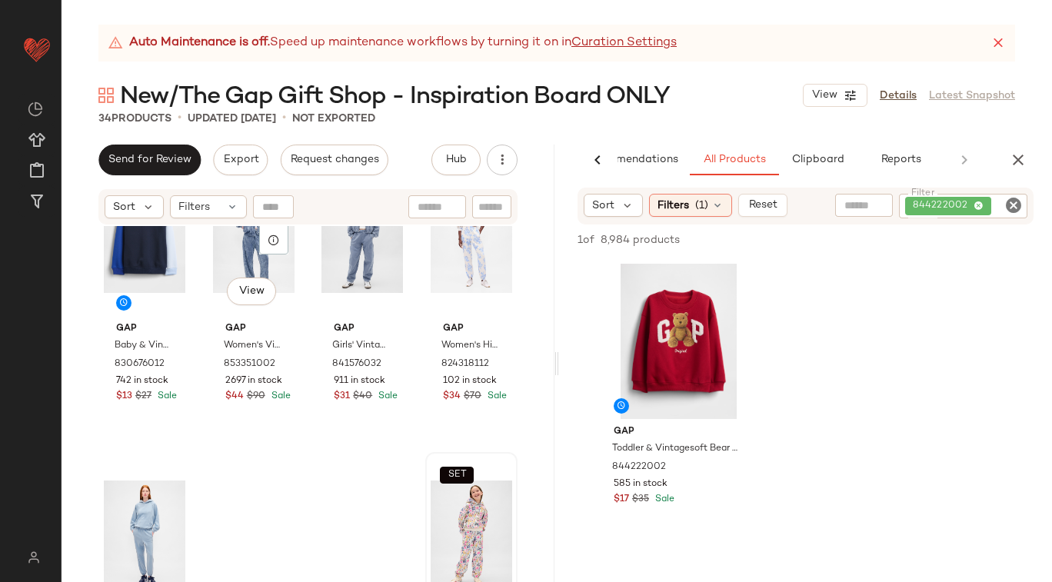
scroll to position [2165, 0]
click at [445, 316] on div "Gap Women's High Rise Vintagesoft Joggers by Gap Blue Floral Print Size XS 8243…" at bounding box center [472, 359] width 82 height 89
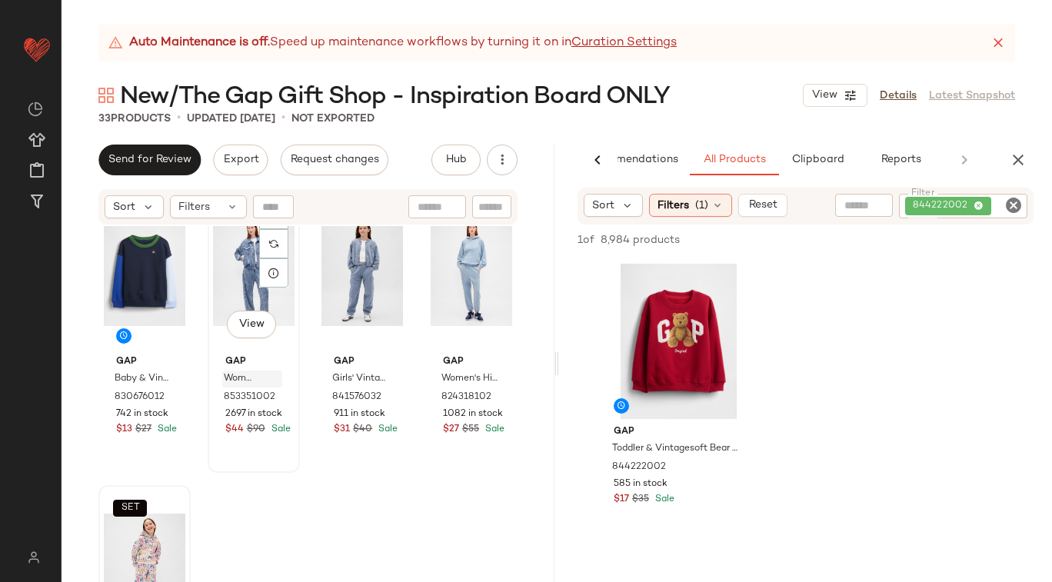
scroll to position [2173, 0]
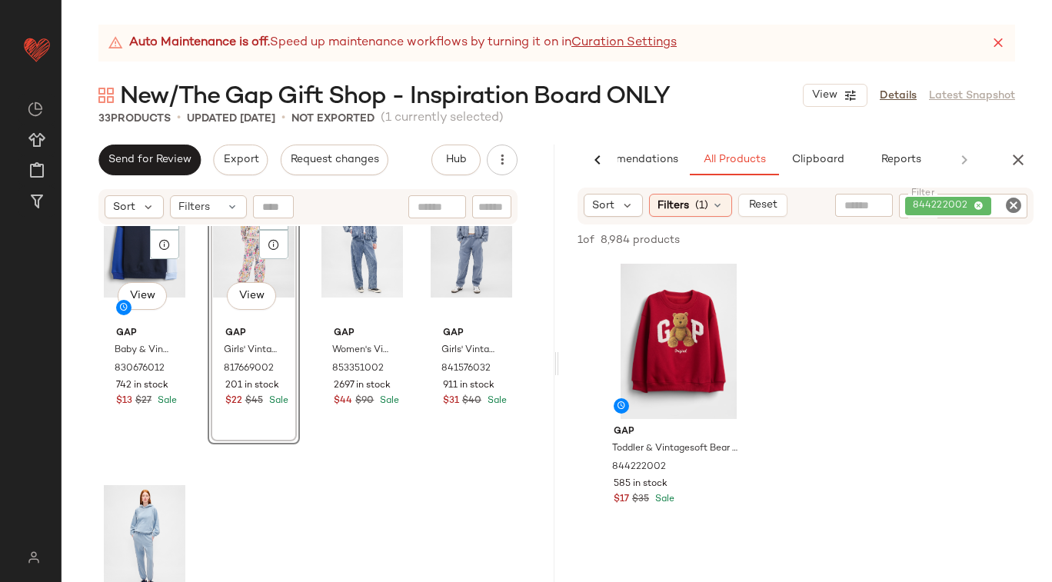
scroll to position [2181, 0]
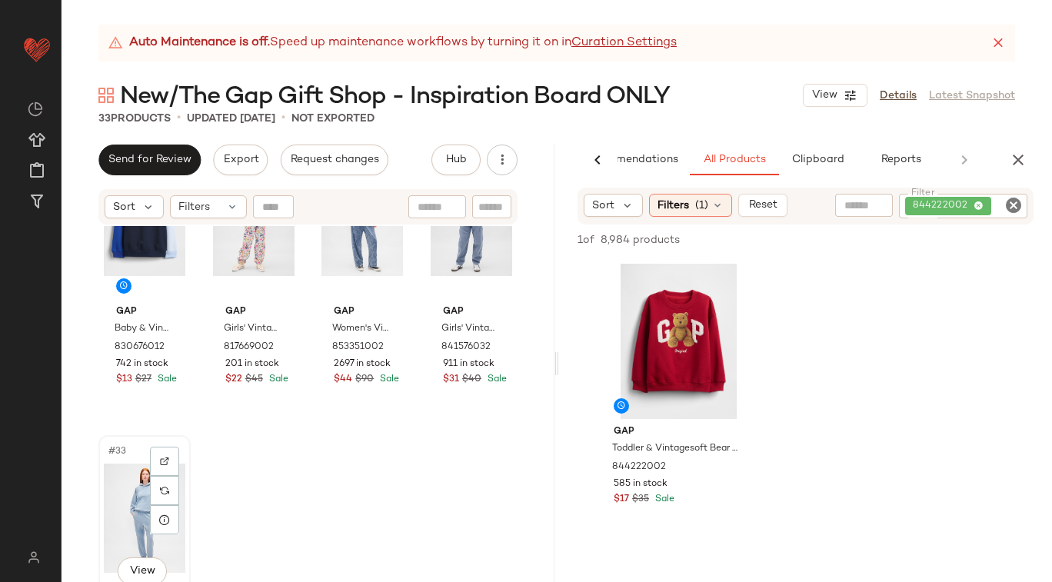
click at [104, 512] on div "#33 View" at bounding box center [145, 518] width 82 height 155
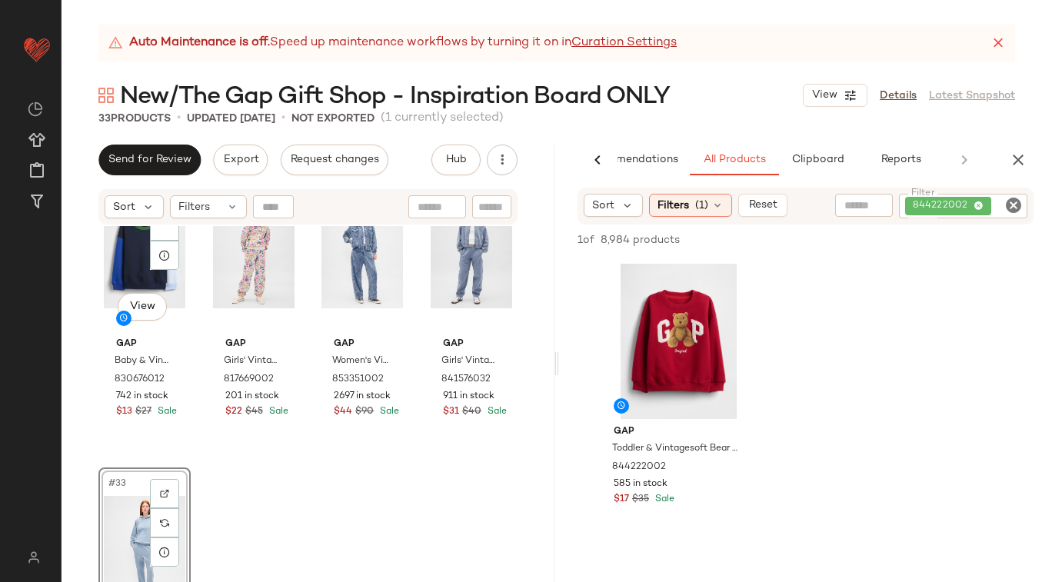
scroll to position [2144, 0]
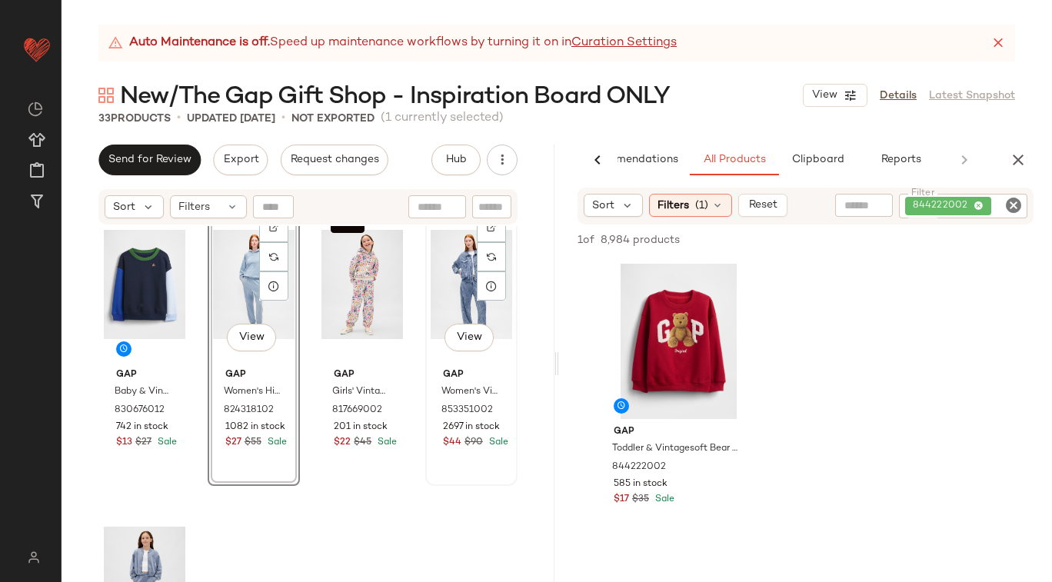
scroll to position [2111, 0]
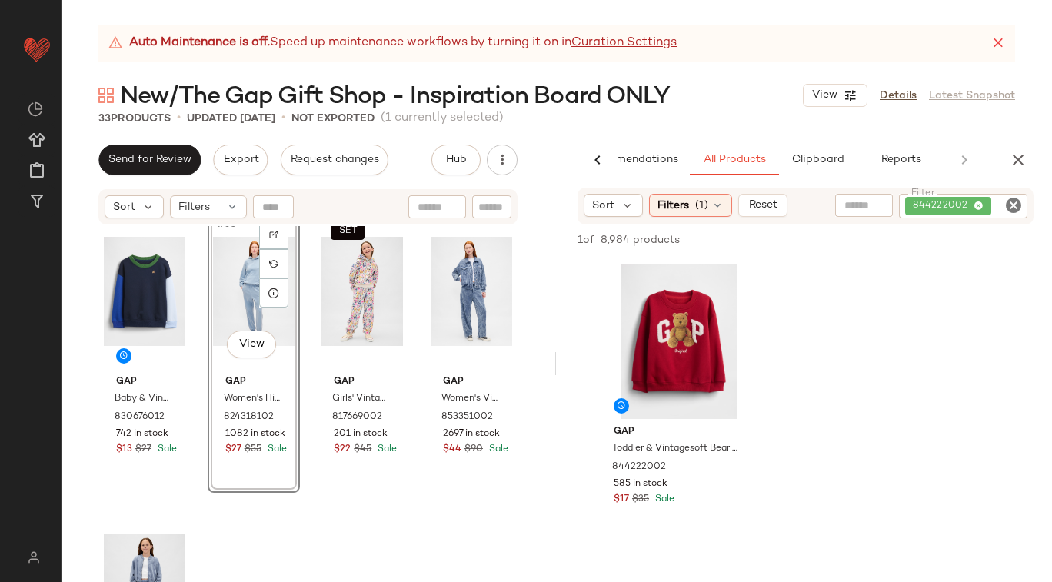
click at [1005, 207] on icon "Clear Filter" at bounding box center [1013, 205] width 18 height 18
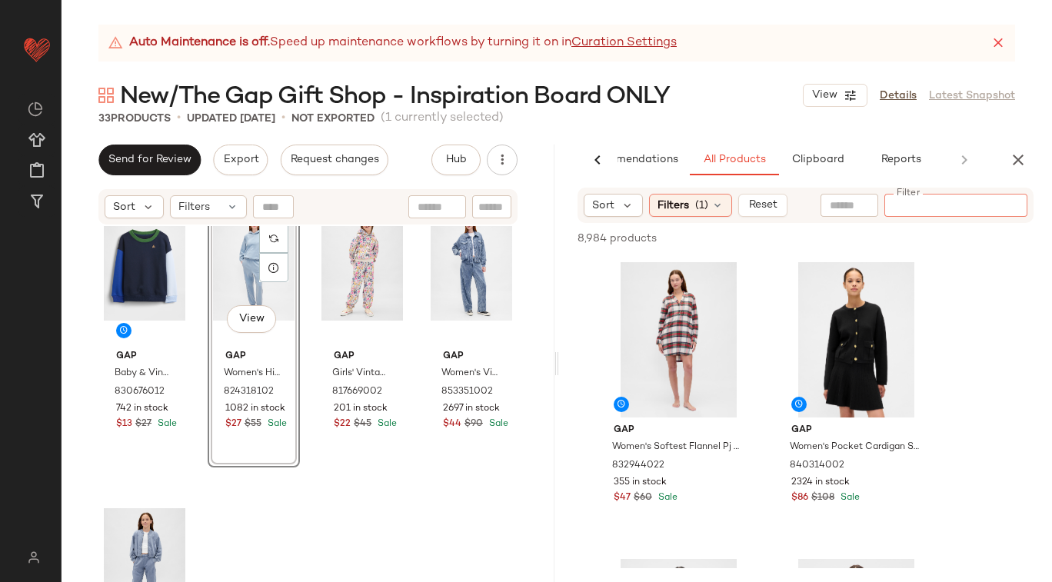
scroll to position [2279, 0]
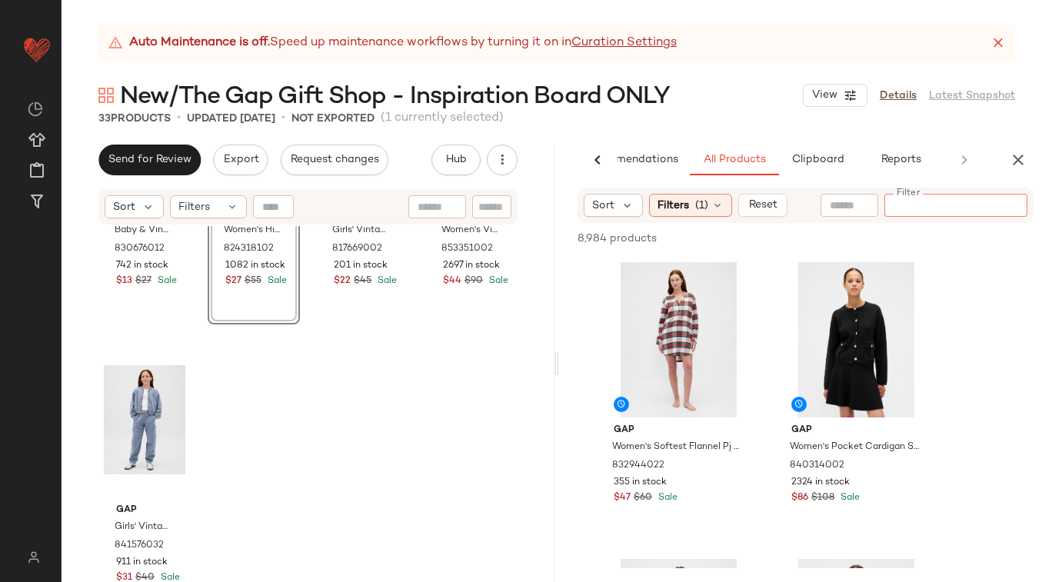
click at [236, 408] on div "Gap Baby & Vintagesoft Colorblock Sweatshirt by Gap Belle Blue Size 6-12 M 8306…" at bounding box center [308, 423] width 493 height 394
click at [965, 205] on input "text" at bounding box center [902, 206] width 134 height 16
type input "**********"
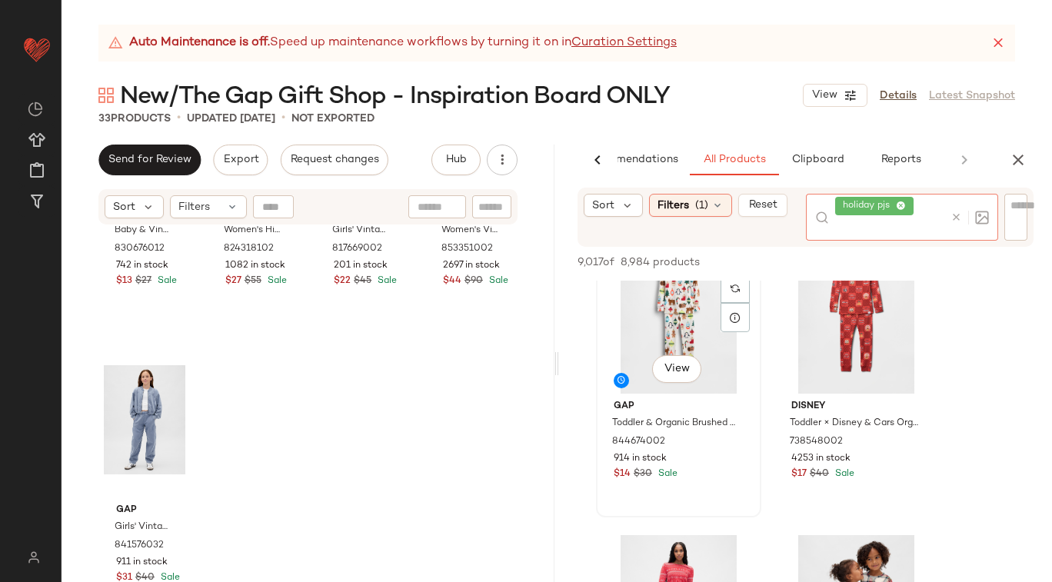
scroll to position [0, 0]
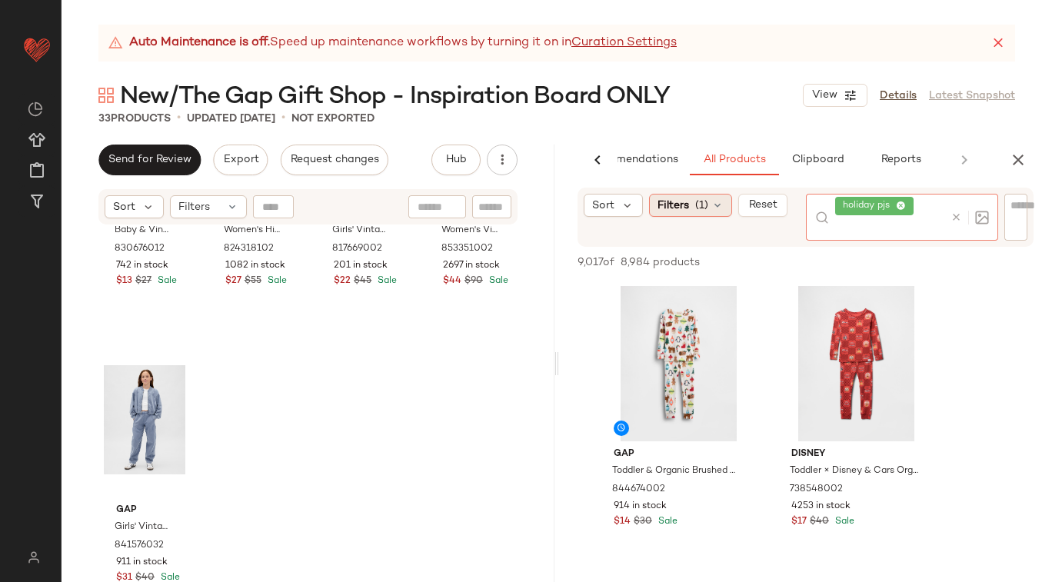
click at [687, 215] on div "Filters (1)" at bounding box center [690, 205] width 83 height 23
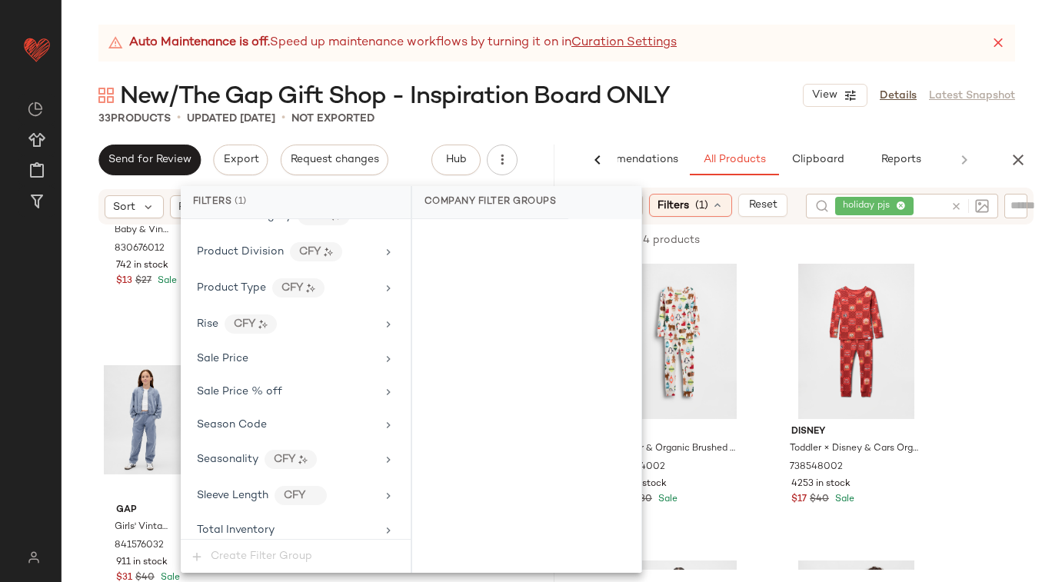
scroll to position [1163, 0]
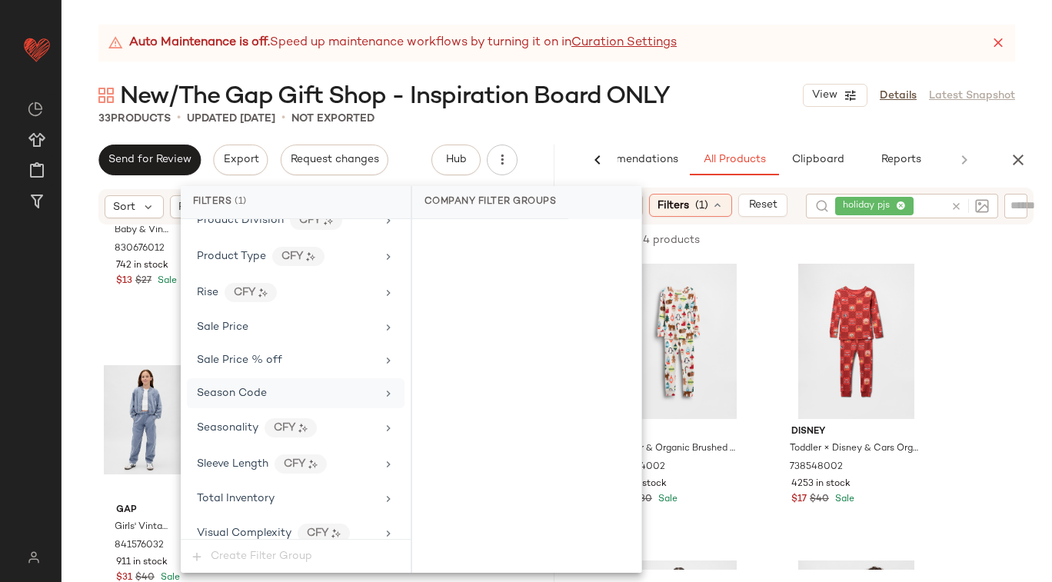
click at [382, 388] on icon at bounding box center [388, 394] width 12 height 12
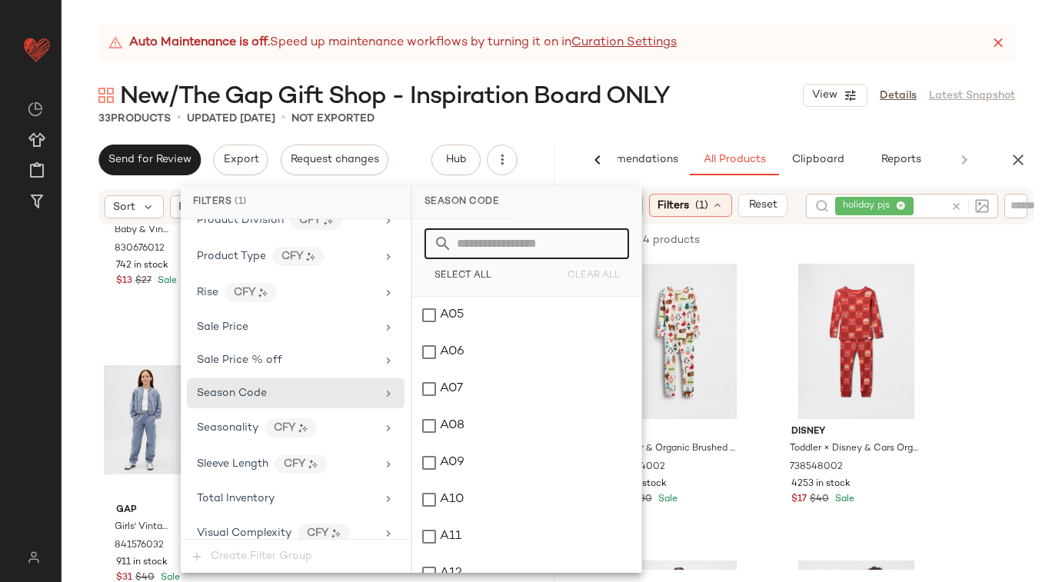
click at [484, 238] on input "text" at bounding box center [536, 243] width 168 height 31
type input "*"
click at [431, 534] on div "O11" at bounding box center [526, 536] width 229 height 37
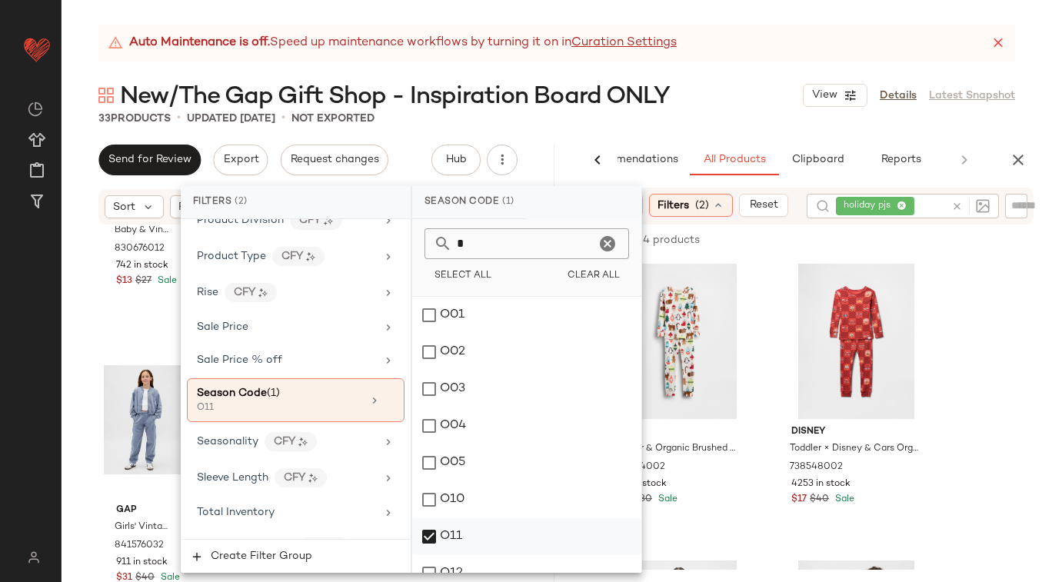
scroll to position [18, 0]
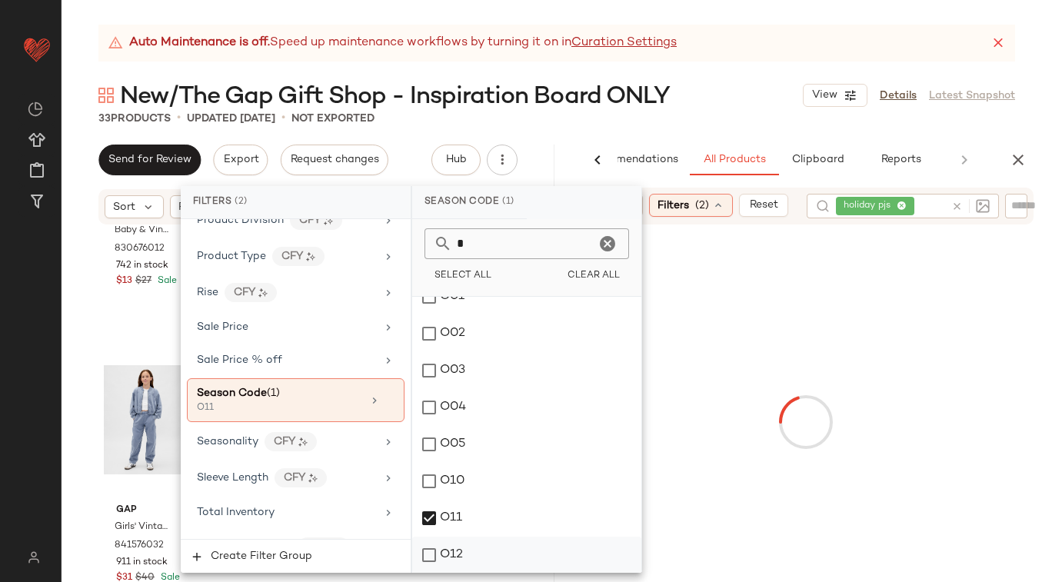
click at [429, 556] on div "O12" at bounding box center [526, 555] width 229 height 37
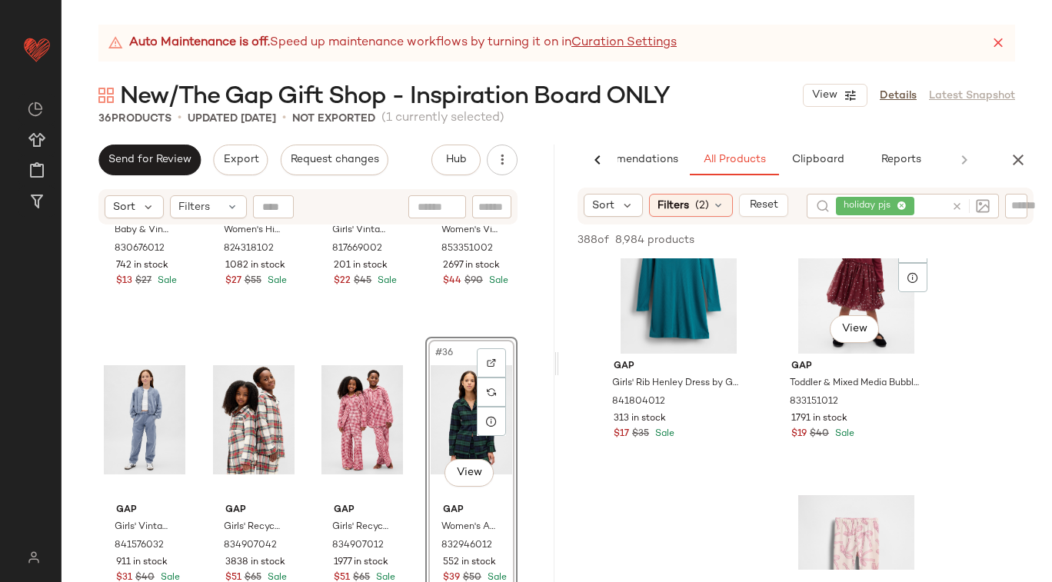
scroll to position [8085, 0]
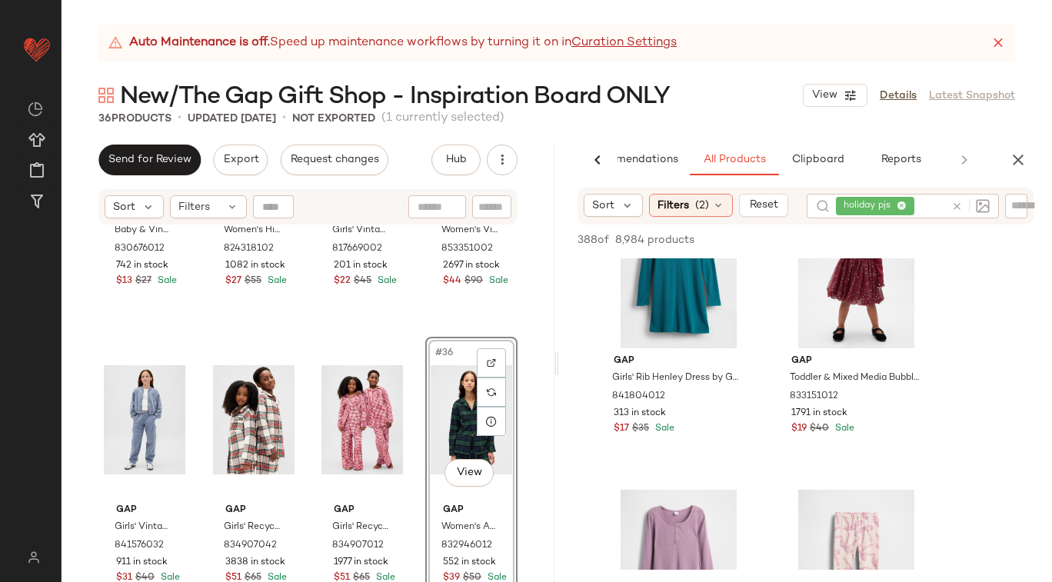
click at [954, 205] on div at bounding box center [967, 206] width 45 height 25
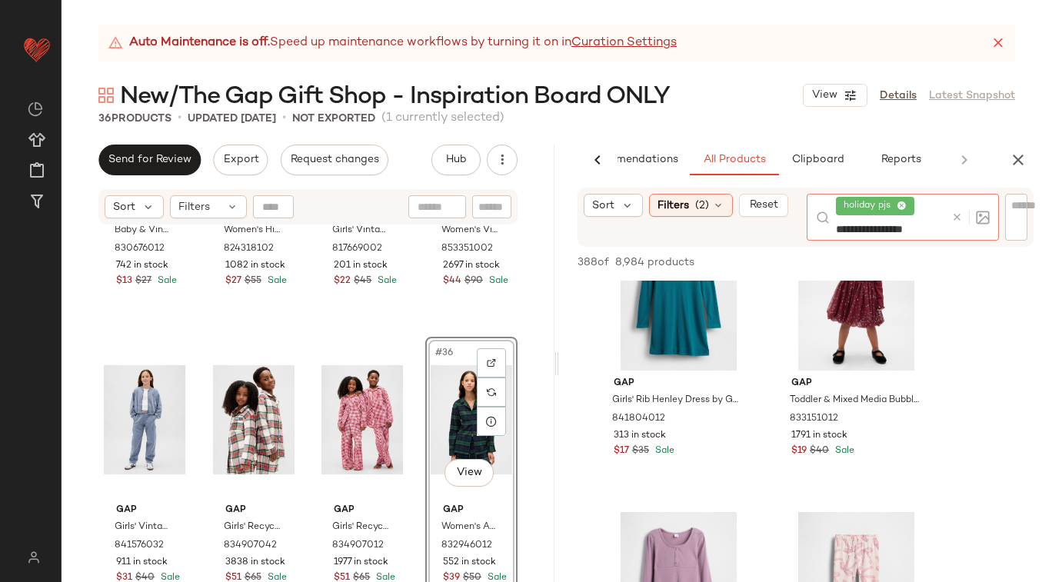
type input "**********"
click at [903, 207] on icon at bounding box center [902, 206] width 10 height 10
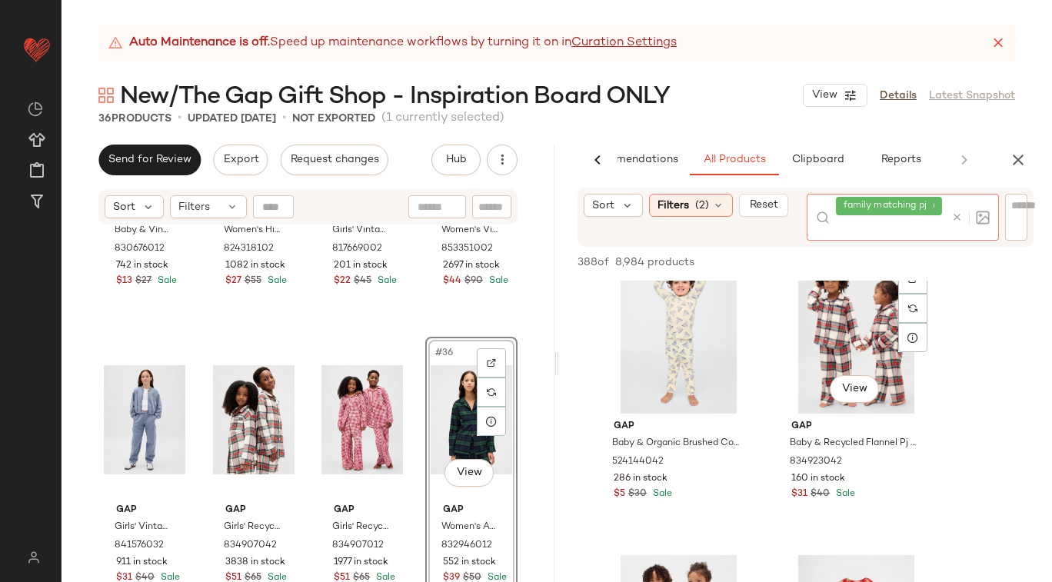
scroll to position [327, 0]
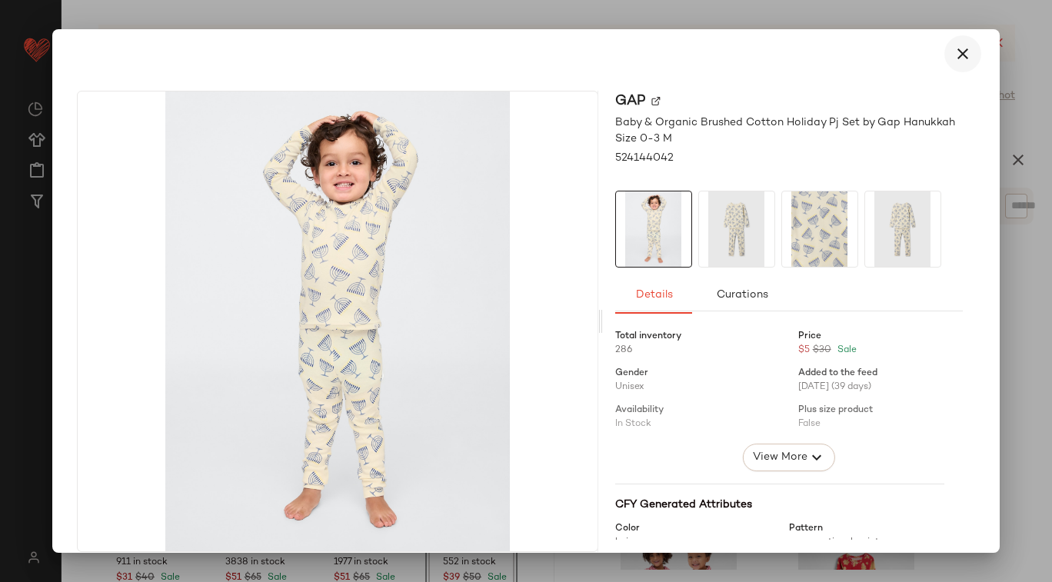
click at [954, 52] on icon "button" at bounding box center [963, 54] width 18 height 18
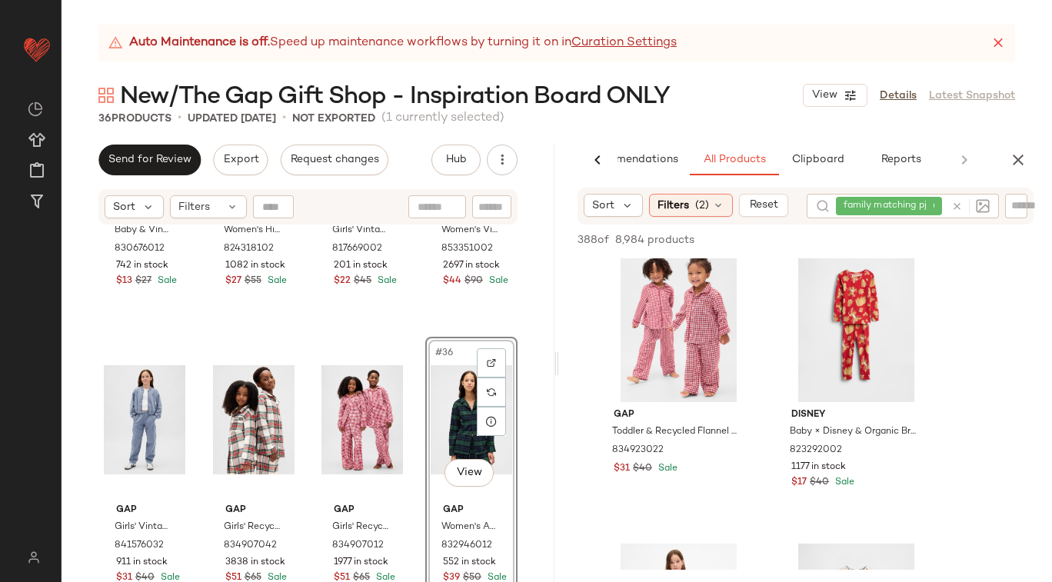
scroll to position [612, 0]
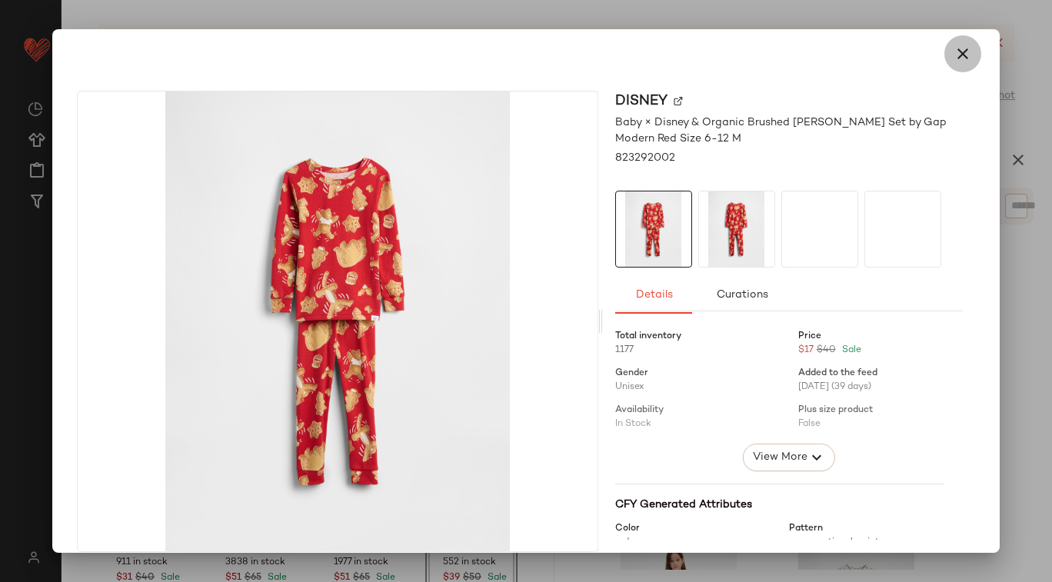
click at [952, 63] on button "button" at bounding box center [962, 53] width 37 height 37
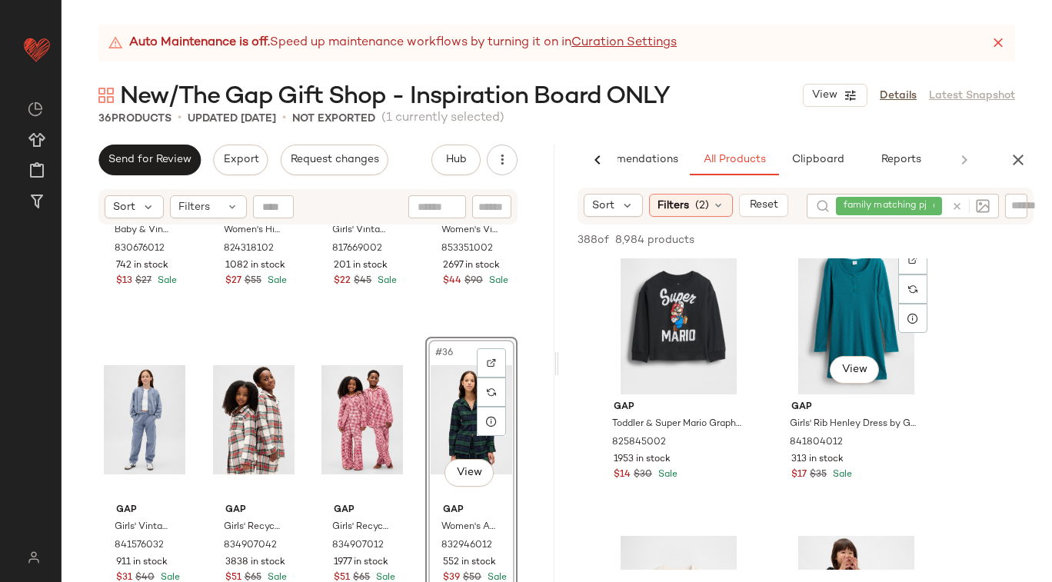
scroll to position [10712, 0]
click at [952, 205] on div at bounding box center [967, 206] width 45 height 25
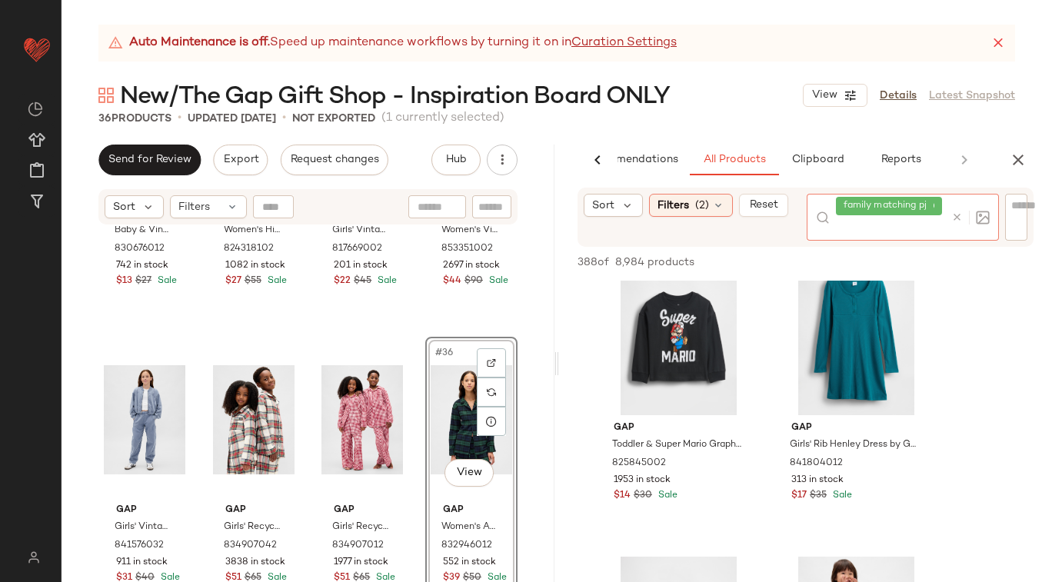
click at [952, 218] on icon at bounding box center [957, 217] width 12 height 12
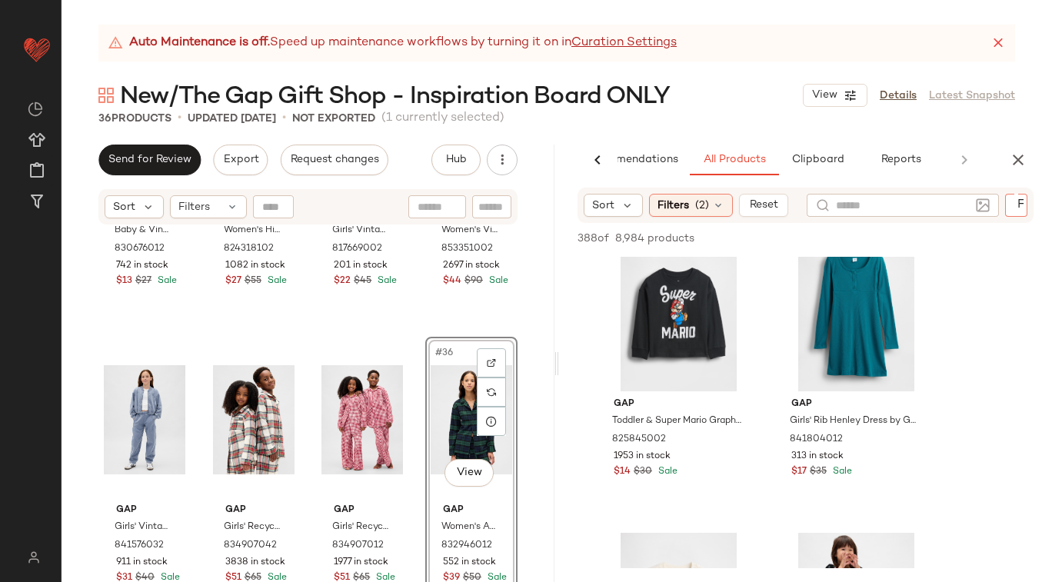
click at [1008, 207] on div at bounding box center [1016, 205] width 23 height 23
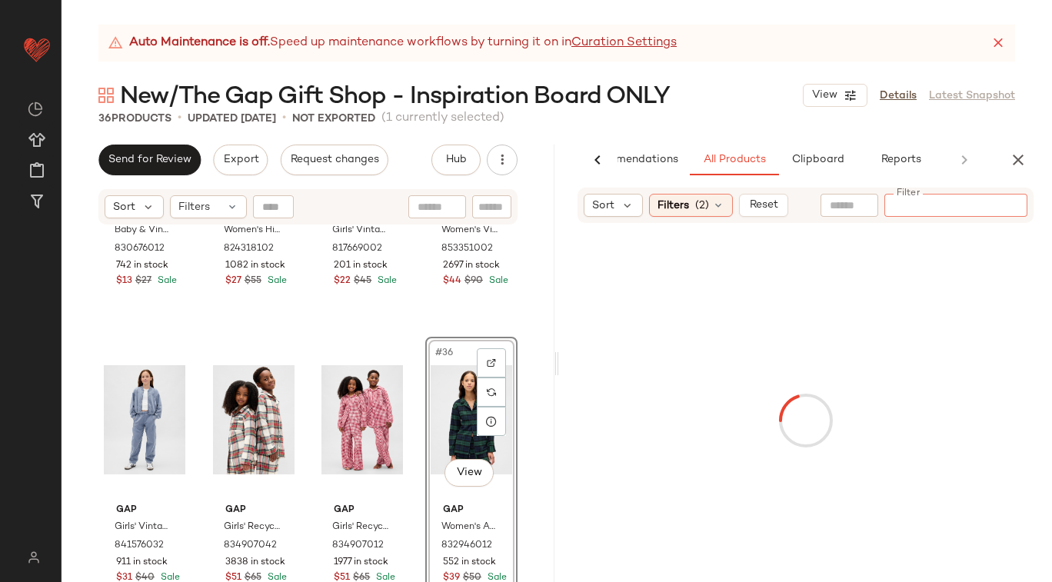
paste input "*********"
type input "*********"
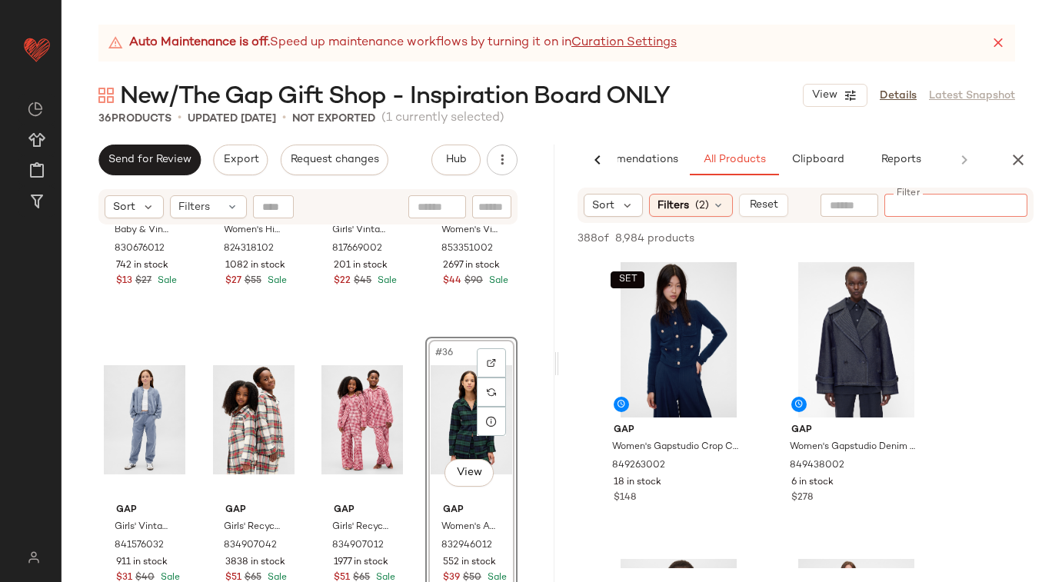
paste input "*********"
type input "*********"
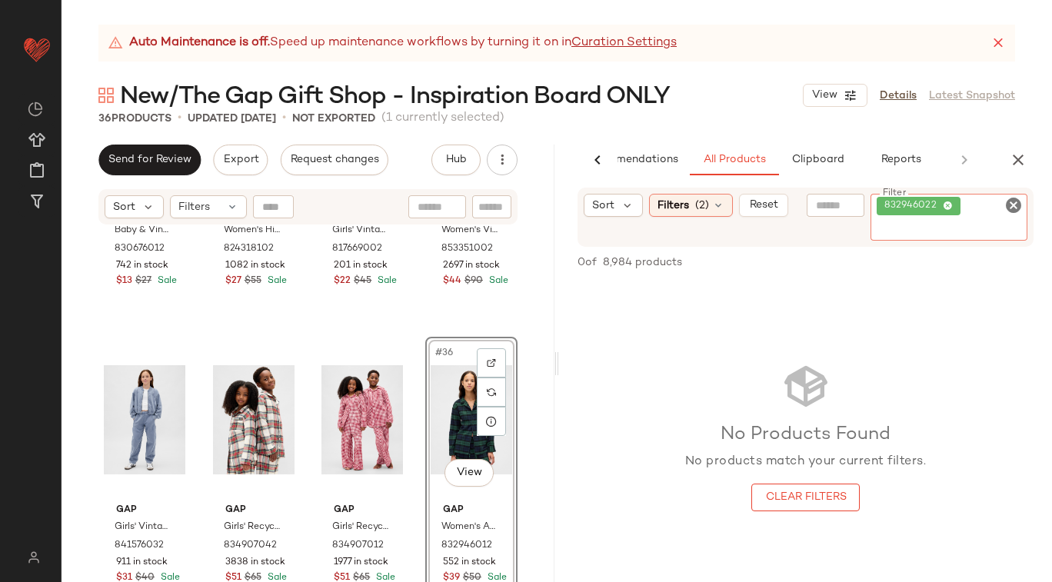
click at [1014, 199] on icon "Clear Filter" at bounding box center [1013, 205] width 18 height 18
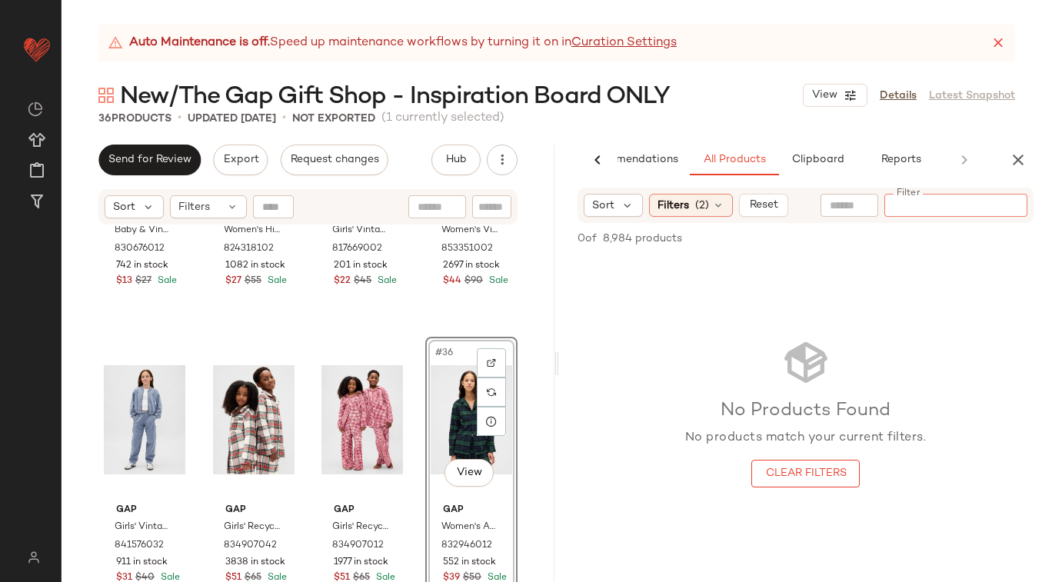
paste input "******"
type input "******"
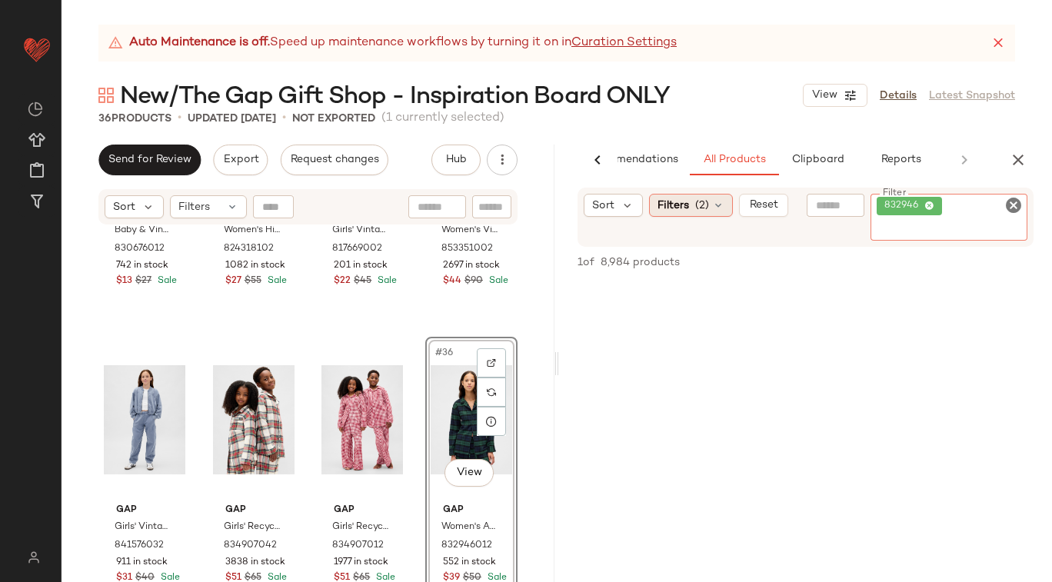
click at [713, 202] on icon at bounding box center [718, 205] width 12 height 12
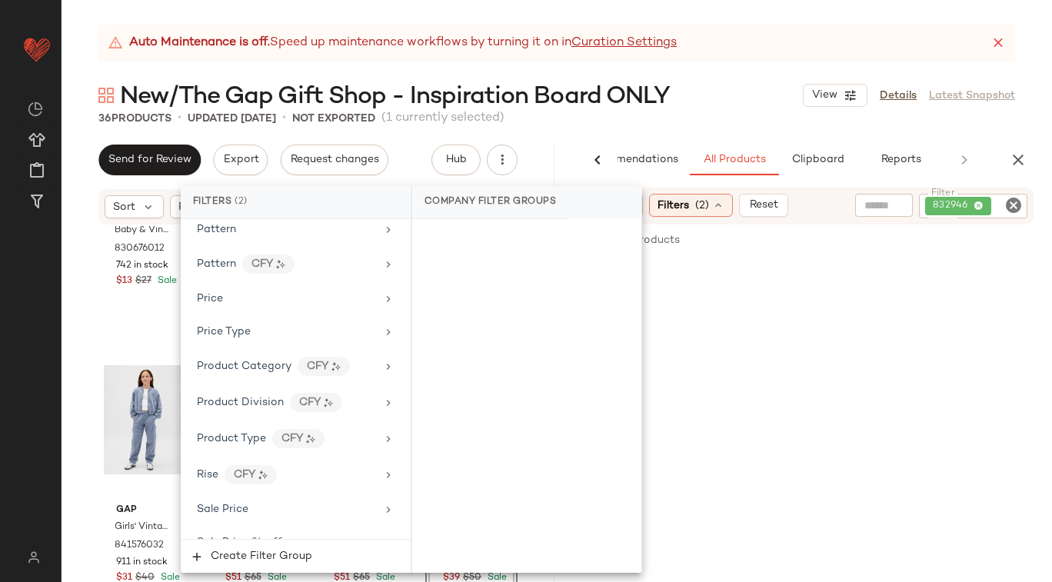
scroll to position [1177, 0]
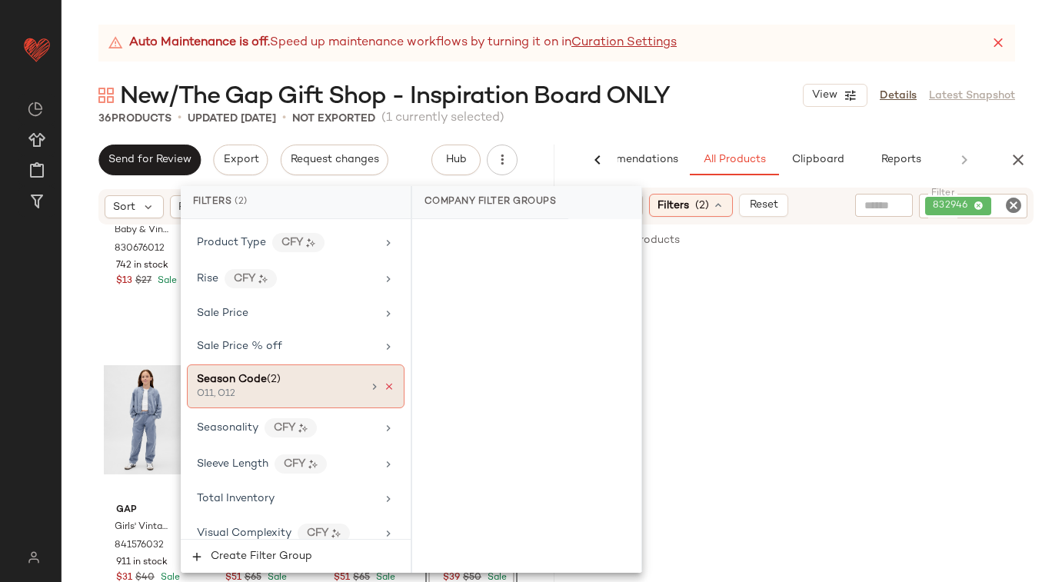
click at [384, 381] on icon at bounding box center [389, 386] width 11 height 11
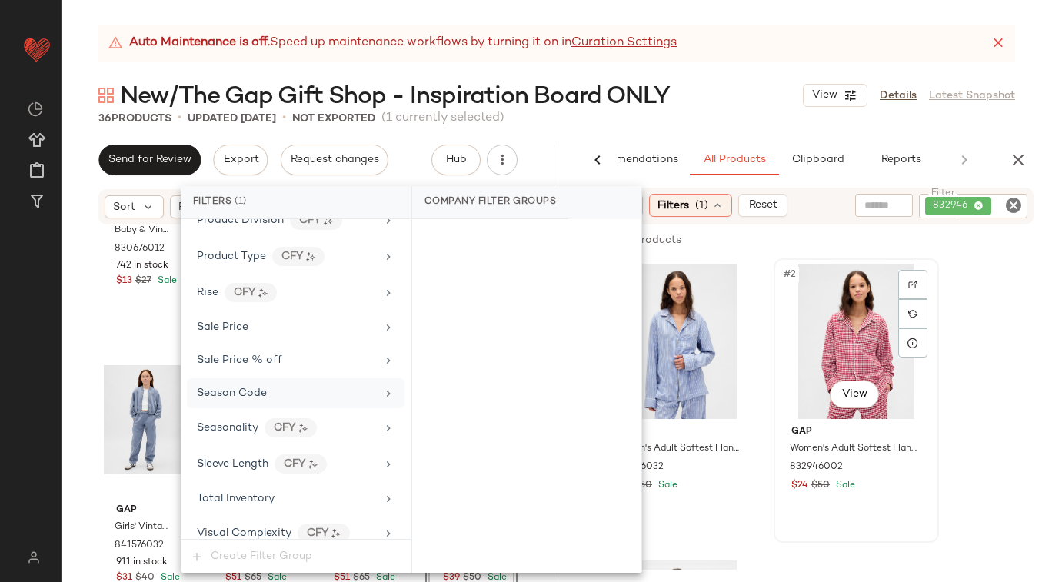
click at [777, 412] on div "#2 View Gap Women's Adult Softest Flannel Pj Shirt by Gap Red Gingham Size M 83…" at bounding box center [856, 400] width 162 height 281
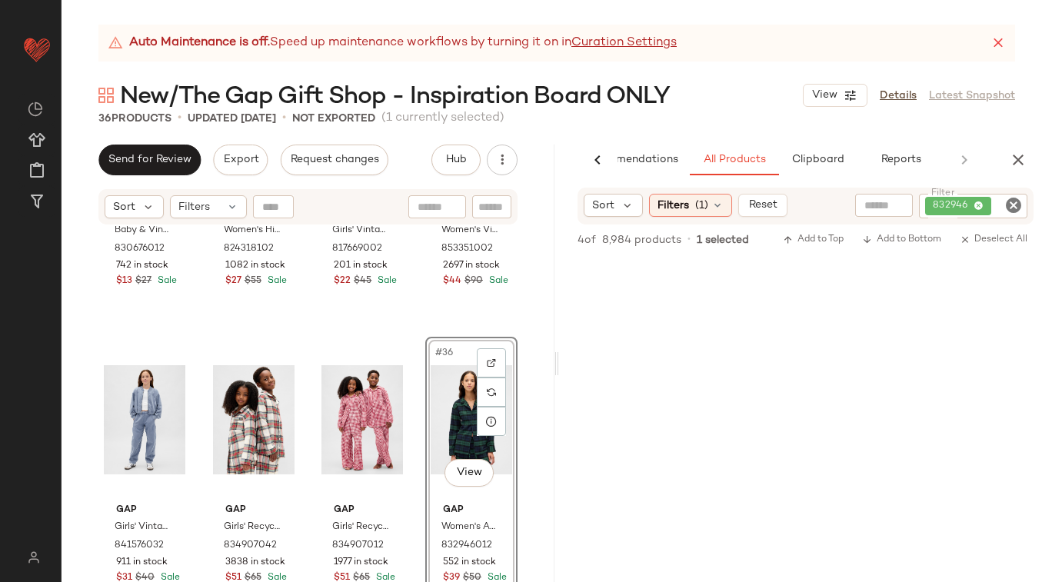
scroll to position [1070, 0]
click at [1010, 208] on icon "Clear Filter" at bounding box center [1013, 205] width 18 height 18
paste input "******"
type input "******"
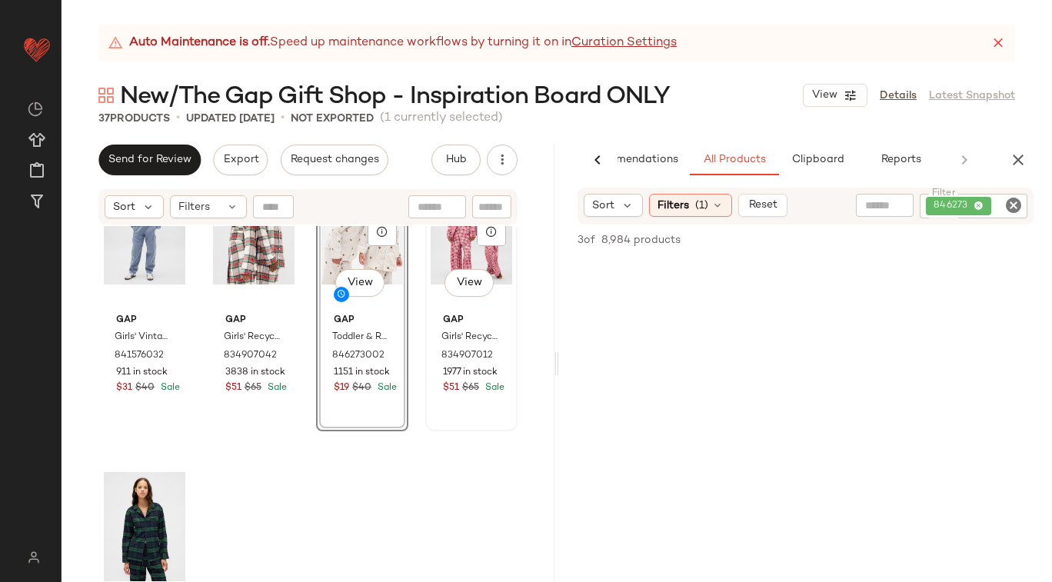
scroll to position [2488, 0]
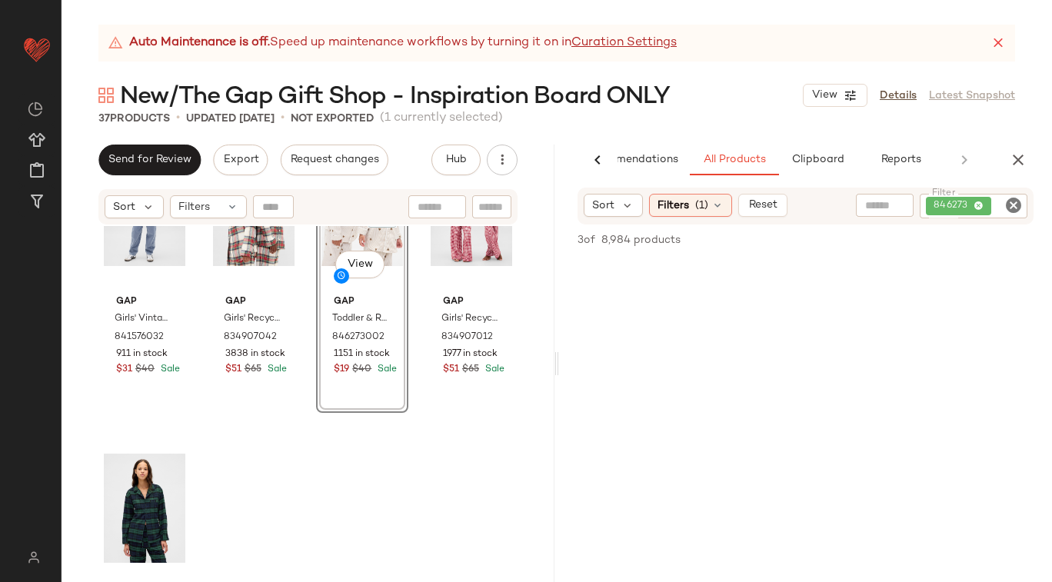
click at [1014, 208] on icon "Clear Filter" at bounding box center [1013, 205] width 18 height 18
paste input "******"
type input "******"
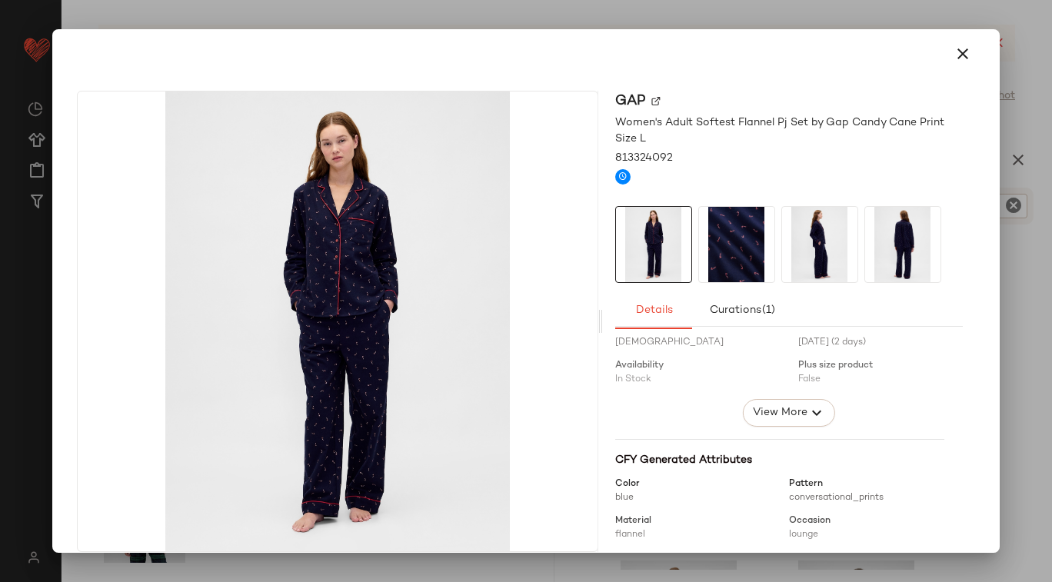
scroll to position [0, 0]
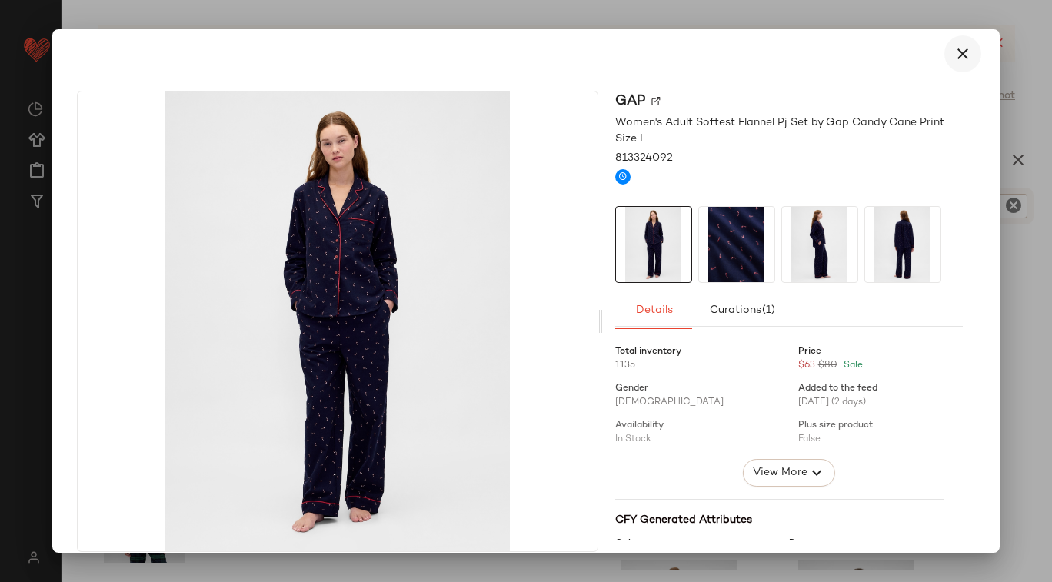
click at [954, 54] on icon "button" at bounding box center [963, 54] width 18 height 18
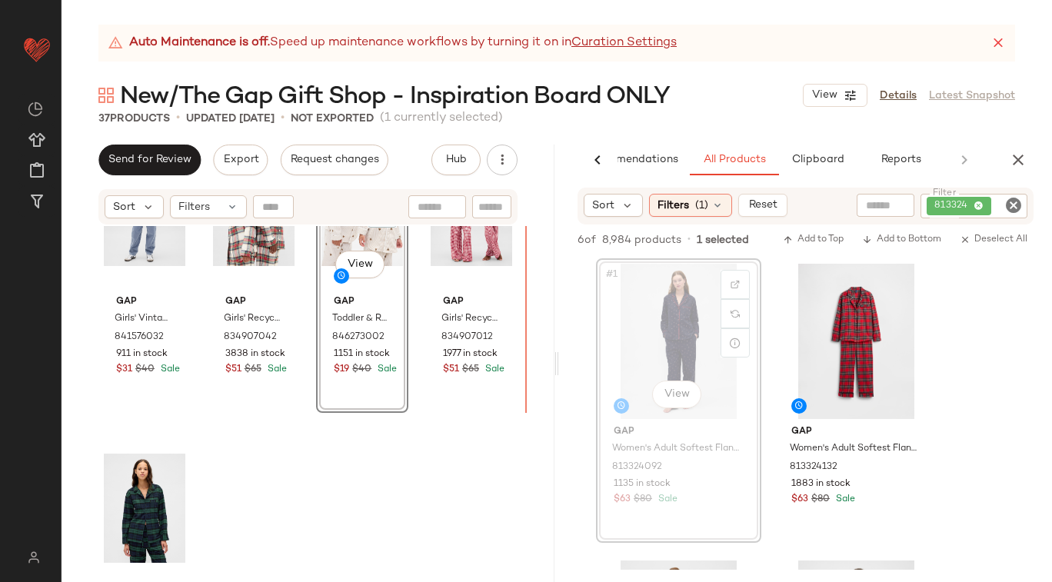
drag, startPoint x: 684, startPoint y: 323, endPoint x: 208, endPoint y: 515, distance: 512.7
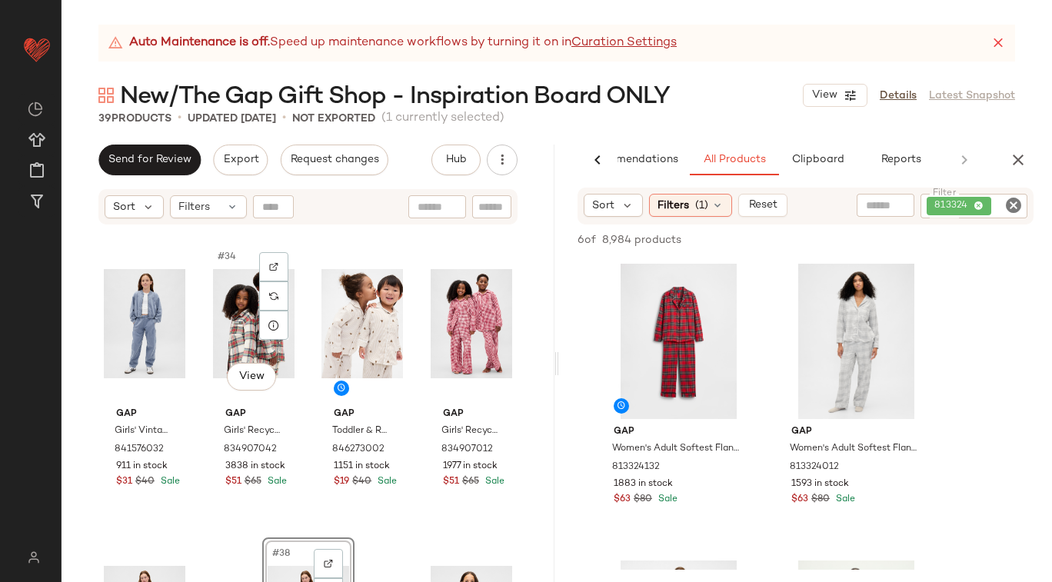
scroll to position [2374, 0]
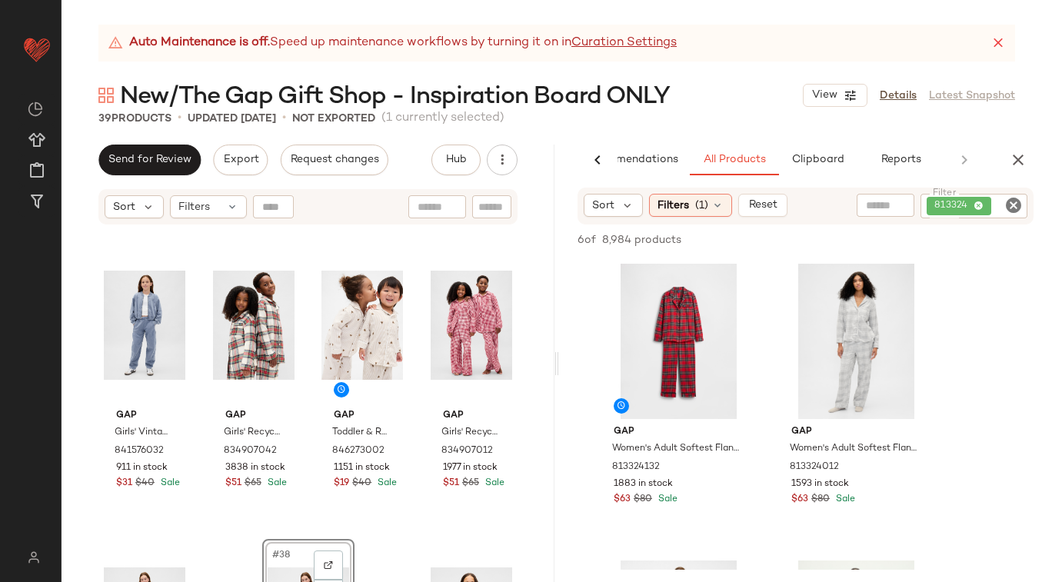
click at [1014, 202] on icon "Clear Filter" at bounding box center [1013, 205] width 18 height 18
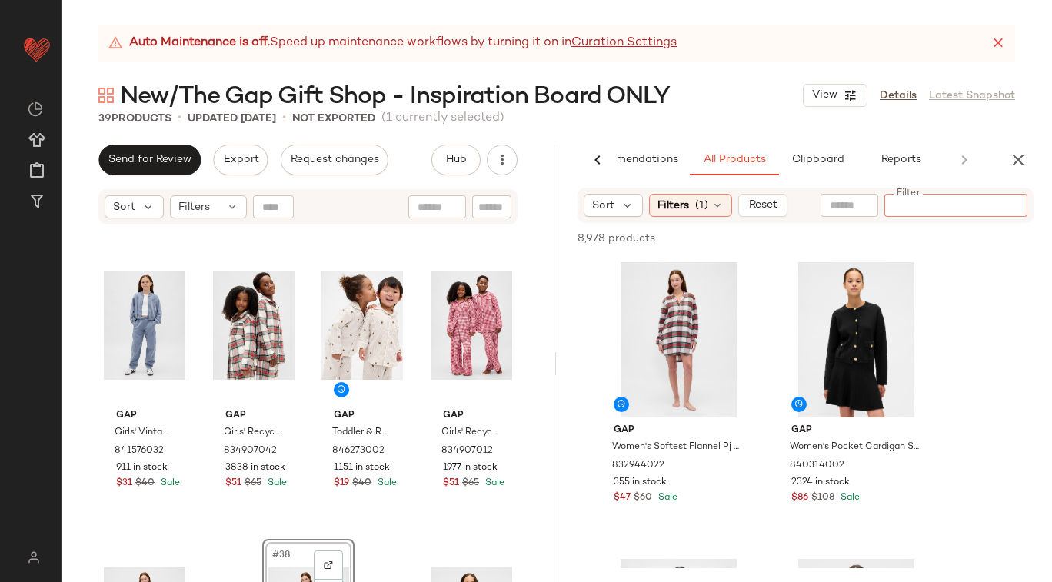
click at [847, 205] on input "text" at bounding box center [849, 206] width 39 height 16
type input "*"
type input "**********"
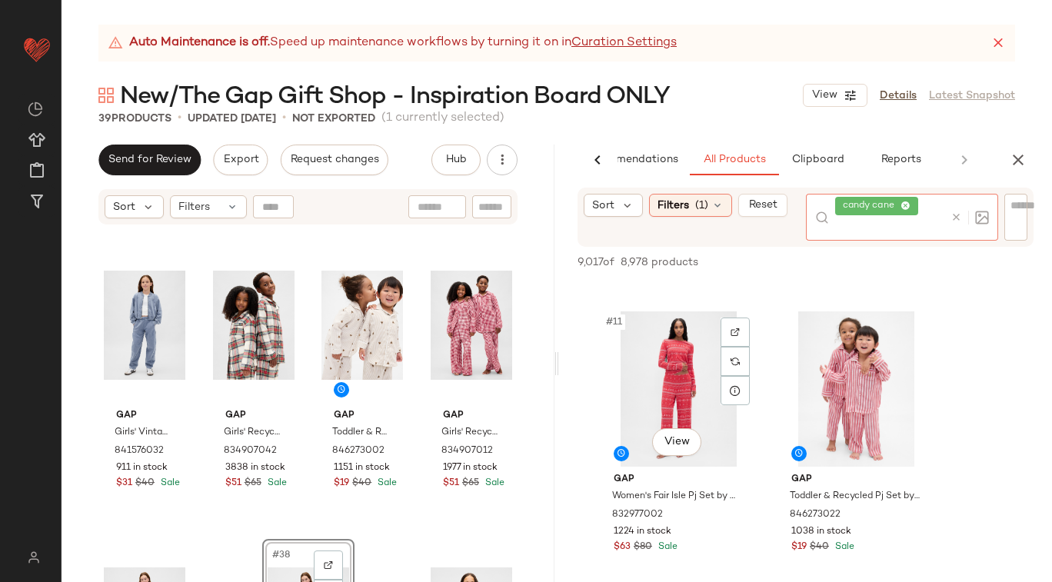
scroll to position [1461, 0]
click at [956, 221] on icon at bounding box center [956, 217] width 12 height 12
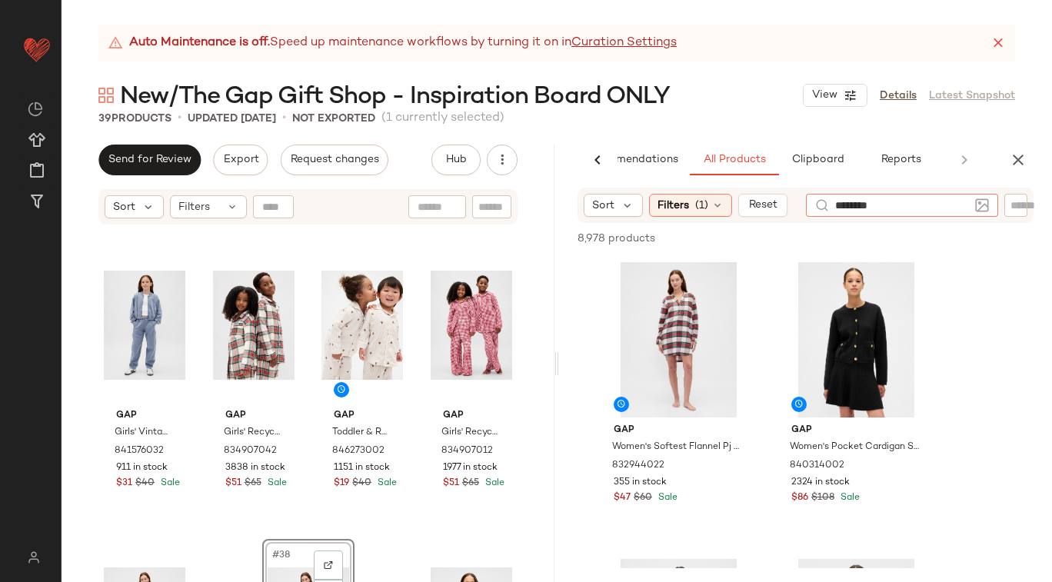
type input "*********"
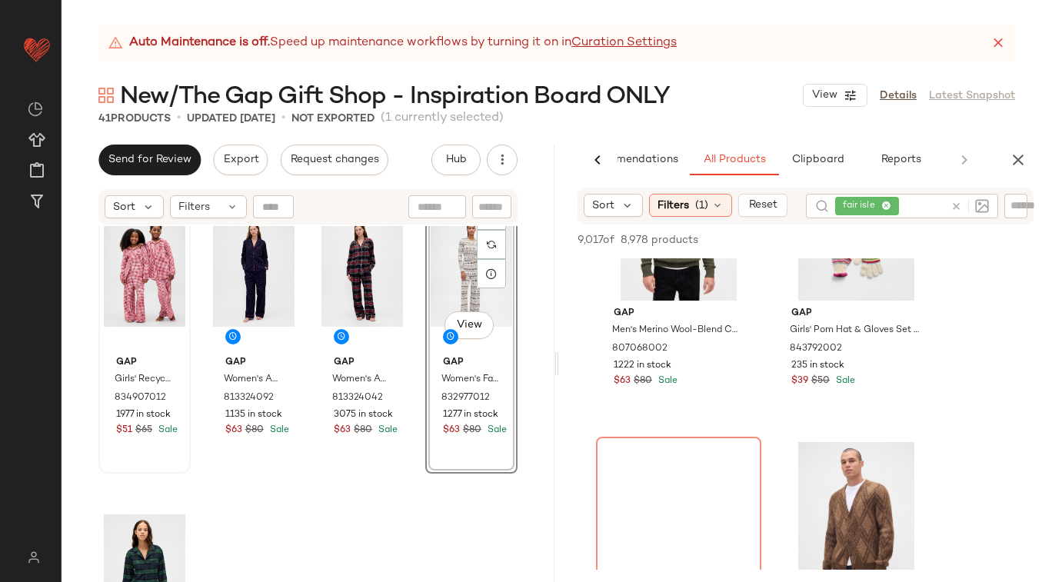
scroll to position [5249, 0]
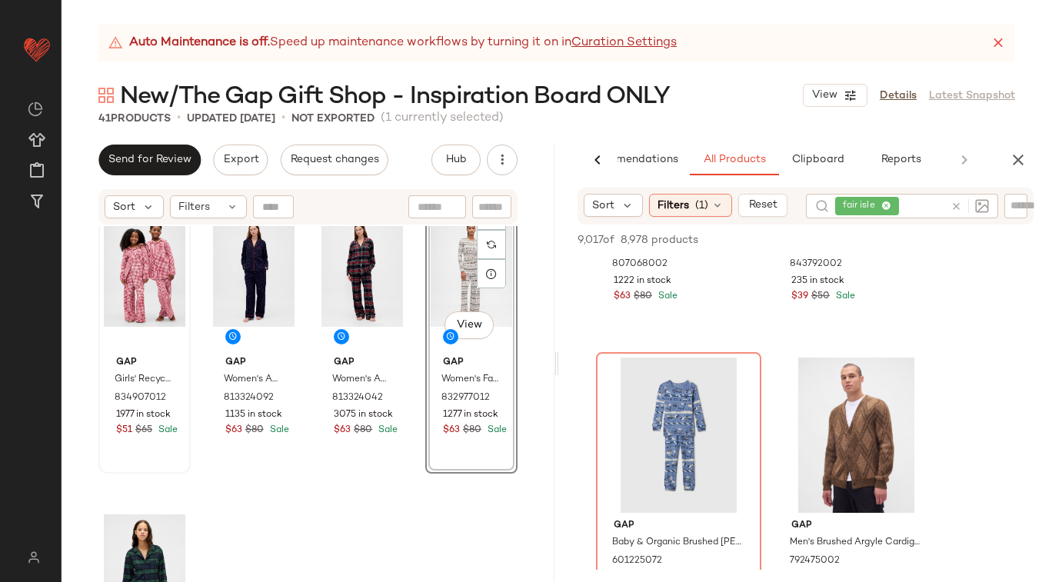
click at [954, 209] on div at bounding box center [966, 206] width 45 height 25
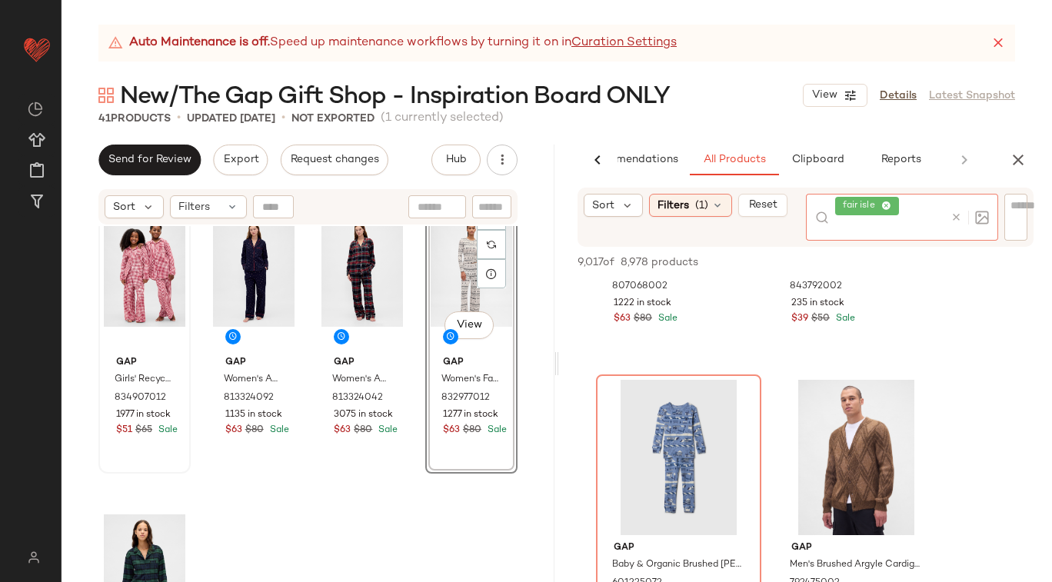
click at [887, 204] on icon at bounding box center [886, 206] width 10 height 10
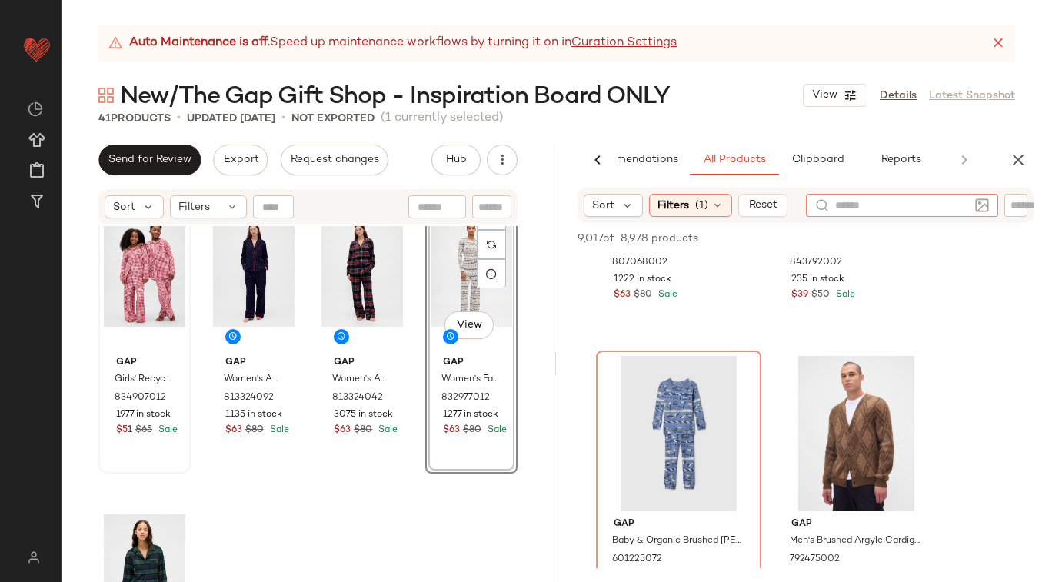
click at [860, 205] on input "text" at bounding box center [902, 206] width 134 height 16
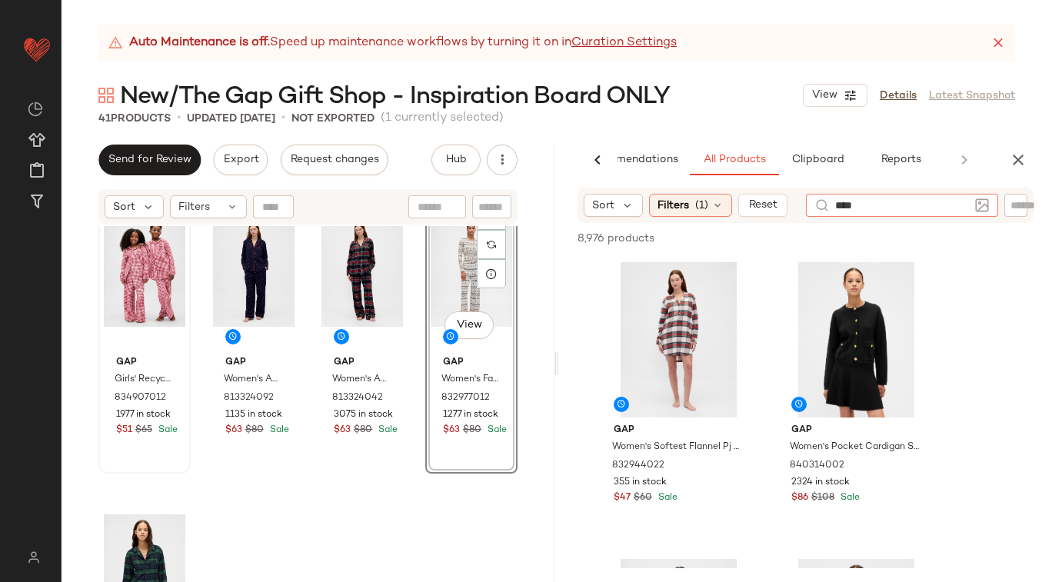
type input "*****"
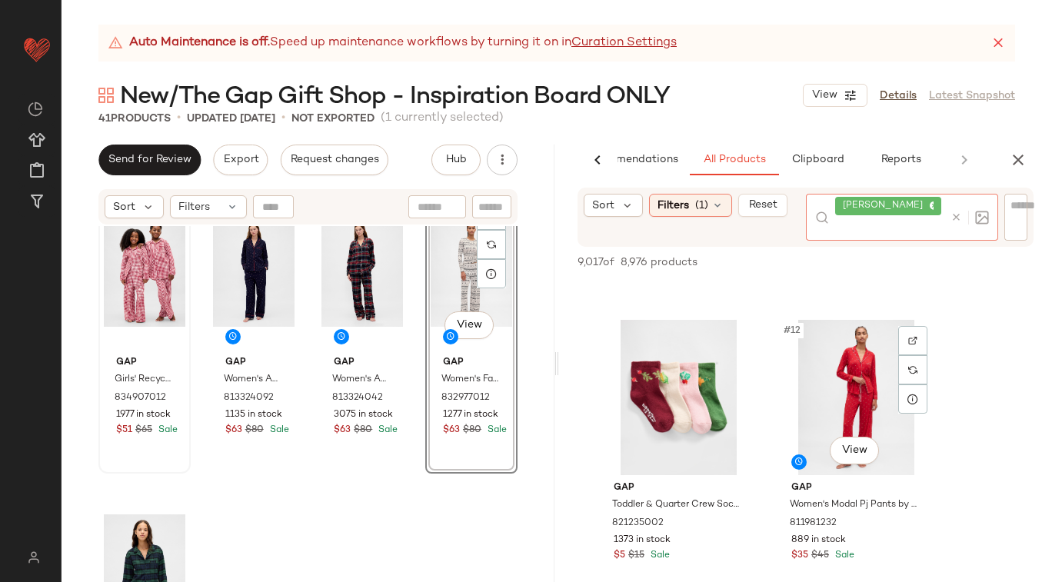
scroll to position [1433, 0]
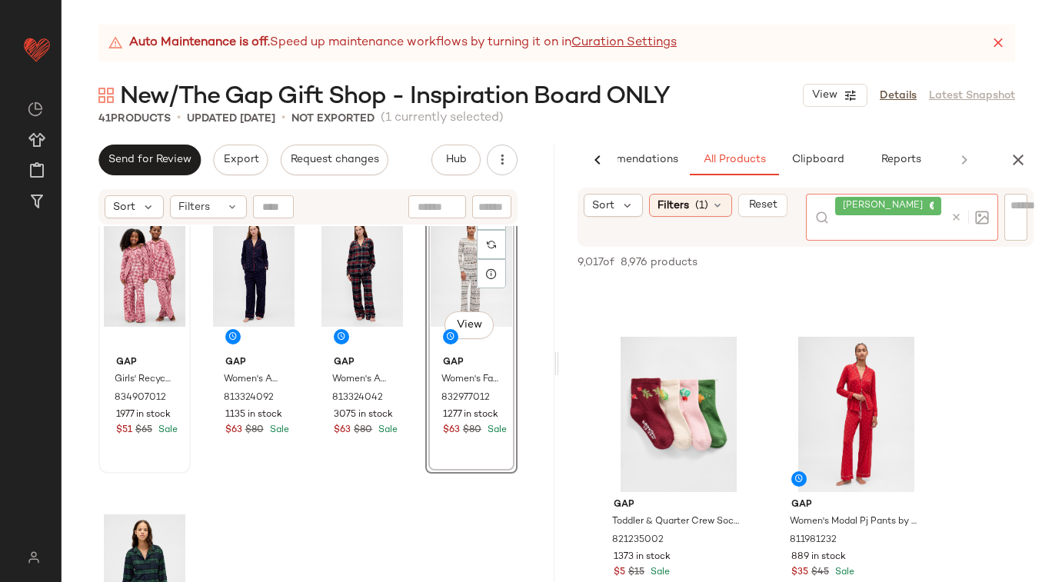
click at [953, 211] on icon at bounding box center [956, 217] width 12 height 12
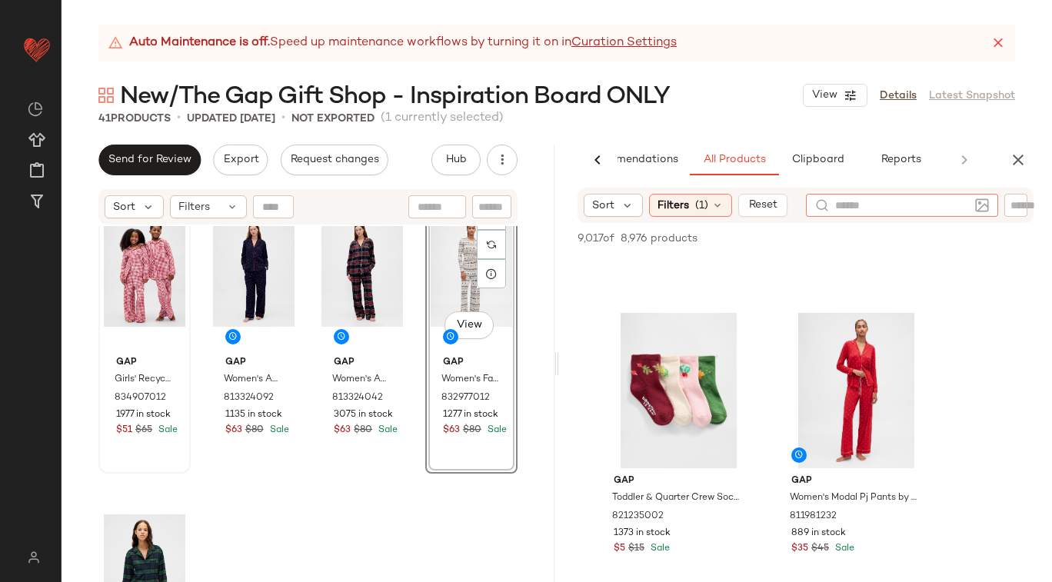
click at [851, 211] on input "text" at bounding box center [902, 206] width 134 height 16
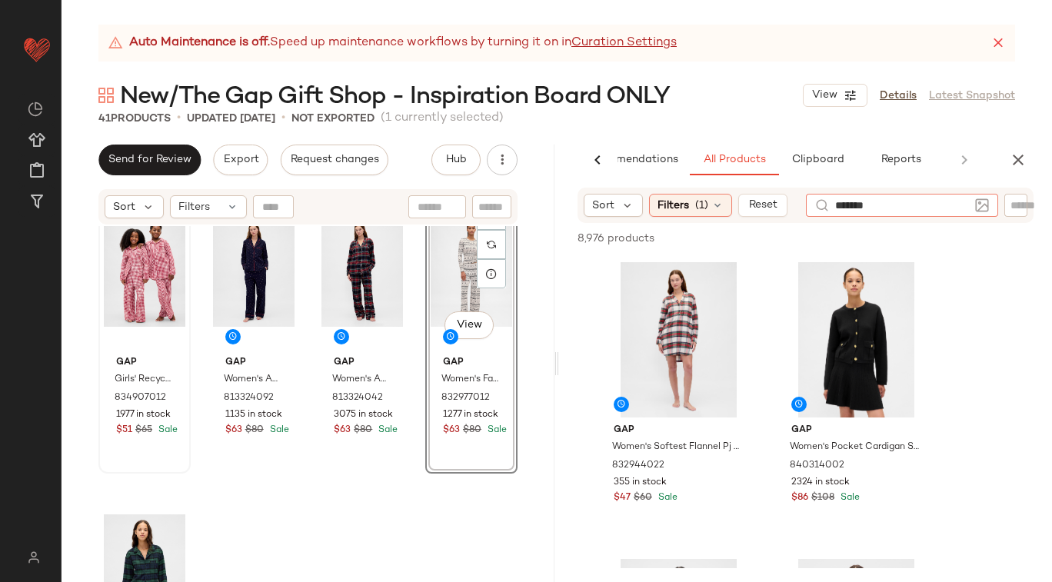
type input "********"
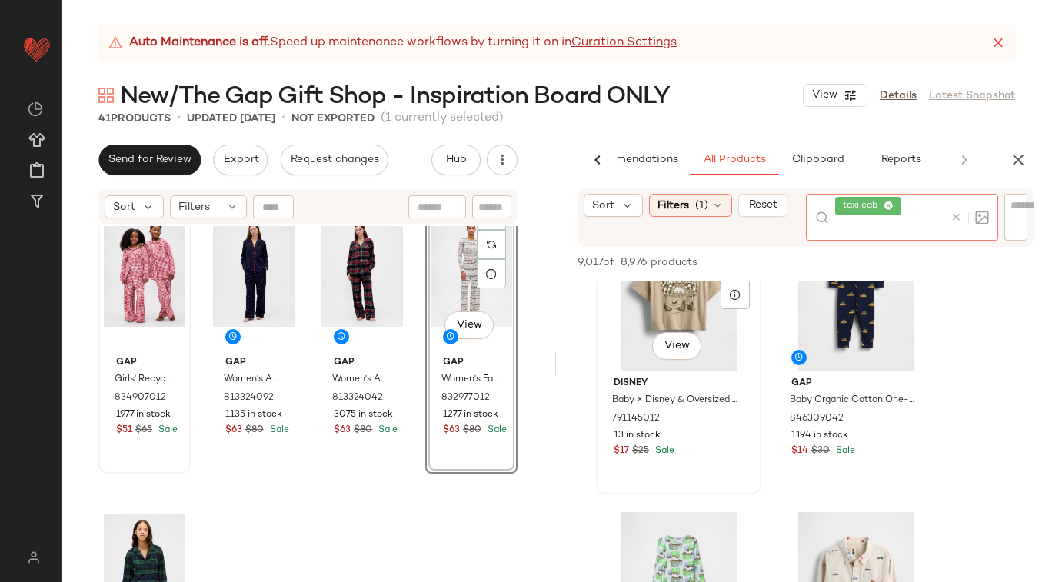
scroll to position [0, 0]
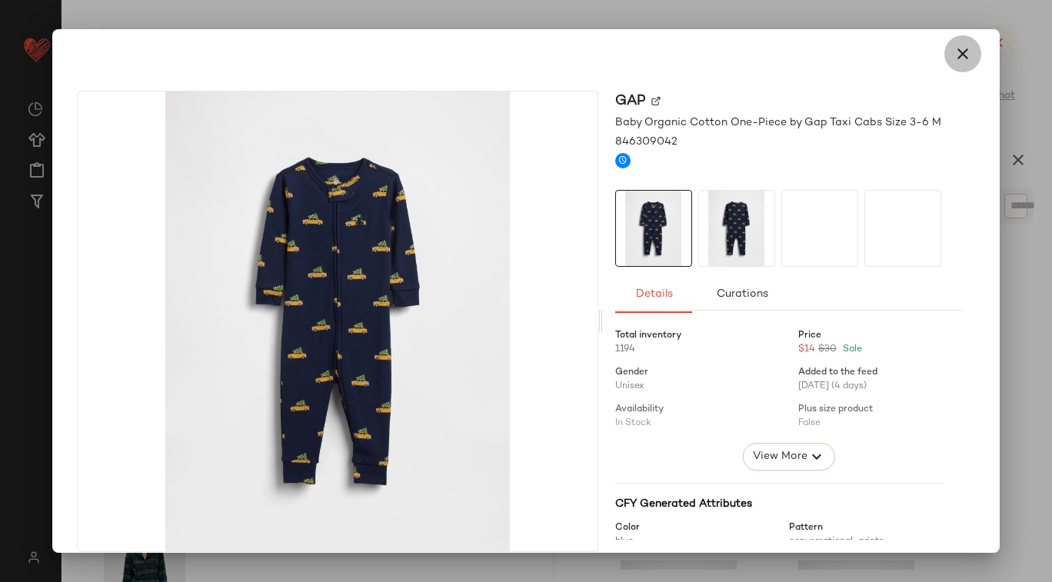
click at [956, 59] on icon "button" at bounding box center [963, 54] width 18 height 18
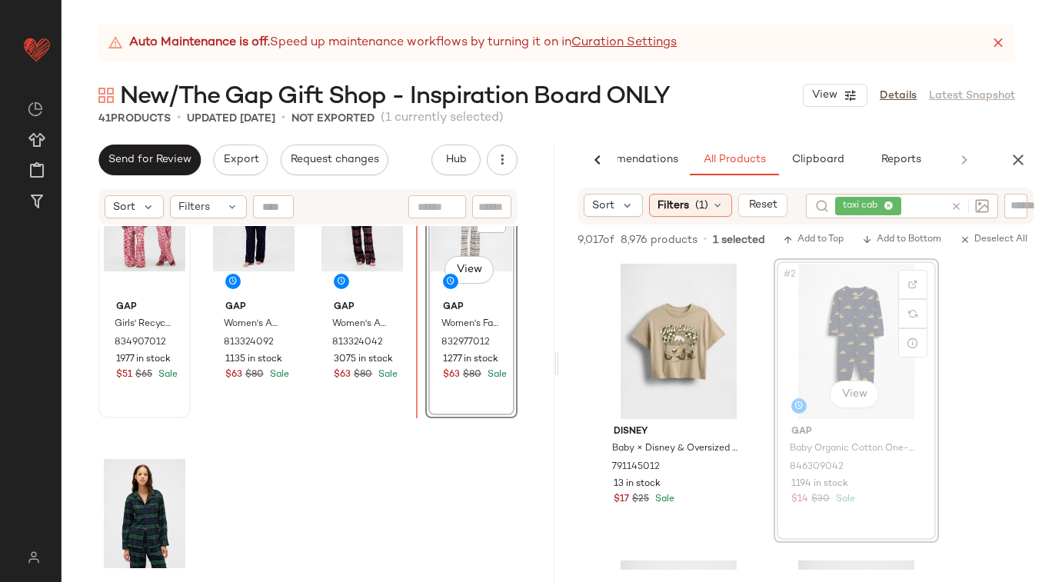
scroll to position [2873, 0]
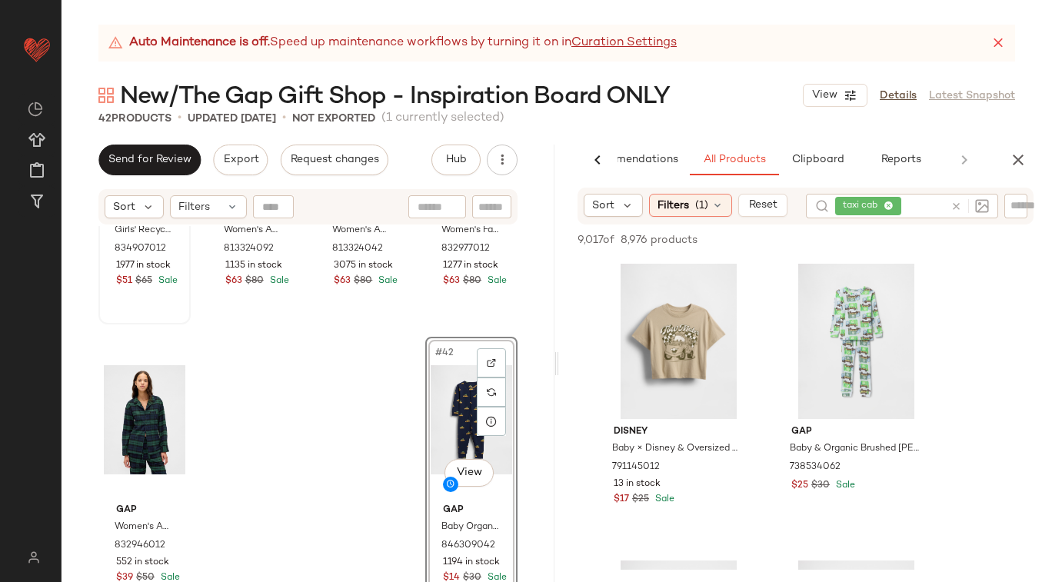
drag, startPoint x: 849, startPoint y: 331, endPoint x: 950, endPoint y: 20, distance: 327.3
click at [954, 206] on div at bounding box center [966, 206] width 45 height 25
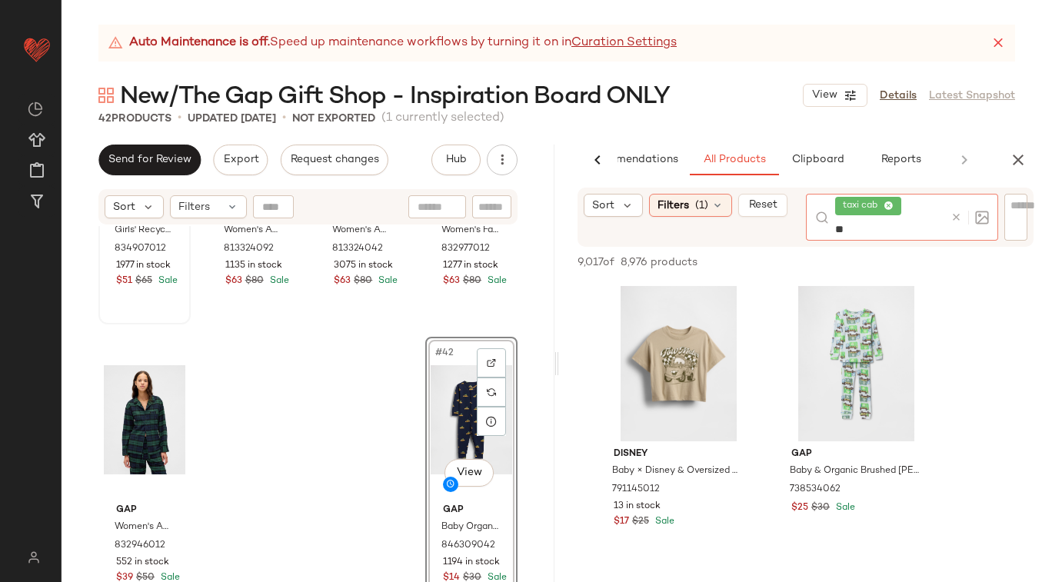
type input "*"
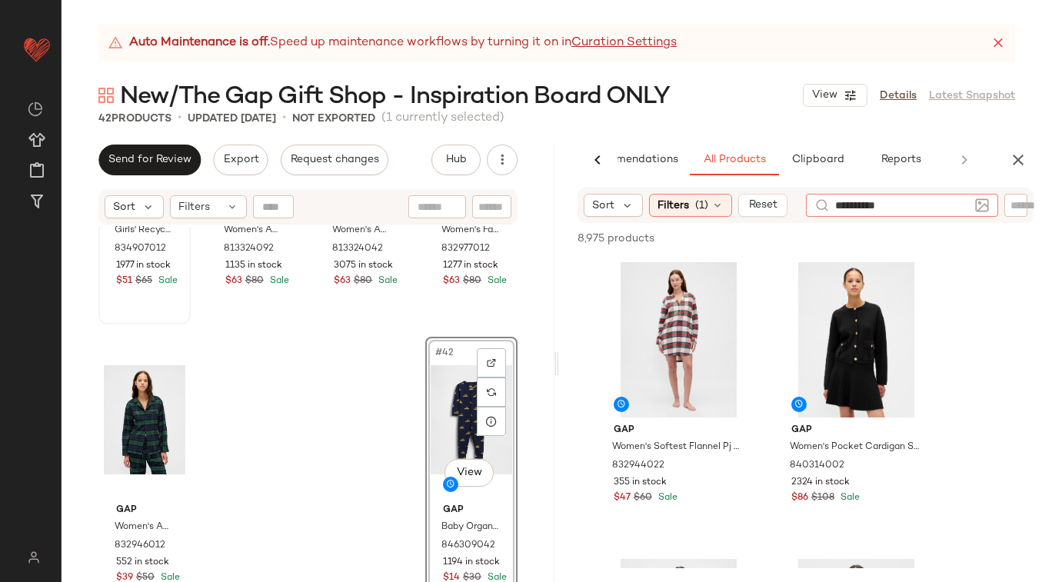
type input "**********"
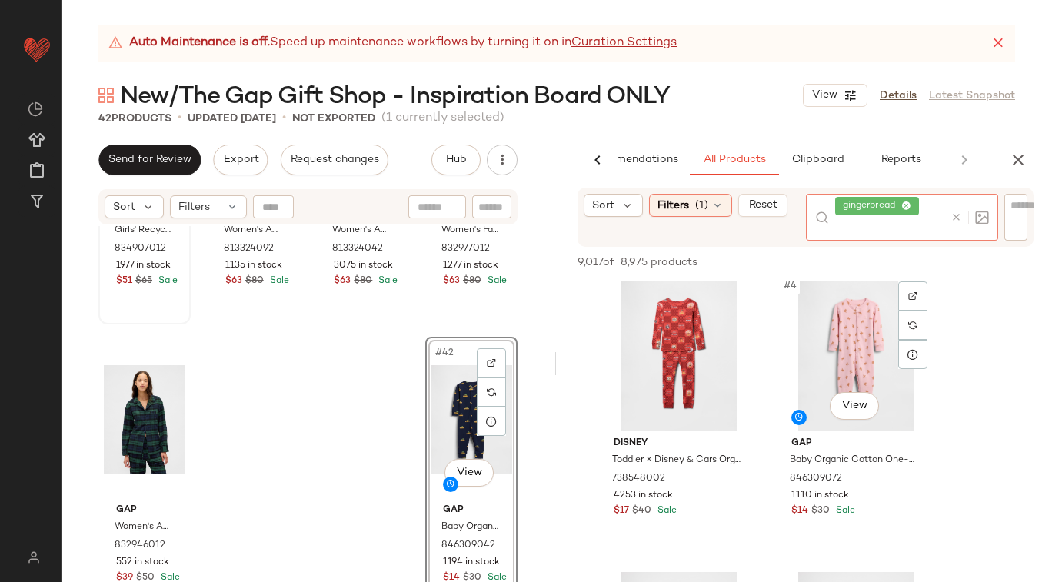
scroll to position [314, 0]
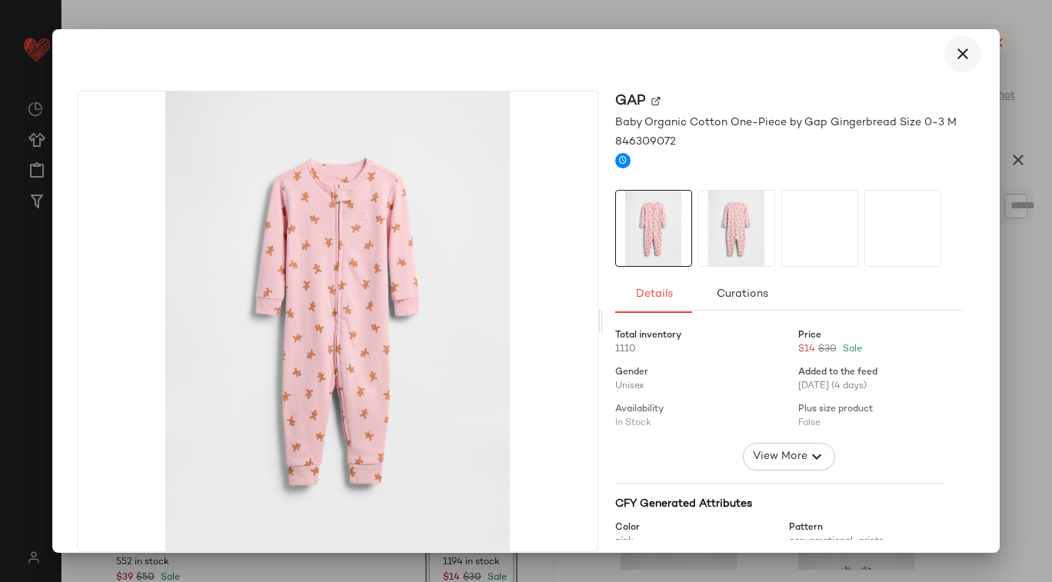
click at [958, 55] on icon "button" at bounding box center [963, 54] width 18 height 18
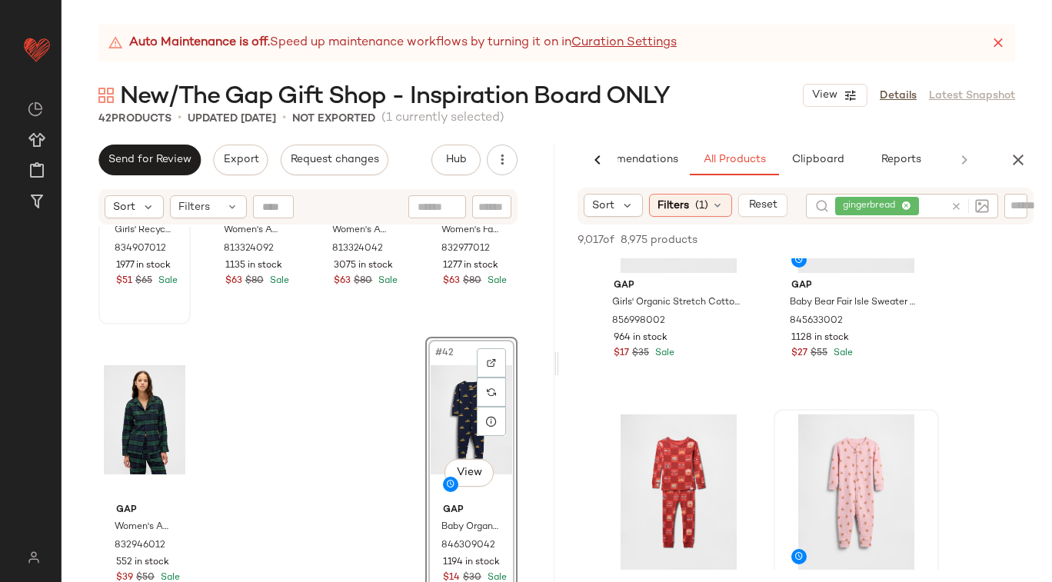
scroll to position [0, 0]
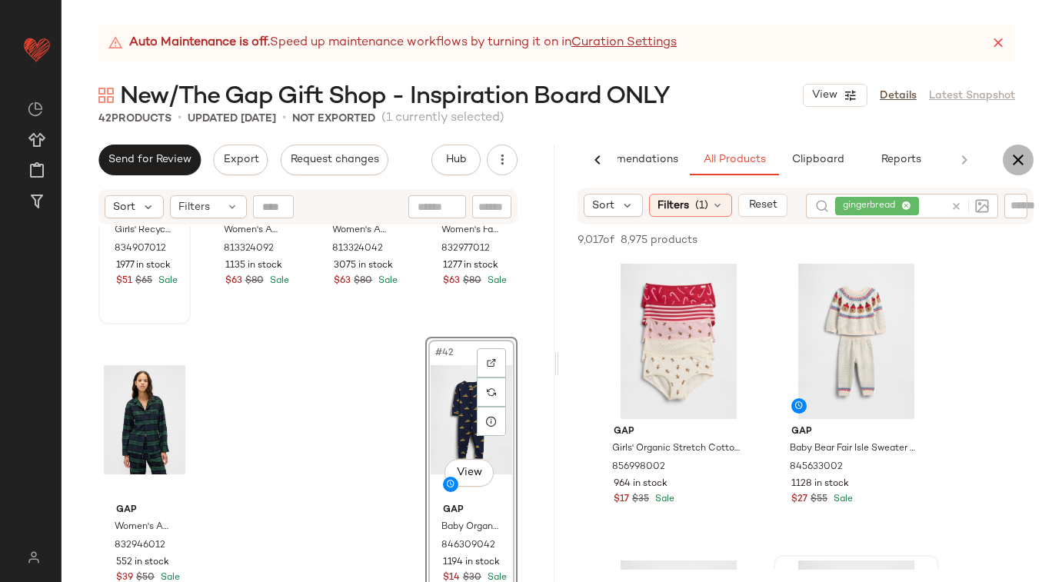
click at [1019, 163] on icon "button" at bounding box center [1018, 160] width 18 height 18
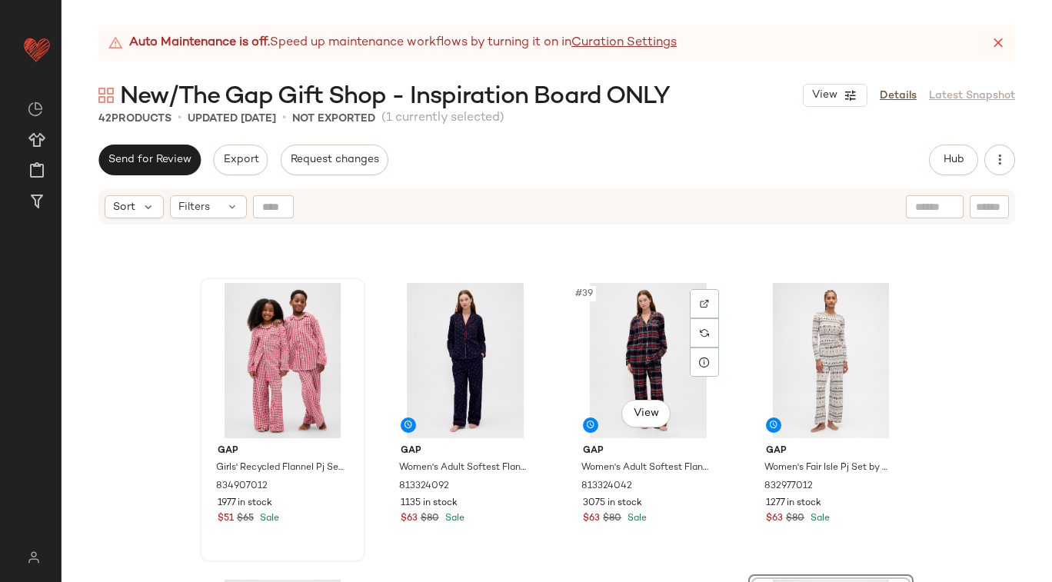
scroll to position [2630, 0]
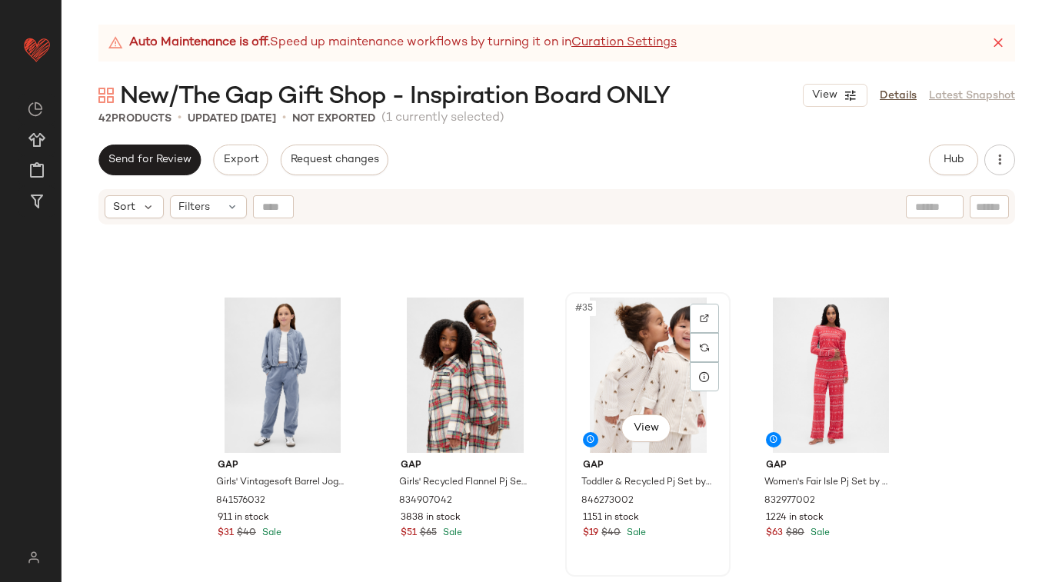
scroll to position [2299, 0]
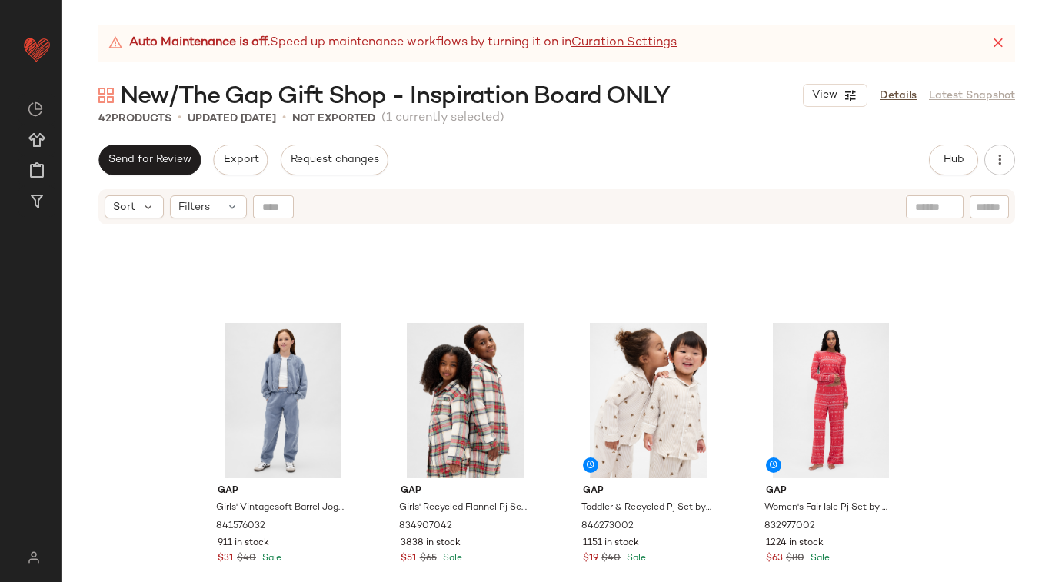
drag, startPoint x: 817, startPoint y: 368, endPoint x: 769, endPoint y: 1, distance: 369.9
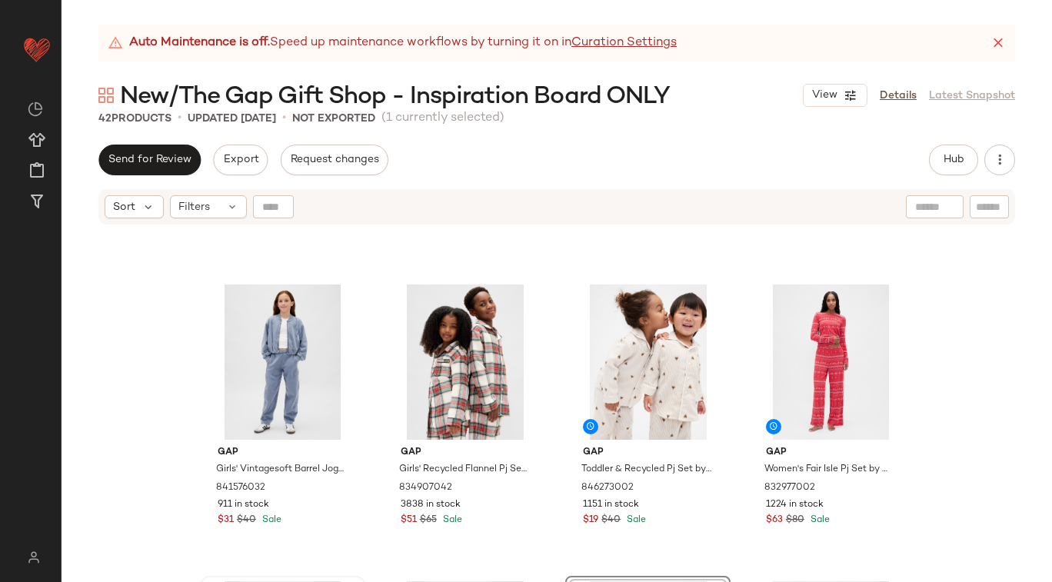
scroll to position [2335, 0]
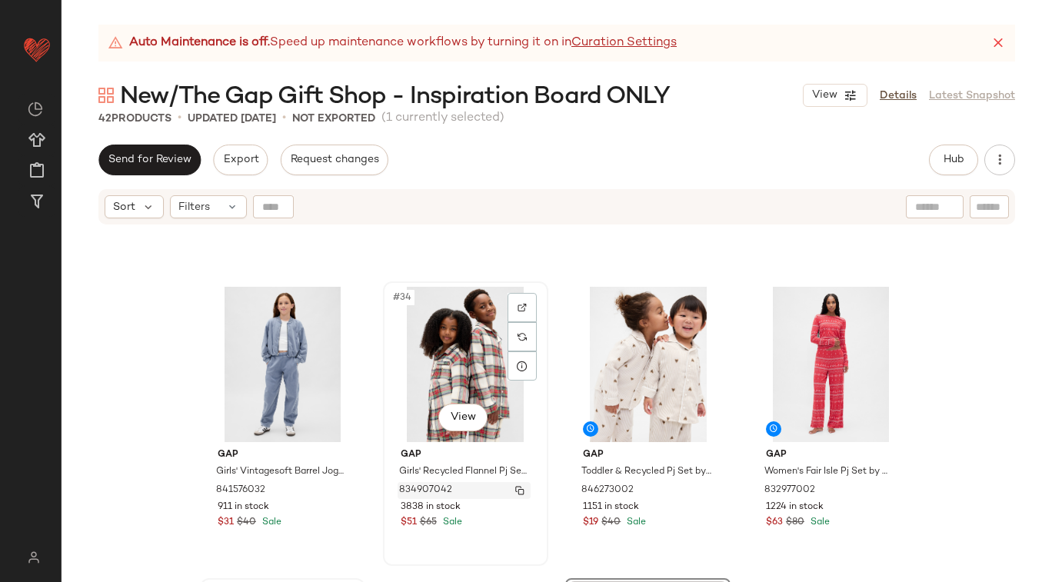
click at [515, 488] on img "button" at bounding box center [519, 490] width 9 height 9
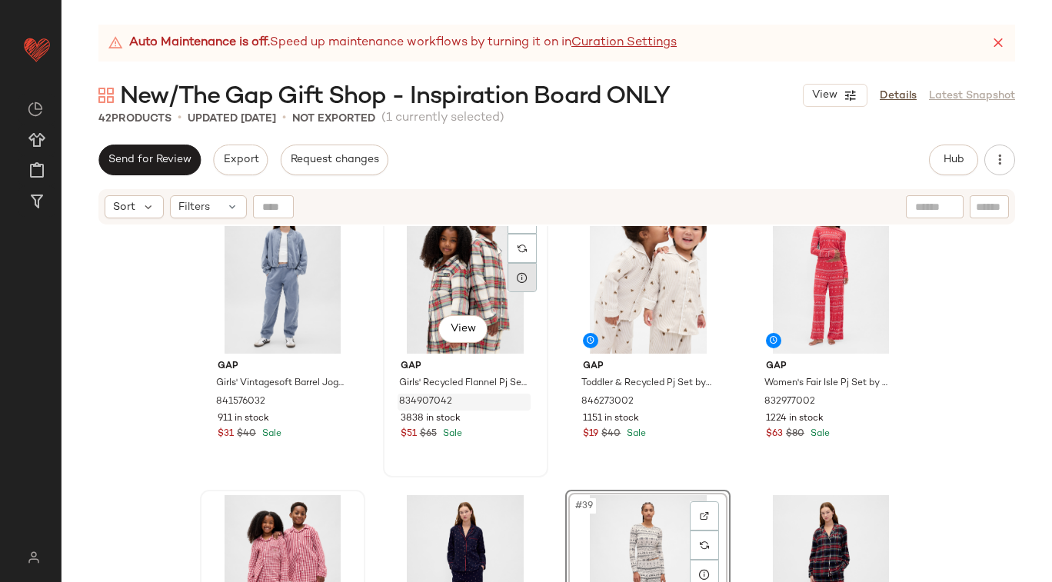
scroll to position [2425, 0]
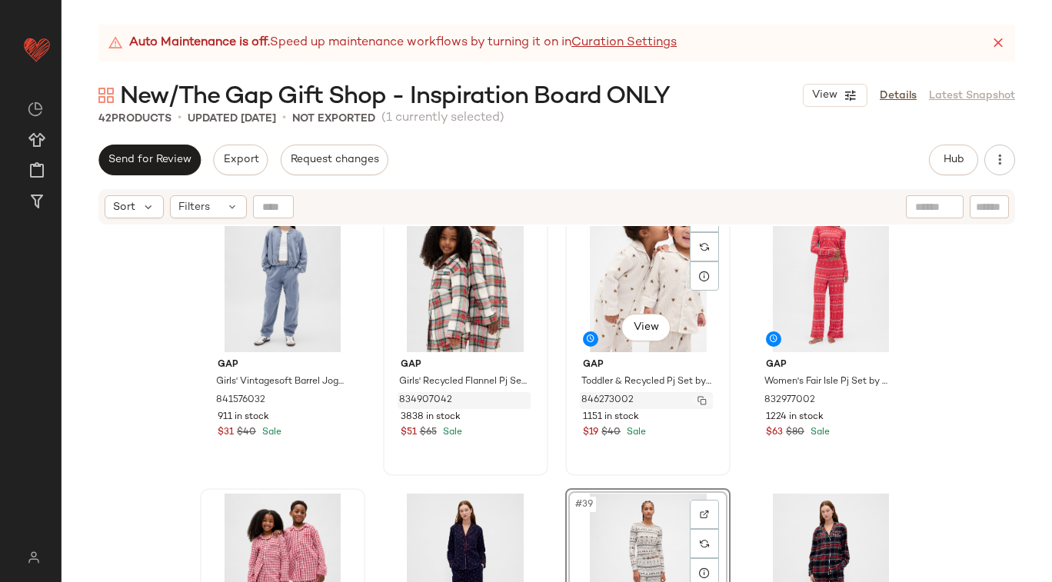
click at [697, 398] on img "button" at bounding box center [701, 400] width 9 height 9
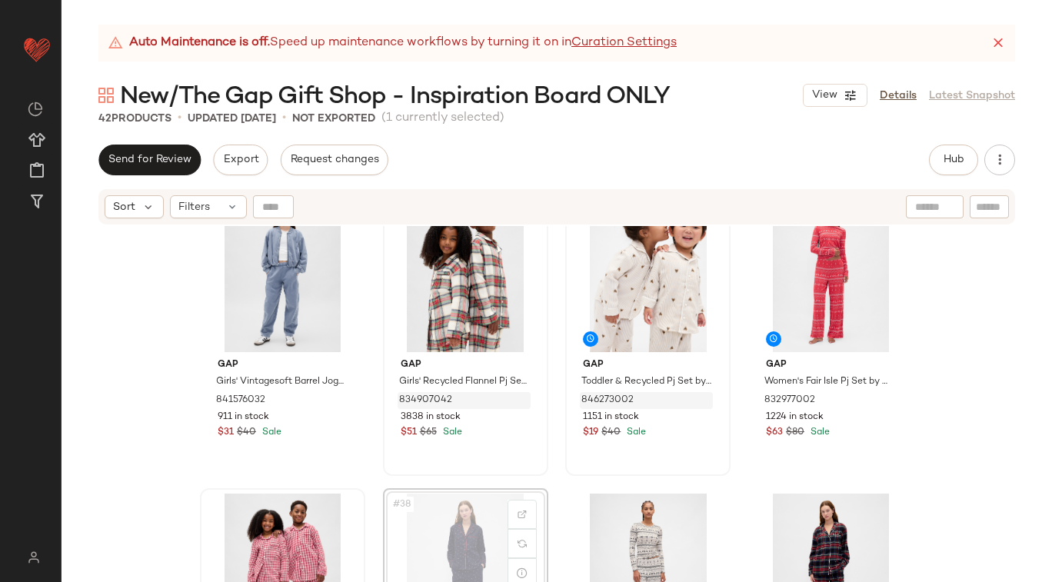
scroll to position [2426, 0]
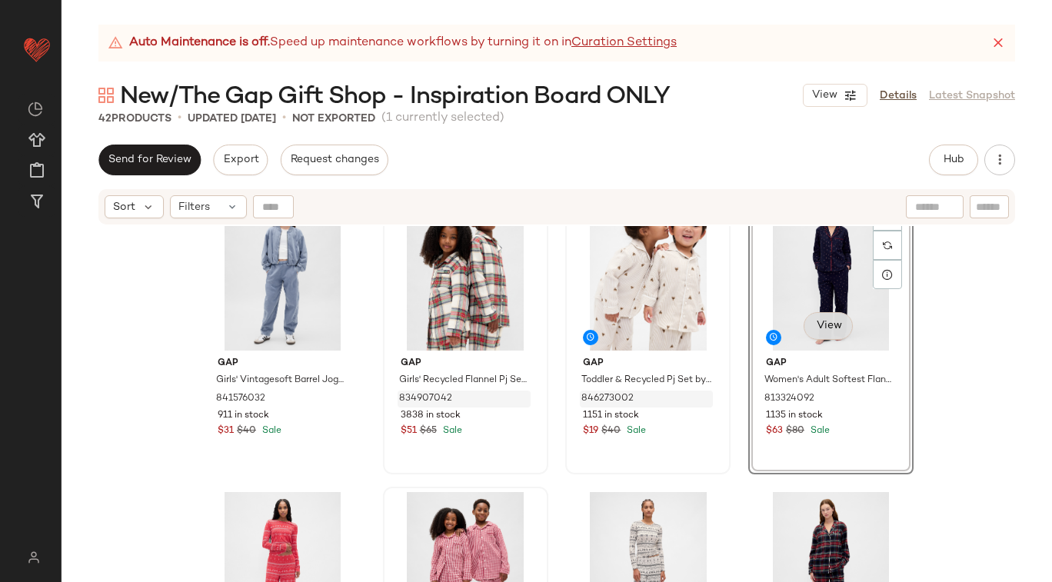
click at [826, 325] on body "GAP ** Dashboard All Products Global Clipboards (17) Curations (109) Loretta Ch…" at bounding box center [526, 291] width 1052 height 582
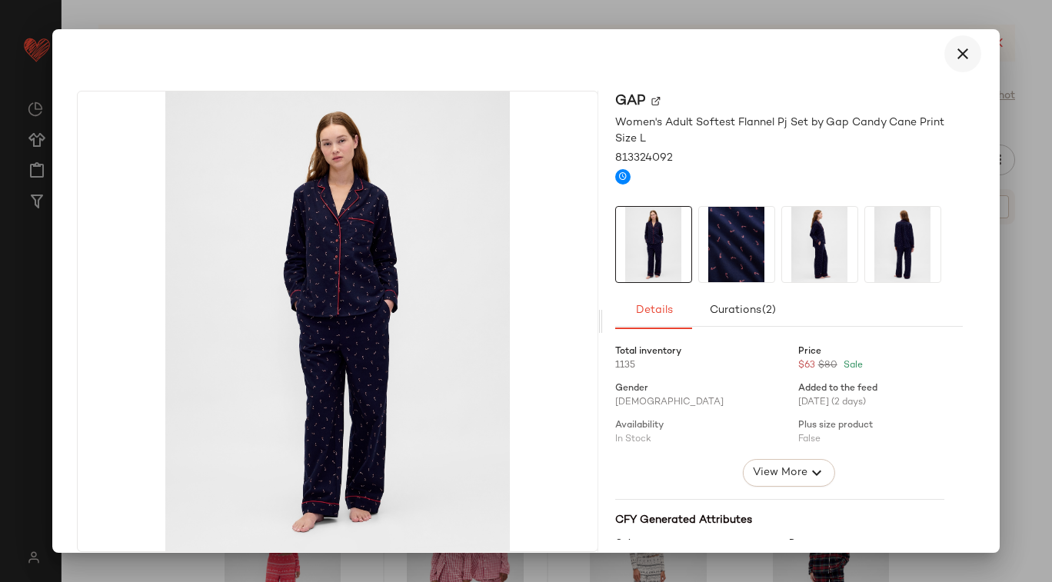
click at [958, 53] on icon "button" at bounding box center [963, 54] width 18 height 18
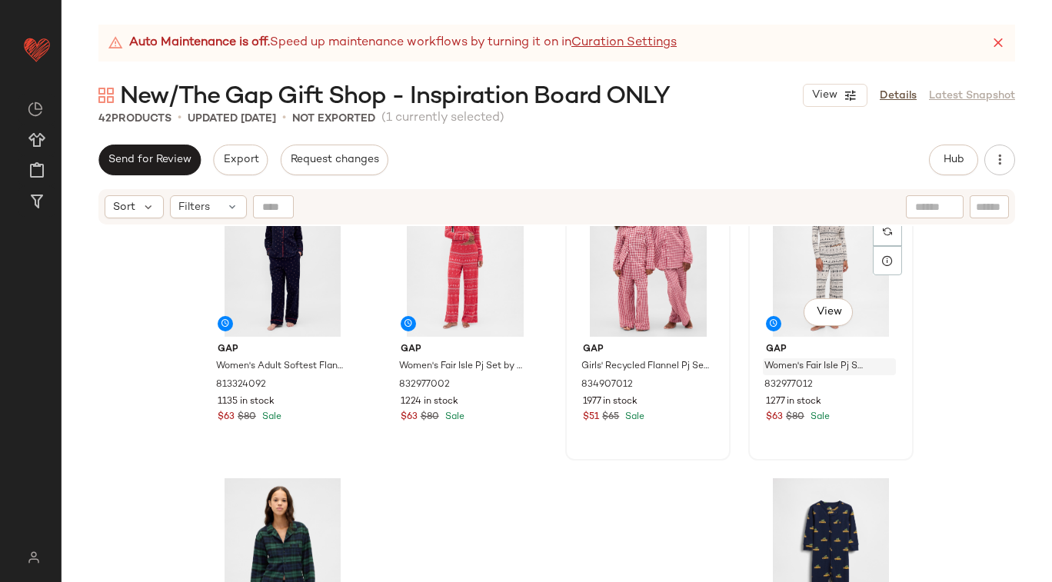
scroll to position [2656, 0]
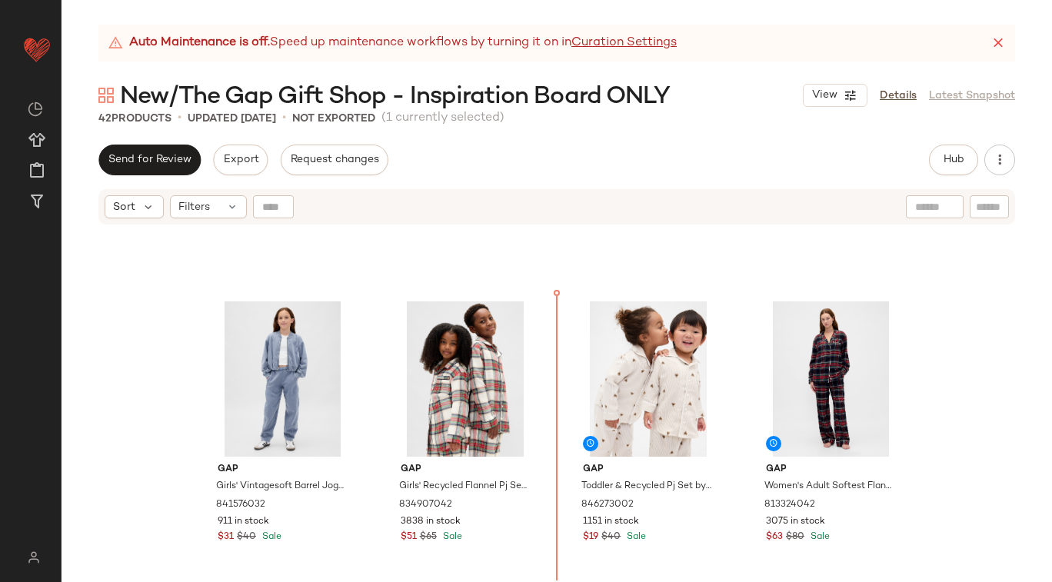
scroll to position [2312, 0]
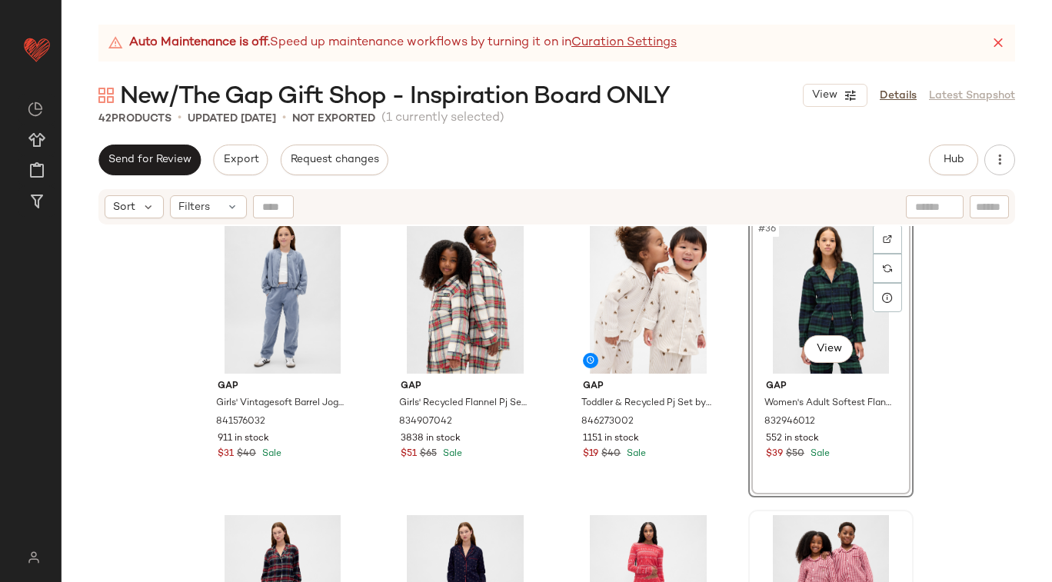
scroll to position [2412, 0]
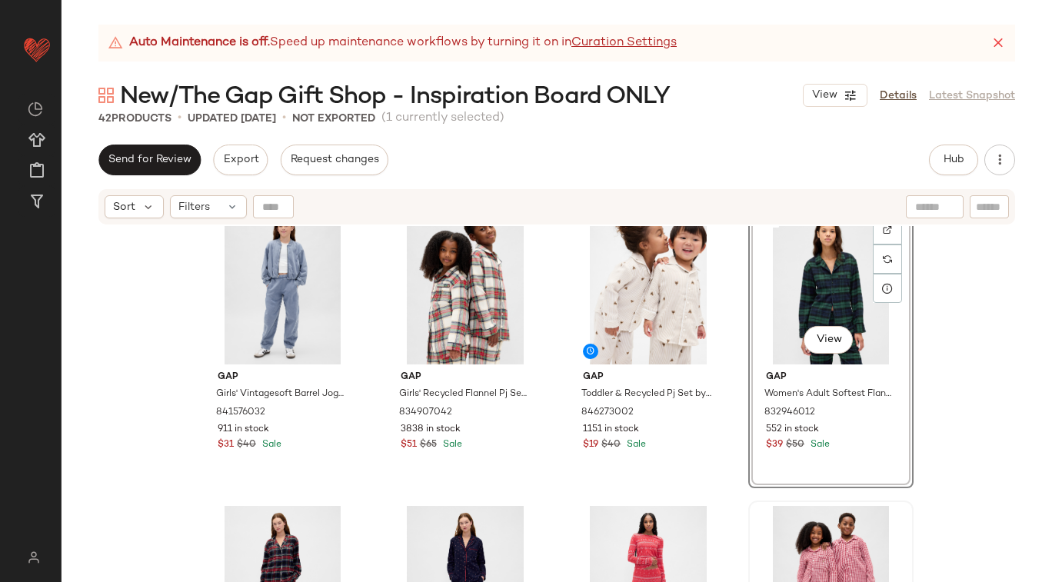
drag, startPoint x: 211, startPoint y: 563, endPoint x: 765, endPoint y: 2, distance: 788.5
click at [881, 411] on img "button" at bounding box center [885, 412] width 9 height 9
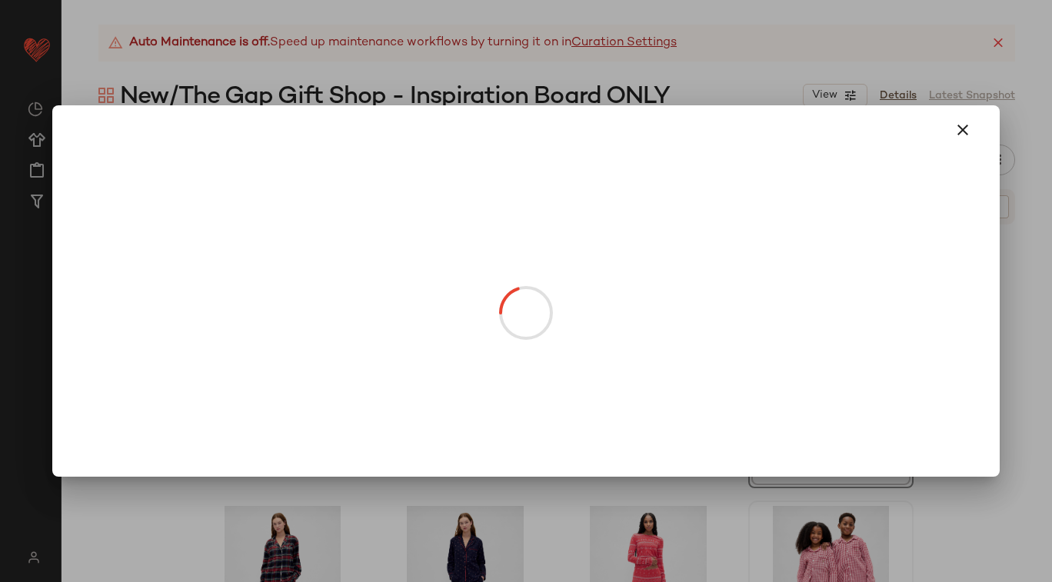
click at [833, 338] on body "GAP ** Dashboard All Products Global Clipboards (17) Curations (109) Loretta Ch…" at bounding box center [526, 291] width 1052 height 582
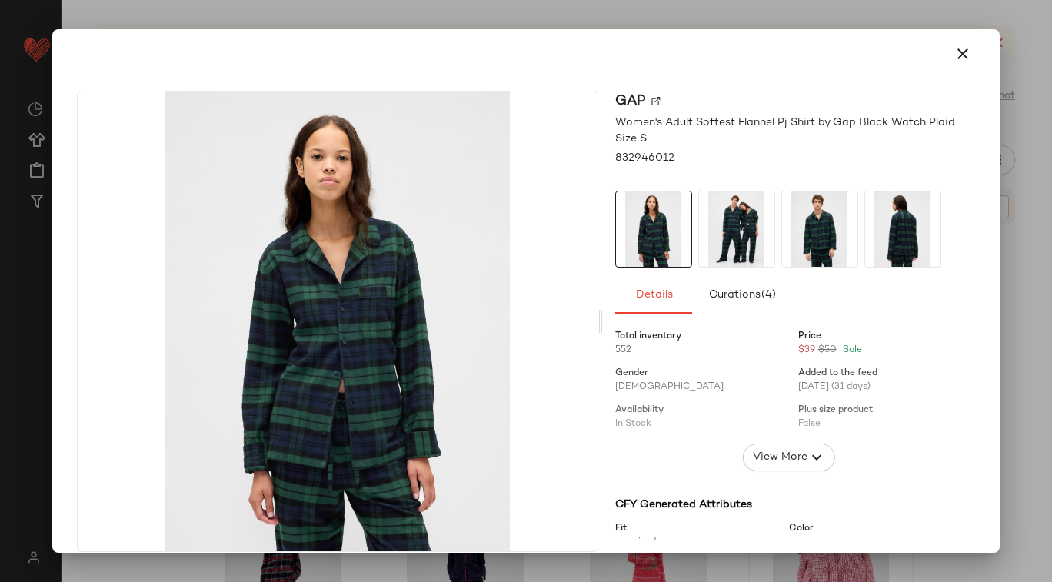
scroll to position [13, 0]
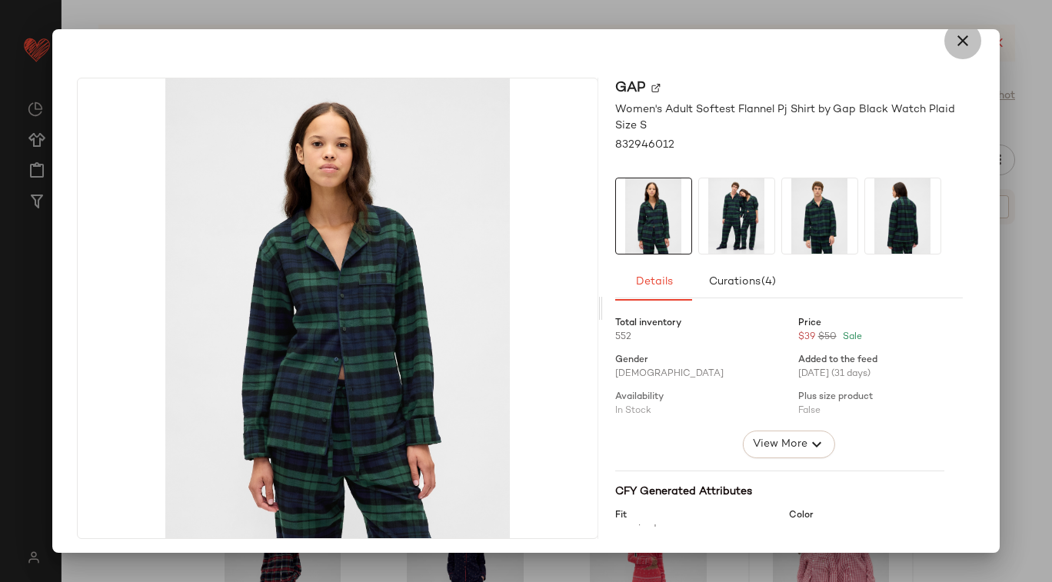
click at [957, 41] on icon "button" at bounding box center [963, 41] width 18 height 18
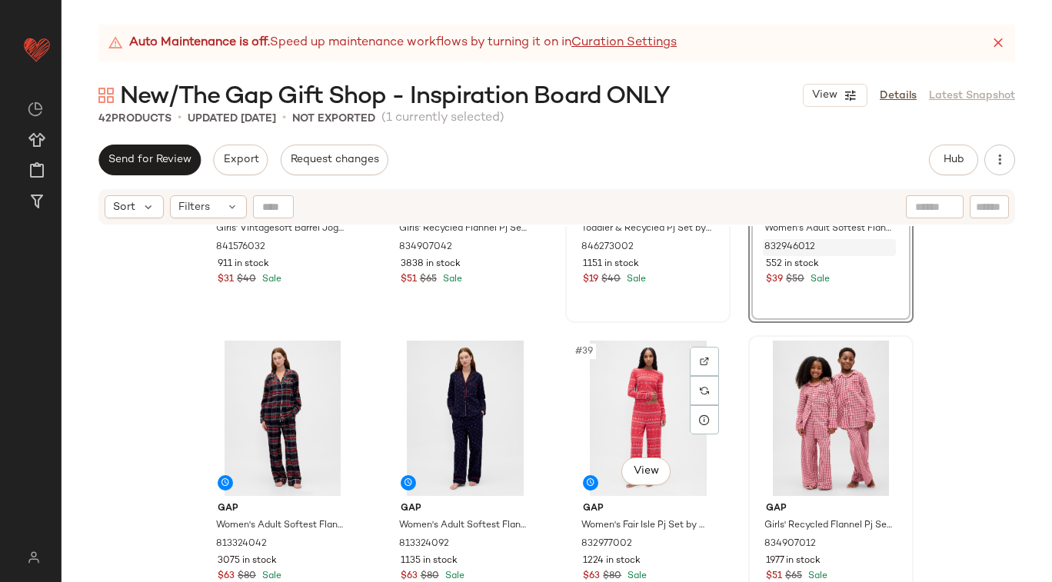
scroll to position [2594, 0]
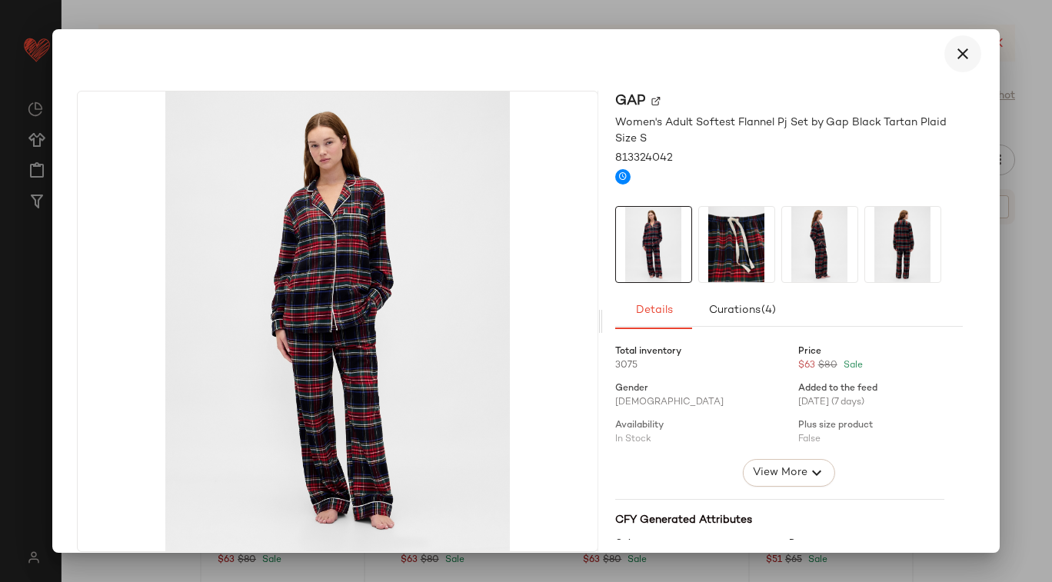
click at [960, 48] on icon "button" at bounding box center [963, 54] width 18 height 18
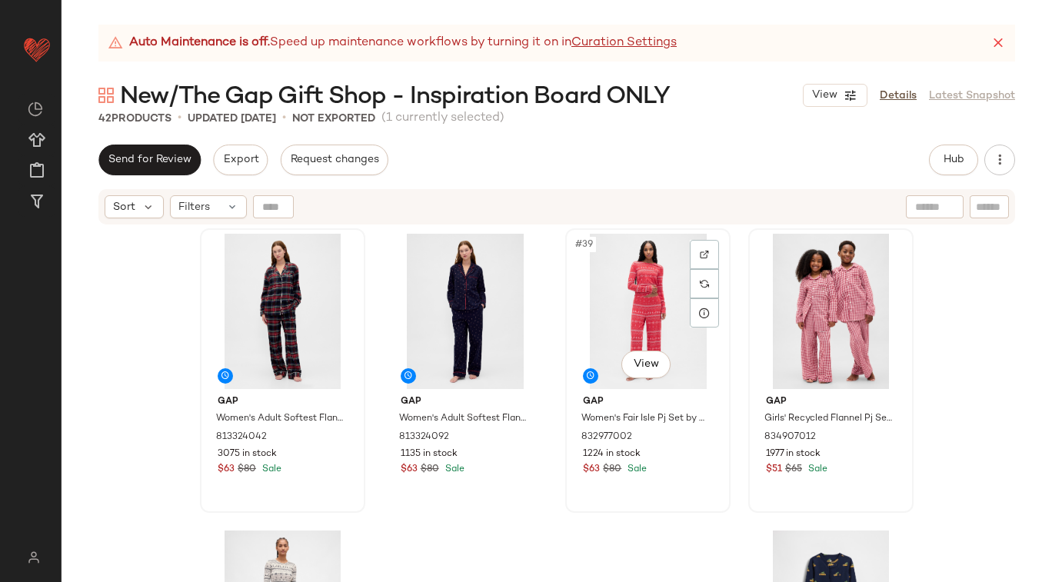
scroll to position [2688, 0]
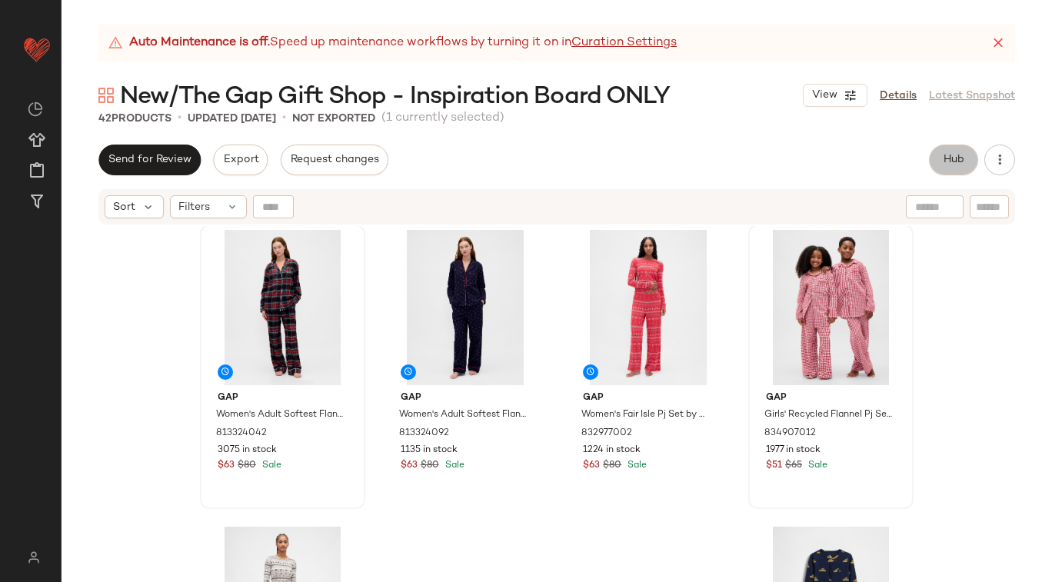
click at [959, 160] on span "Hub" at bounding box center [954, 160] width 22 height 12
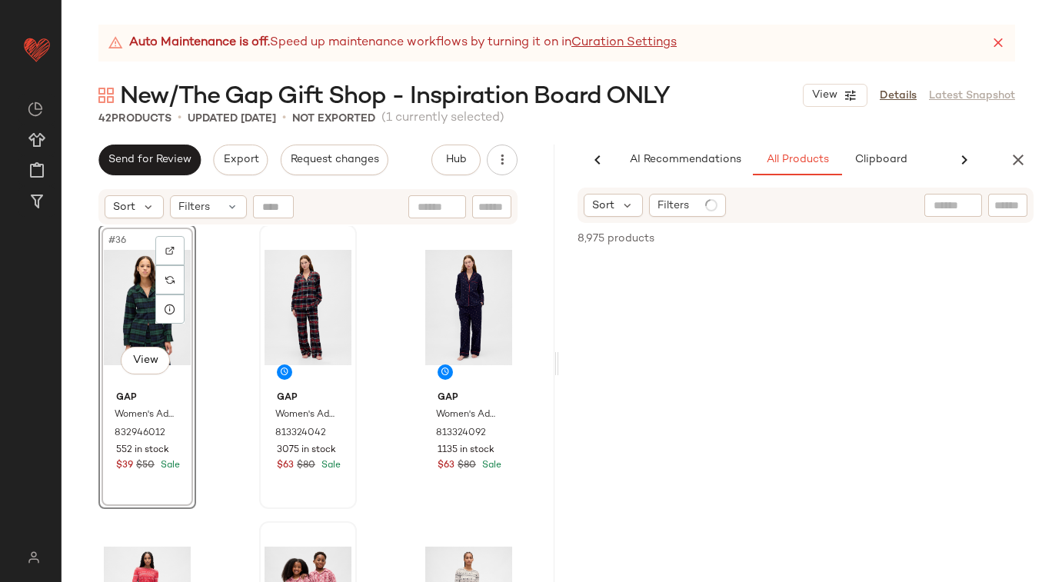
scroll to position [0, 63]
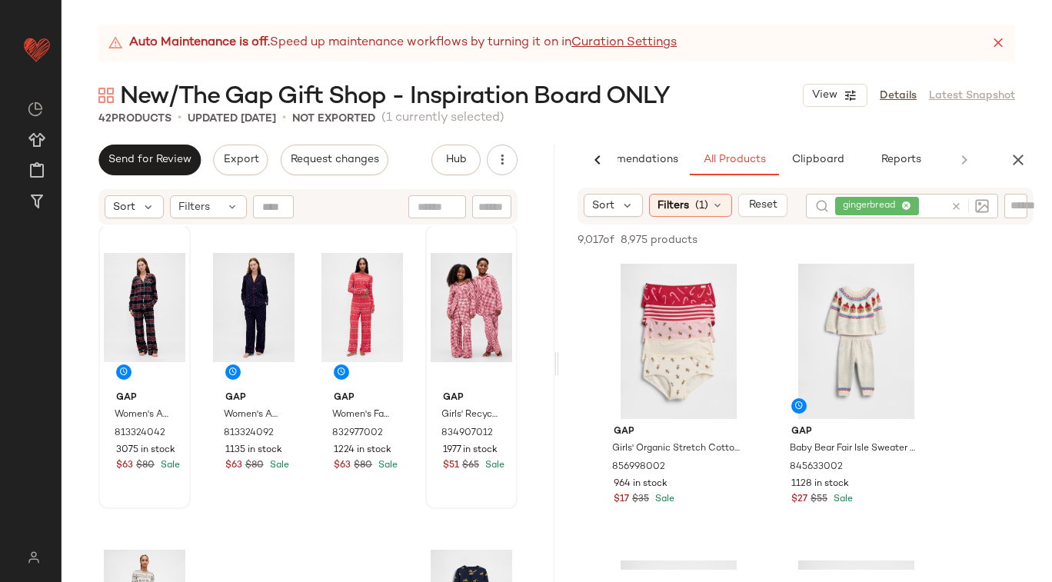
click at [957, 204] on div at bounding box center [966, 206] width 45 height 25
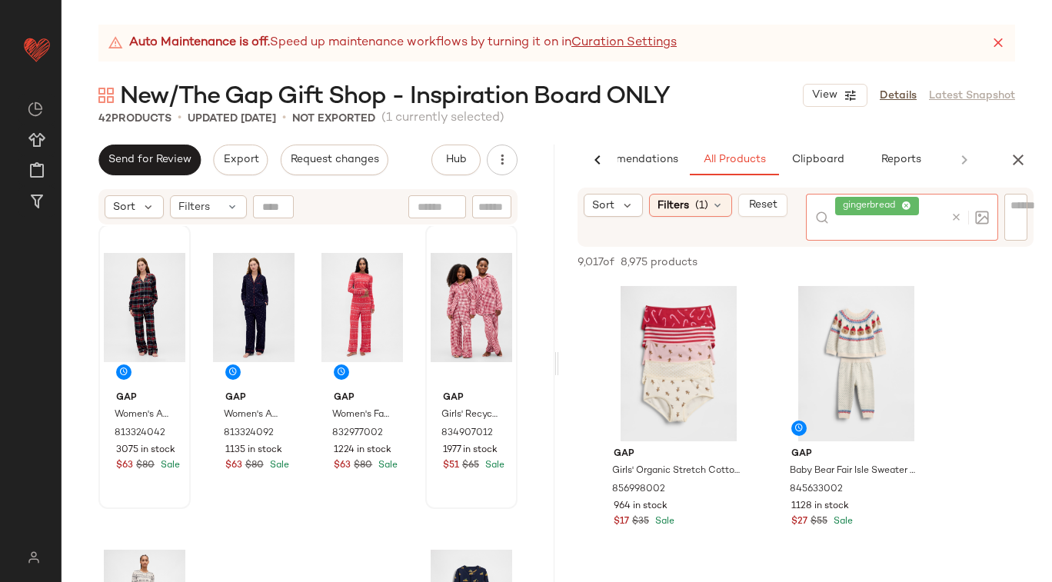
click at [954, 219] on icon at bounding box center [956, 217] width 12 height 12
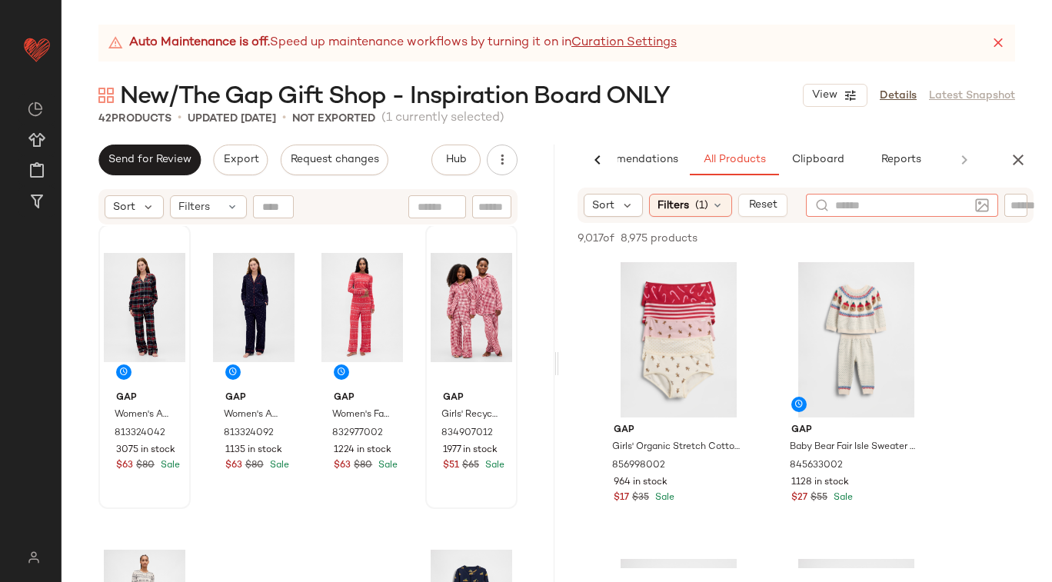
click at [1016, 206] on input "text" at bounding box center [1023, 206] width 27 height 16
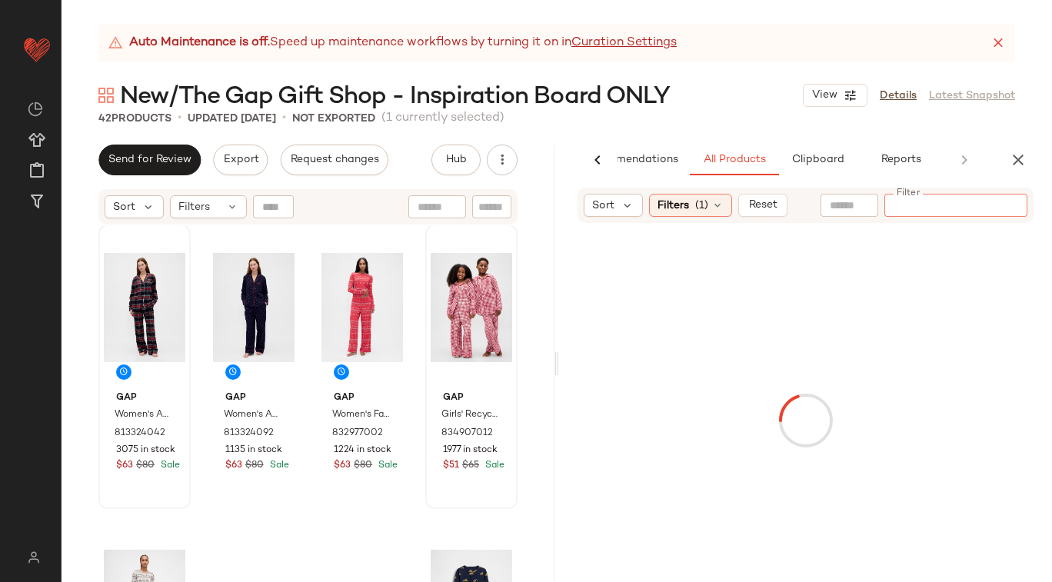
paste input "******"
type input "******"
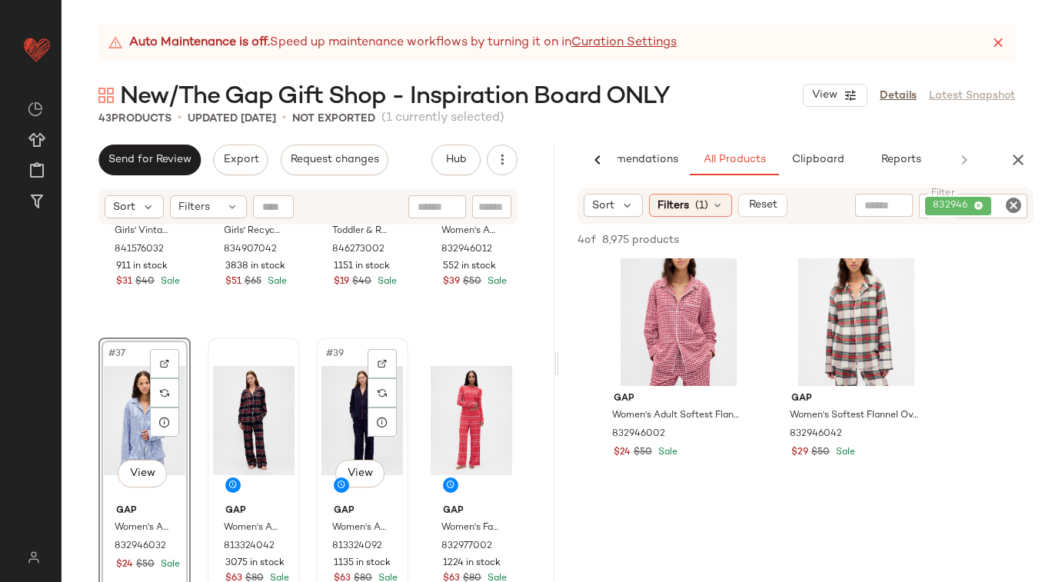
scroll to position [2593, 0]
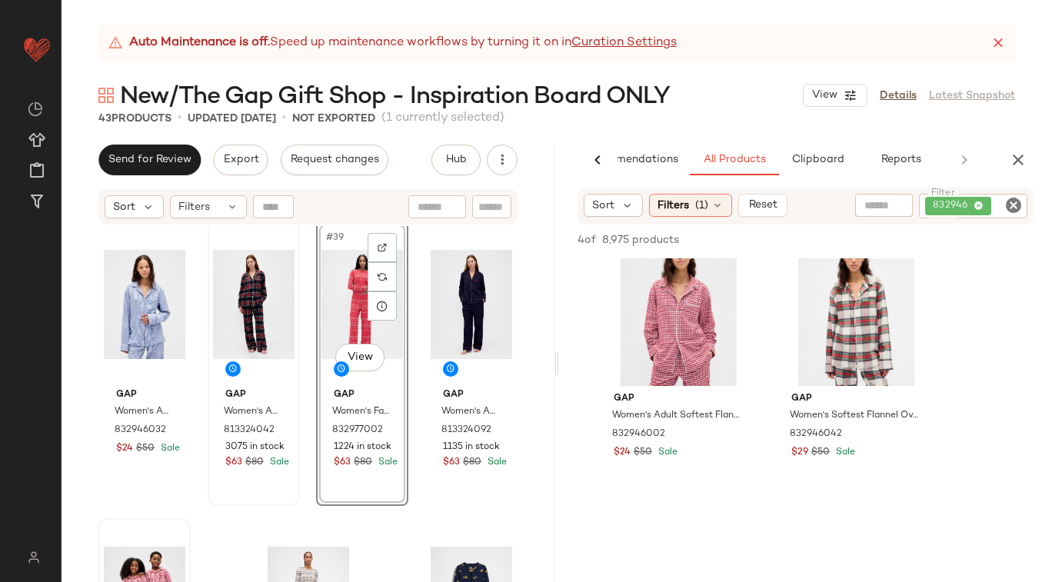
scroll to position [2689, 0]
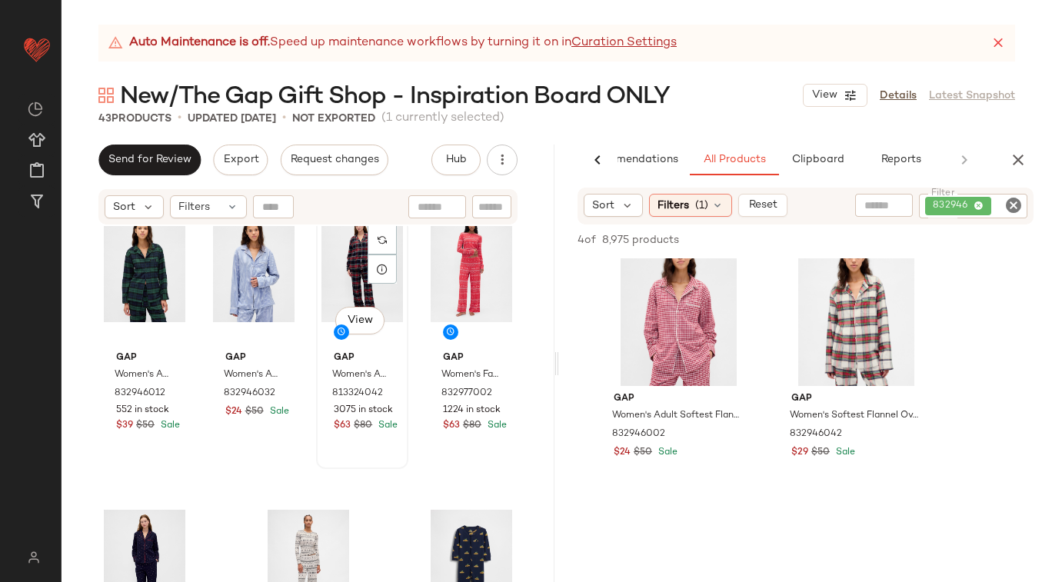
scroll to position [2723, 0]
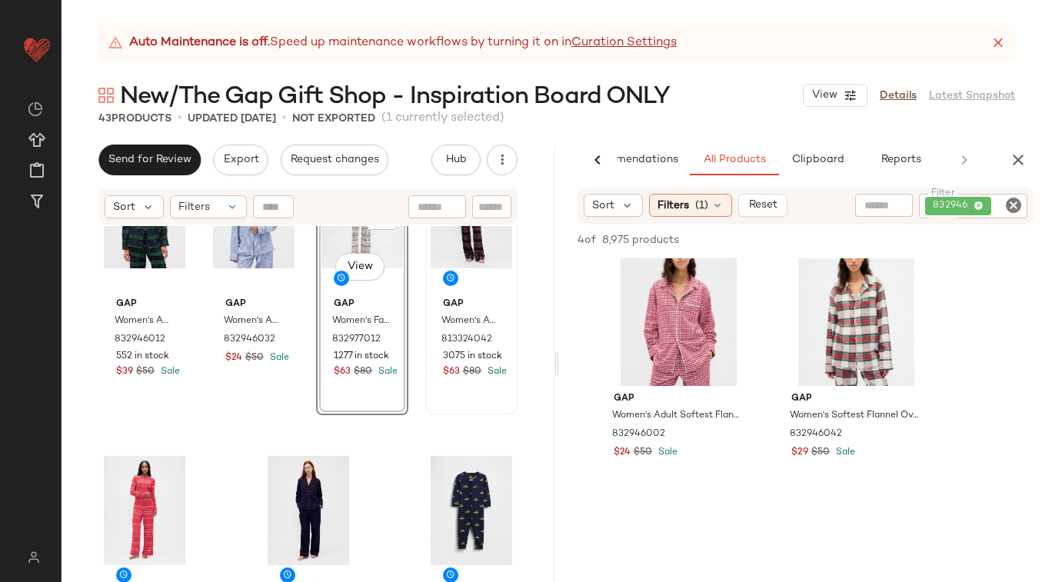
scroll to position [2782, 0]
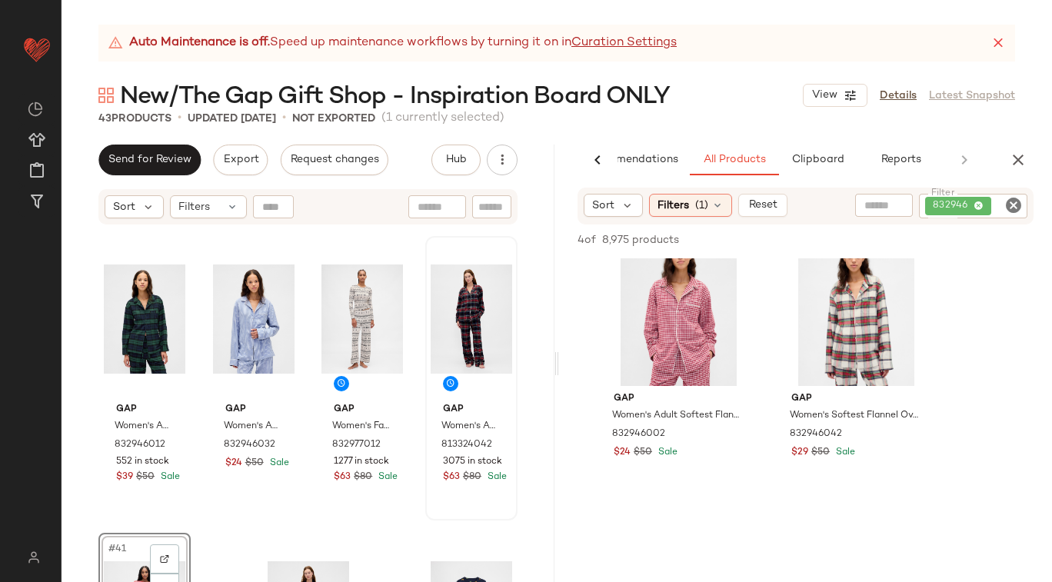
scroll to position [2681, 0]
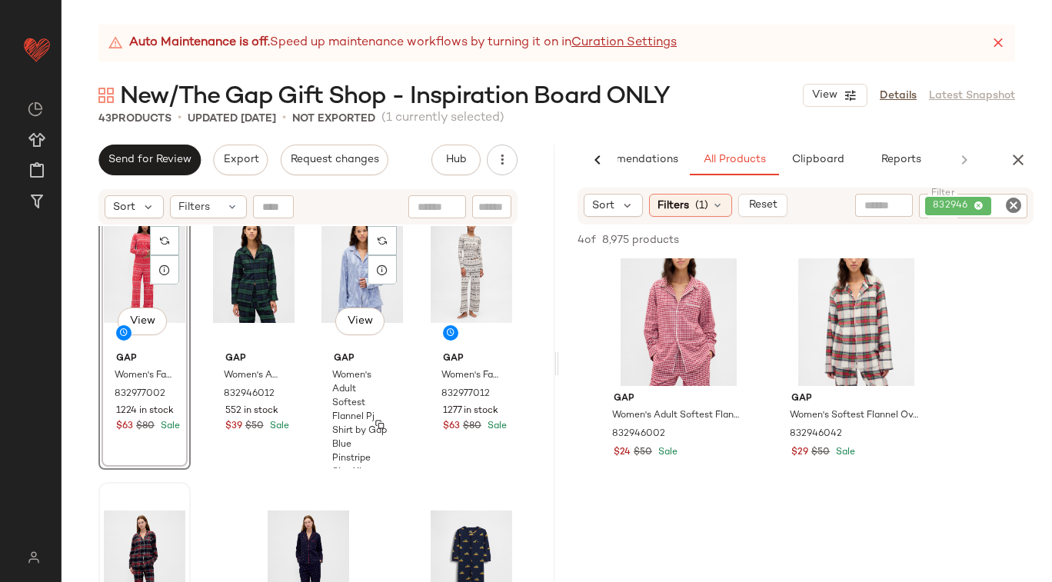
scroll to position [2873, 0]
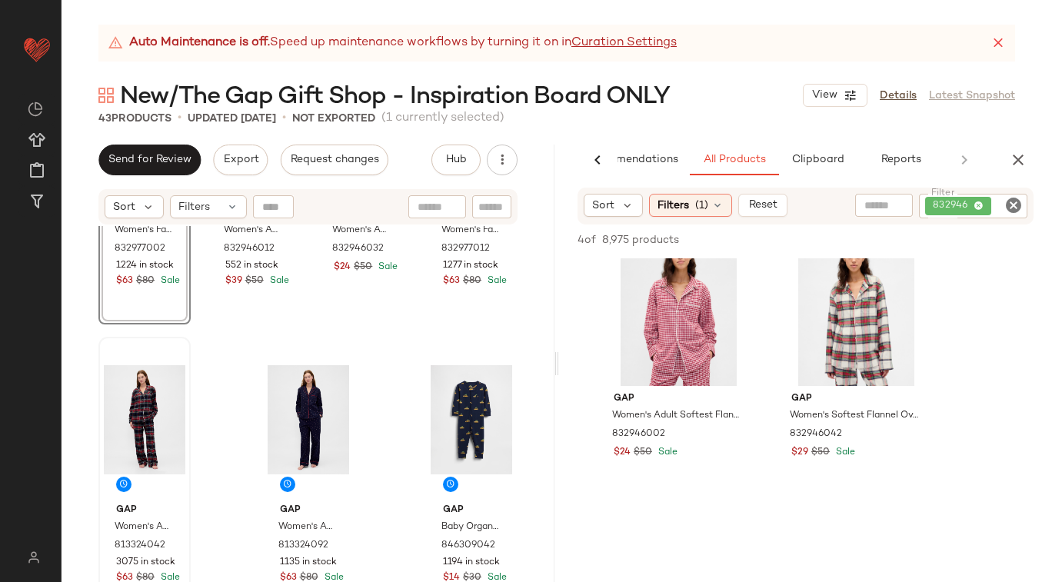
click at [1012, 206] on icon "Clear Filter" at bounding box center [1013, 205] width 18 height 18
paste input "******"
type input "******"
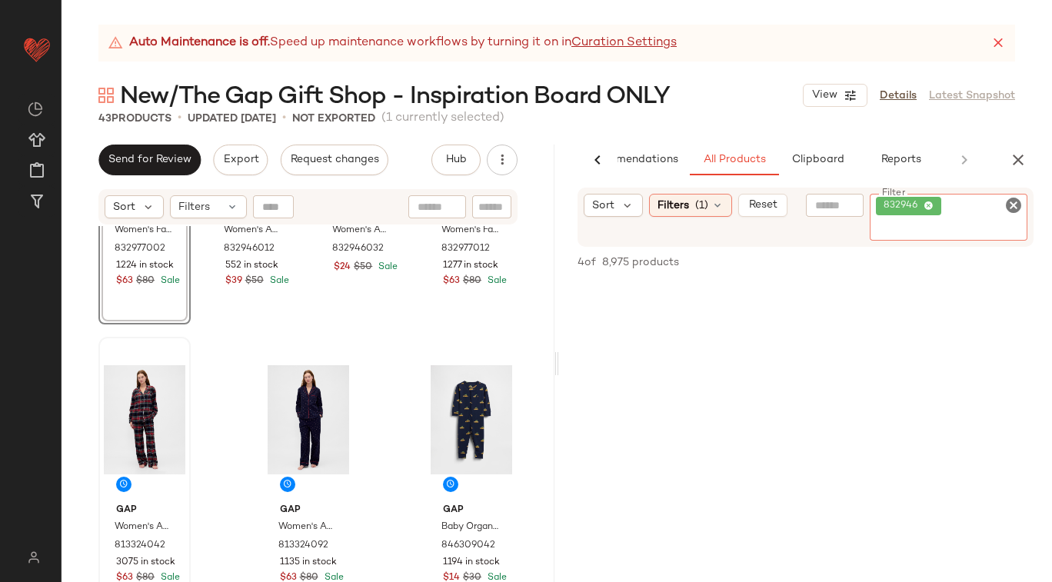
scroll to position [260, 0]
click at [1014, 205] on icon "Clear Filter" at bounding box center [1013, 205] width 18 height 18
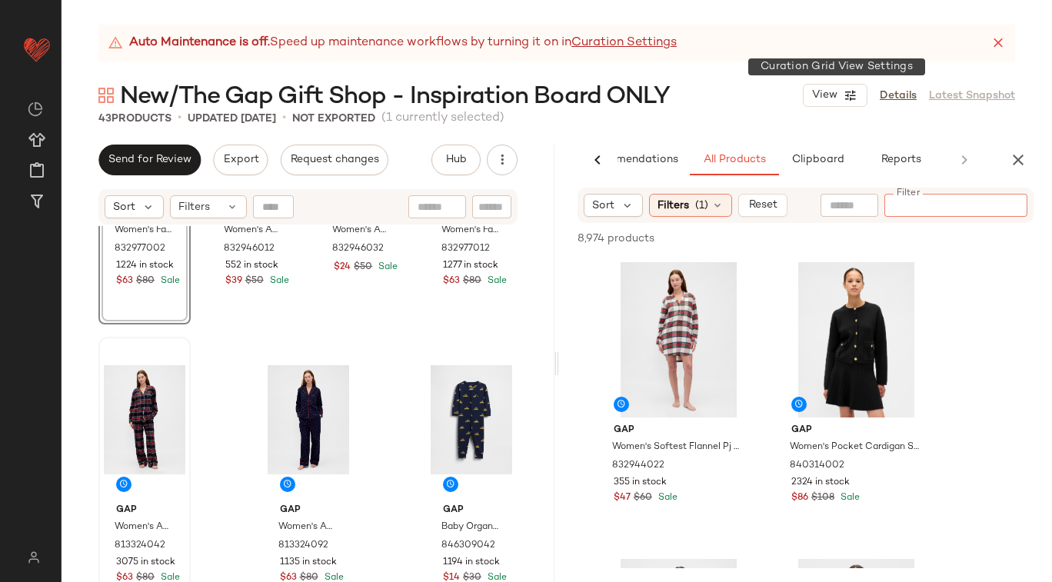
paste input "*********"
type input "*********"
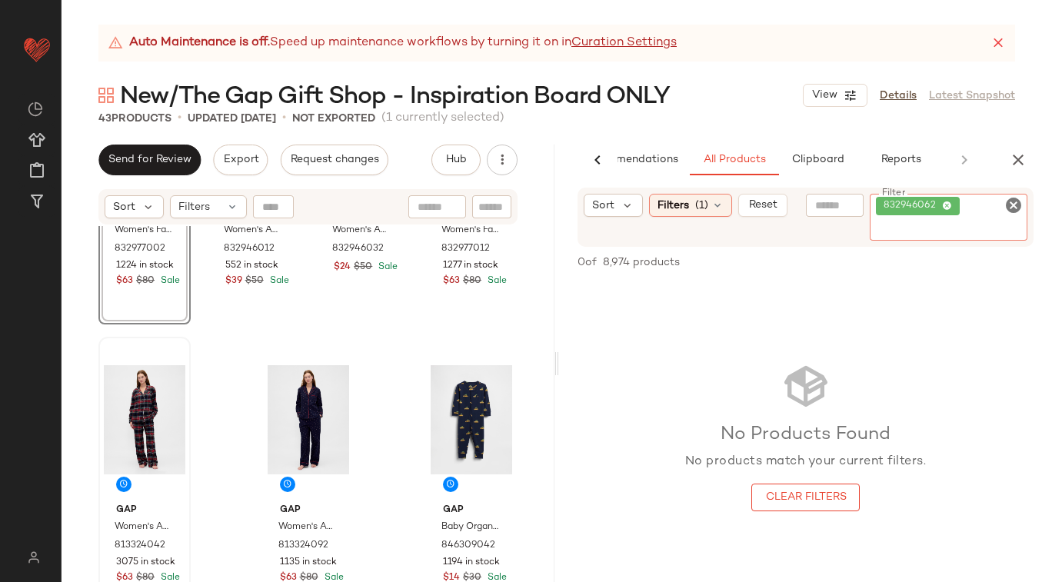
click at [799, 281] on div "No Products Found No products match your current filters. Clear Filters" at bounding box center [805, 436] width 493 height 311
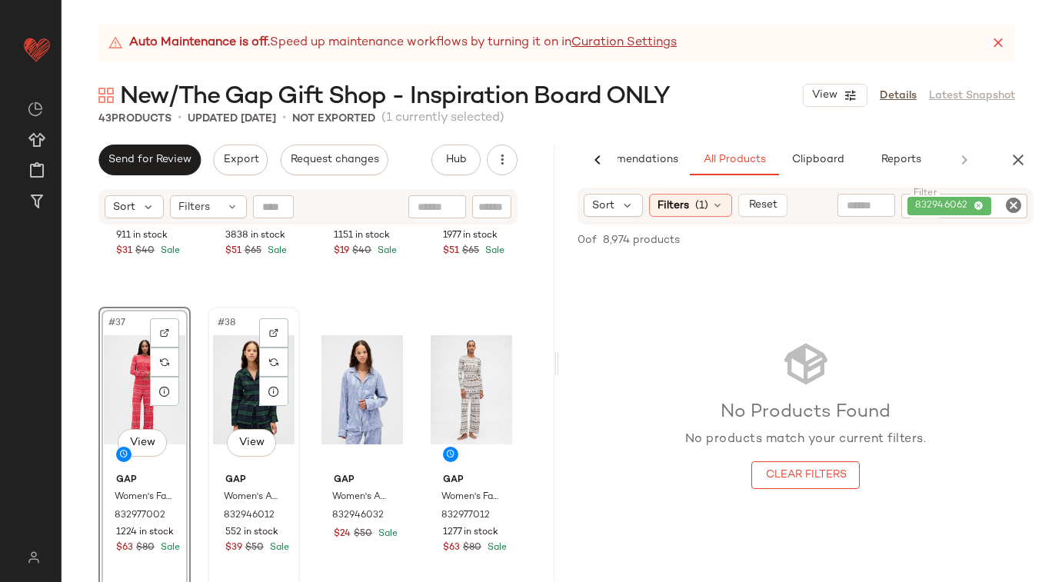
scroll to position [2608, 0]
click at [271, 511] on img "button" at bounding box center [271, 514] width 9 height 9
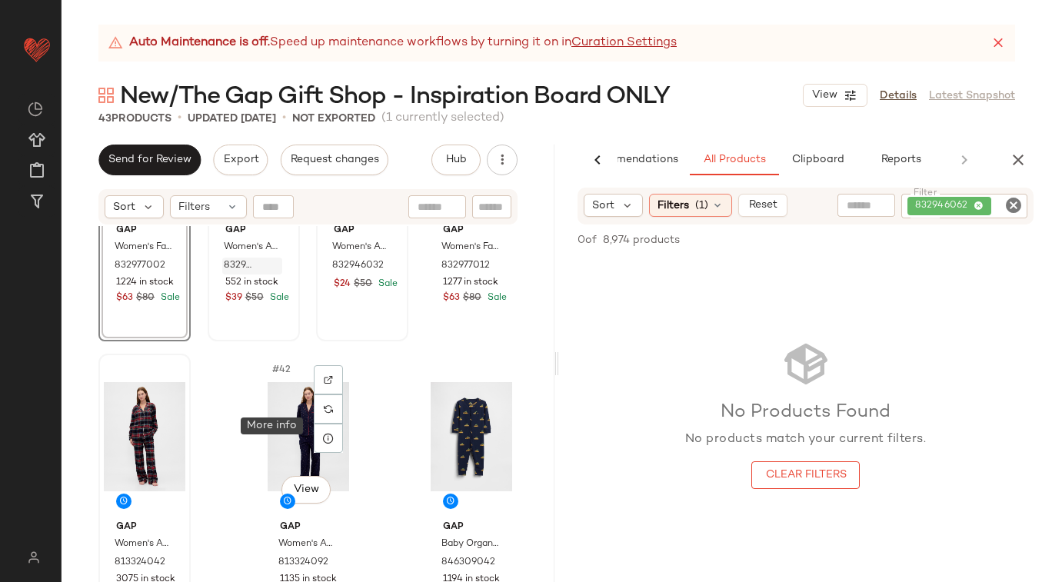
scroll to position [2873, 0]
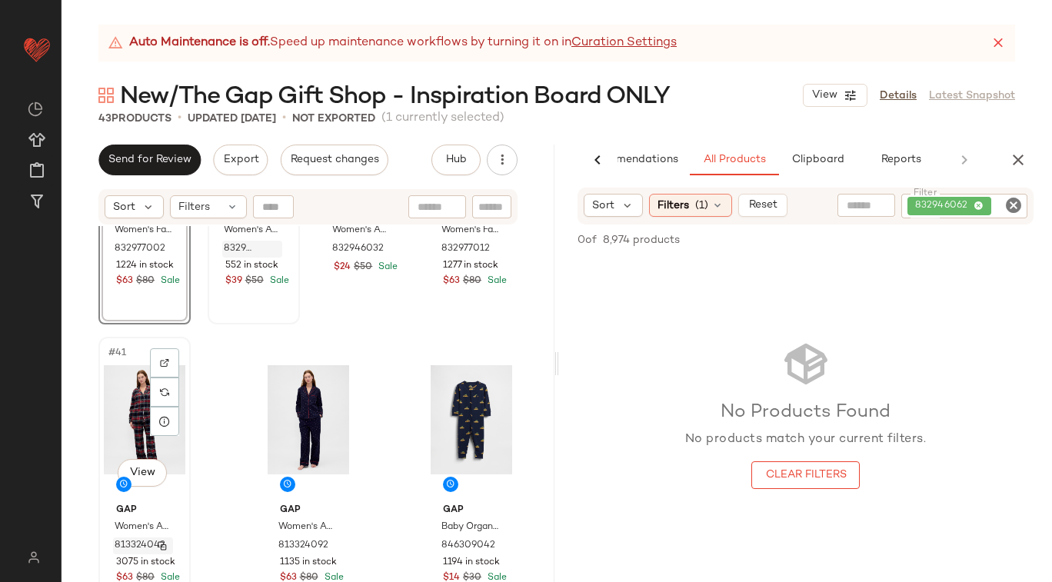
click at [164, 542] on img "button" at bounding box center [162, 545] width 9 height 9
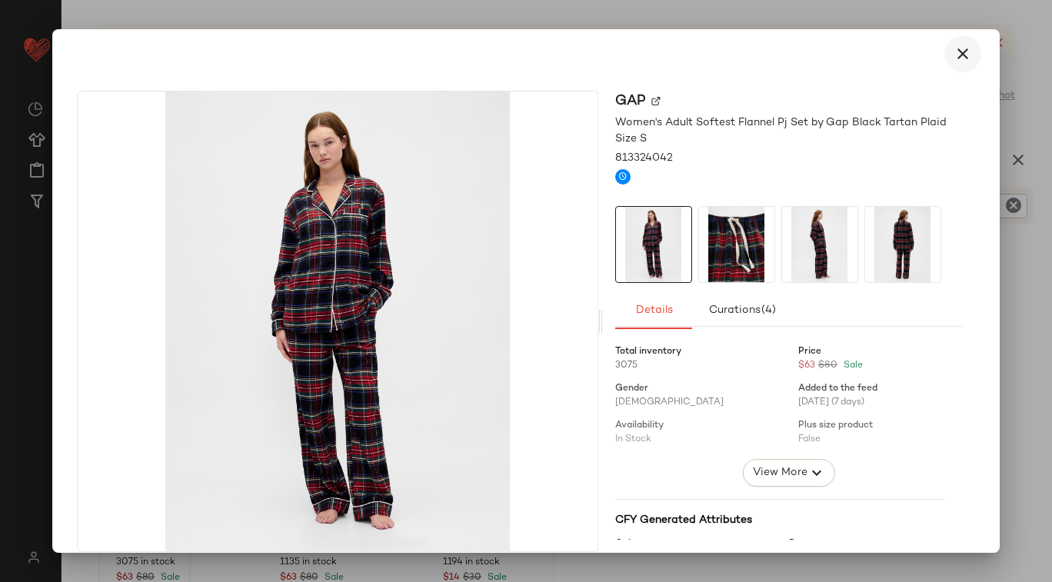
click at [954, 52] on icon "button" at bounding box center [963, 54] width 18 height 18
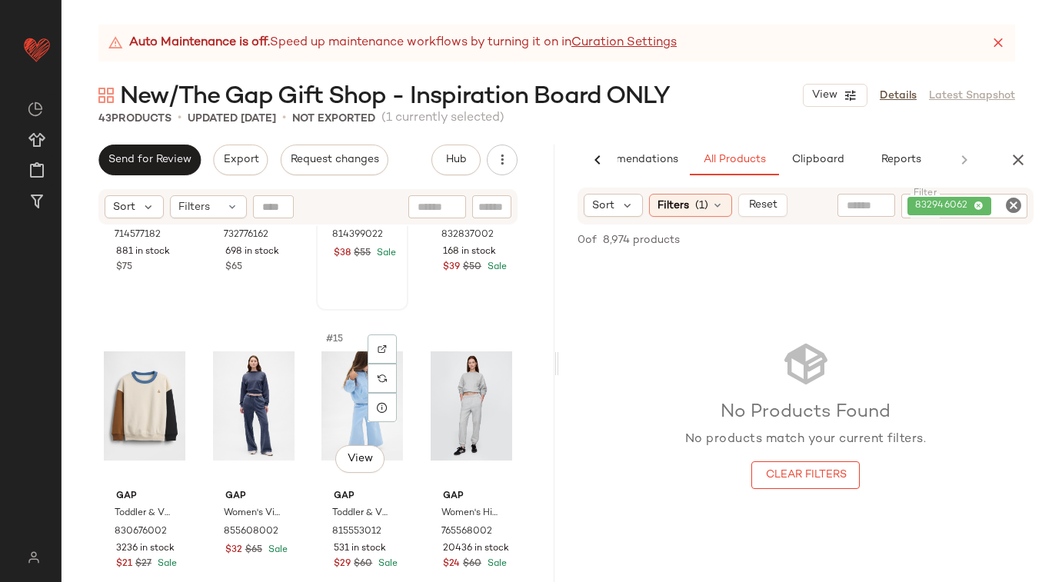
scroll to position [811, 0]
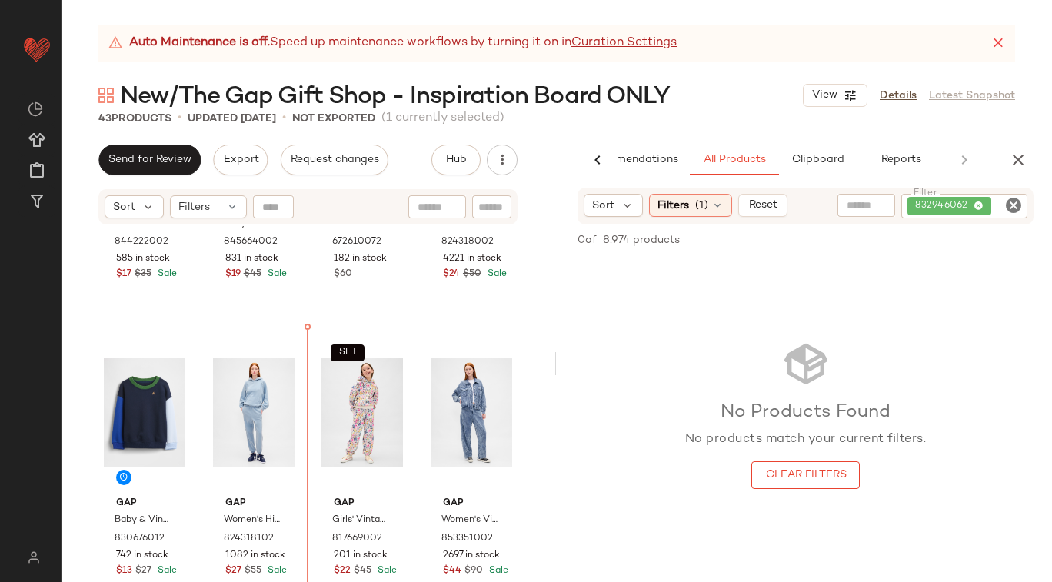
scroll to position [1990, 0]
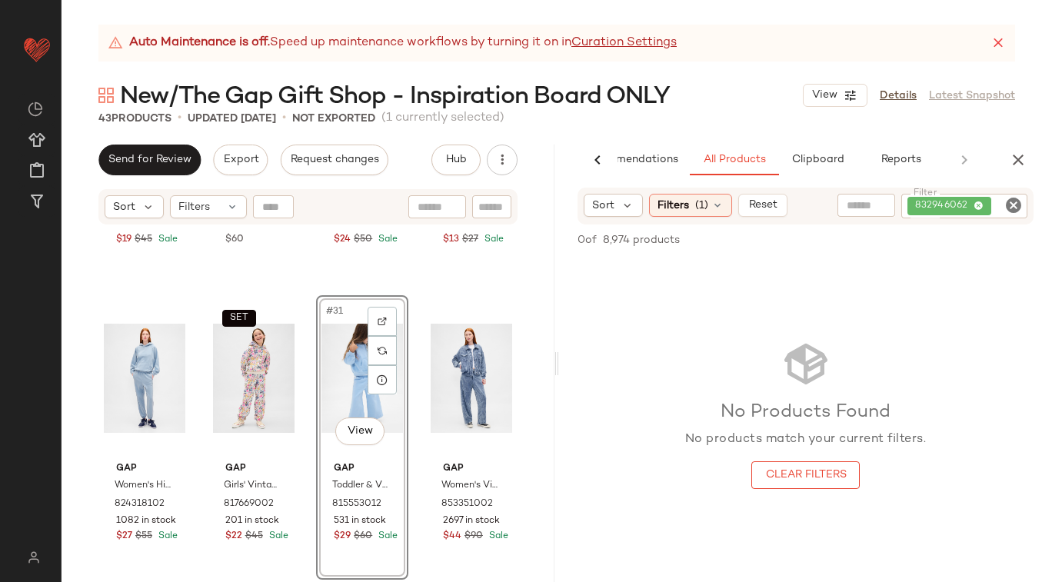
scroll to position [2060, 0]
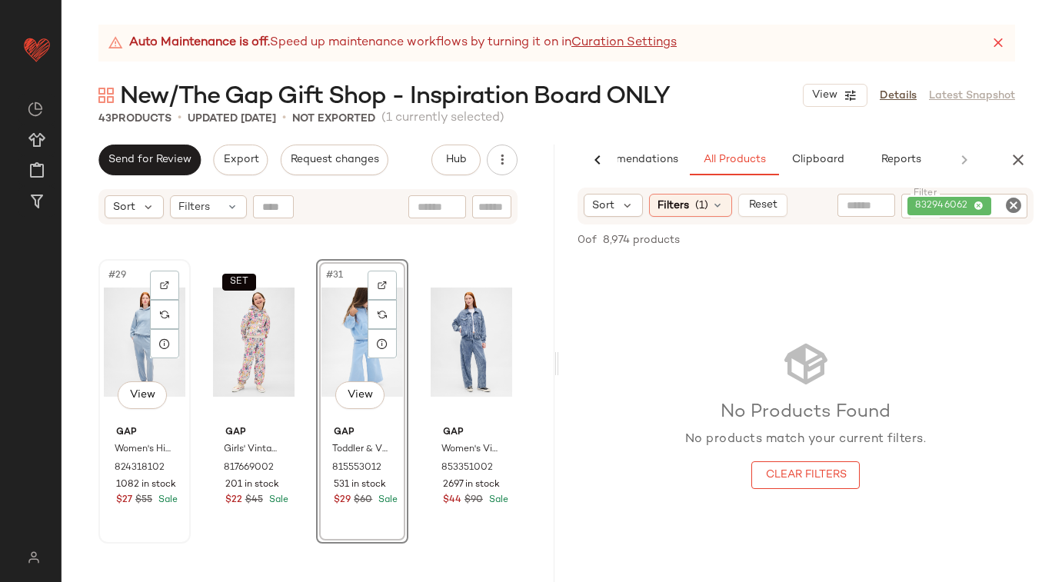
click at [110, 348] on div "#29 View" at bounding box center [145, 342] width 82 height 155
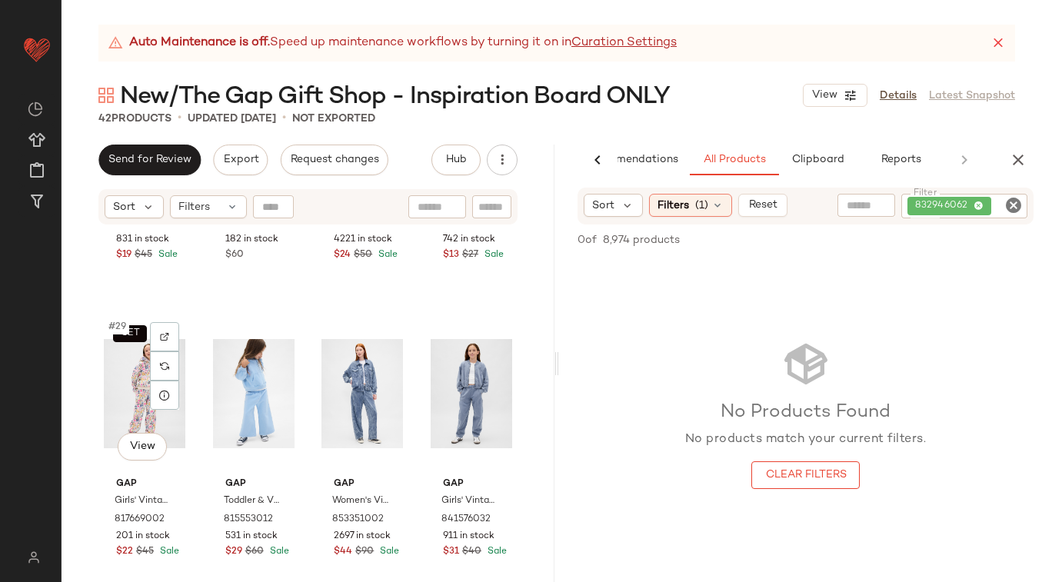
scroll to position [1984, 0]
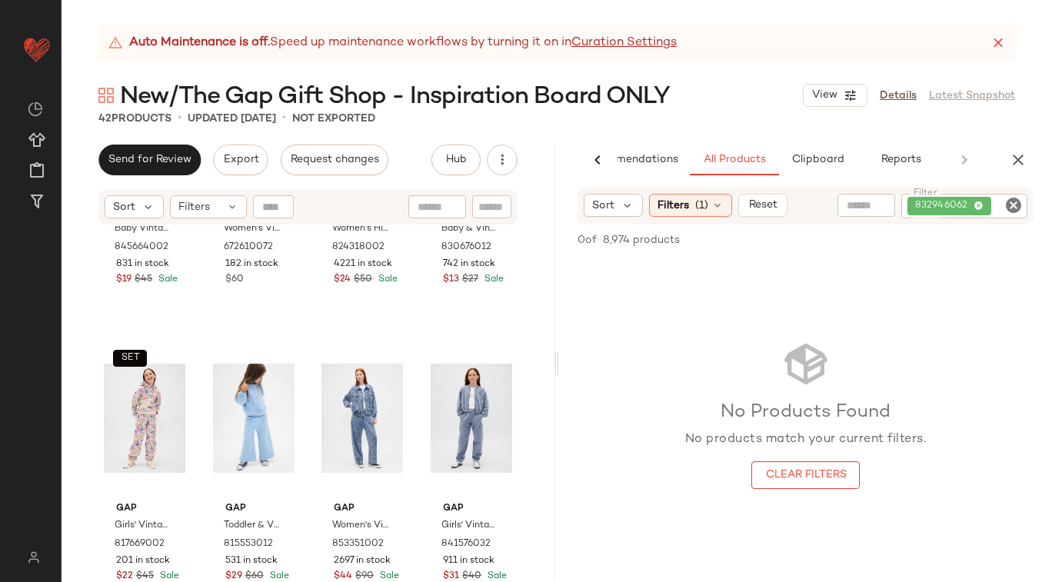
click at [1015, 204] on icon "Clear Filter" at bounding box center [1013, 205] width 18 height 18
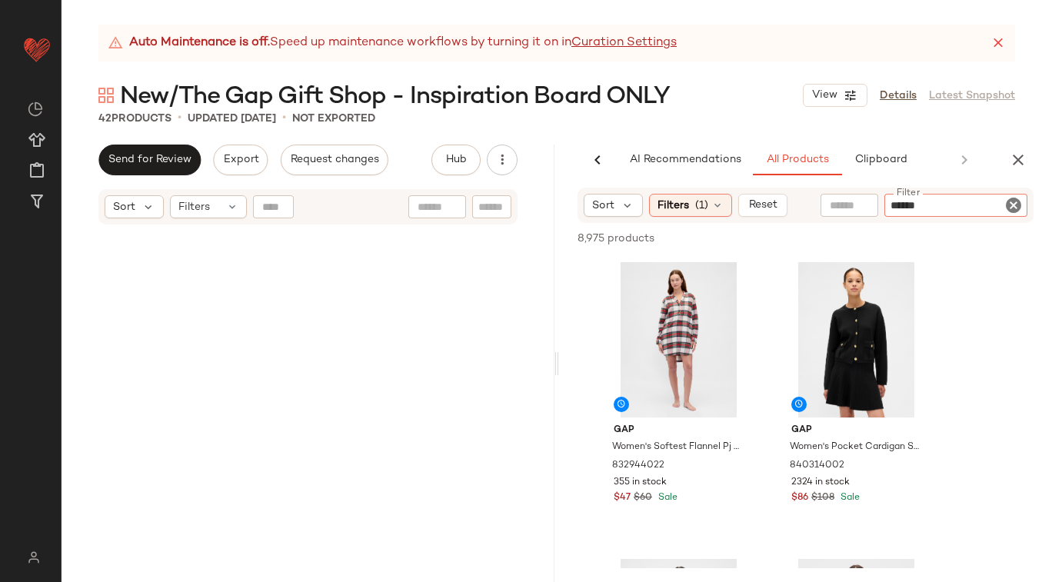
scroll to position [0, 63]
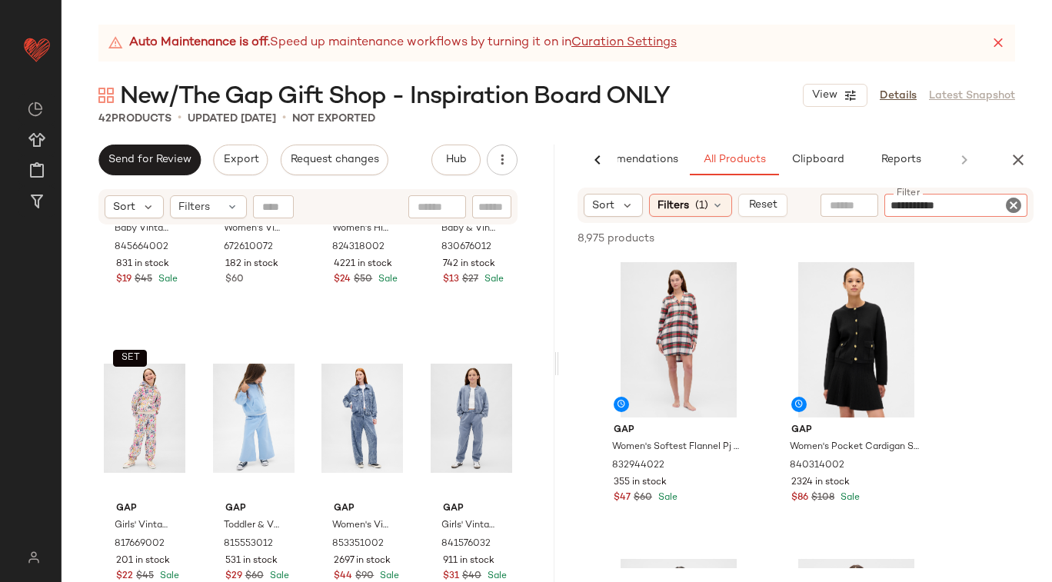
type input "**********"
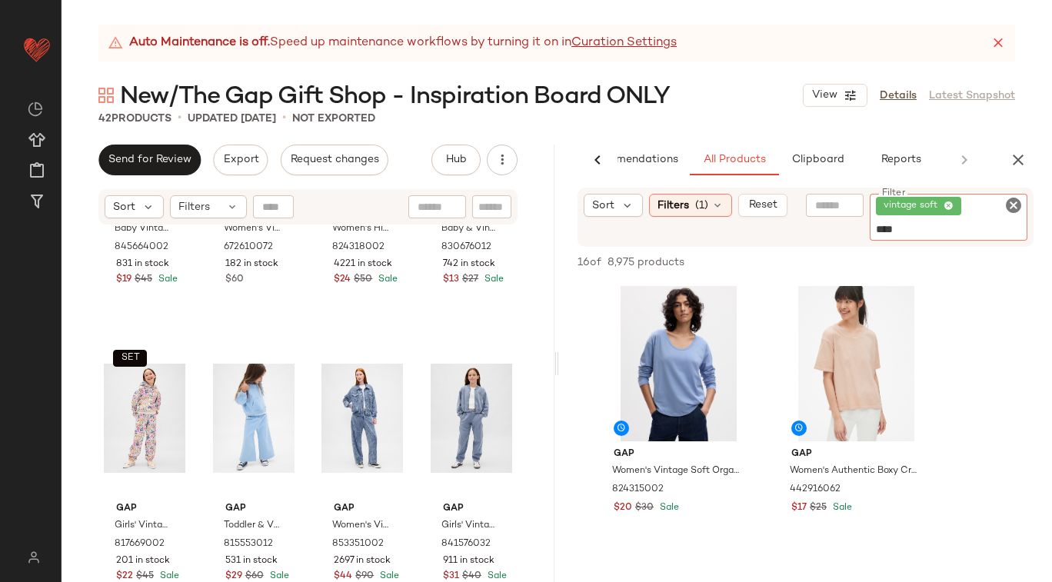
type input "*****"
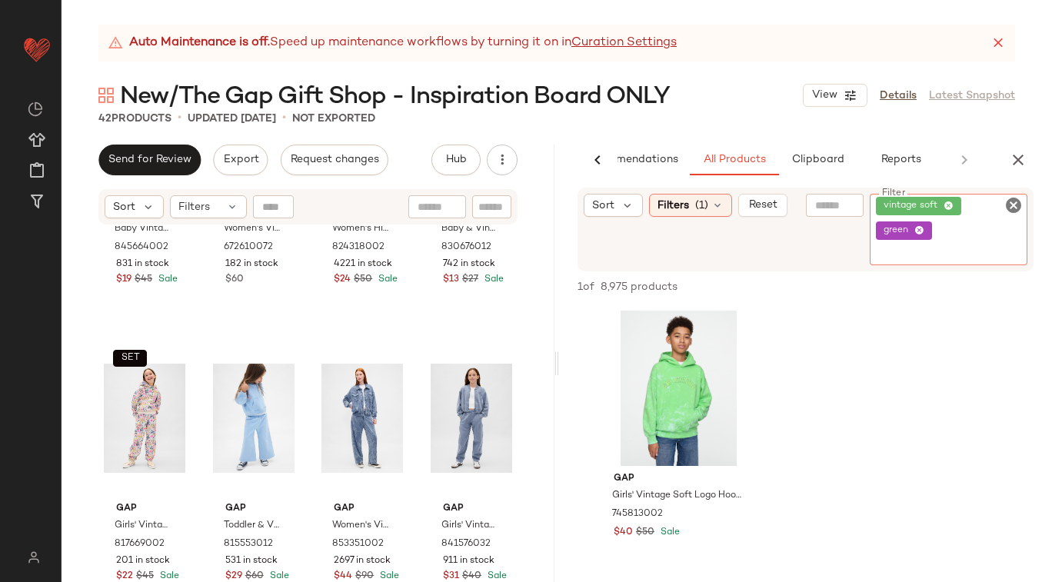
click at [919, 228] on icon at bounding box center [919, 231] width 10 height 10
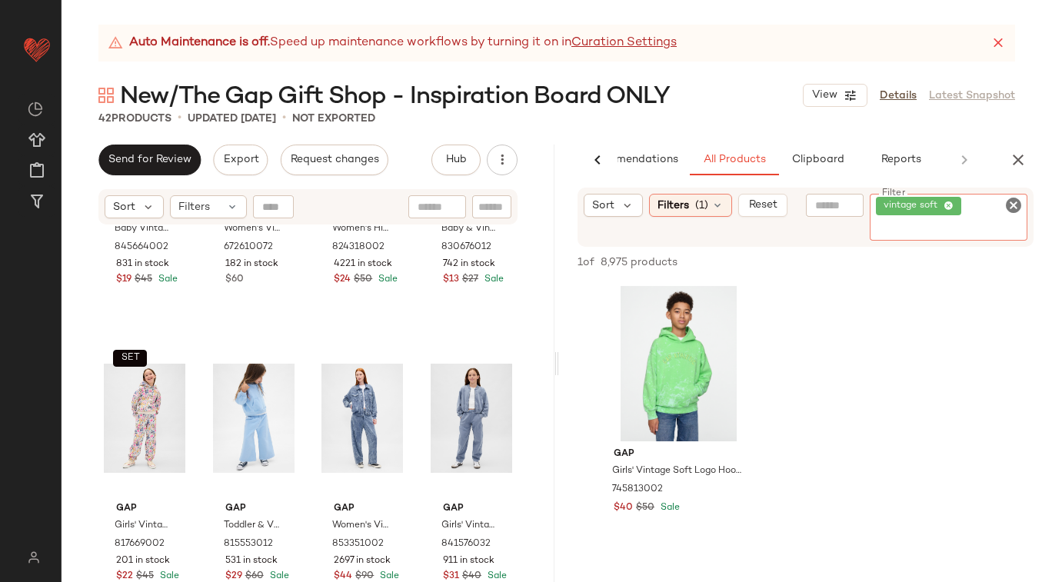
click at [980, 202] on div "vintage soft" at bounding box center [949, 217] width 158 height 47
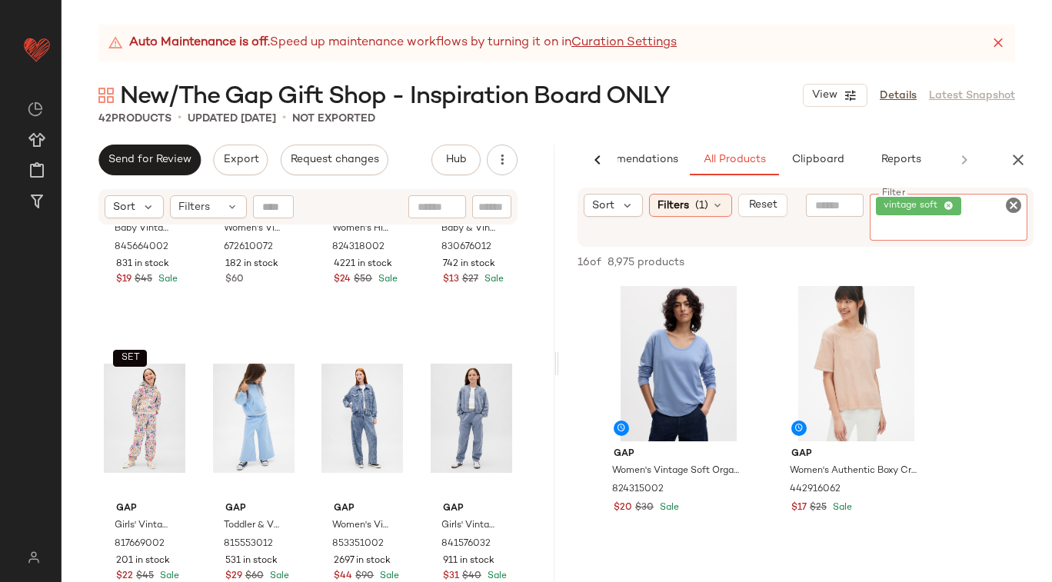
click at [953, 203] on span "vintage soft" at bounding box center [918, 206] width 85 height 18
click at [1013, 198] on icon "Clear Filter" at bounding box center [1013, 205] width 18 height 18
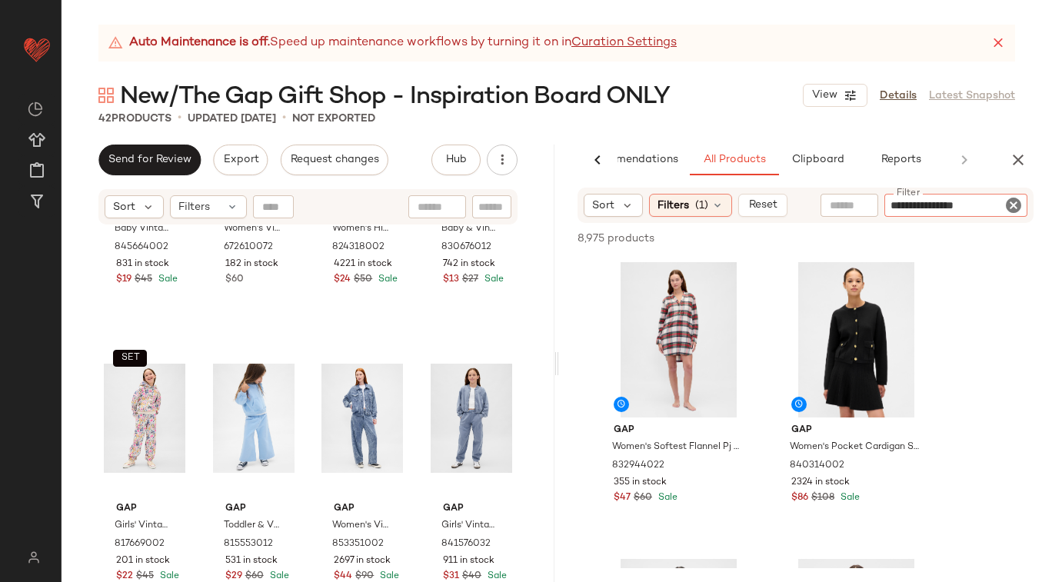
type input "**********"
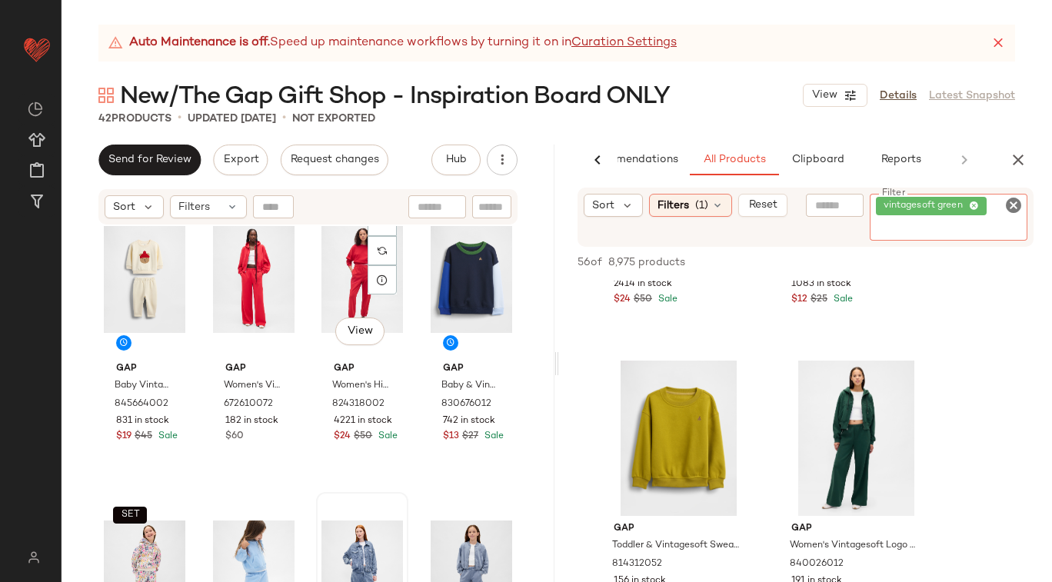
scroll to position [1826, 0]
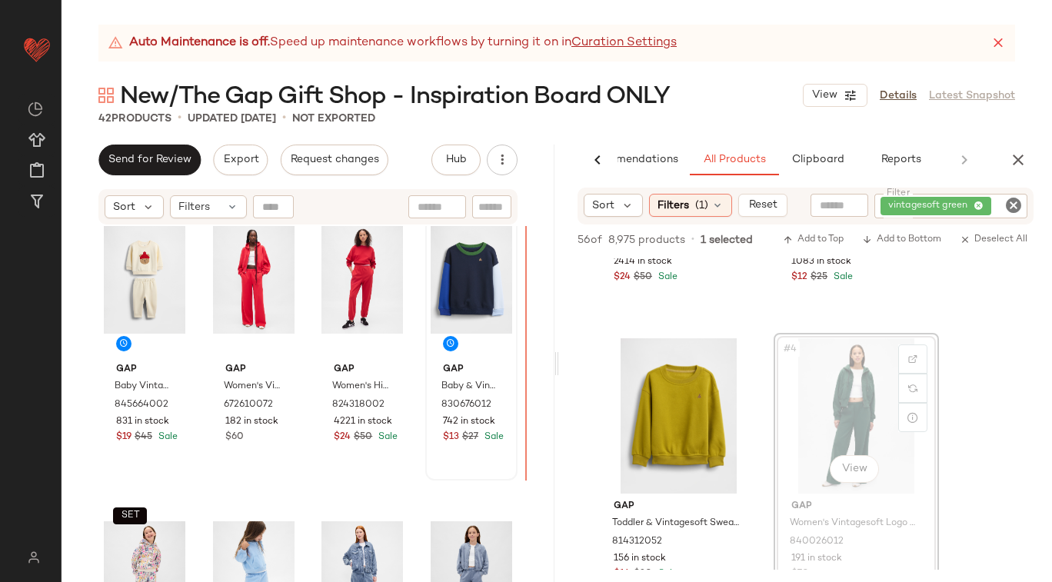
drag, startPoint x: 824, startPoint y: 420, endPoint x: 506, endPoint y: 341, distance: 327.3
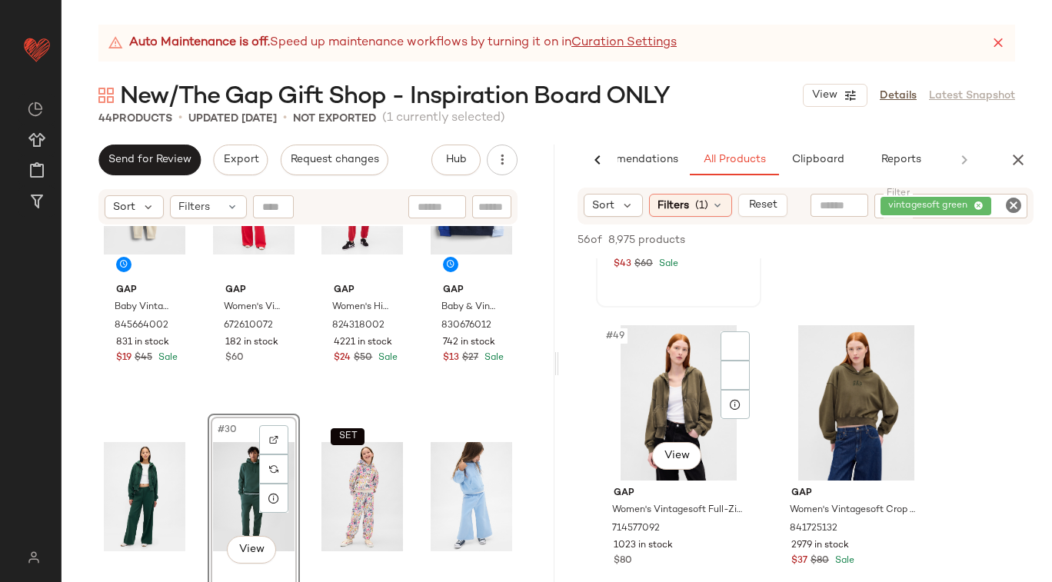
scroll to position [7189, 0]
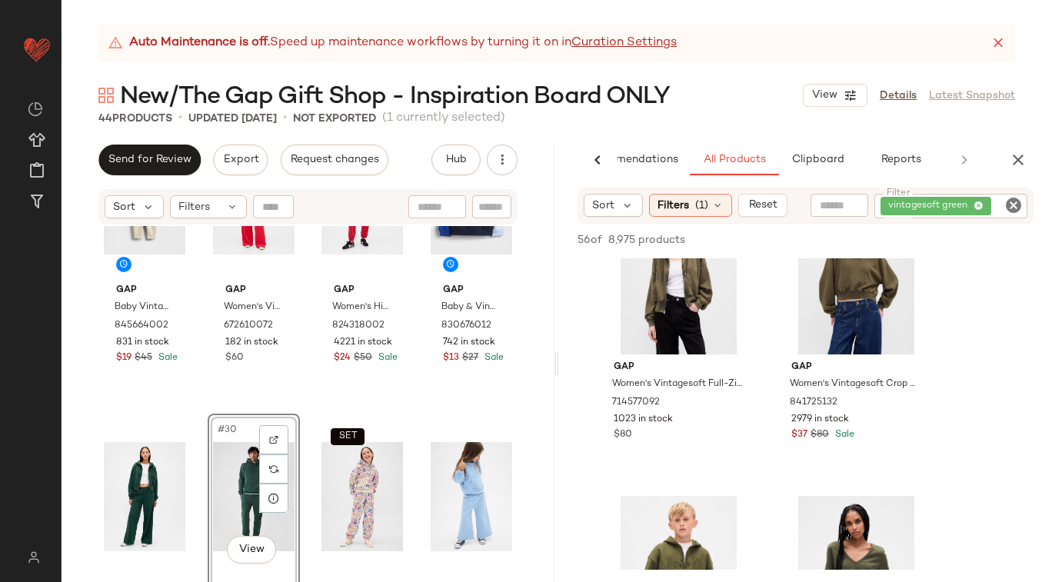
click at [977, 206] on icon at bounding box center [979, 206] width 10 height 10
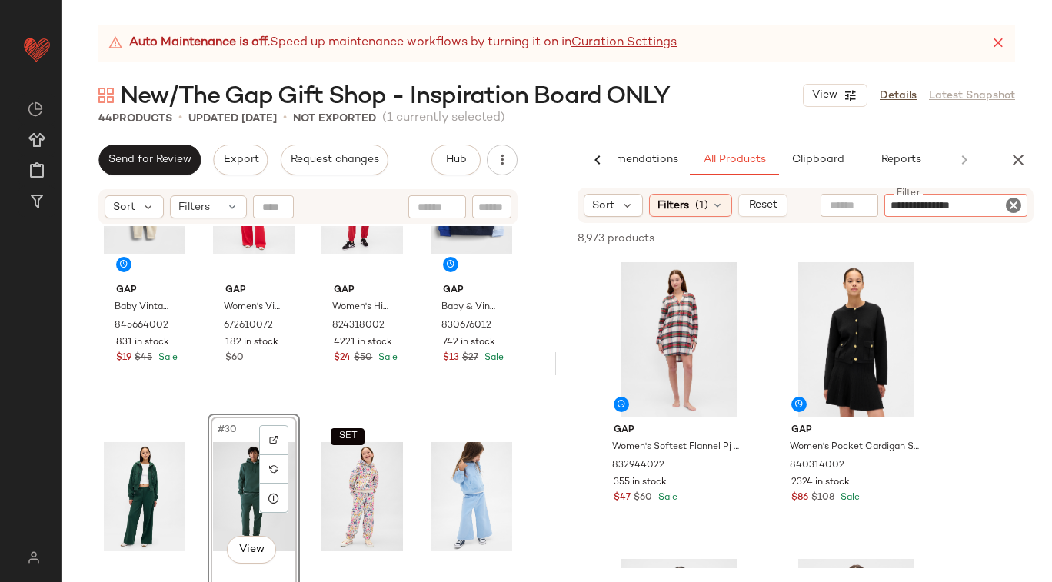
type input "**********"
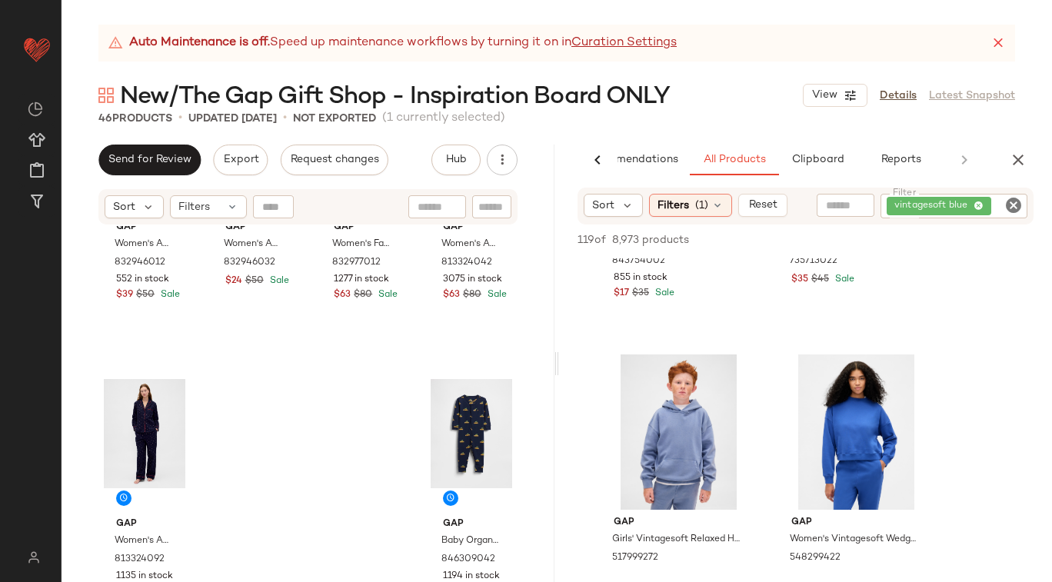
scroll to position [3170, 0]
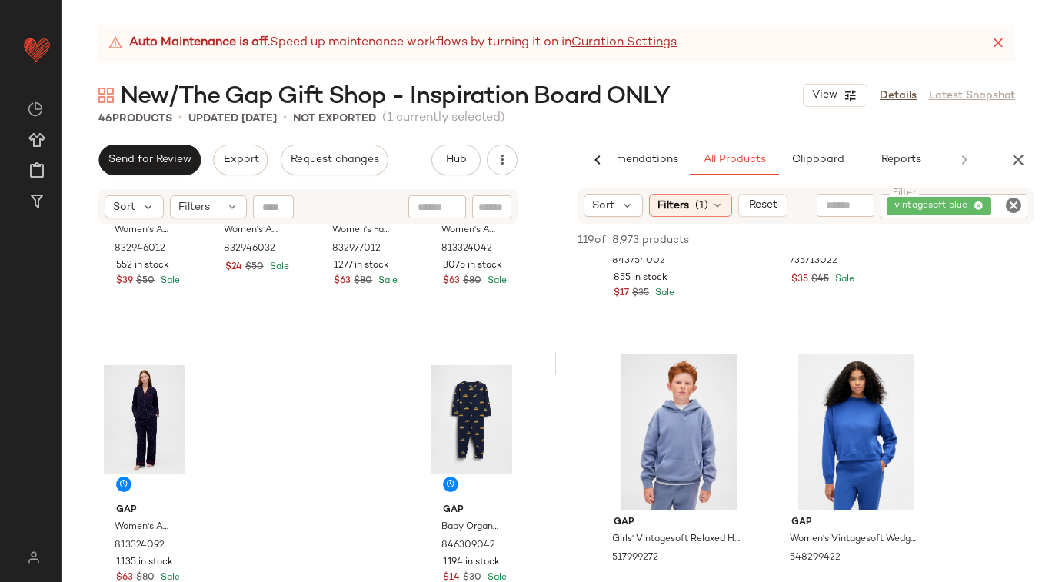
click at [518, 411] on div "Gap Women's Adult Softest Flannel Pj Shirt by Gap Black Watch Plaid Size S 8329…" at bounding box center [308, 423] width 493 height 394
click at [1022, 157] on icon "button" at bounding box center [1018, 160] width 18 height 18
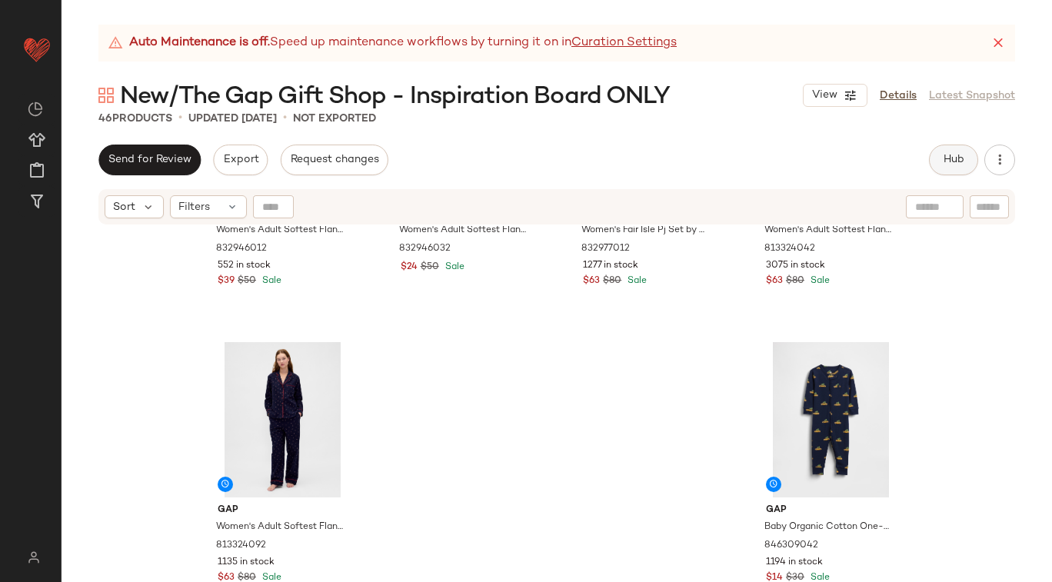
click at [955, 161] on span "Hub" at bounding box center [954, 160] width 22 height 12
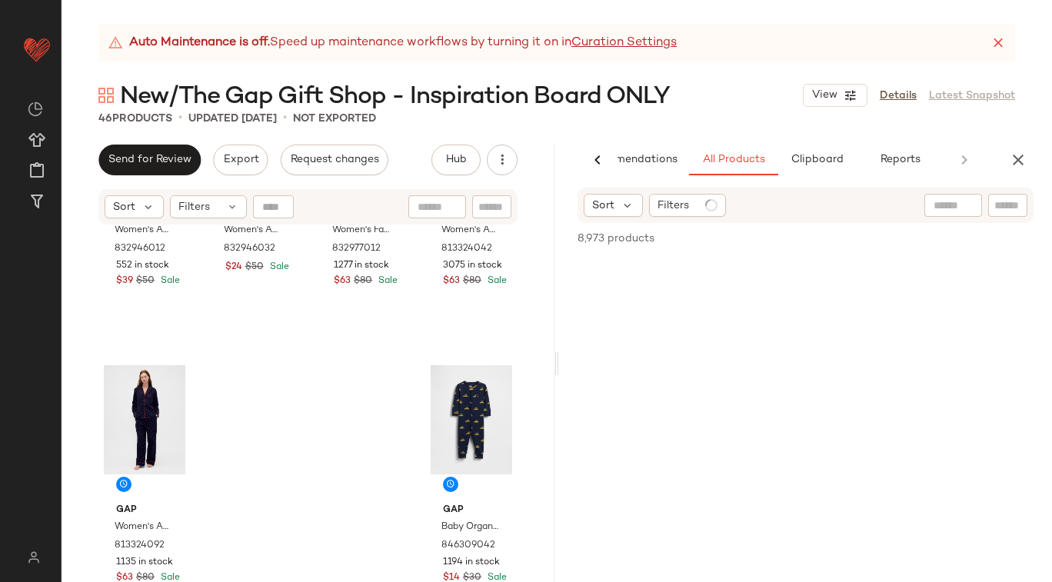
scroll to position [0, 63]
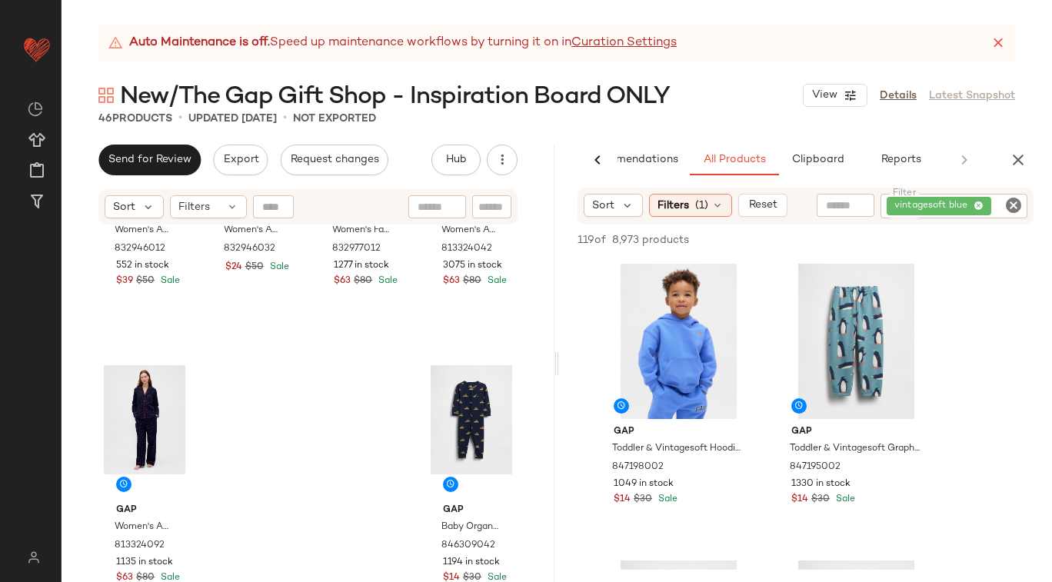
click at [1010, 205] on icon "Clear Filter" at bounding box center [1013, 205] width 18 height 18
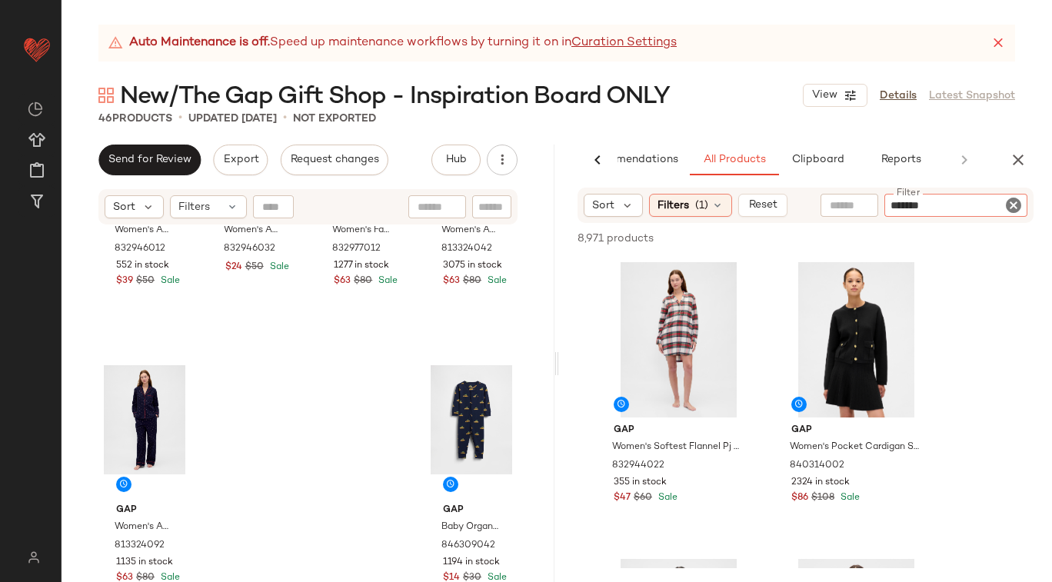
type input "********"
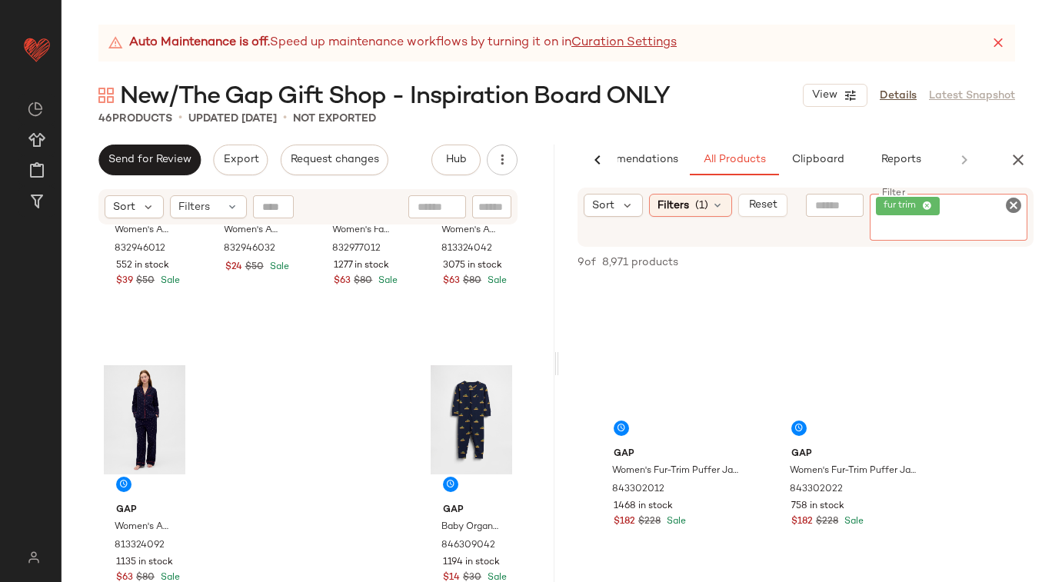
click at [1015, 202] on icon "Clear Filter" at bounding box center [1013, 205] width 18 height 18
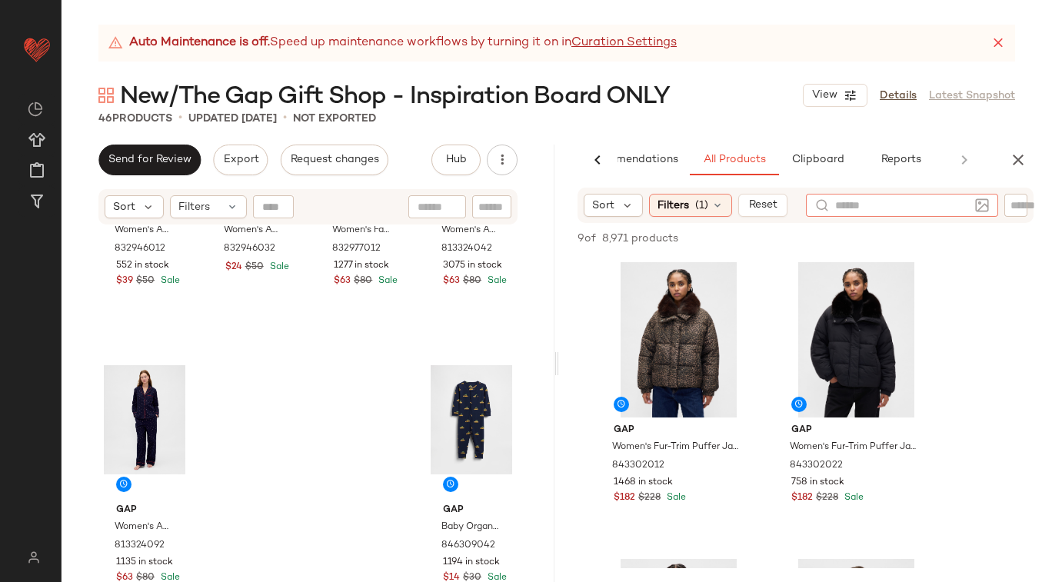
click at [854, 205] on input "text" at bounding box center [902, 206] width 134 height 16
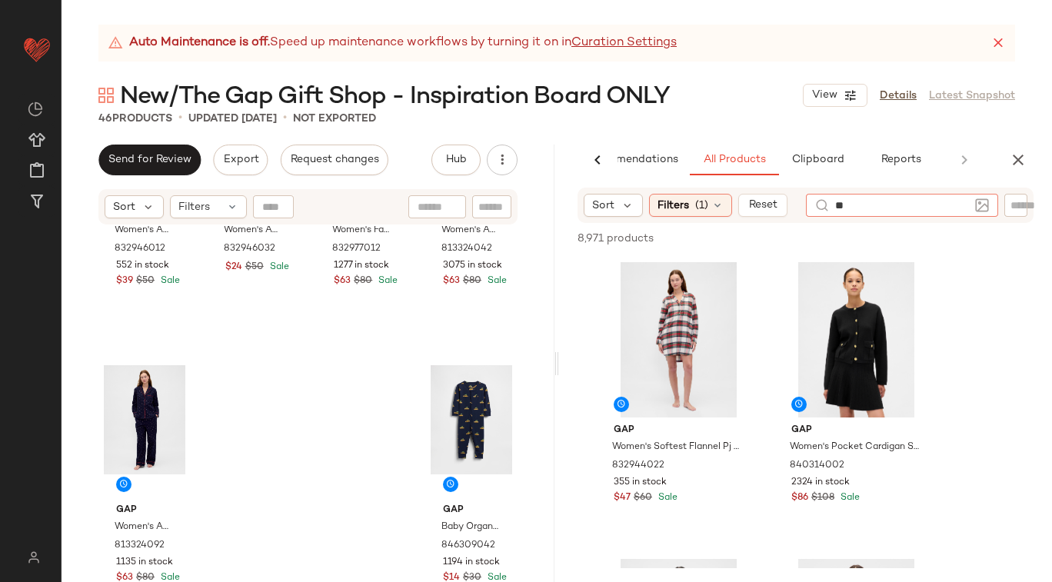
type input "*"
type input "********"
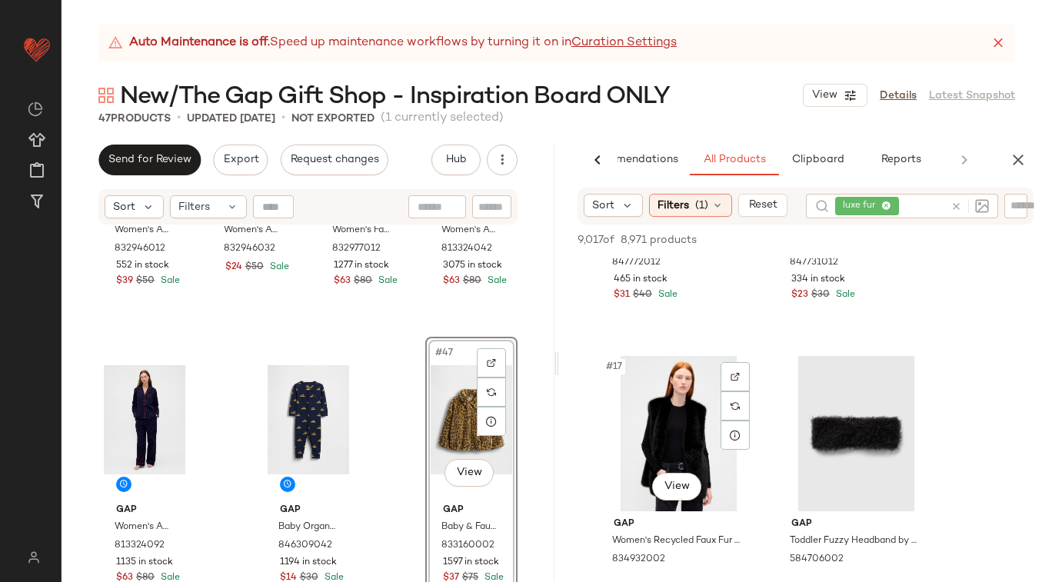
scroll to position [2291, 0]
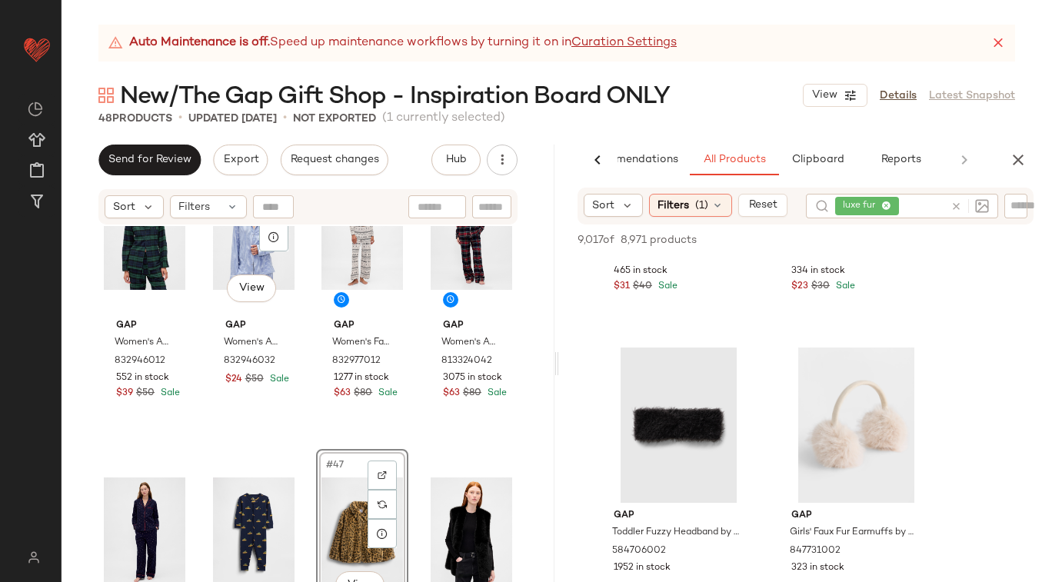
scroll to position [3064, 0]
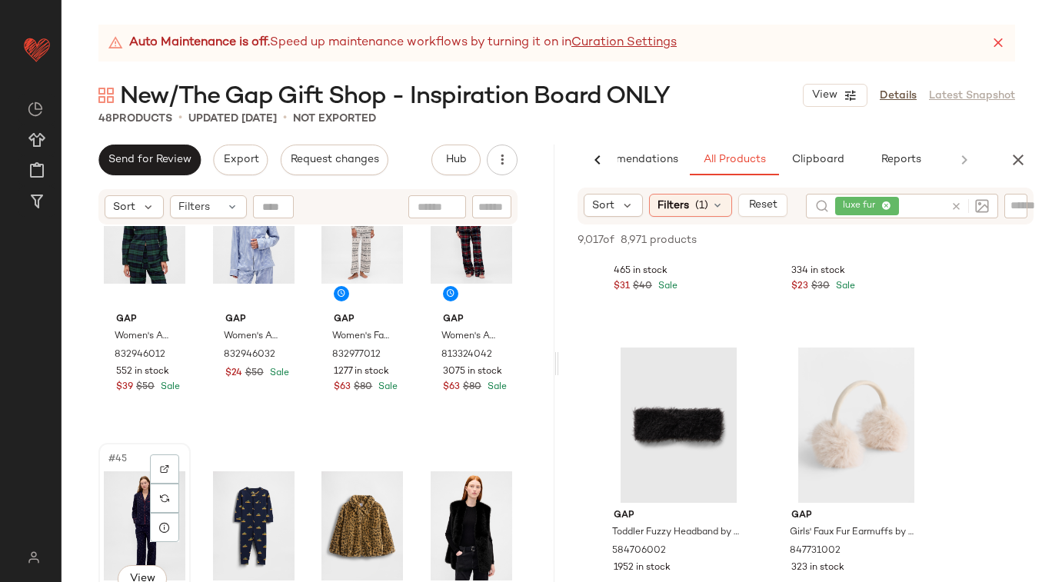
click at [128, 498] on div "#45 View" at bounding box center [145, 525] width 82 height 155
click at [241, 489] on div "#46 View" at bounding box center [254, 525] width 82 height 155
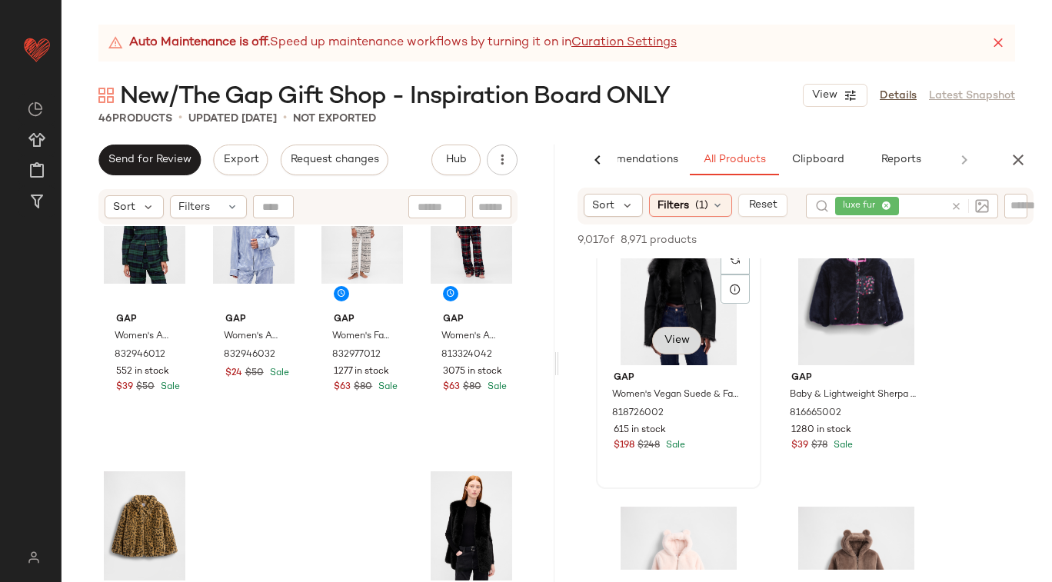
scroll to position [2624, 0]
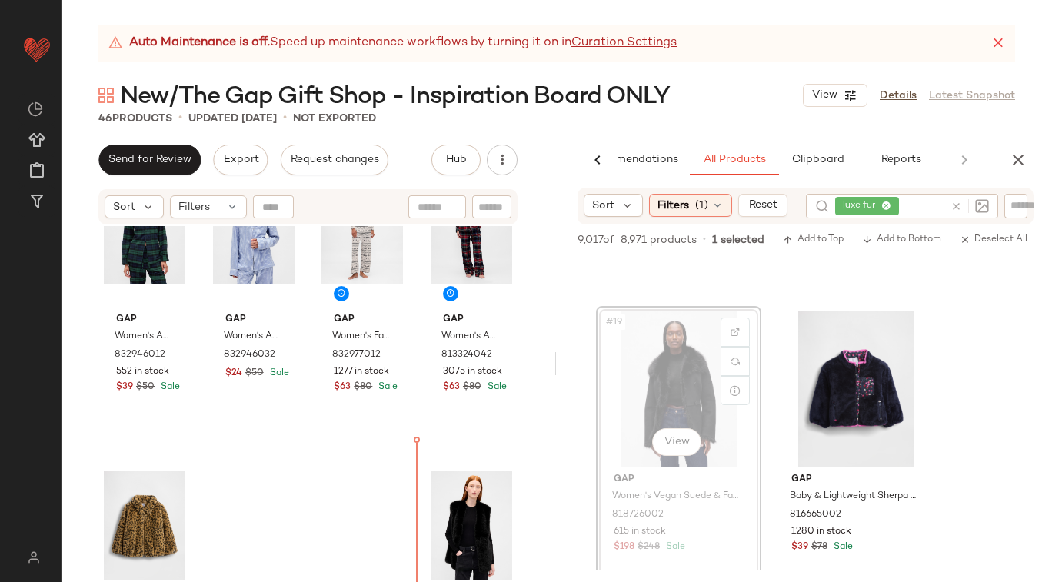
drag, startPoint x: 684, startPoint y: 369, endPoint x: 381, endPoint y: 492, distance: 326.3
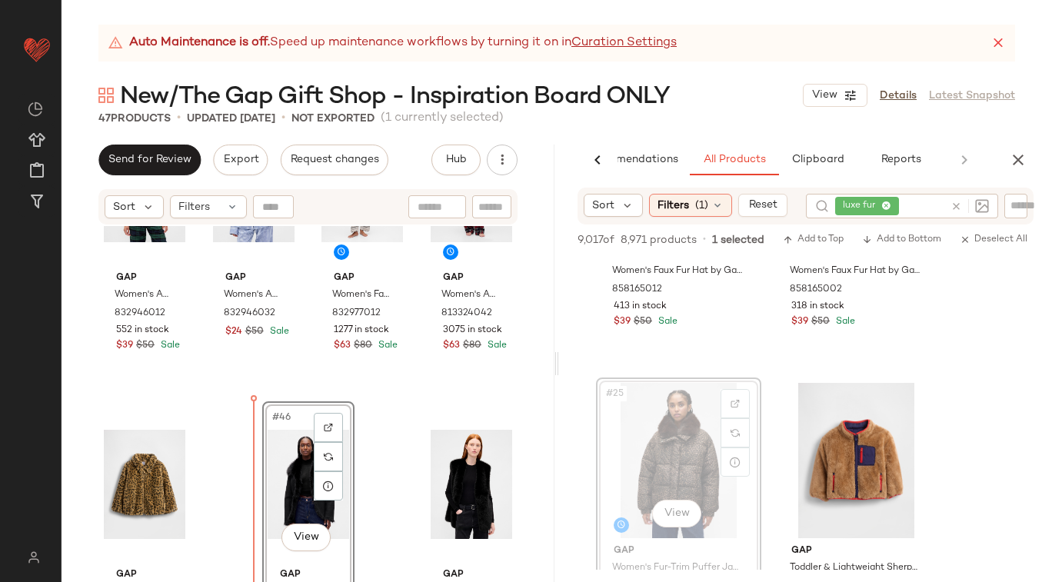
scroll to position [3137, 0]
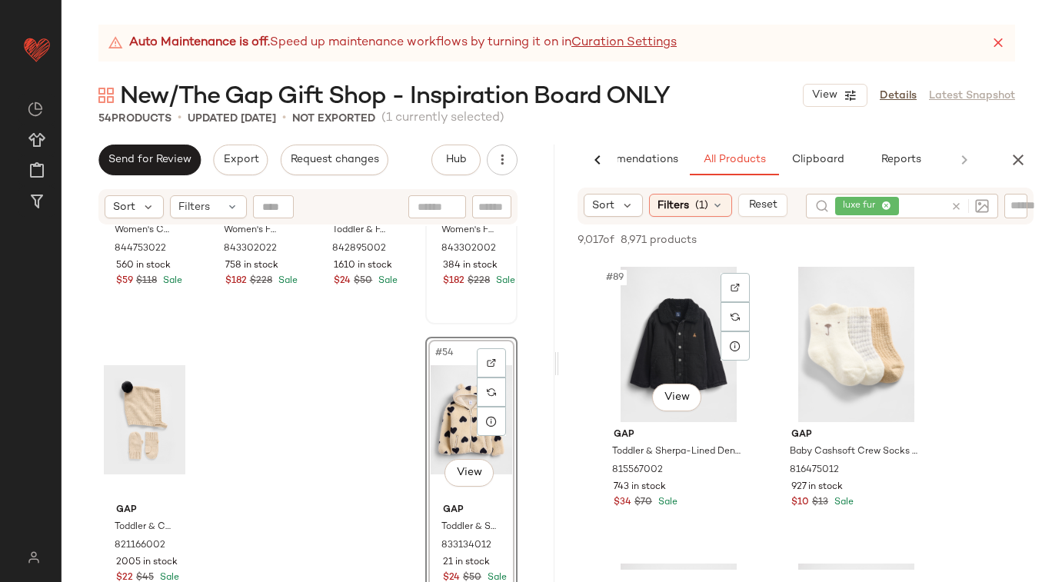
scroll to position [13058, 0]
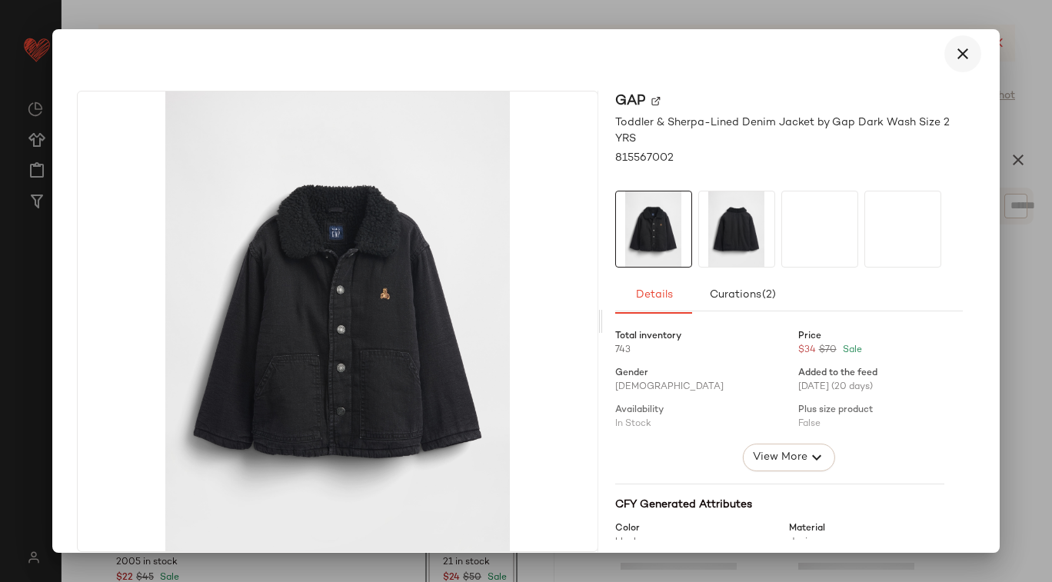
click at [956, 63] on button "button" at bounding box center [962, 53] width 37 height 37
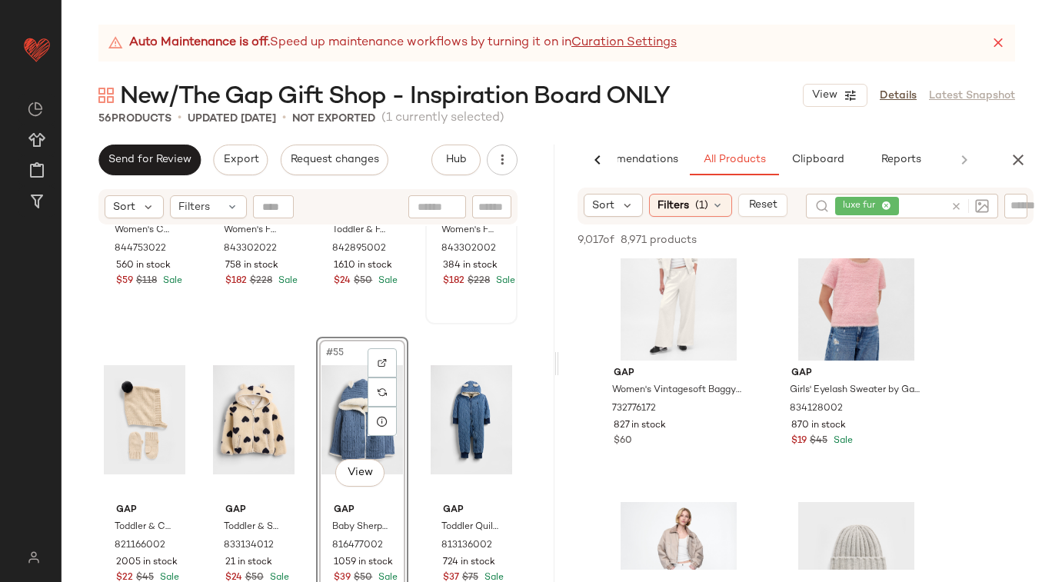
scroll to position [19515, 0]
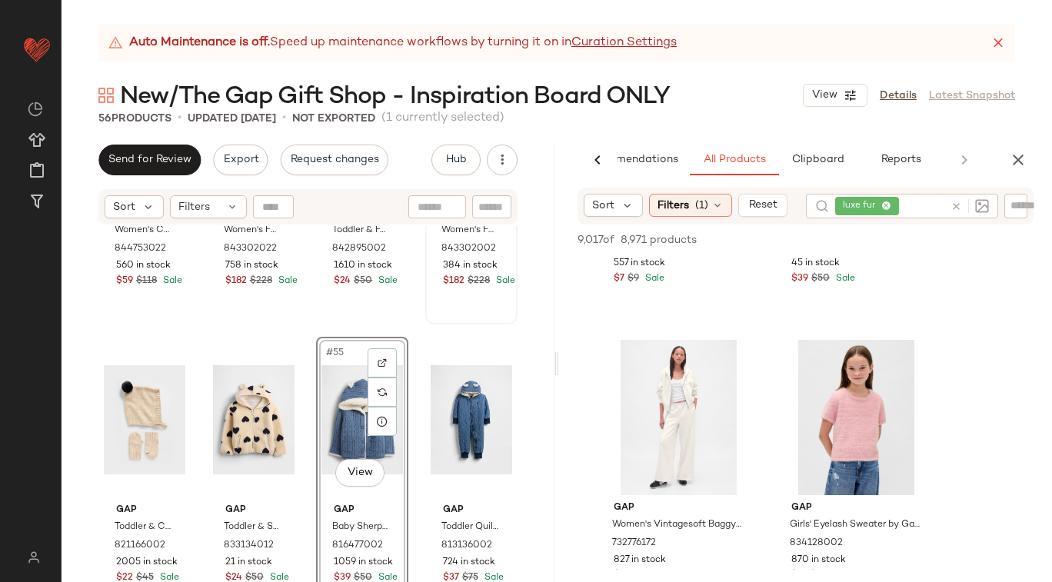
click at [954, 206] on div at bounding box center [966, 206] width 45 height 25
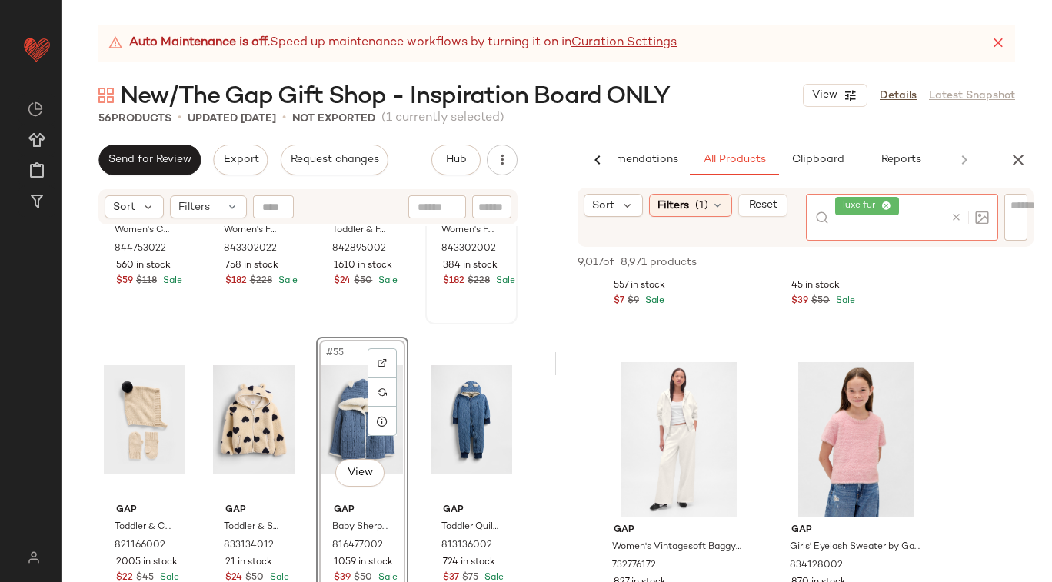
click at [956, 215] on icon at bounding box center [956, 217] width 12 height 12
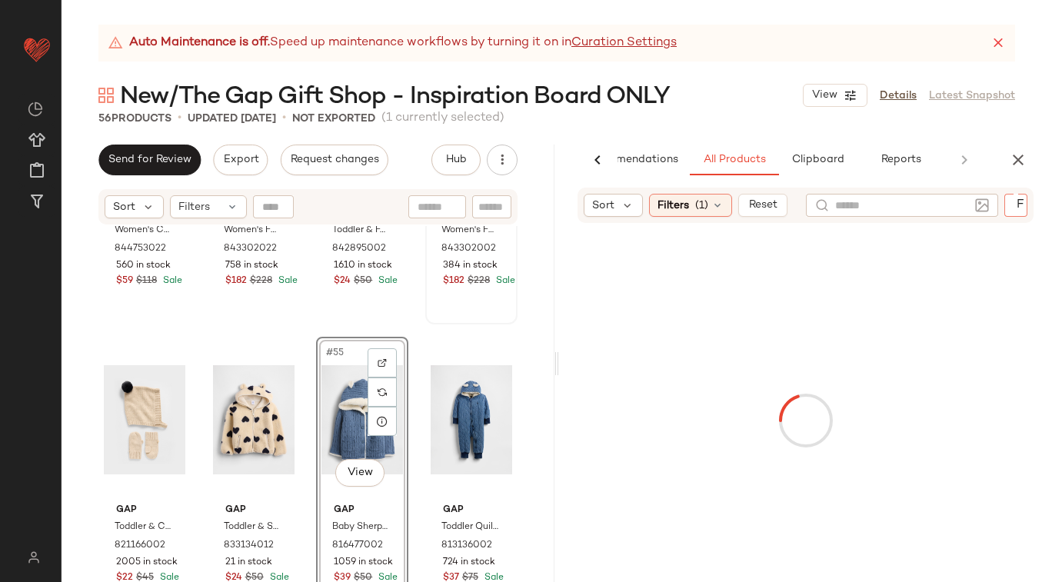
type input "*****"
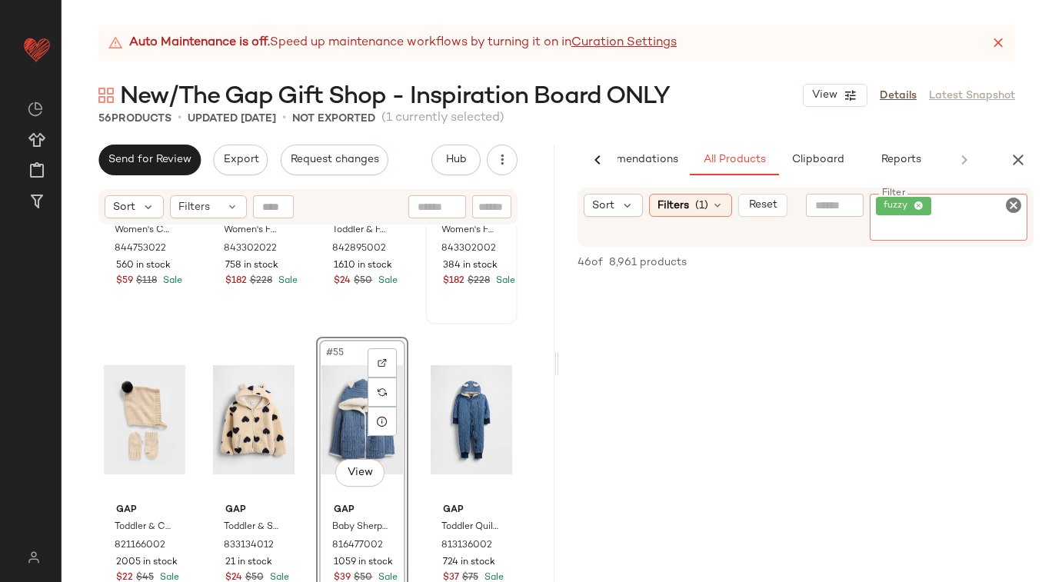
click at [1010, 204] on icon "Clear Filter" at bounding box center [1013, 205] width 18 height 18
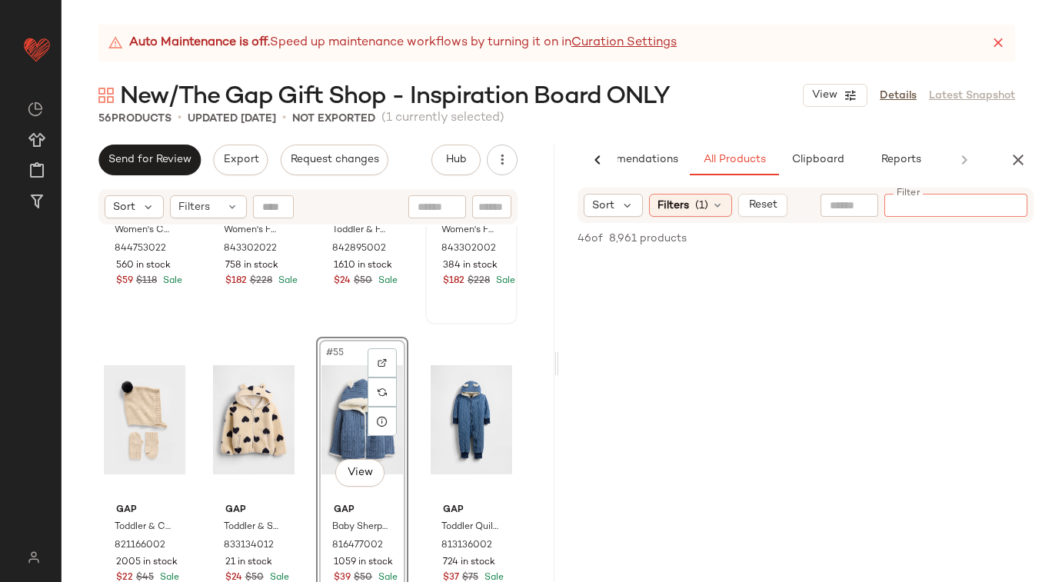
click at [864, 206] on input "text" at bounding box center [849, 206] width 39 height 16
type input "*****"
click at [714, 207] on icon at bounding box center [717, 205] width 12 height 12
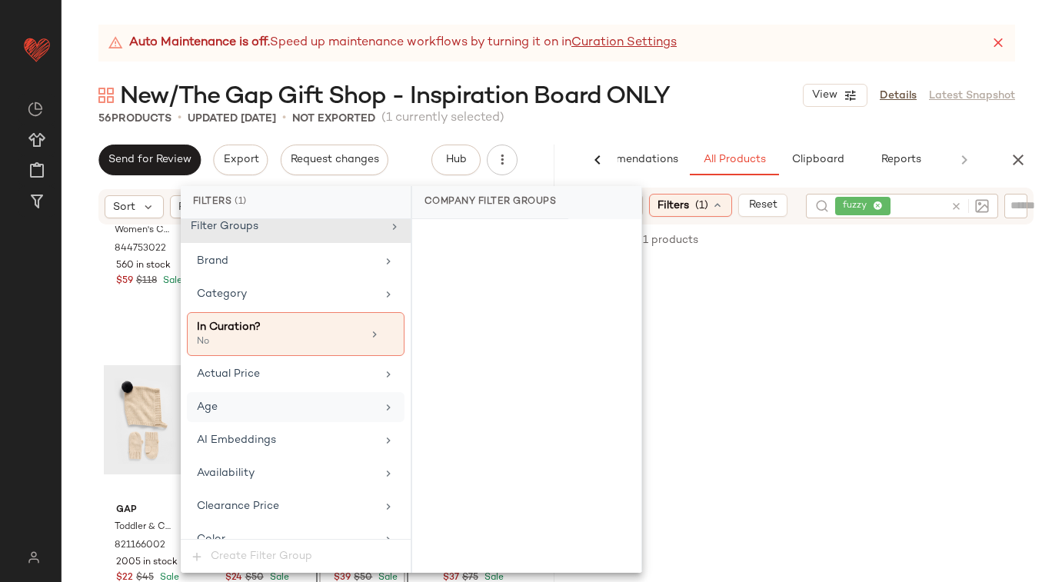
scroll to position [0, 0]
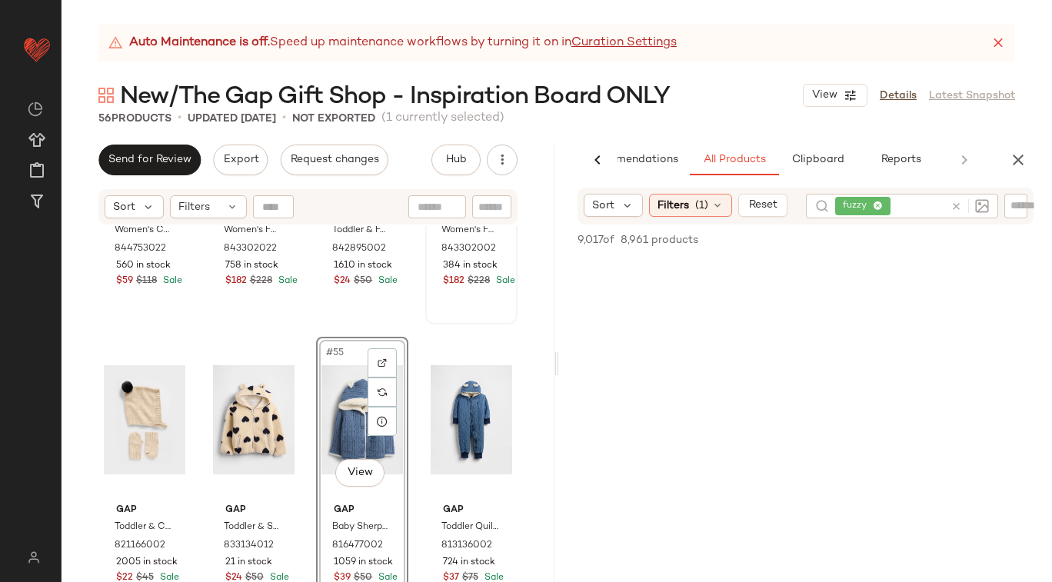
click at [954, 203] on icon at bounding box center [956, 207] width 12 height 12
type input "*********"
click at [953, 216] on icon at bounding box center [956, 217] width 12 height 12
click at [1011, 207] on input "text" at bounding box center [1023, 206] width 27 height 16
type input "*****"
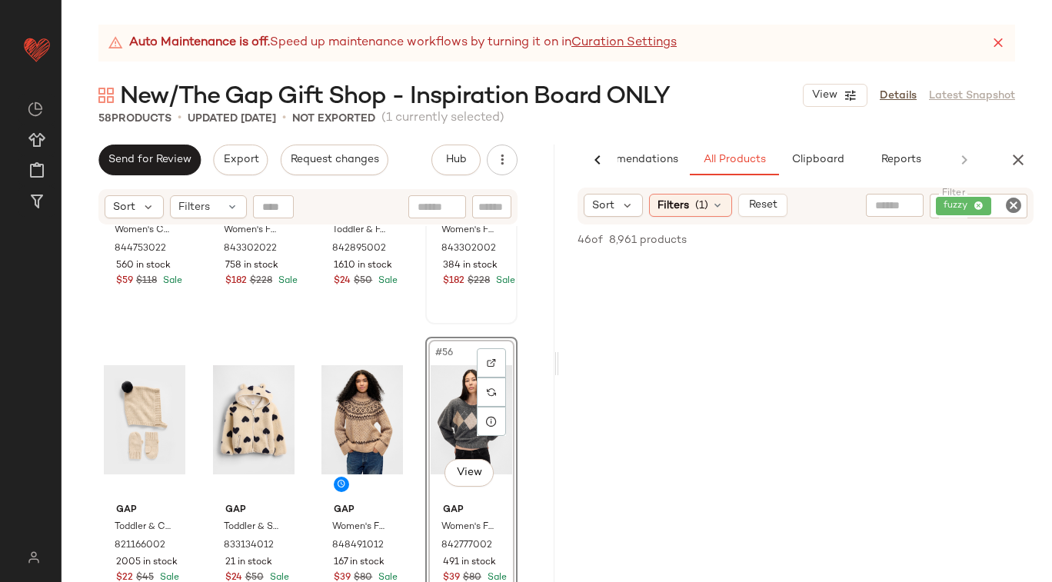
scroll to position [6369, 0]
drag, startPoint x: 707, startPoint y: 378, endPoint x: 854, endPoint y: 1, distance: 404.7
click at [1013, 205] on icon "Clear Filter" at bounding box center [1013, 205] width 18 height 18
click at [842, 208] on input "text" at bounding box center [849, 206] width 39 height 16
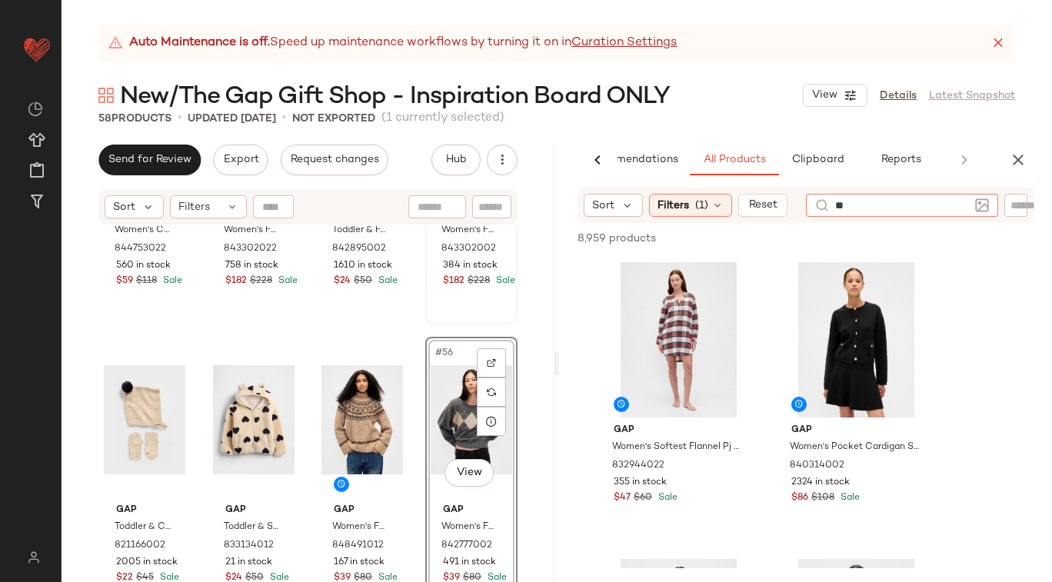
type input "*"
type input "**********"
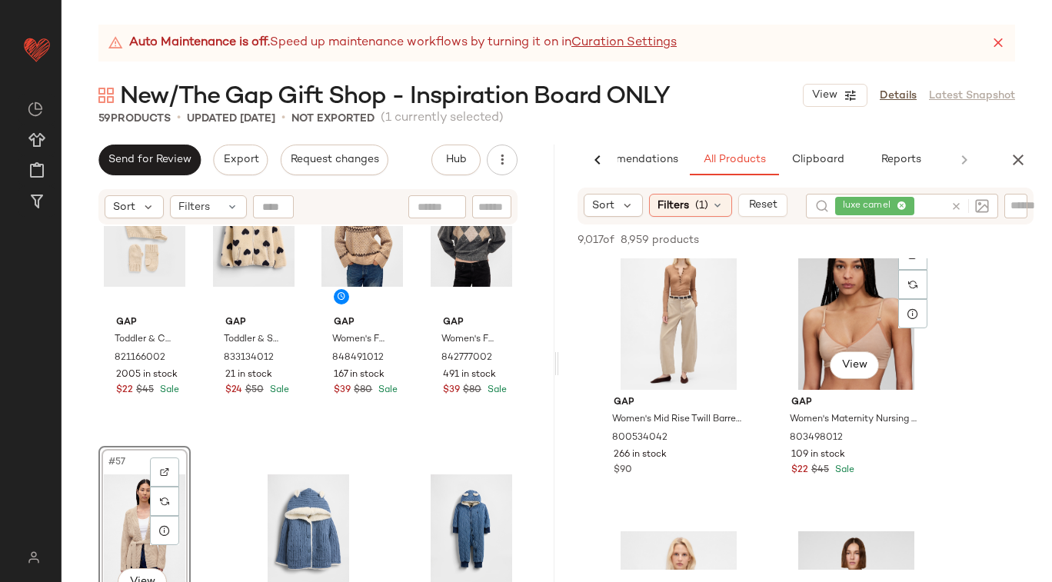
scroll to position [12216, 0]
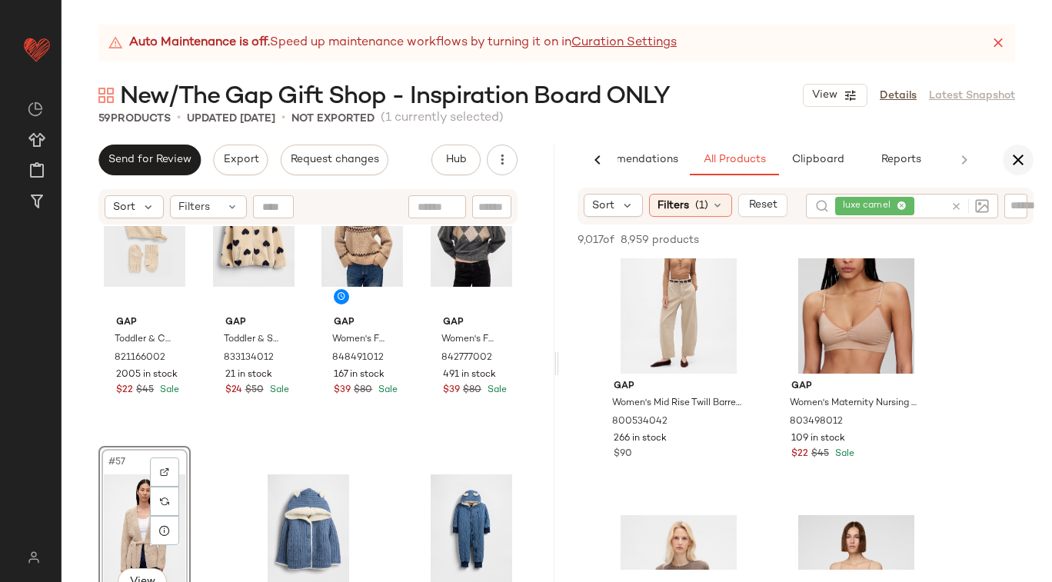
click at [1022, 158] on icon "button" at bounding box center [1018, 160] width 18 height 18
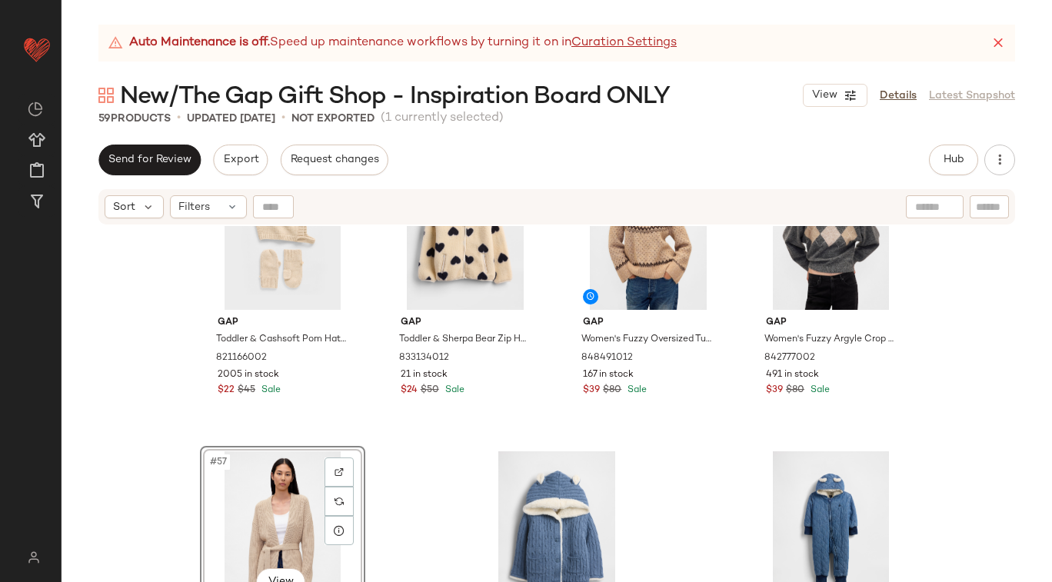
click at [927, 211] on input "text" at bounding box center [934, 207] width 39 height 16
click at [940, 166] on button "Hub" at bounding box center [953, 160] width 49 height 31
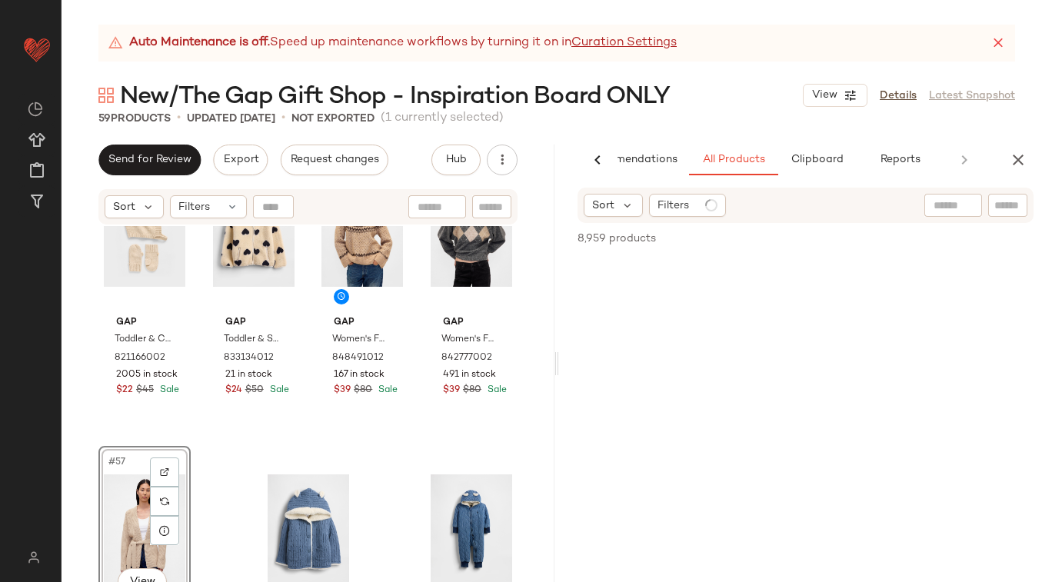
scroll to position [0, 63]
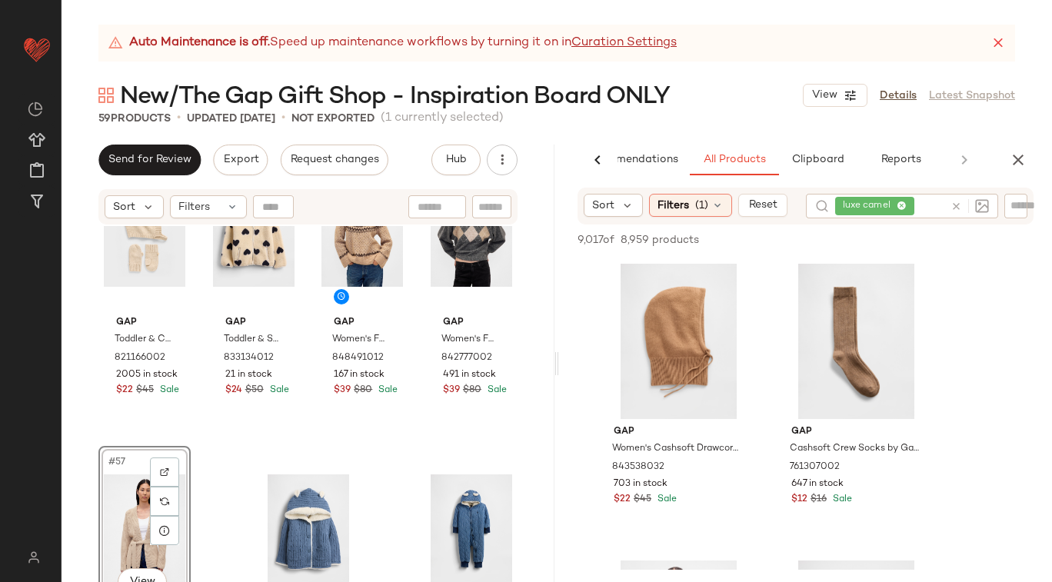
click at [954, 206] on div at bounding box center [966, 206] width 45 height 25
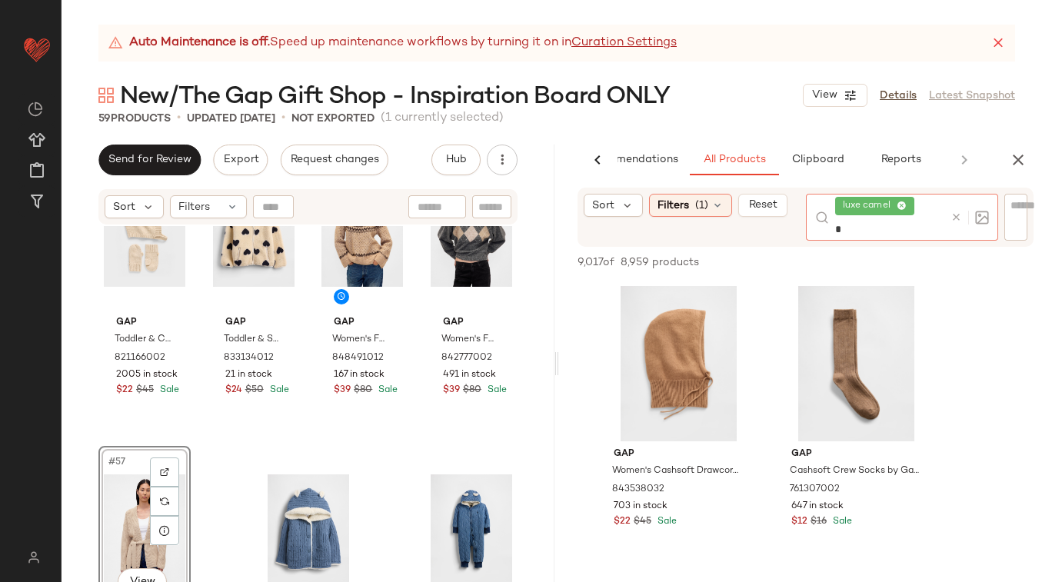
click at [955, 221] on icon at bounding box center [956, 217] width 12 height 12
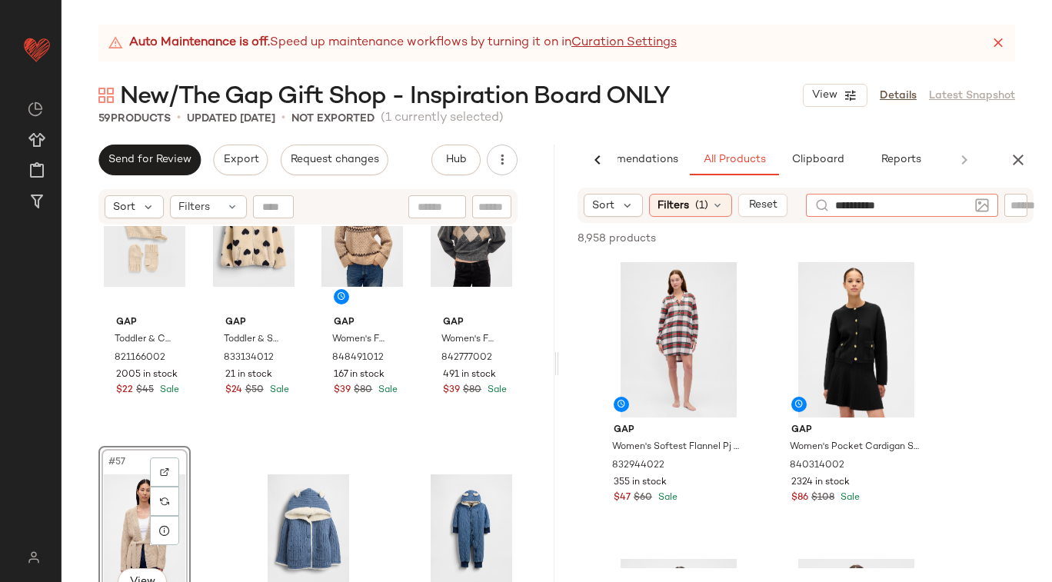
type input "**********"
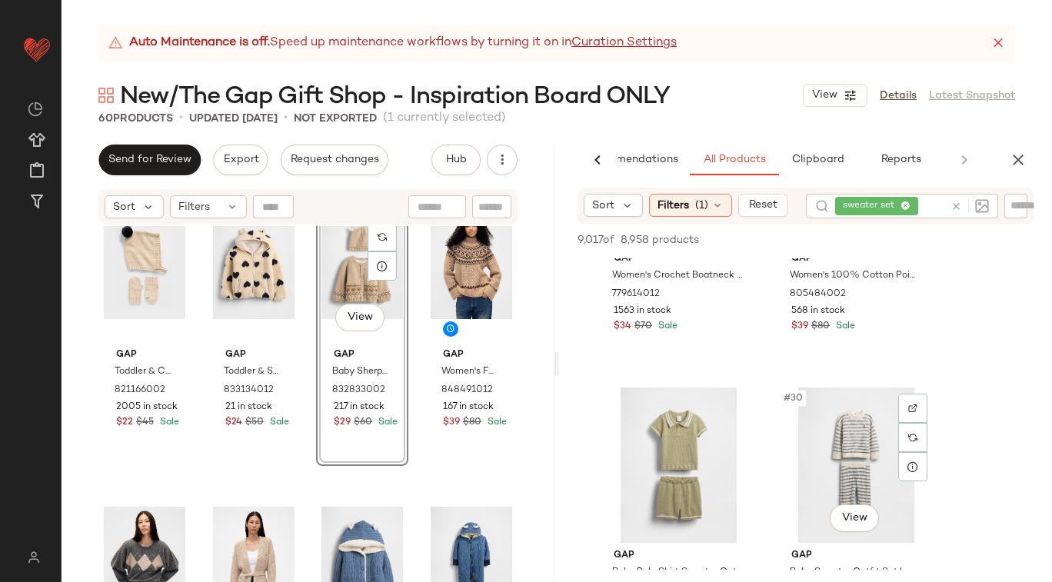
scroll to position [4005, 0]
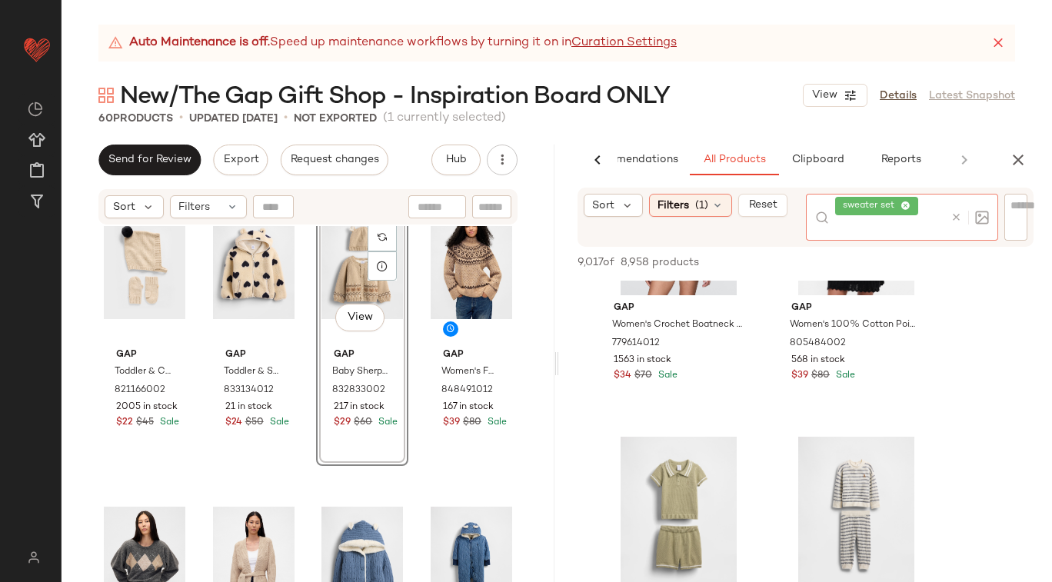
click at [957, 207] on div at bounding box center [966, 217] width 45 height 47
click at [1019, 206] on input "text" at bounding box center [1023, 206] width 27 height 16
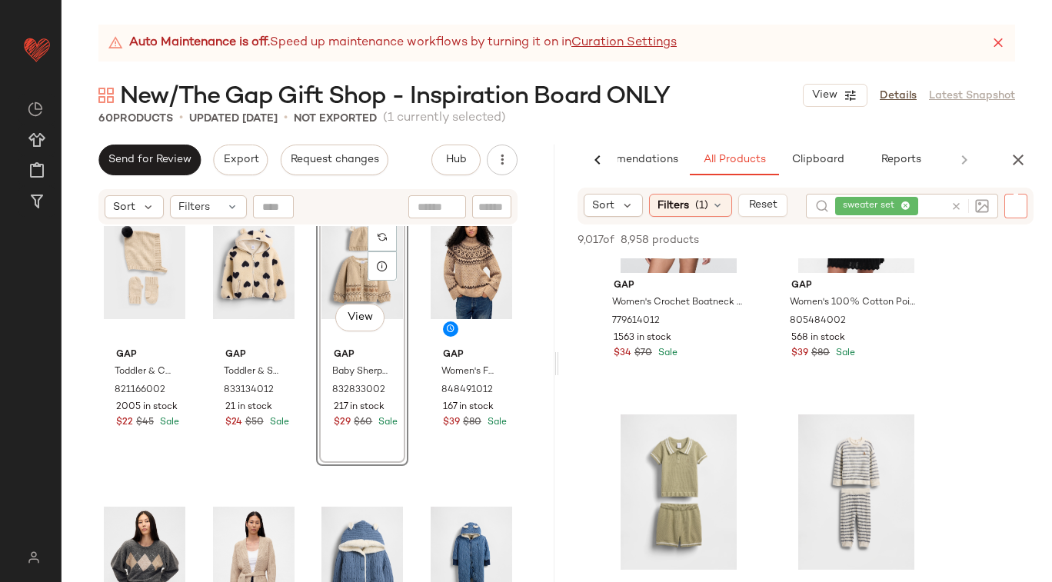
click at [953, 203] on div at bounding box center [966, 206] width 45 height 25
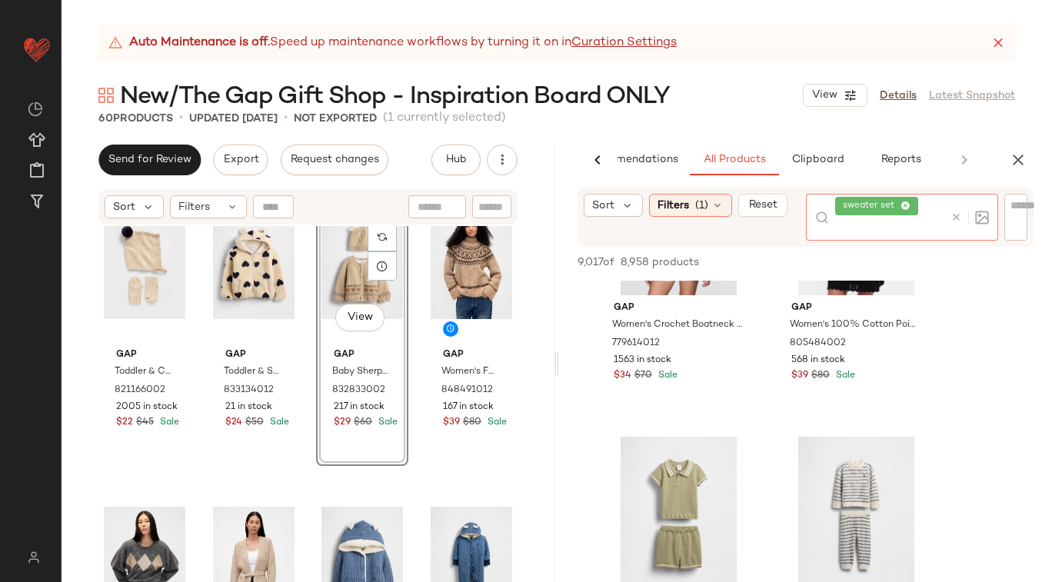
click at [956, 215] on icon at bounding box center [956, 217] width 12 height 12
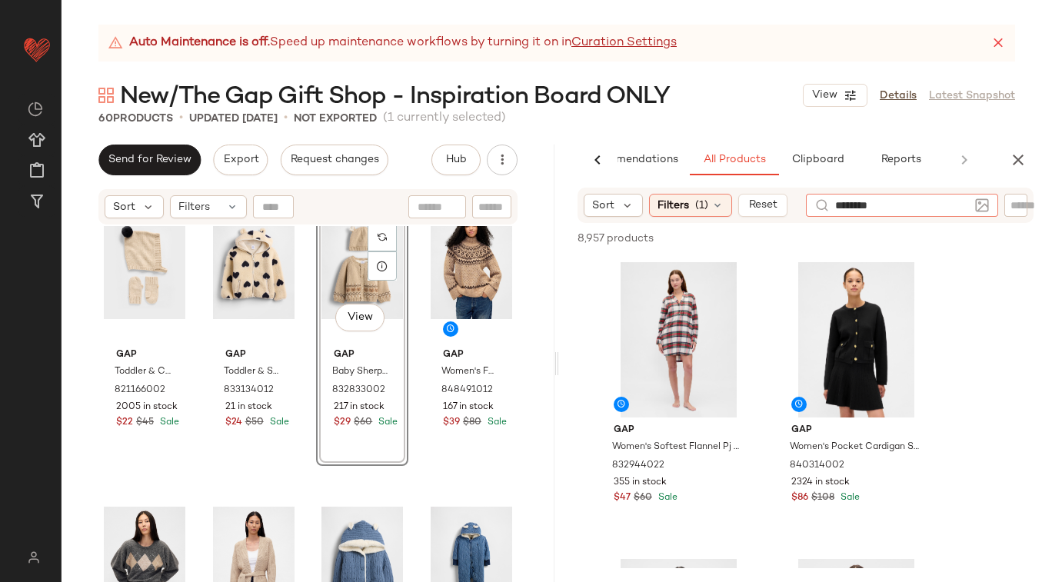
type input "********"
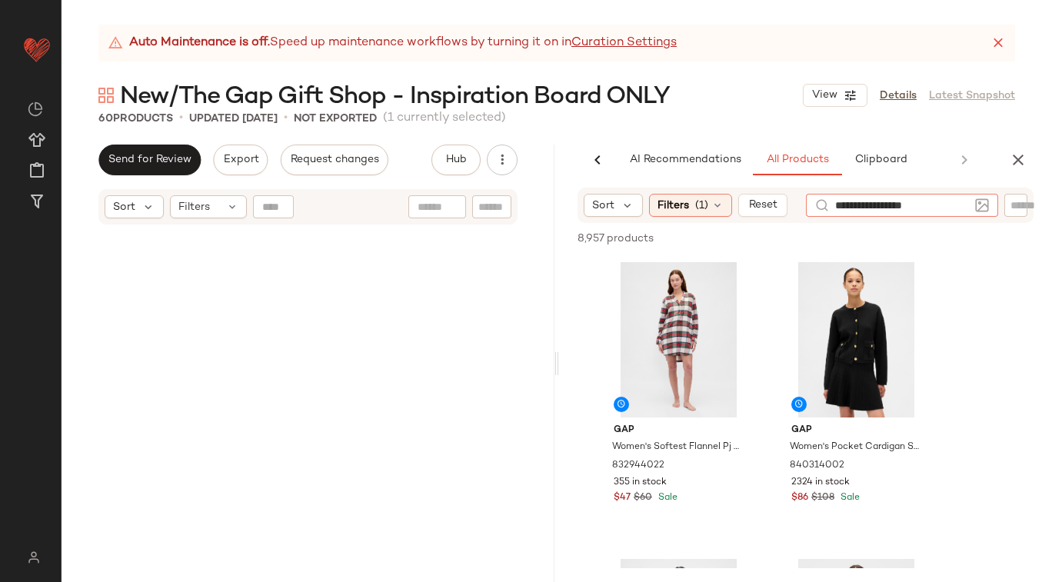
scroll to position [0, 63]
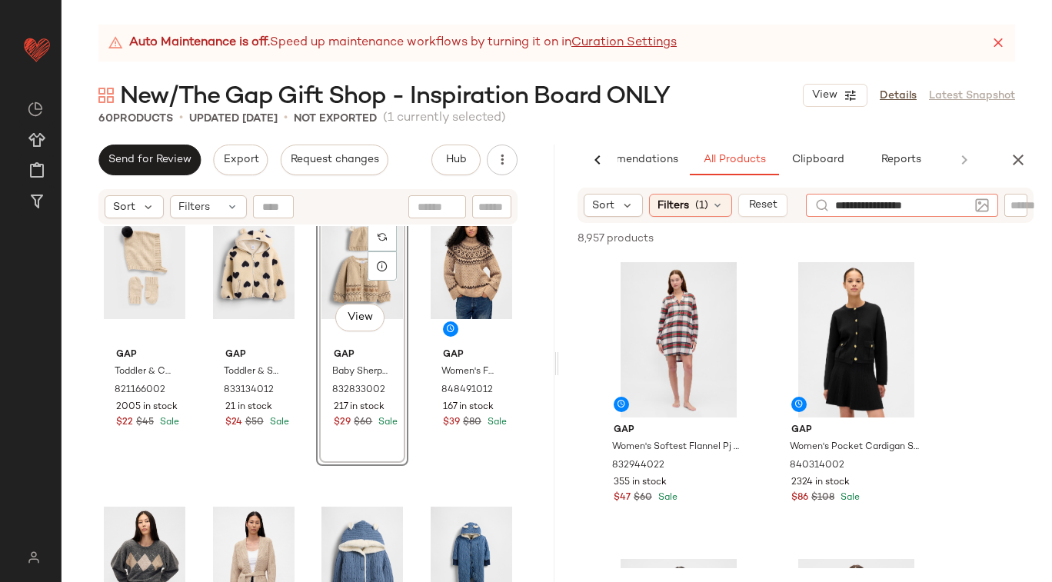
type input "**********"
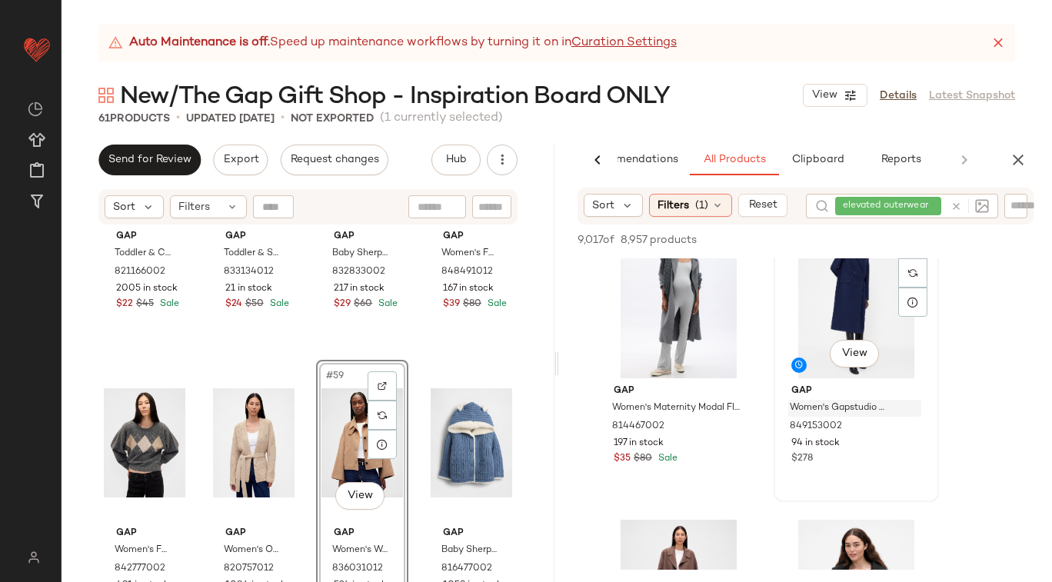
scroll to position [1530, 0]
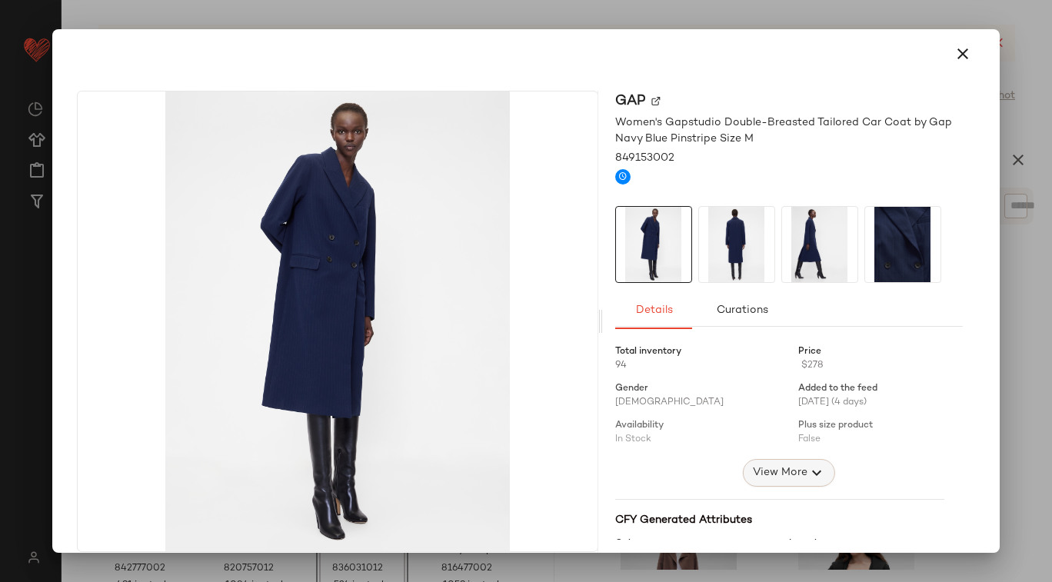
click at [781, 474] on span "View More" at bounding box center [778, 473] width 55 height 18
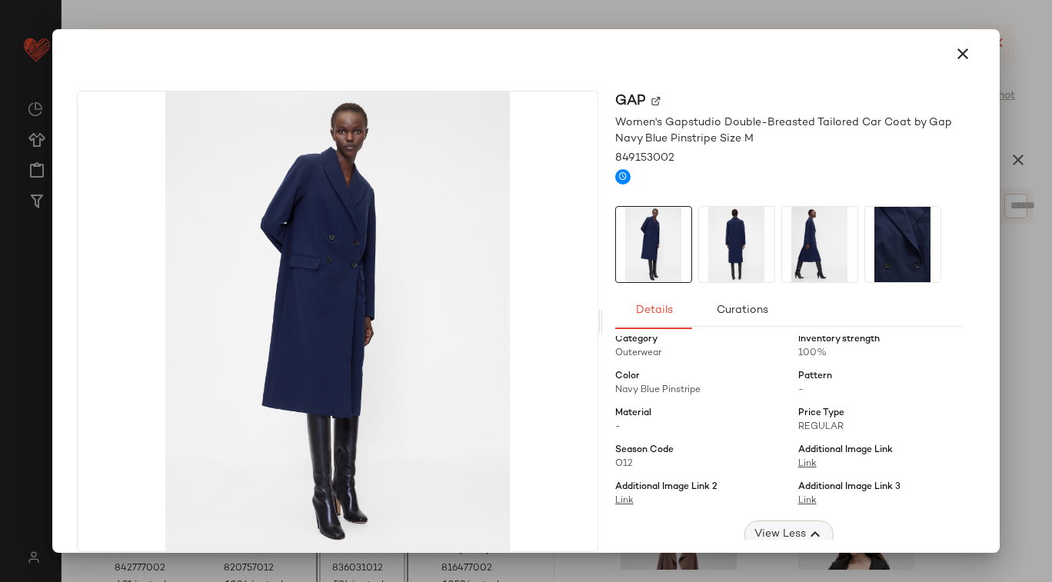
scroll to position [161, 0]
click at [959, 52] on icon "button" at bounding box center [963, 54] width 18 height 18
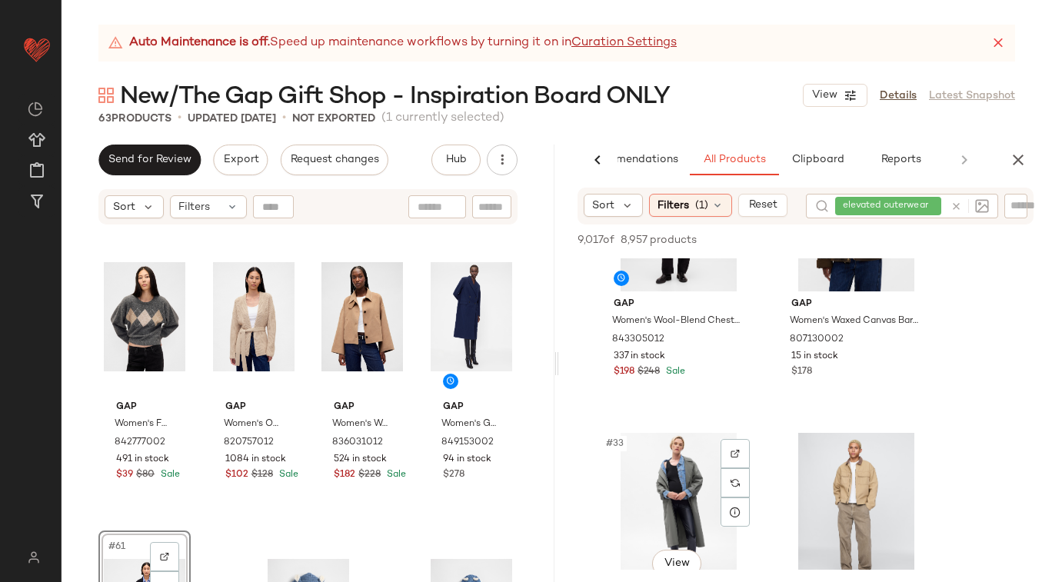
scroll to position [4522, 0]
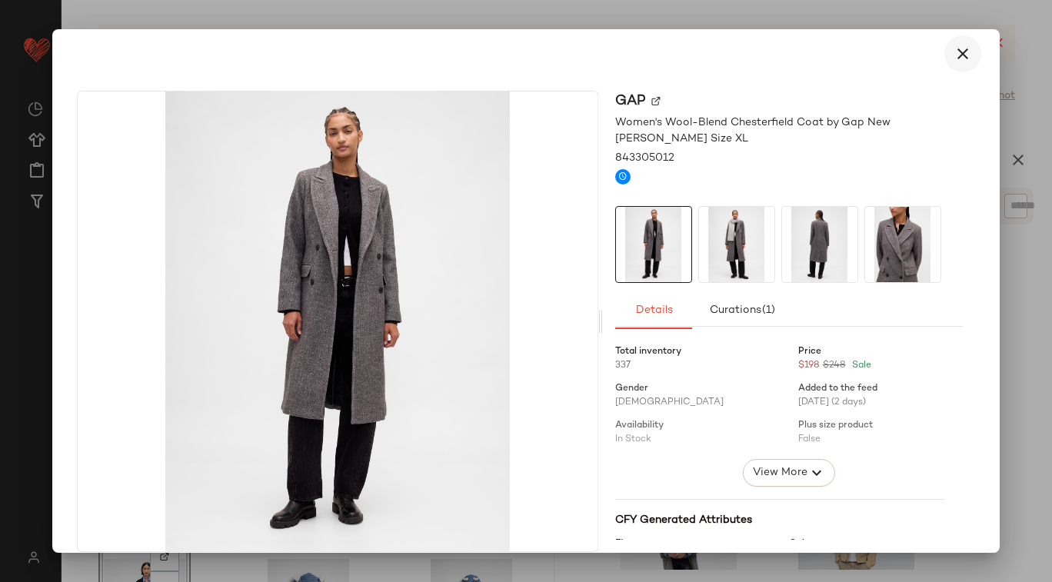
click at [958, 51] on icon "button" at bounding box center [963, 54] width 18 height 18
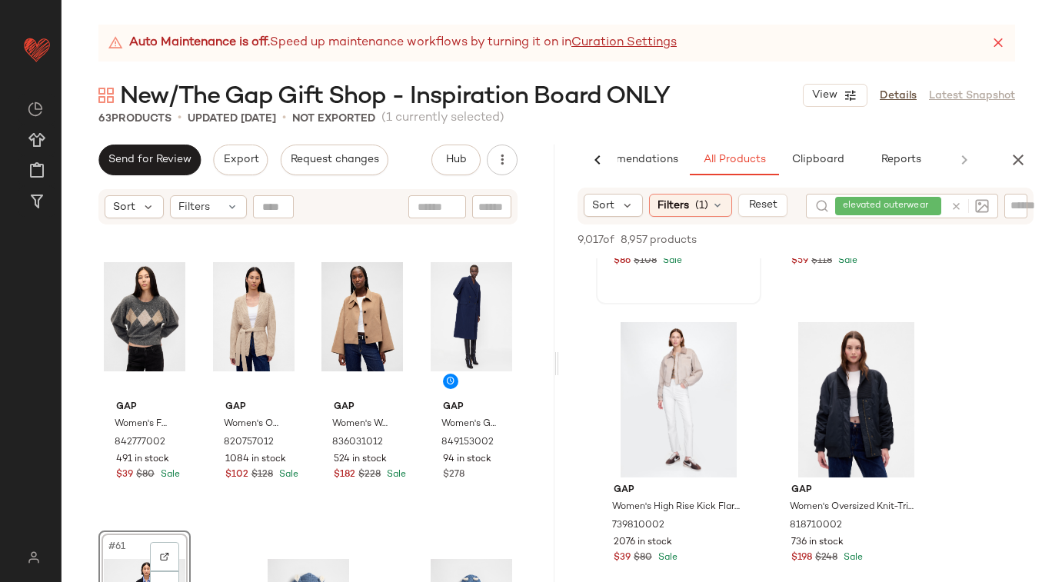
scroll to position [10646, 0]
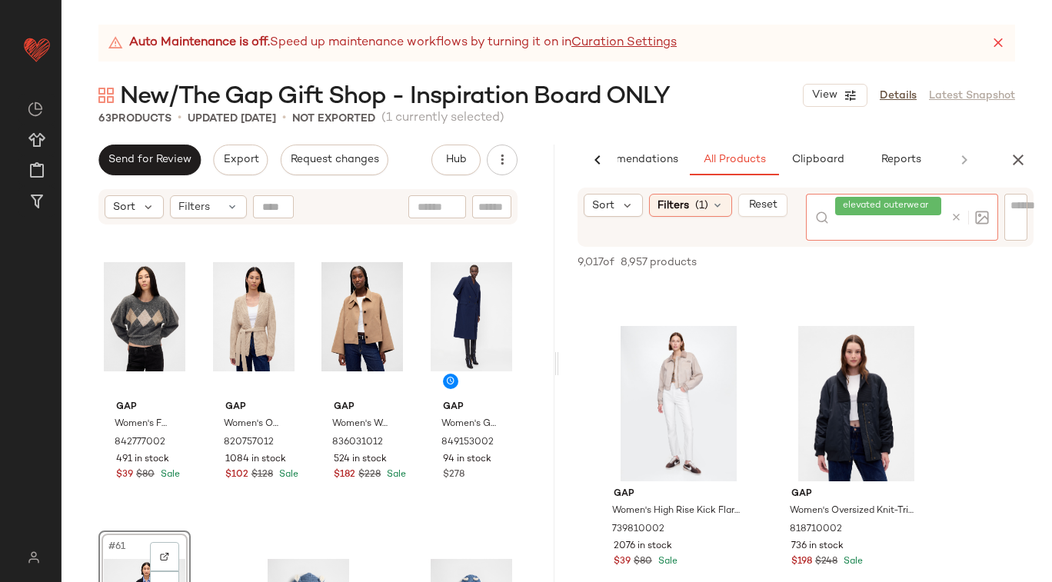
click at [953, 205] on div at bounding box center [966, 217] width 45 height 47
click at [956, 216] on icon at bounding box center [956, 217] width 12 height 12
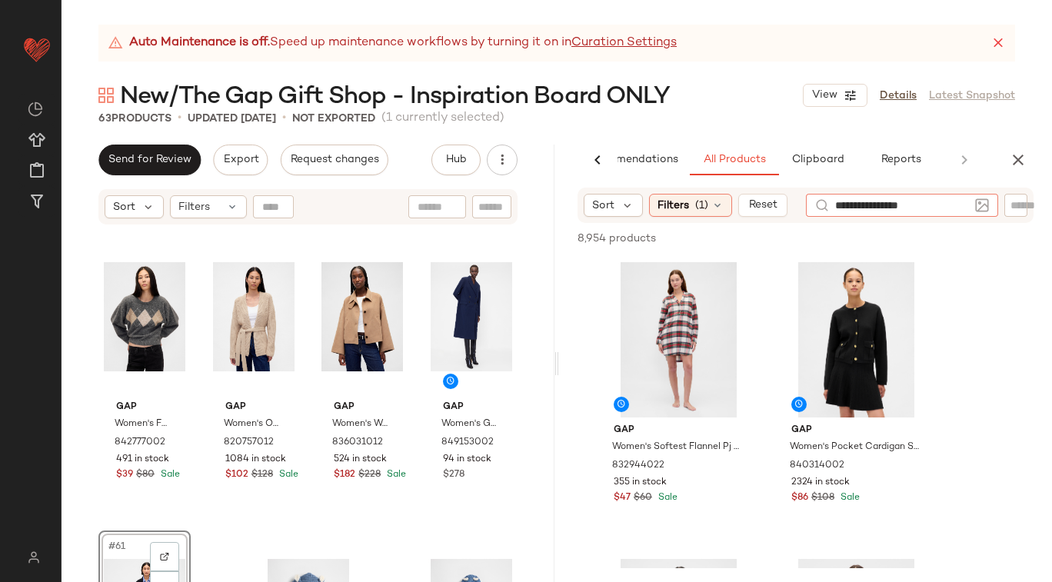
type input "**********"
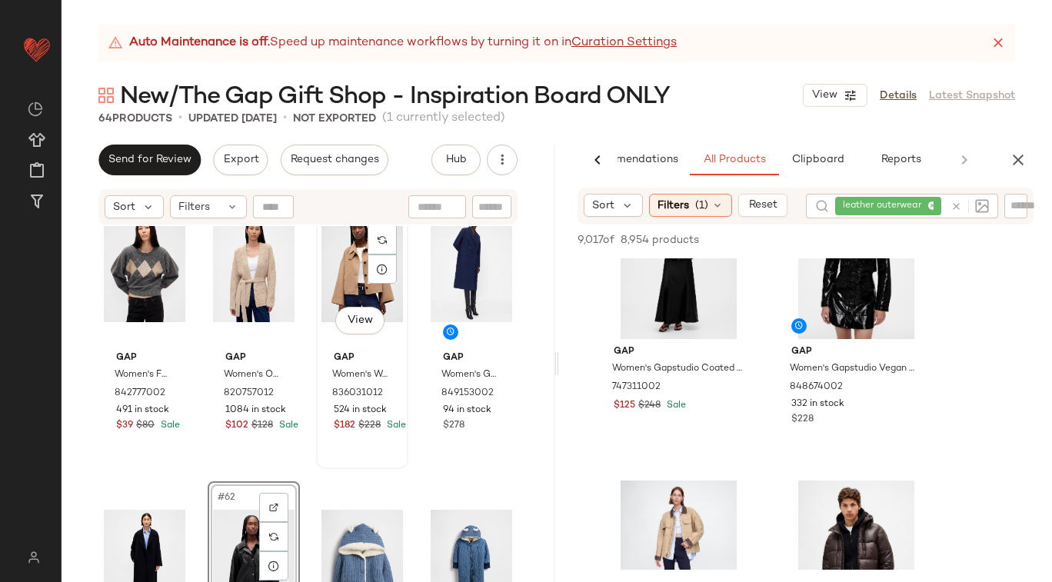
scroll to position [4190, 0]
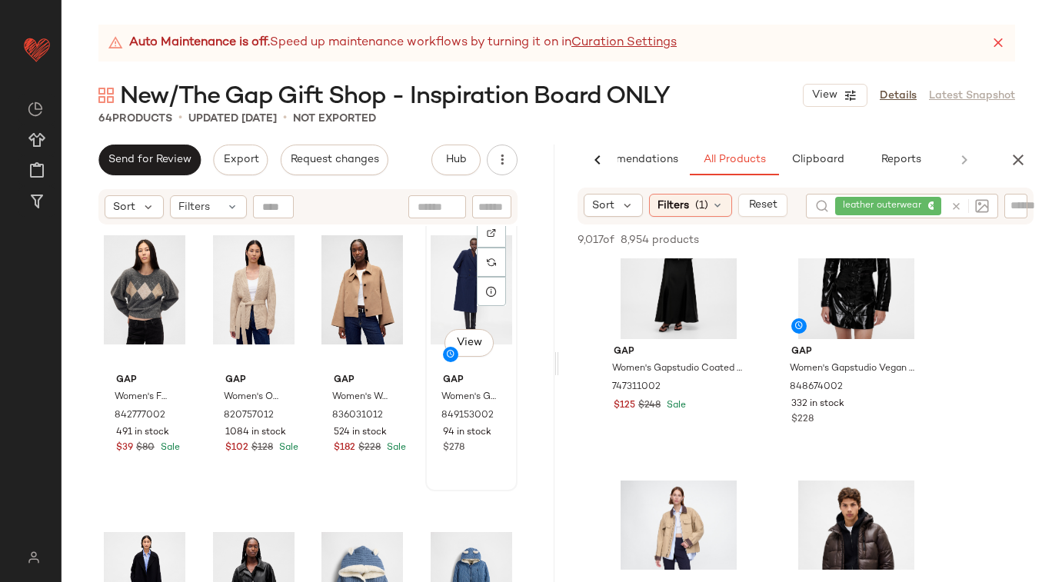
click at [491, 368] on div "Gap Women's Gapstudio Double-Breasted Tailored Car Coat by Gap Navy Blue Pinstr…" at bounding box center [472, 412] width 82 height 89
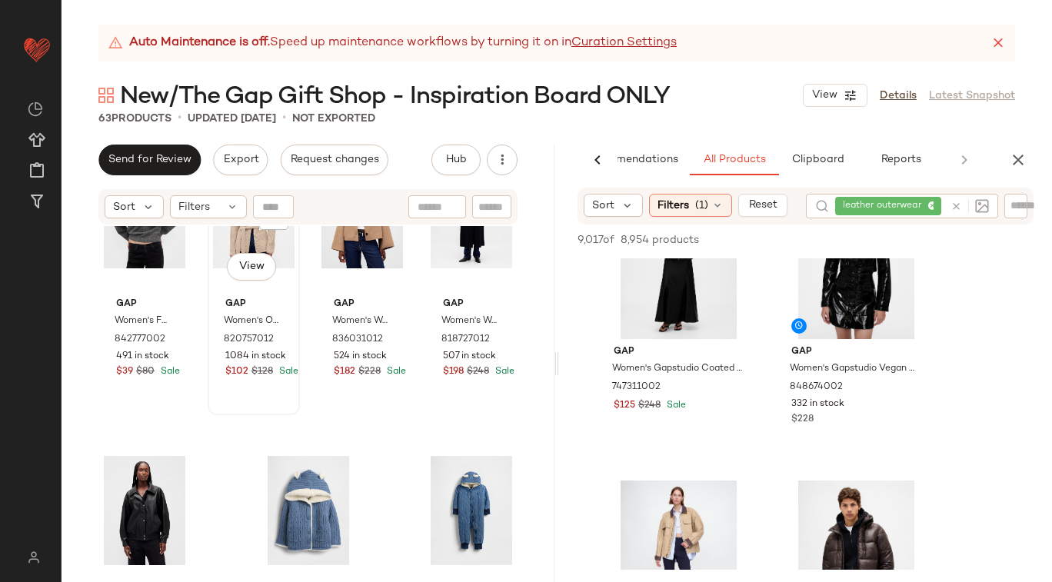
scroll to position [4269, 0]
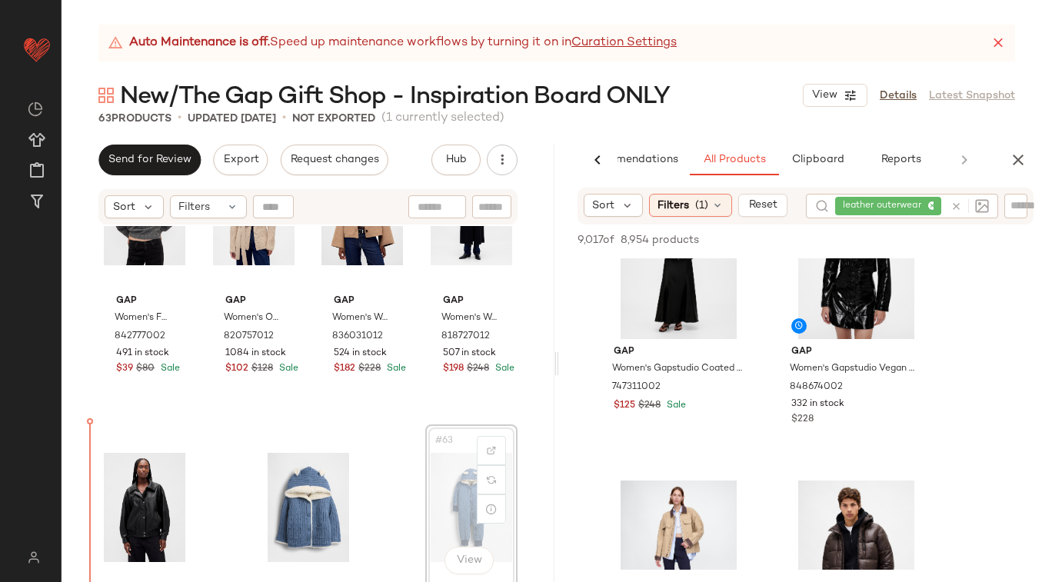
drag, startPoint x: 427, startPoint y: 489, endPoint x: 85, endPoint y: 508, distance: 342.0
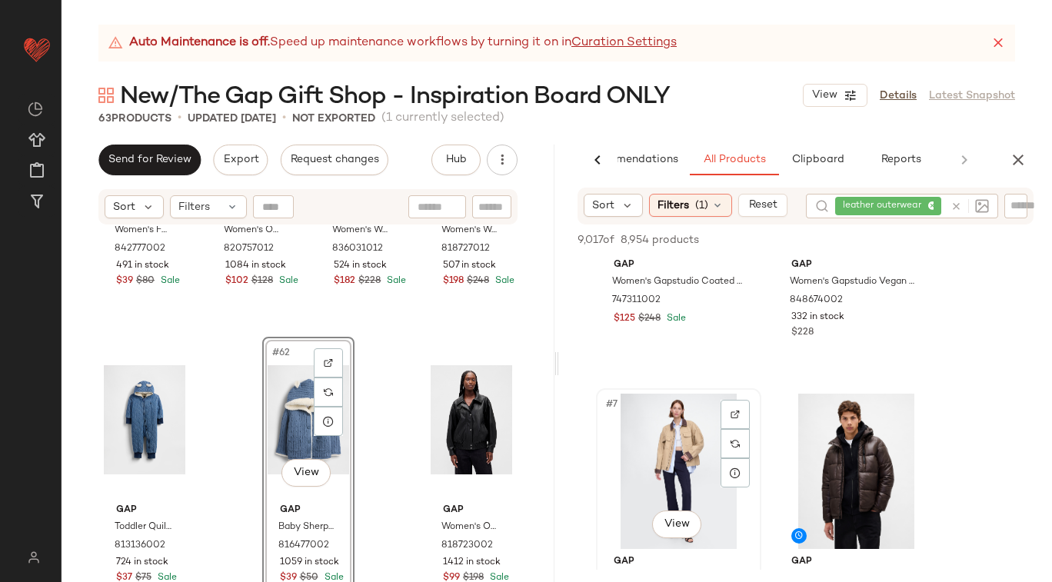
scroll to position [760, 0]
drag, startPoint x: 424, startPoint y: 508, endPoint x: 857, endPoint y: 15, distance: 656.6
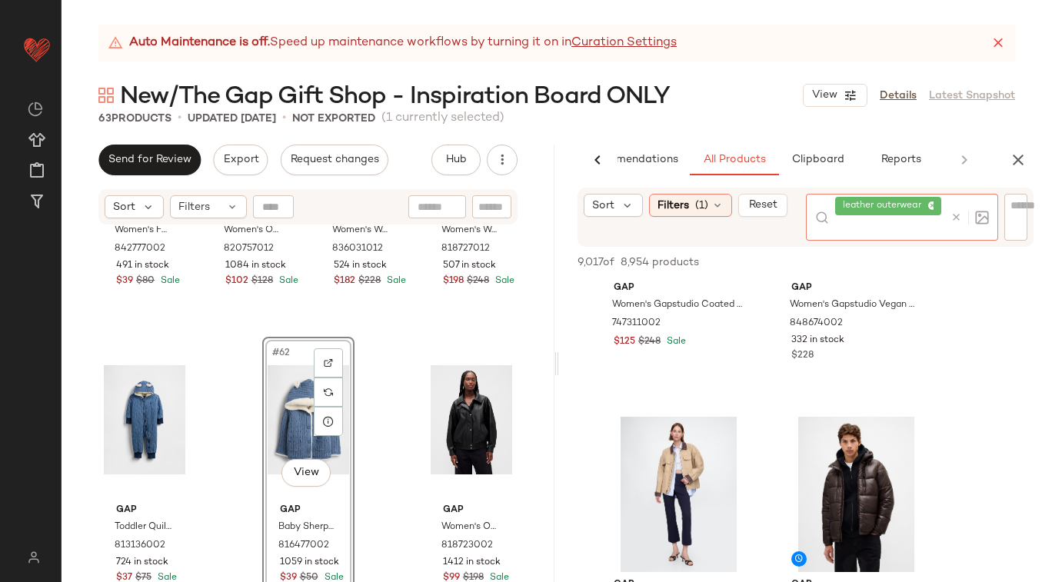
click at [954, 208] on div at bounding box center [966, 217] width 45 height 47
paste input "******"
type input "******"
click at [954, 216] on icon at bounding box center [956, 217] width 12 height 12
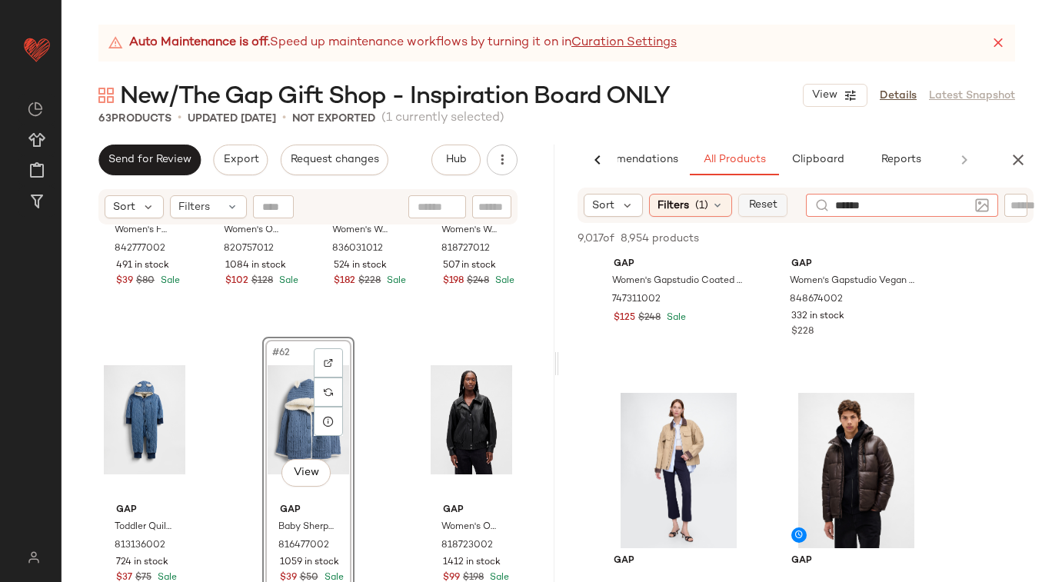
drag, startPoint x: 900, startPoint y: 203, endPoint x: 774, endPoint y: 203, distance: 126.9
click at [774, 203] on div "Sort Filters (1) Reset ******" at bounding box center [806, 205] width 456 height 35
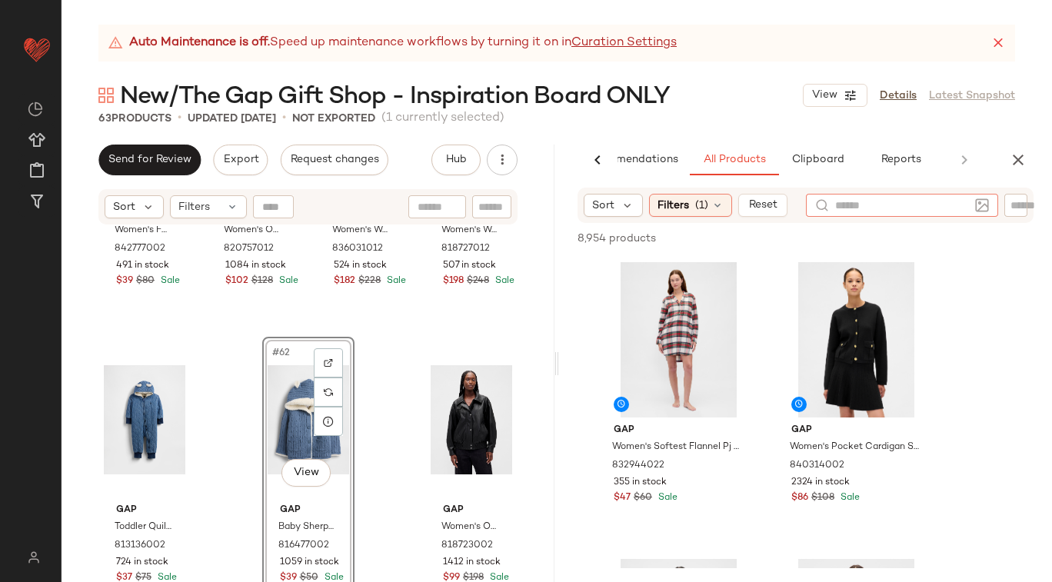
click at [872, 206] on input "text" at bounding box center [902, 206] width 134 height 16
type input "***"
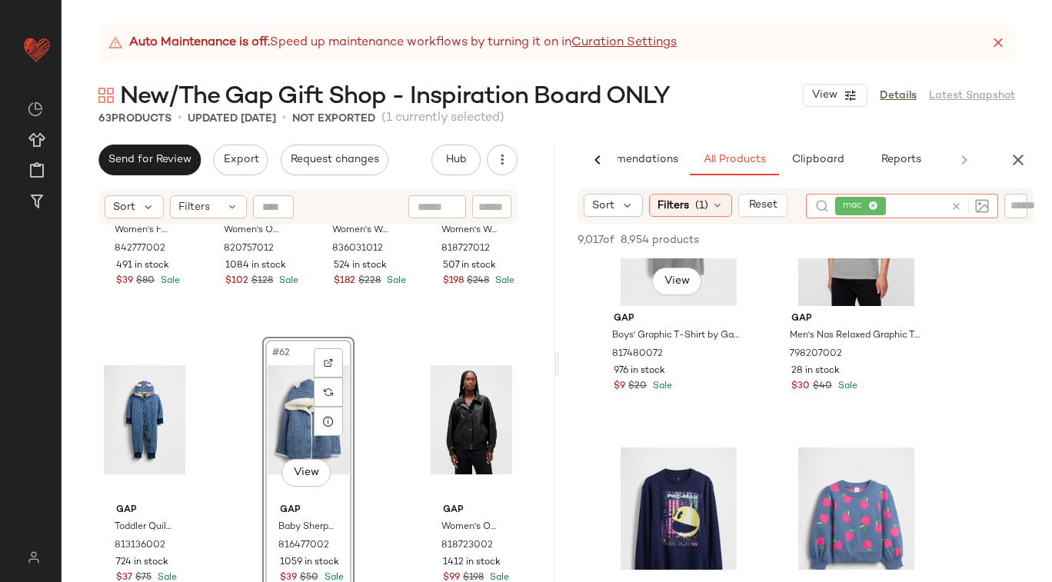
scroll to position [412, 0]
click at [952, 207] on icon at bounding box center [956, 207] width 12 height 12
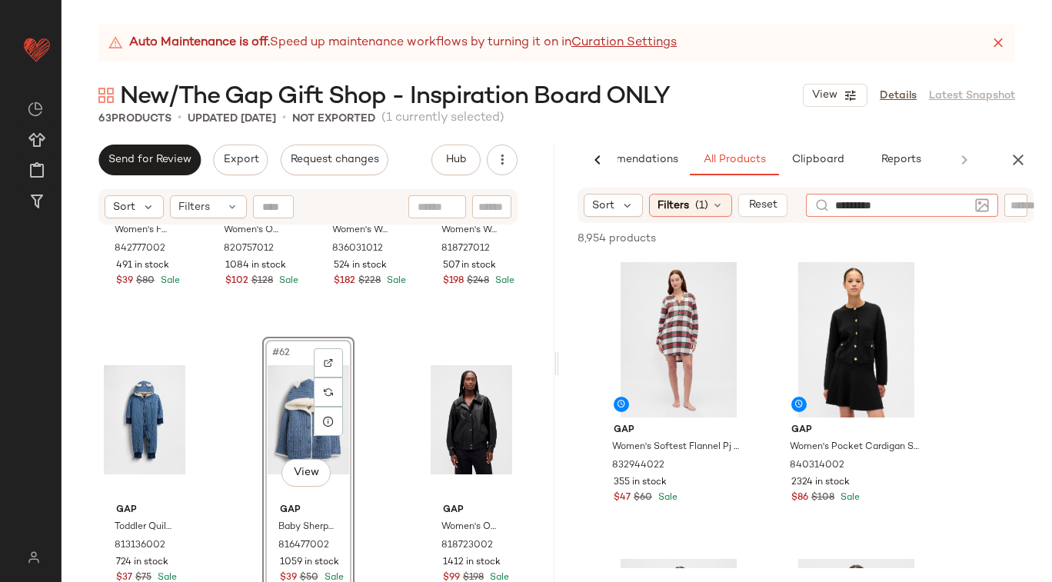
type input "**********"
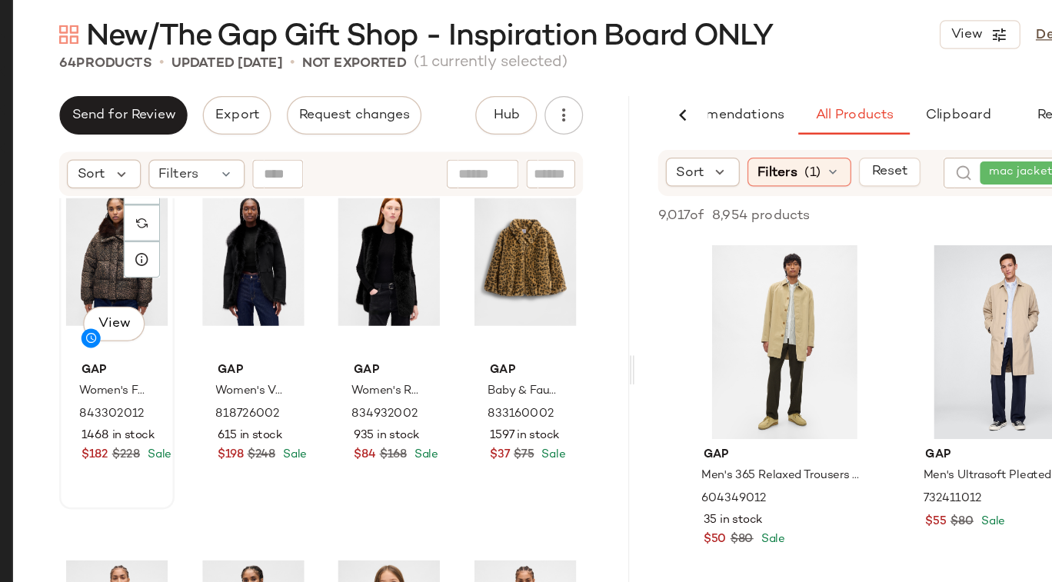
scroll to position [3302, 0]
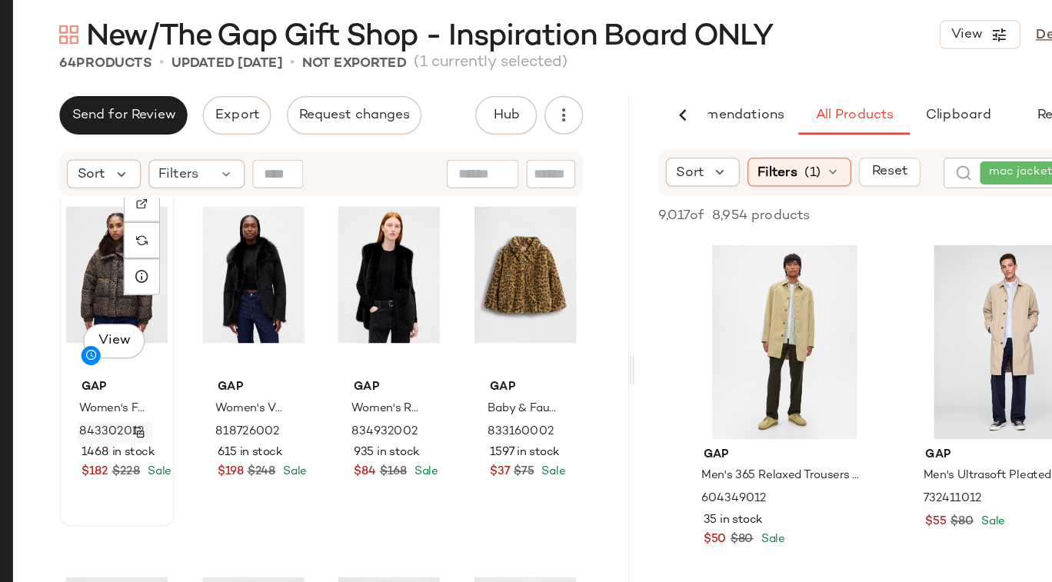
click at [162, 413] on img "button" at bounding box center [162, 413] width 9 height 9
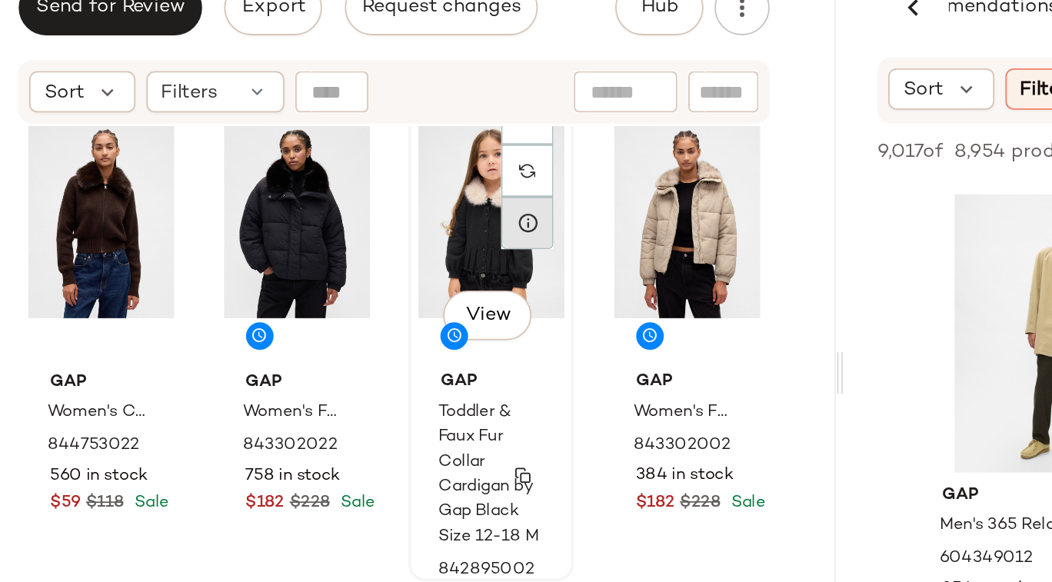
scroll to position [3609, 0]
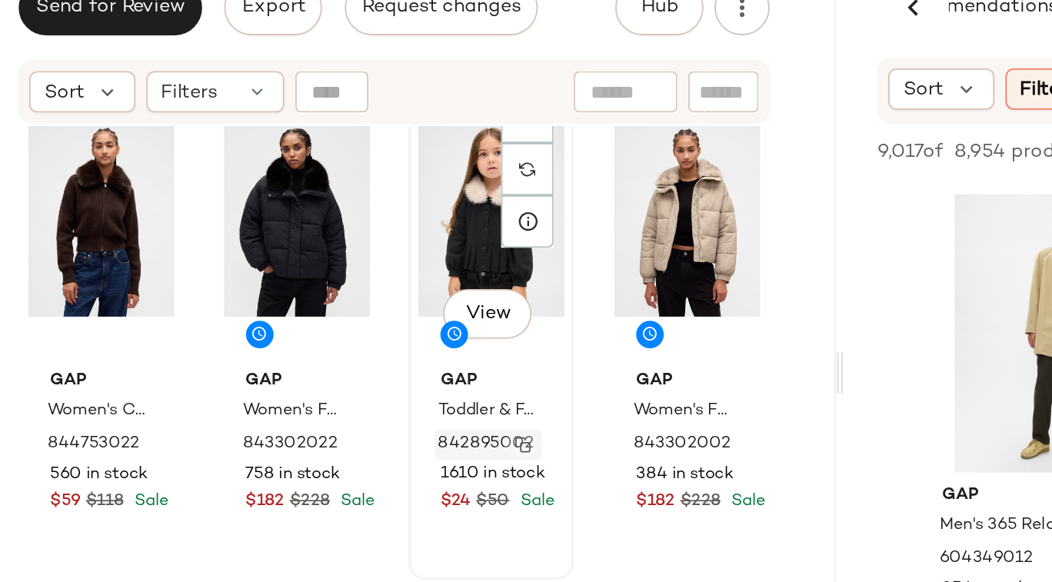
click at [375, 404] on img "button" at bounding box center [379, 403] width 9 height 9
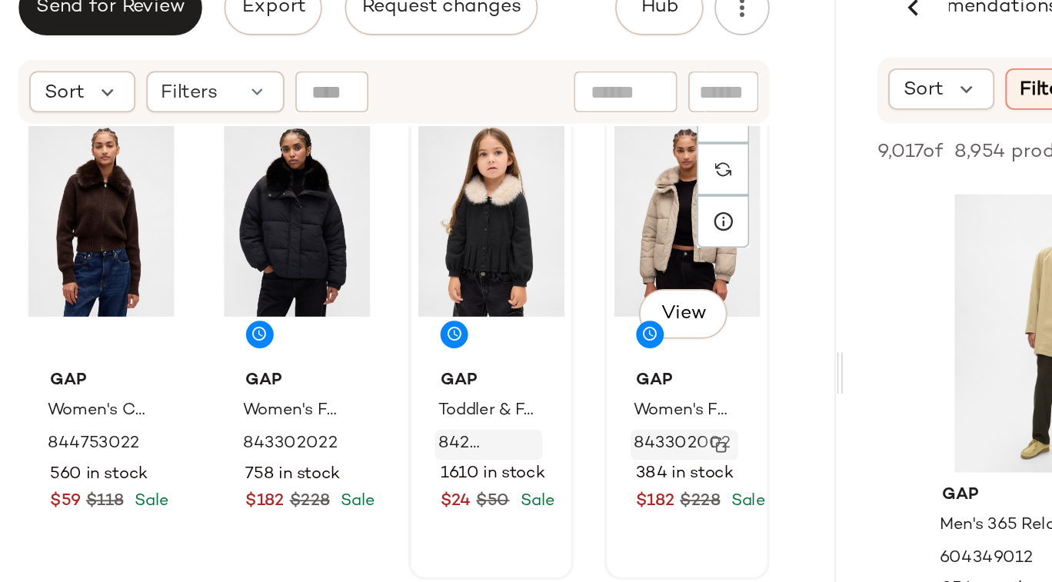
click at [484, 403] on img "button" at bounding box center [488, 403] width 9 height 9
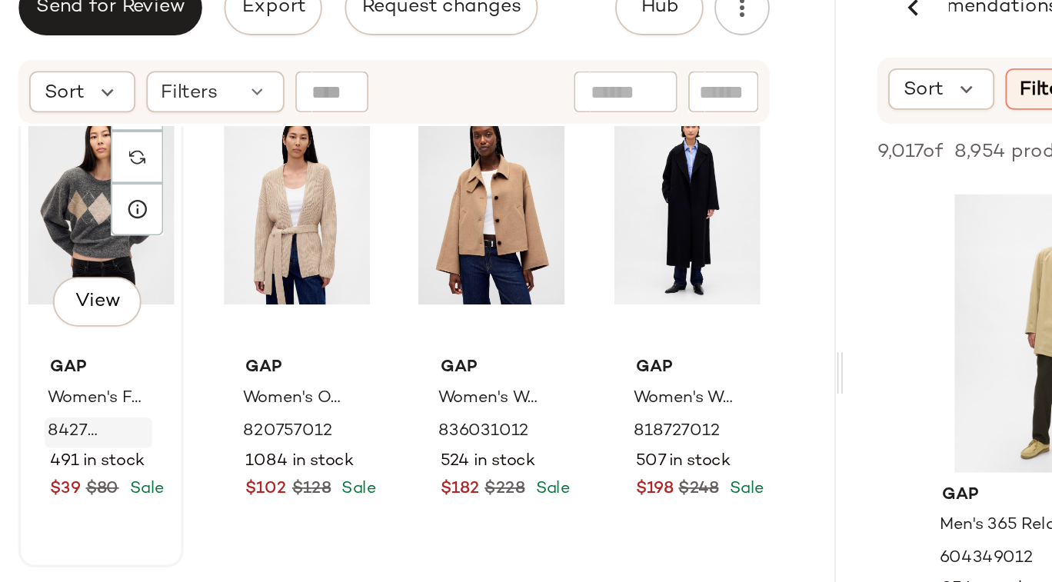
scroll to position [4223, 0]
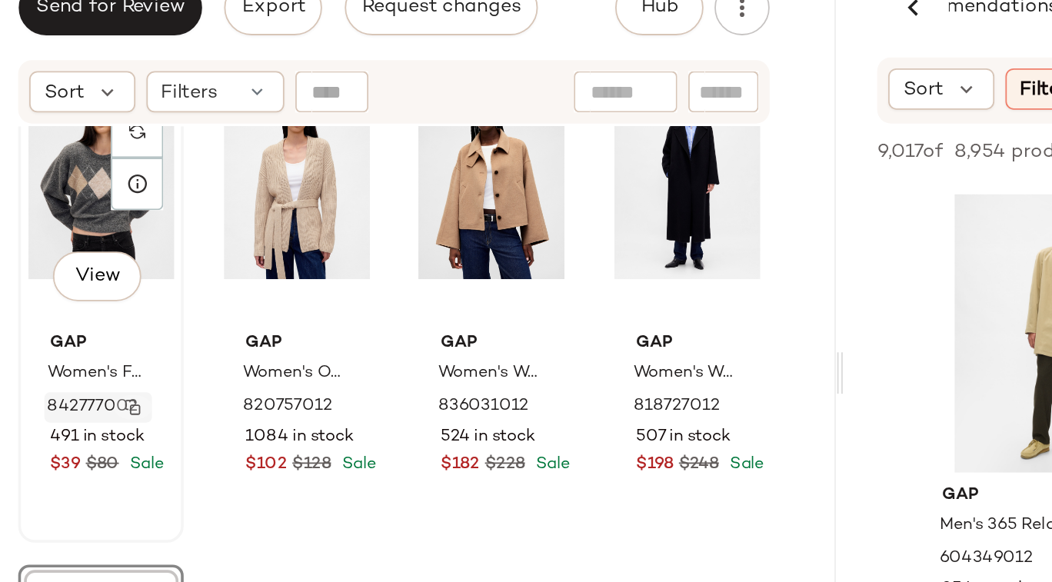
click at [162, 381] on img "button" at bounding box center [162, 382] width 9 height 9
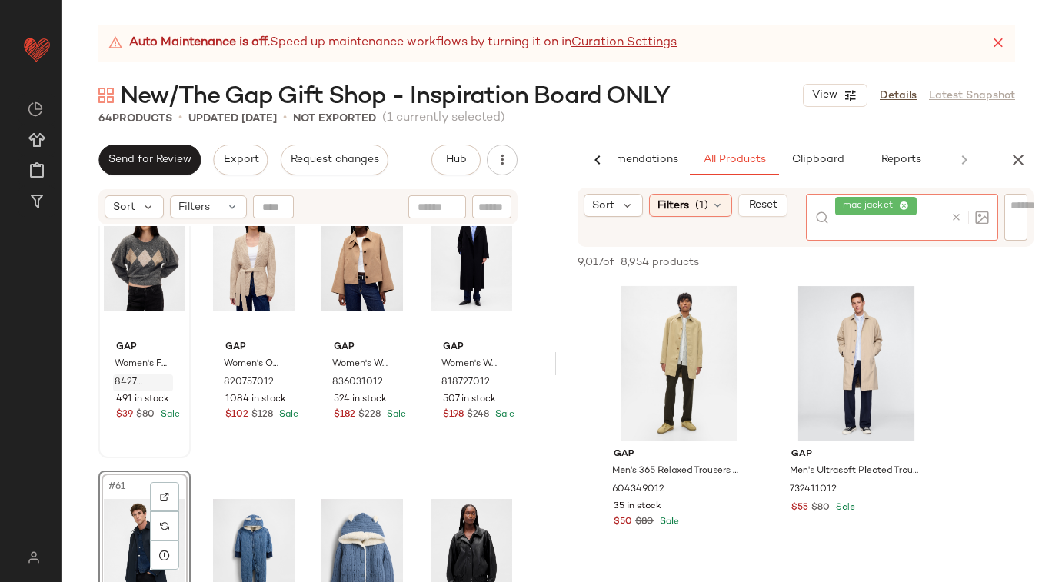
click at [951, 201] on div at bounding box center [966, 217] width 45 height 47
click at [1015, 206] on input "text" at bounding box center [1023, 206] width 27 height 16
click at [954, 202] on div at bounding box center [966, 217] width 45 height 47
click at [954, 216] on icon at bounding box center [956, 217] width 12 height 12
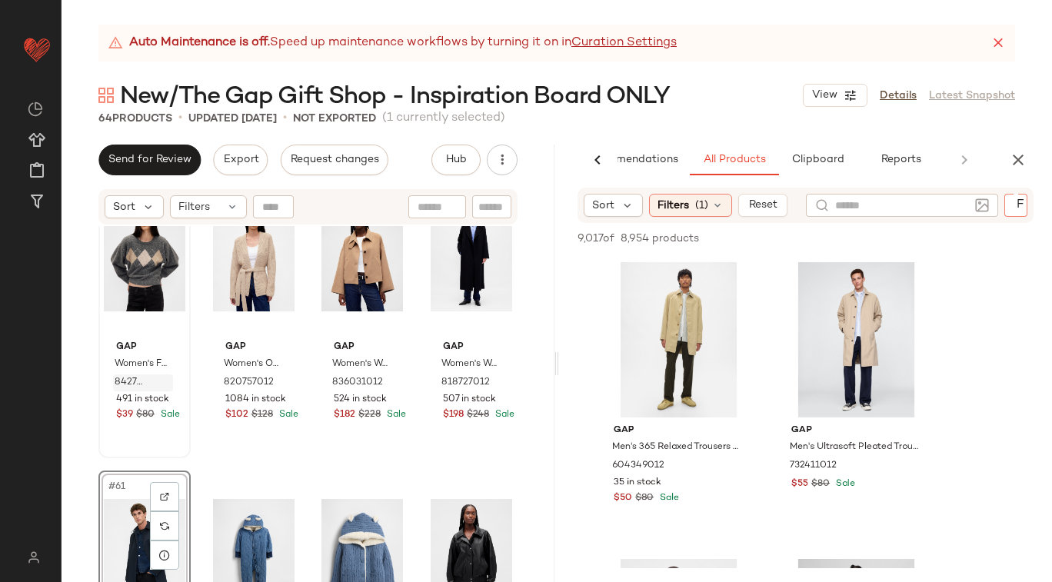
paste input "******"
type input "******"
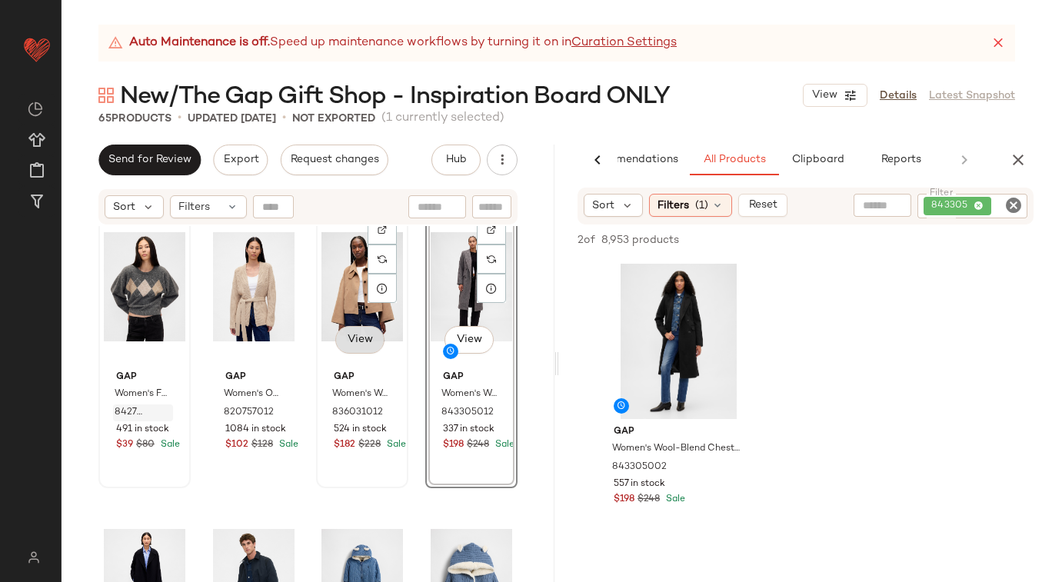
scroll to position [4192, 0]
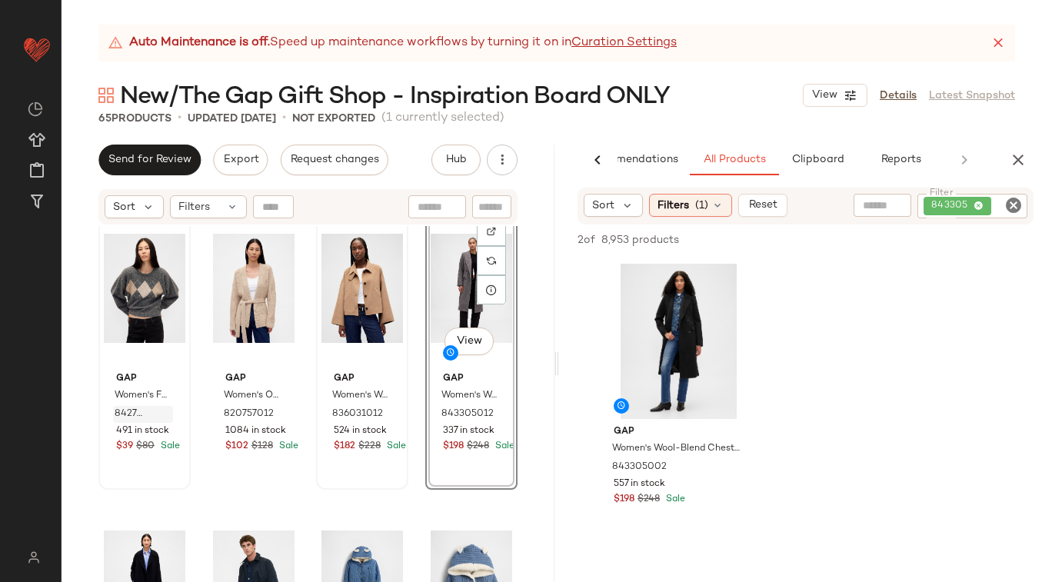
drag, startPoint x: 847, startPoint y: 347, endPoint x: 822, endPoint y: 1, distance: 347.0
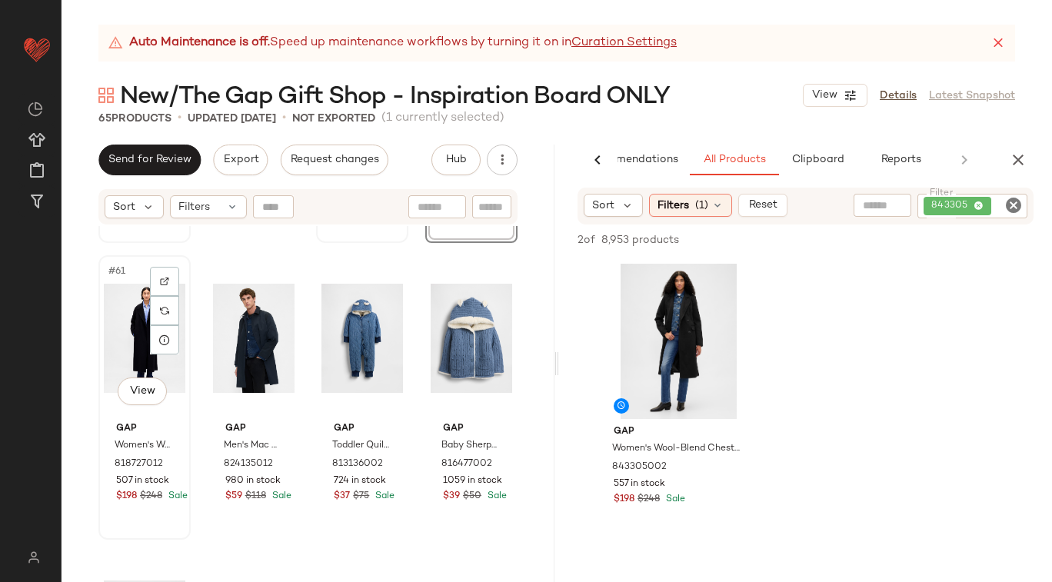
scroll to position [4486, 0]
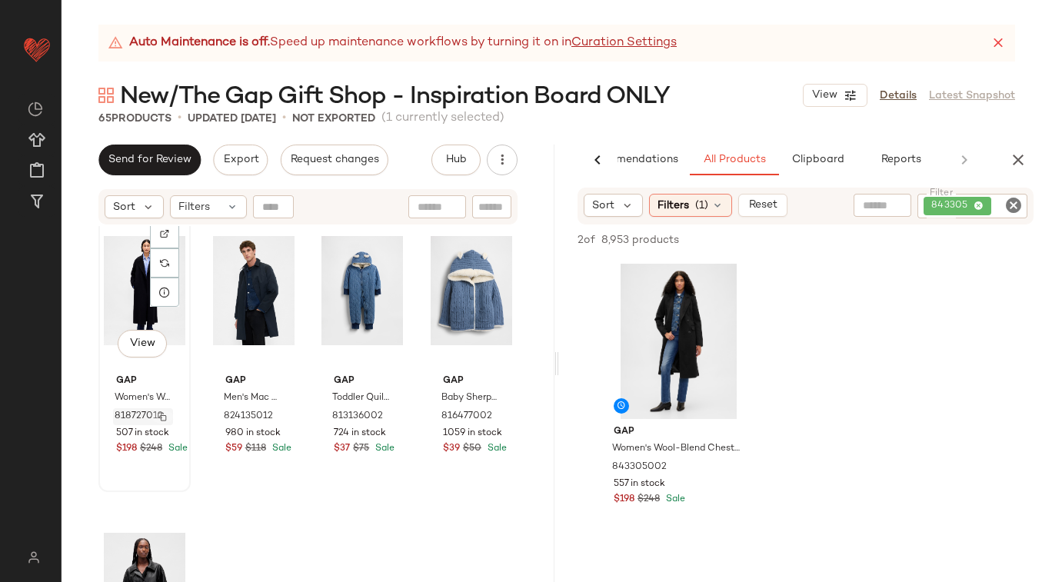
click at [161, 415] on img "button" at bounding box center [162, 416] width 9 height 9
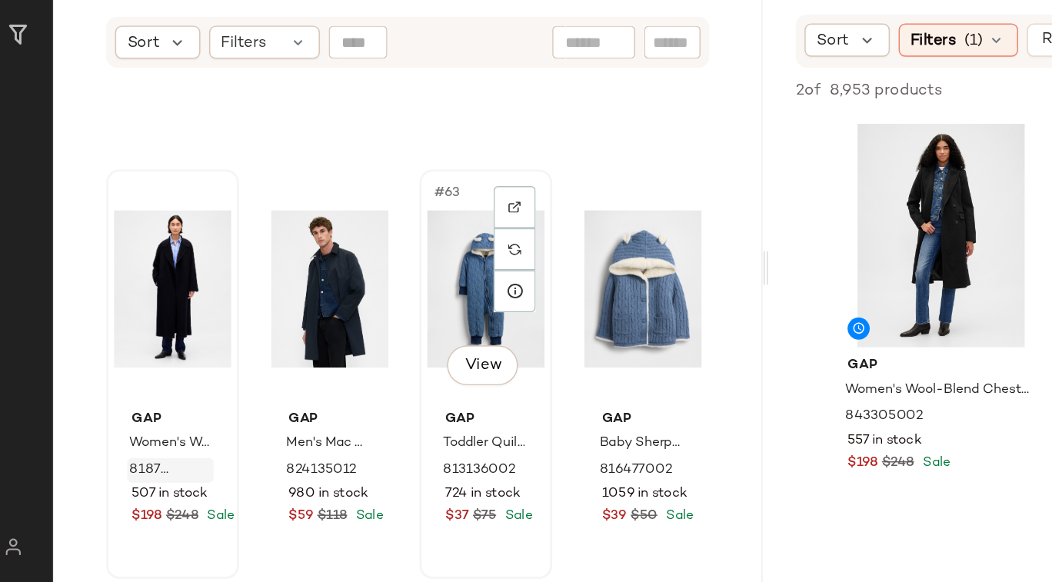
scroll to position [4397, 0]
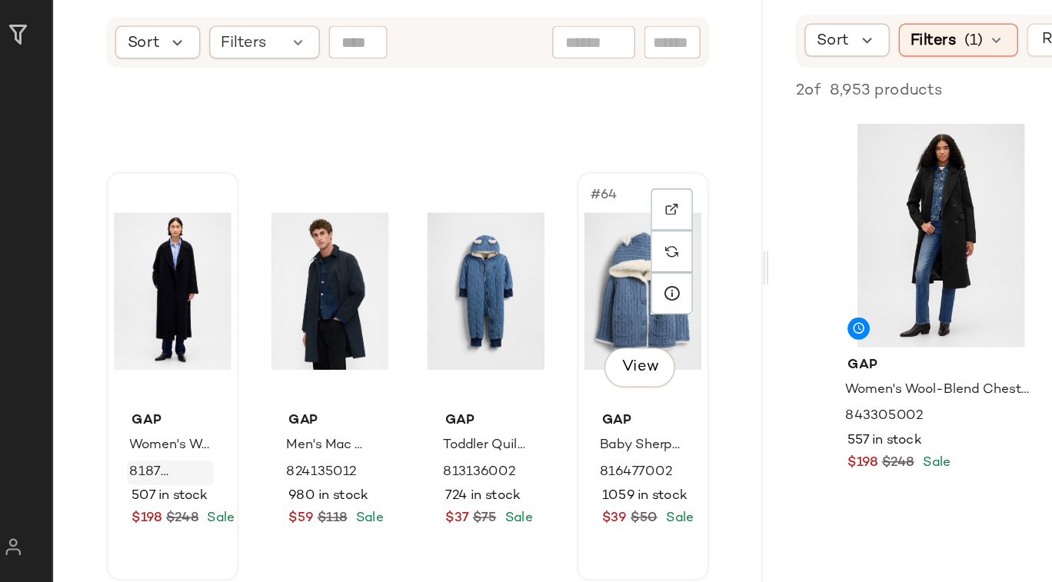
click at [434, 447] on div "#64 View" at bounding box center [472, 379] width 82 height 155
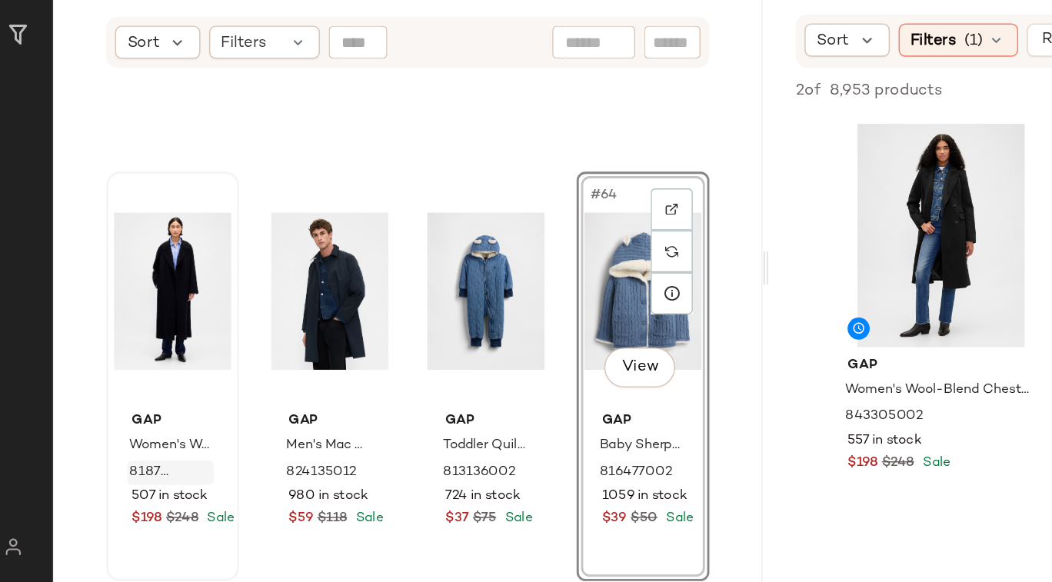
scroll to position [4357, 0]
